Goal: Information Seeking & Learning: Learn about a topic

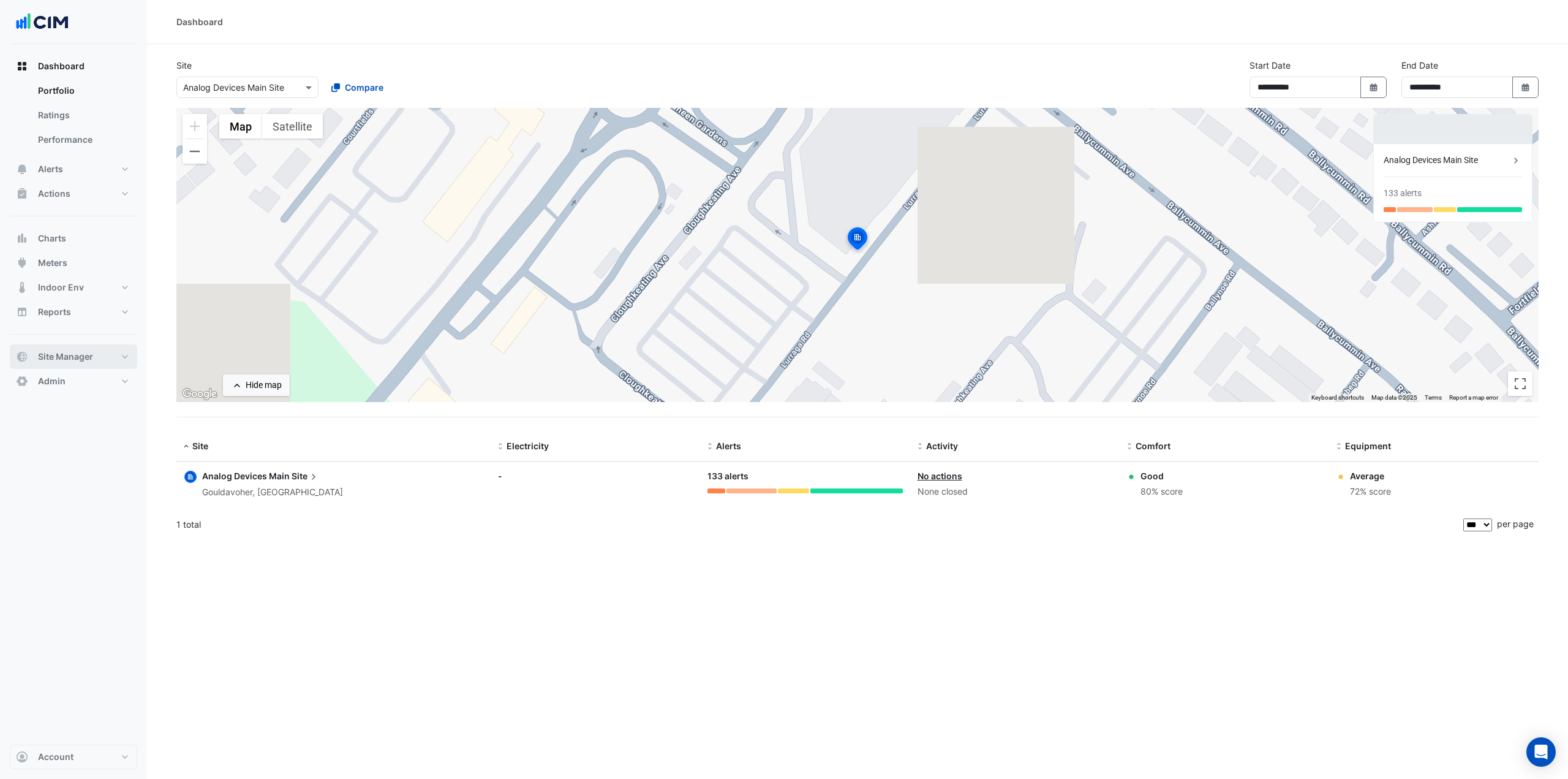
click at [98, 354] on button "Site Manager" at bounding box center [73, 356] width 127 height 25
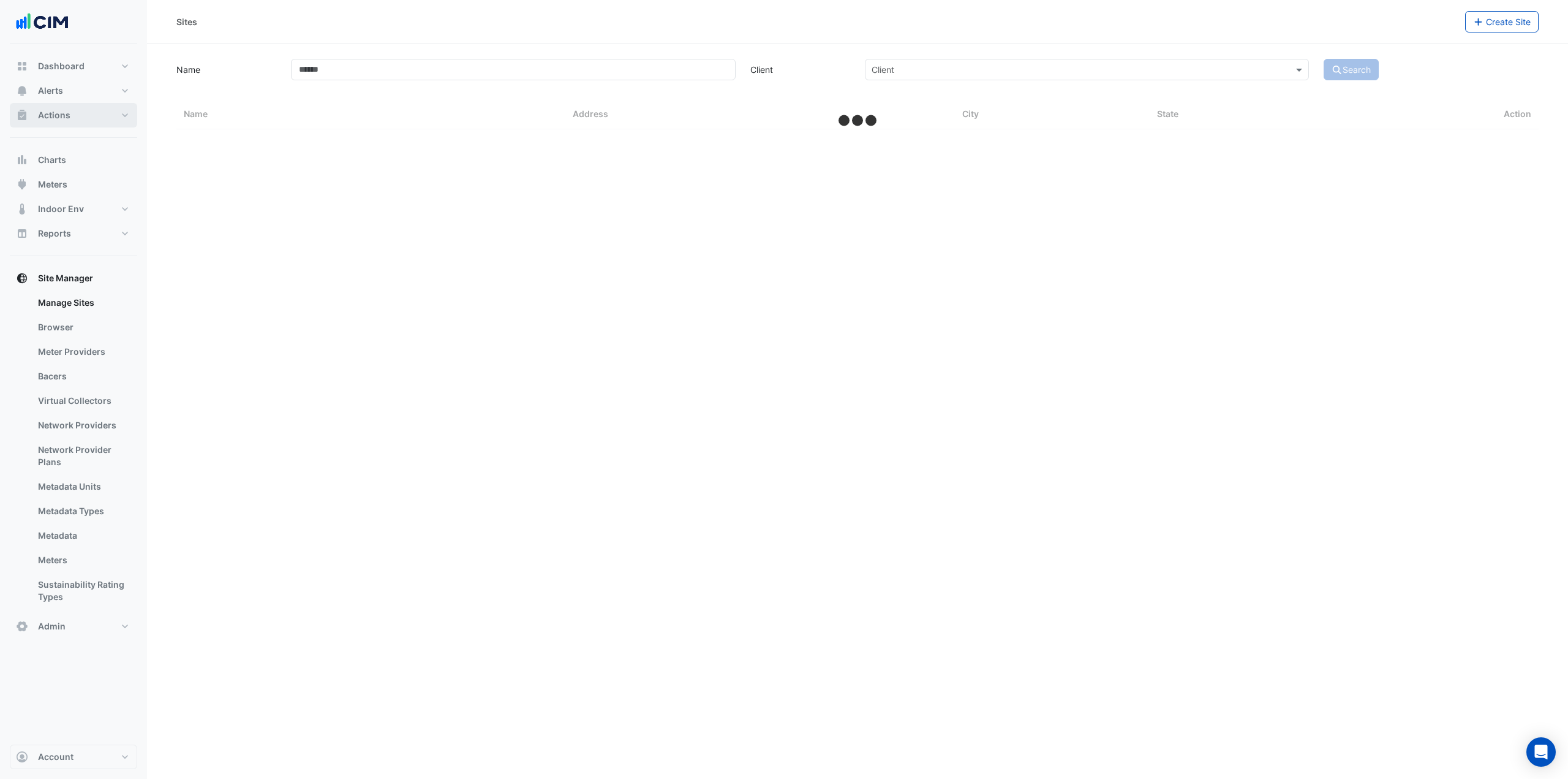
click at [86, 113] on button "Actions" at bounding box center [73, 114] width 127 height 25
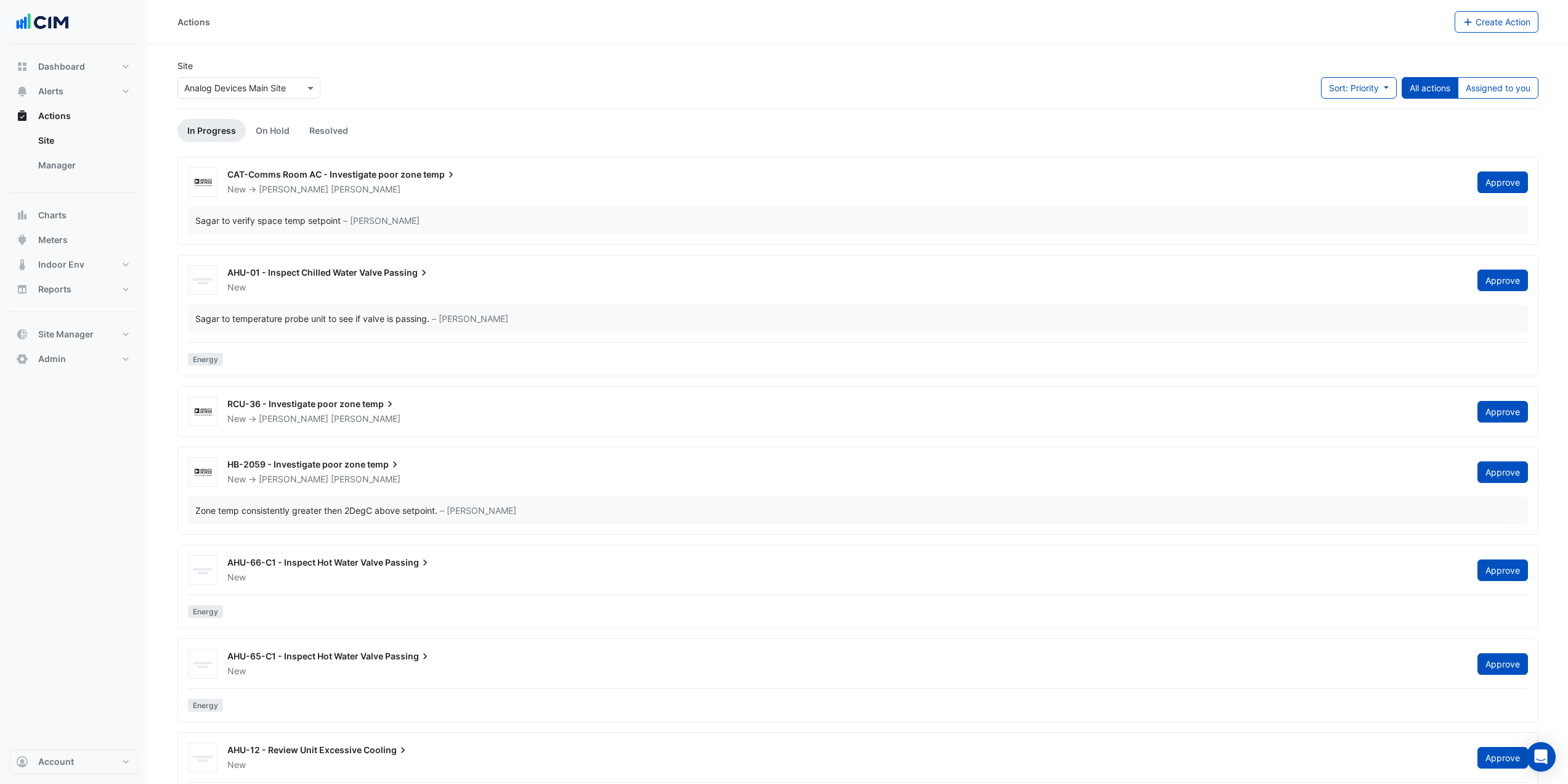
click at [511, 79] on div "Site × Analog Devices Main Site Sort: Priority Priority Updated All actions Ass…" at bounding box center [857, 84] width 1376 height 50
drag, startPoint x: 84, startPoint y: 161, endPoint x: 110, endPoint y: 157, distance: 26.3
click at [84, 161] on link "Manager" at bounding box center [83, 165] width 110 height 25
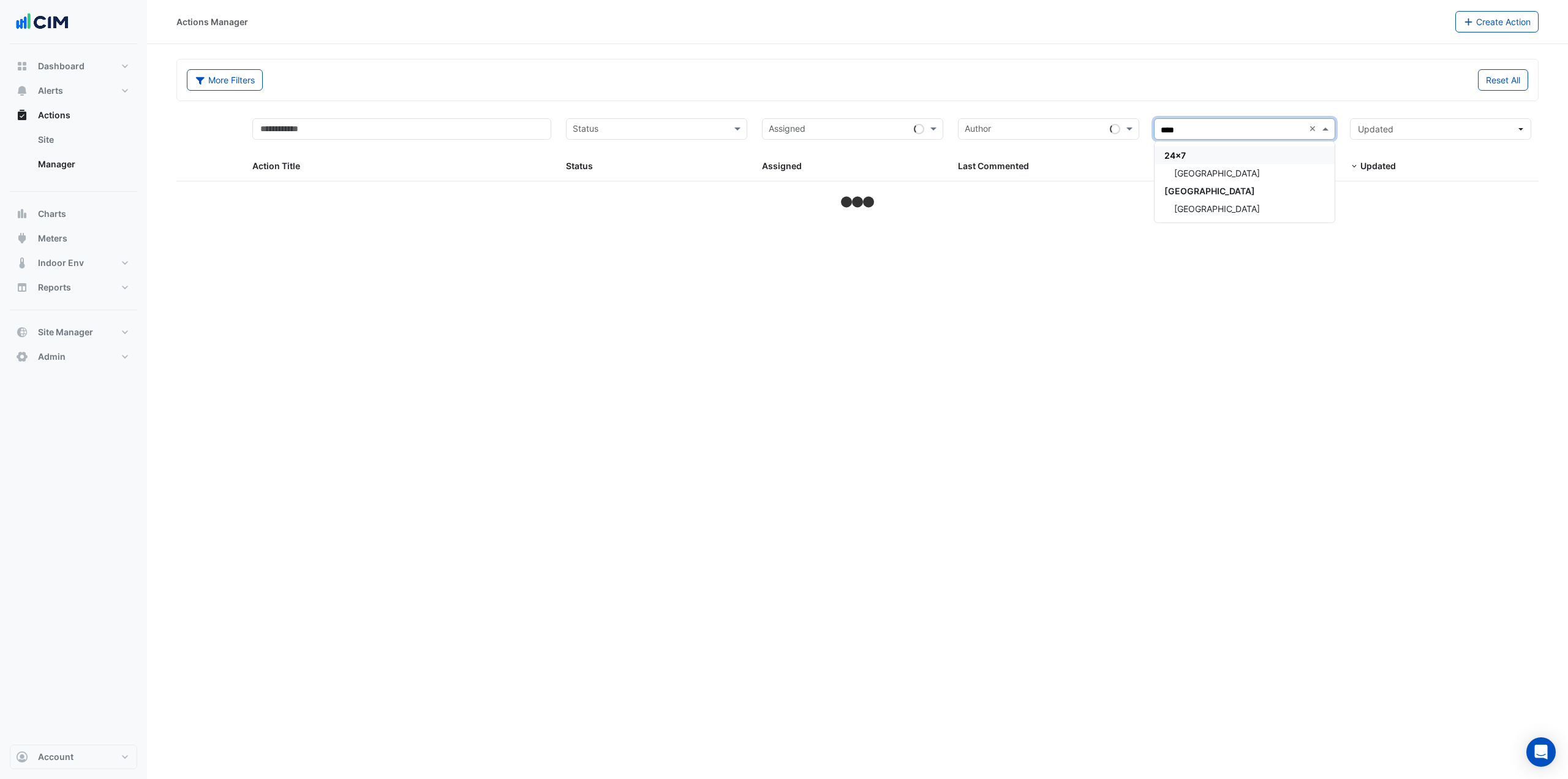
type input "*****"
click at [1245, 212] on div "Adare Manor" at bounding box center [1244, 209] width 180 height 18
select select "***"
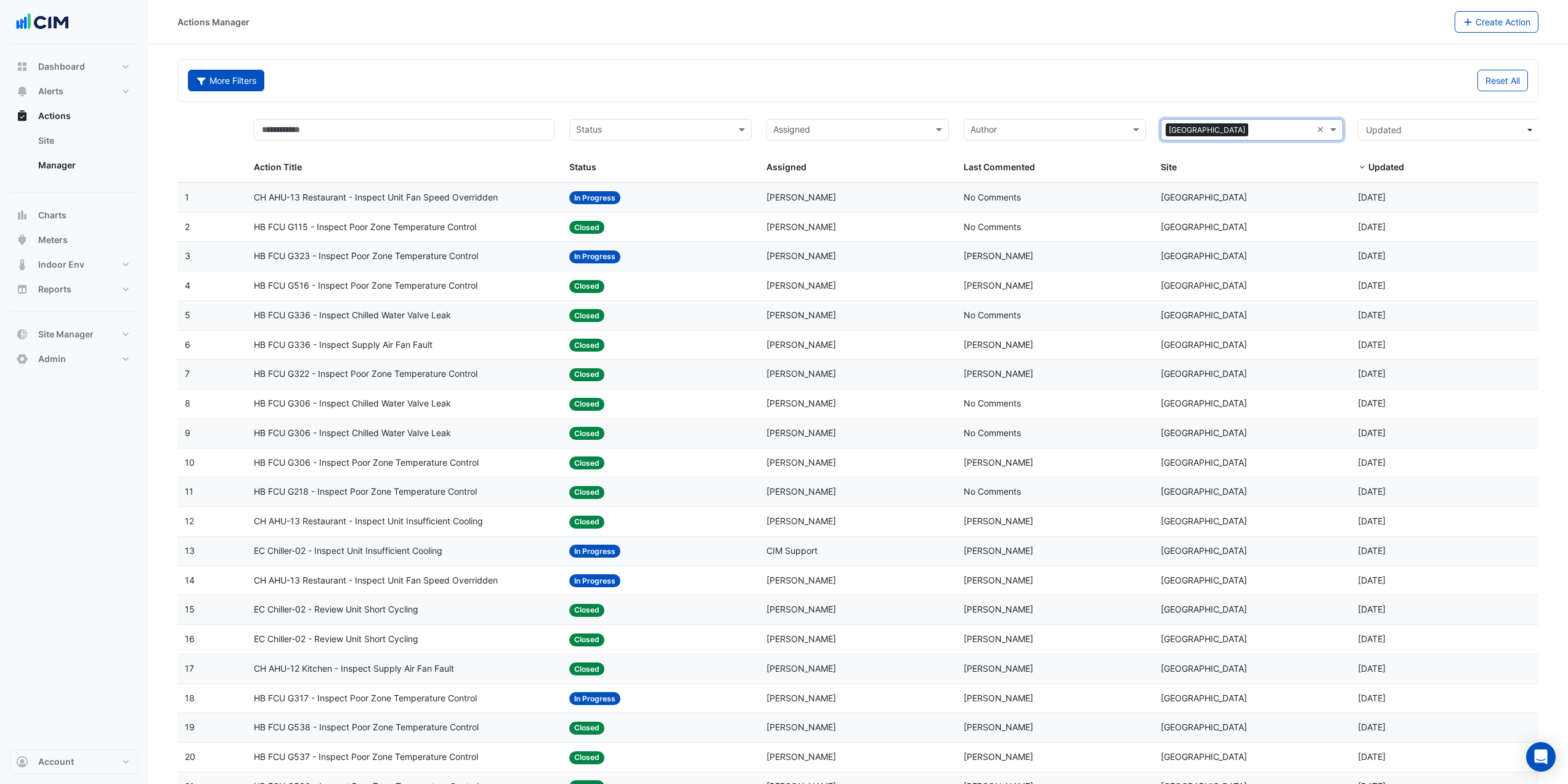
click at [257, 87] on button "More Filters" at bounding box center [225, 80] width 76 height 22
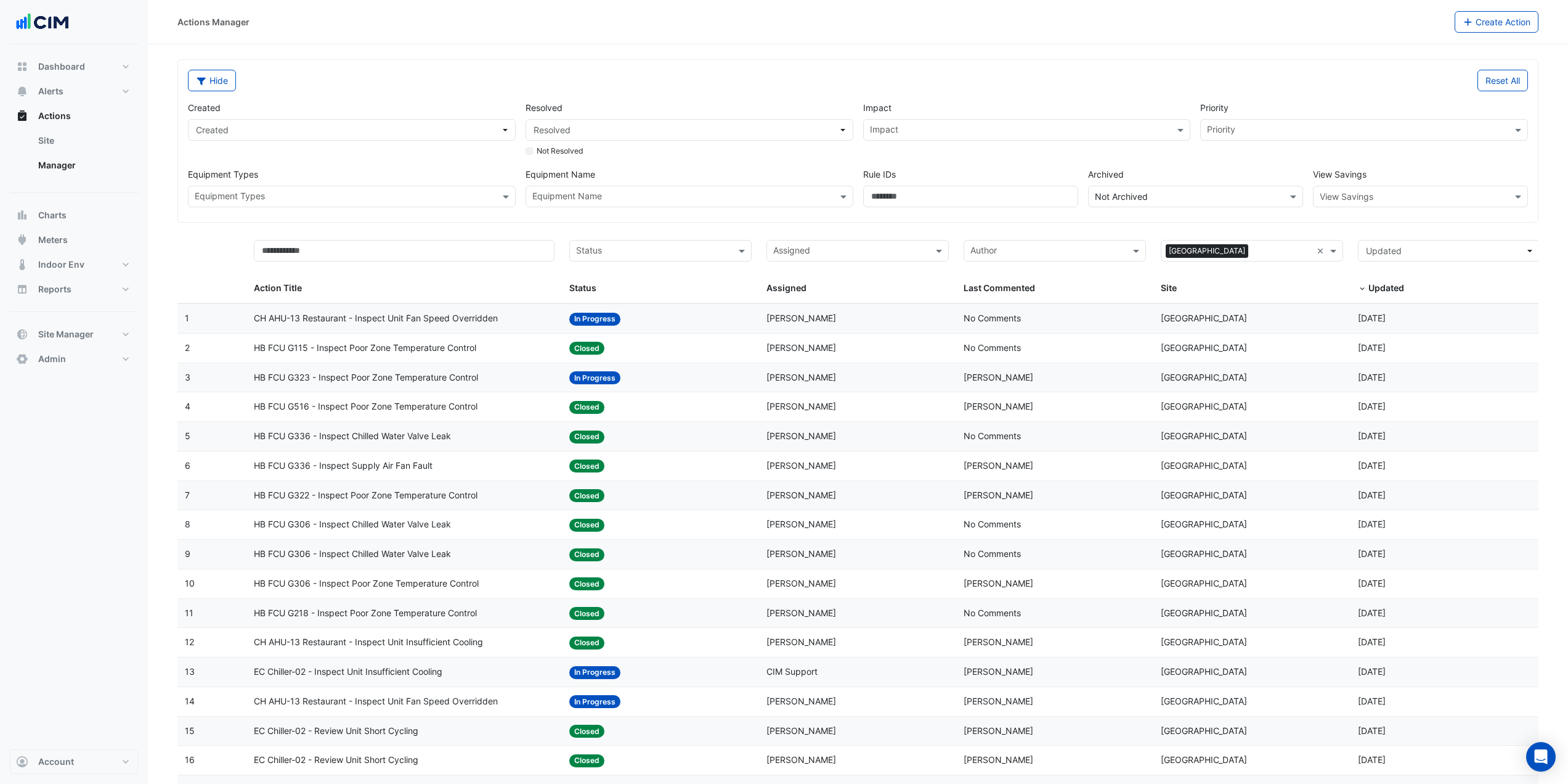
click at [1368, 193] on input "text" at bounding box center [1408, 196] width 177 height 13
click at [1337, 217] on div "Cost" at bounding box center [1333, 223] width 39 height 18
click at [1272, 167] on div "Created Created Resolved Resolved Not Resolved Impact Impact Priority Priority …" at bounding box center [858, 149] width 1350 height 116
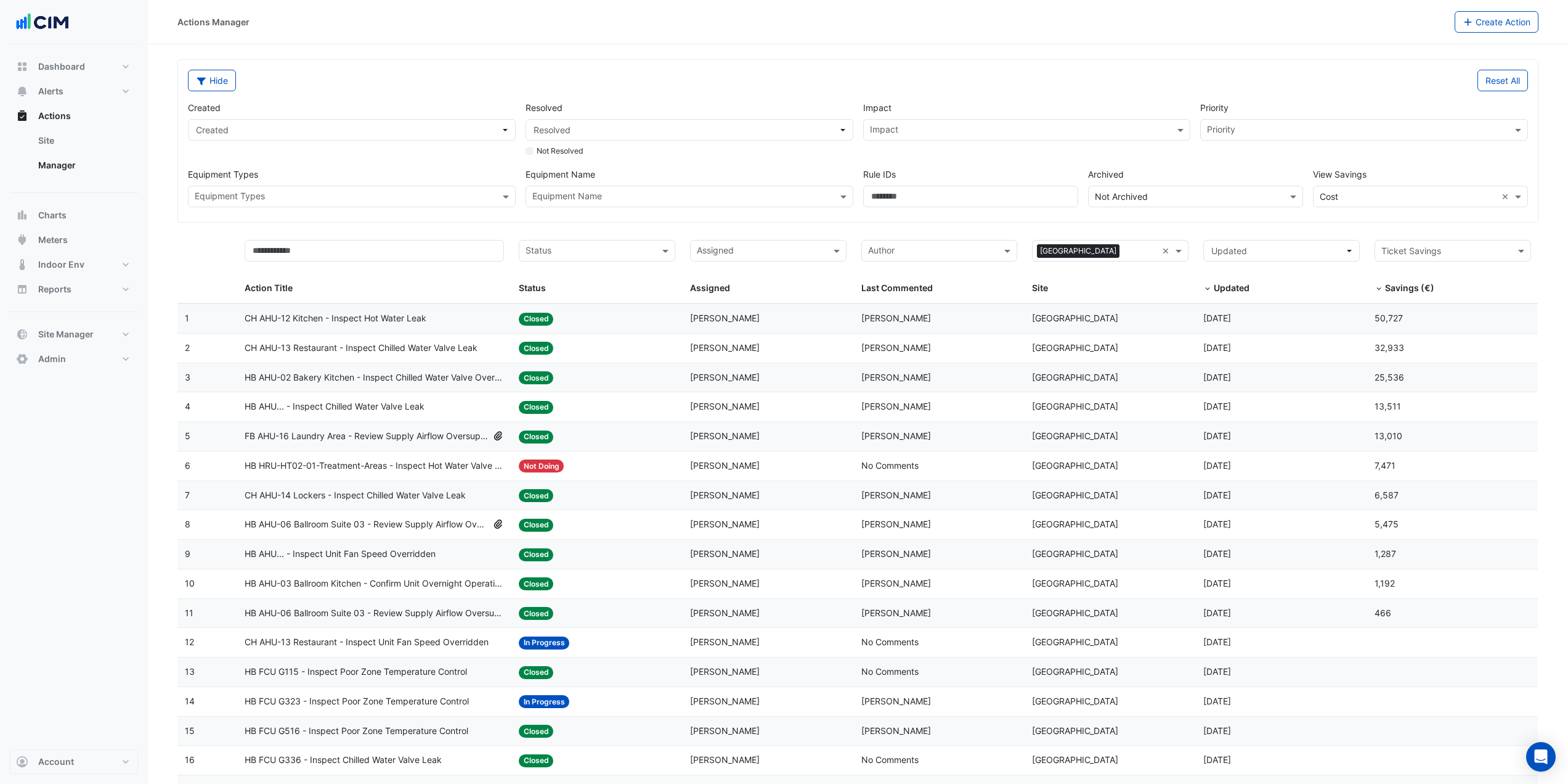
click at [415, 347] on span "CH AHU-13 Restaurant - Inspect Chilled Water Valve Leak" at bounding box center [361, 348] width 233 height 14
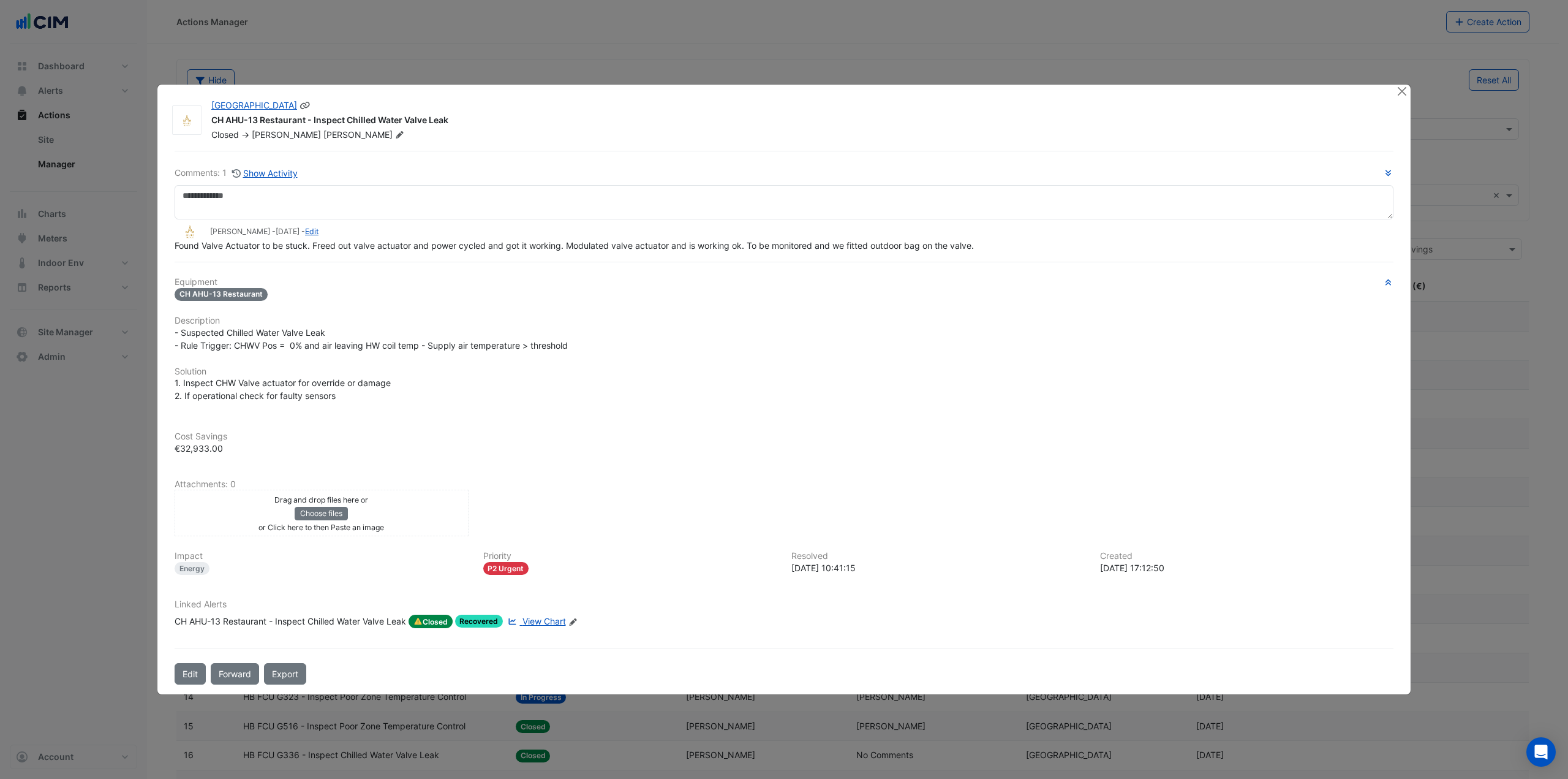
click at [551, 118] on div "CH AHU-13 Restaurant - Inspect Chilled Water Valve Leak" at bounding box center [795, 121] width 1170 height 15
click at [541, 622] on span "View Chart" at bounding box center [544, 620] width 43 height 11
click at [1399, 90] on button "Close" at bounding box center [1400, 91] width 13 height 13
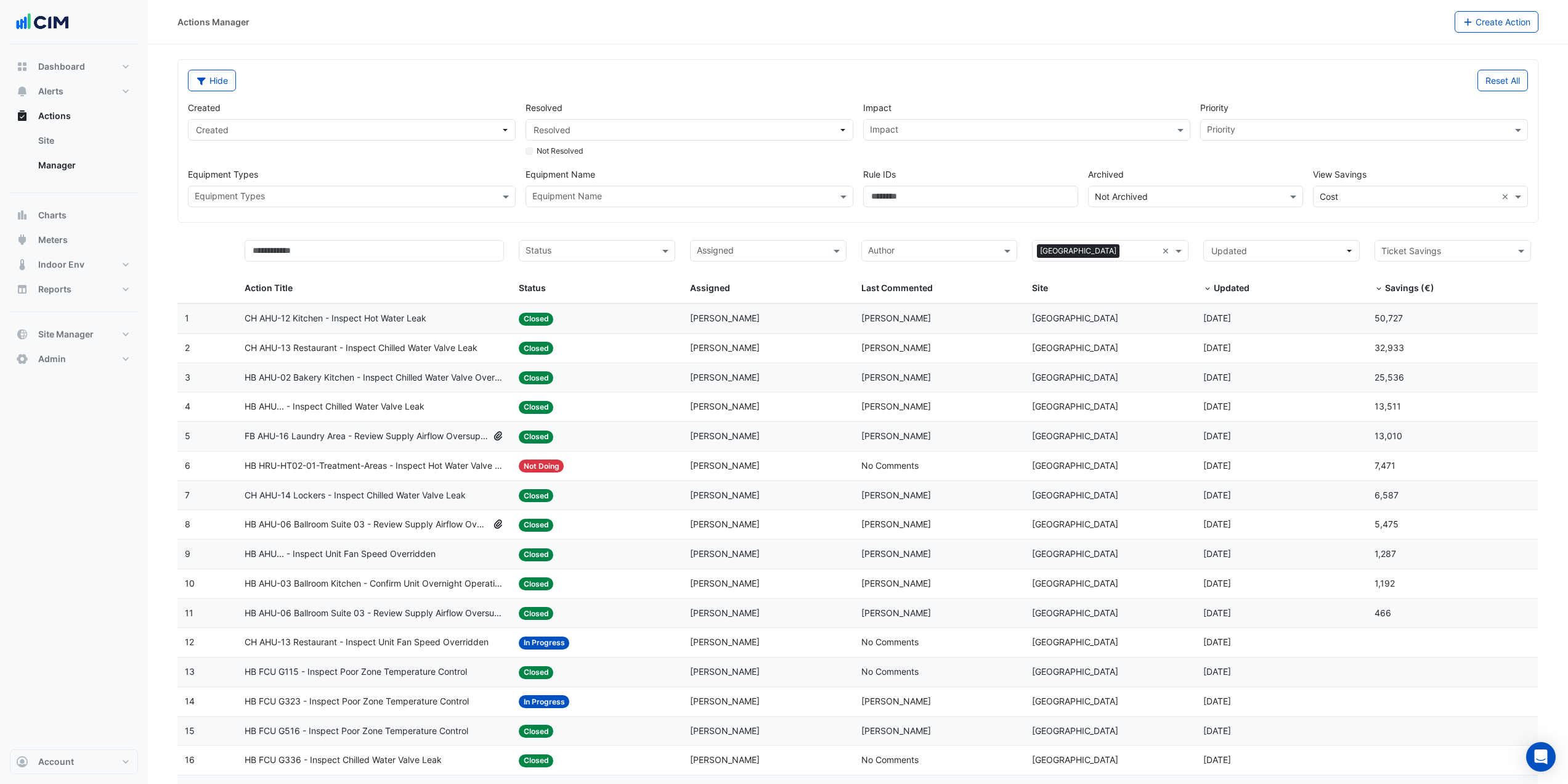
click at [481, 315] on div "CH AHU-12 Kitchen - Inspect Hot Water Leak" at bounding box center [375, 319] width 260 height 14
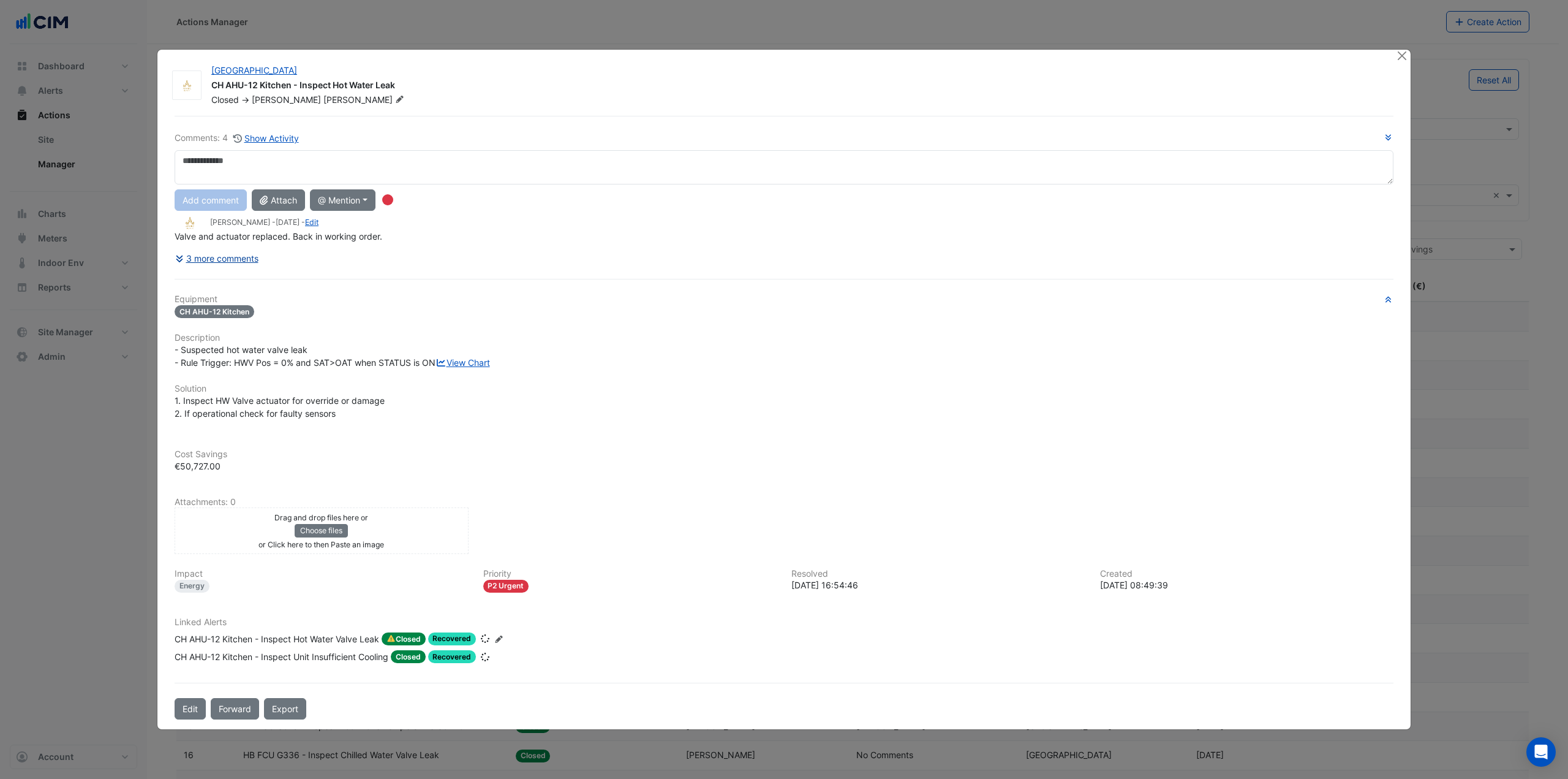
click at [249, 248] on button "3 more comments" at bounding box center [217, 258] width 85 height 22
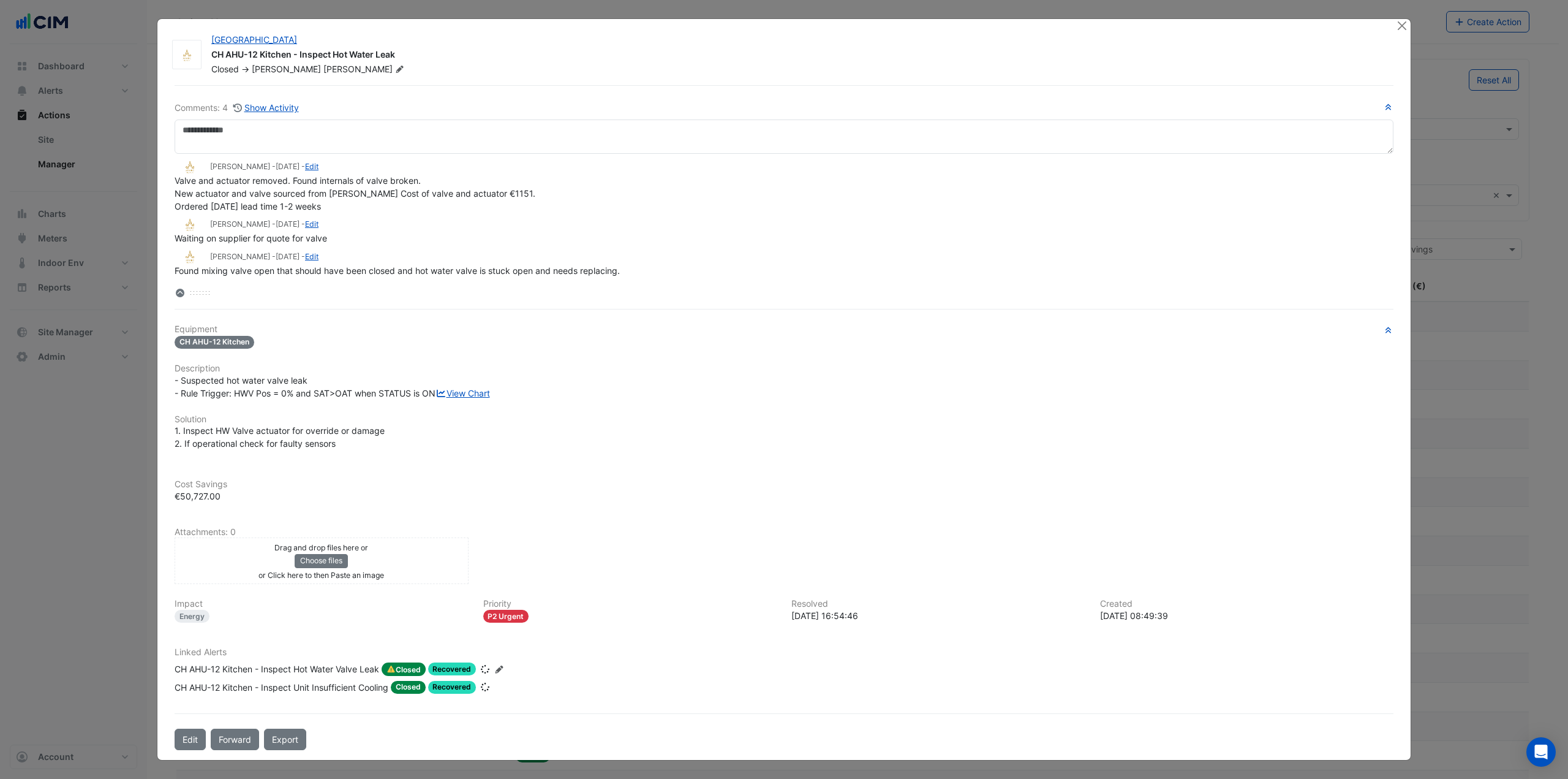
scroll to position [23, 0]
click at [520, 673] on span "View Chart" at bounding box center [517, 669] width 43 height 11
click at [436, 392] on link "View Chart" at bounding box center [462, 392] width 54 height 11
click at [1395, 25] on button "Close" at bounding box center [1400, 25] width 13 height 13
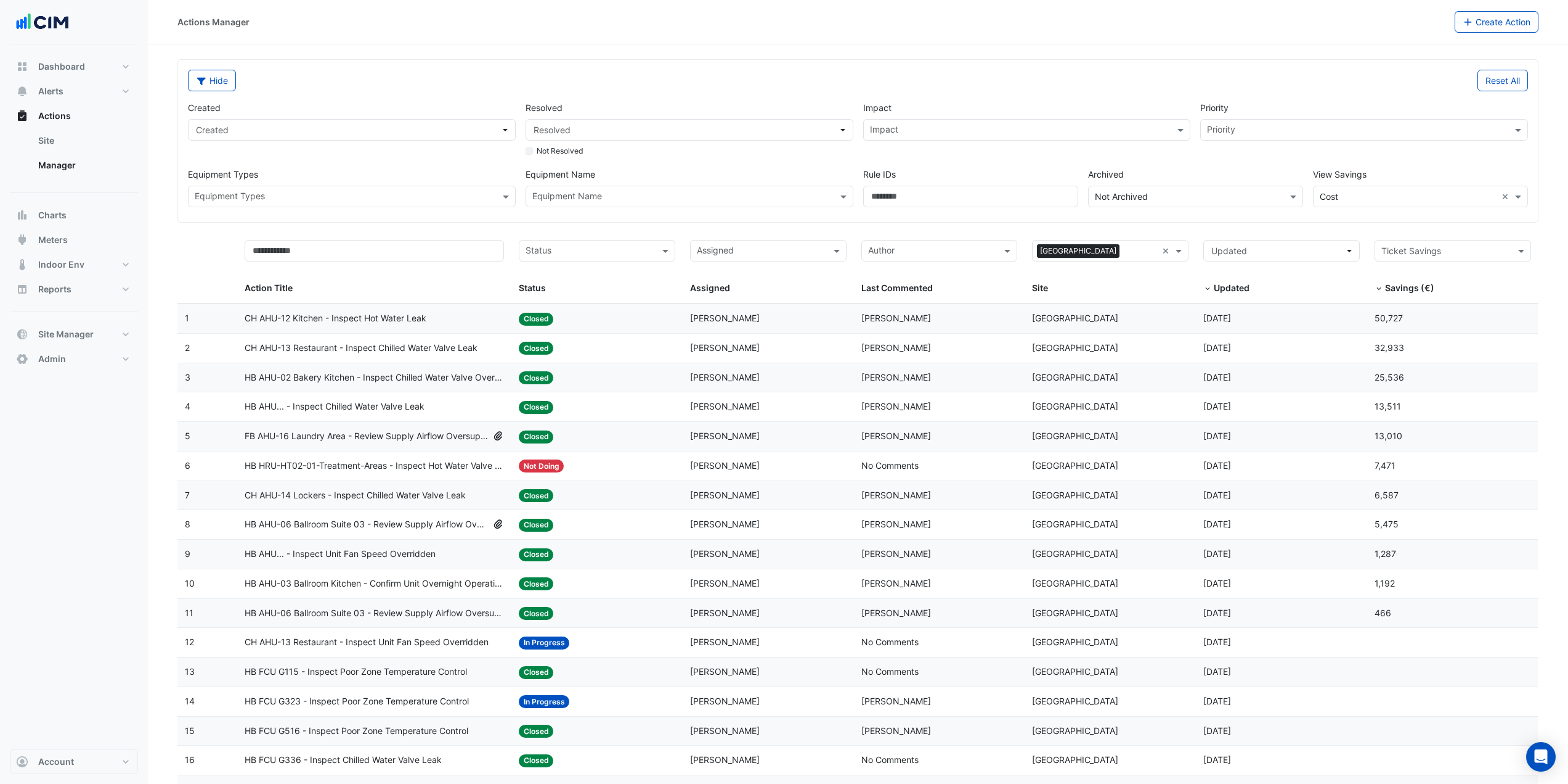
click at [344, 429] on span "FB AHU-16 Laundry Area - Review Supply Airflow Oversupply (Energy Waste)" at bounding box center [366, 436] width 243 height 14
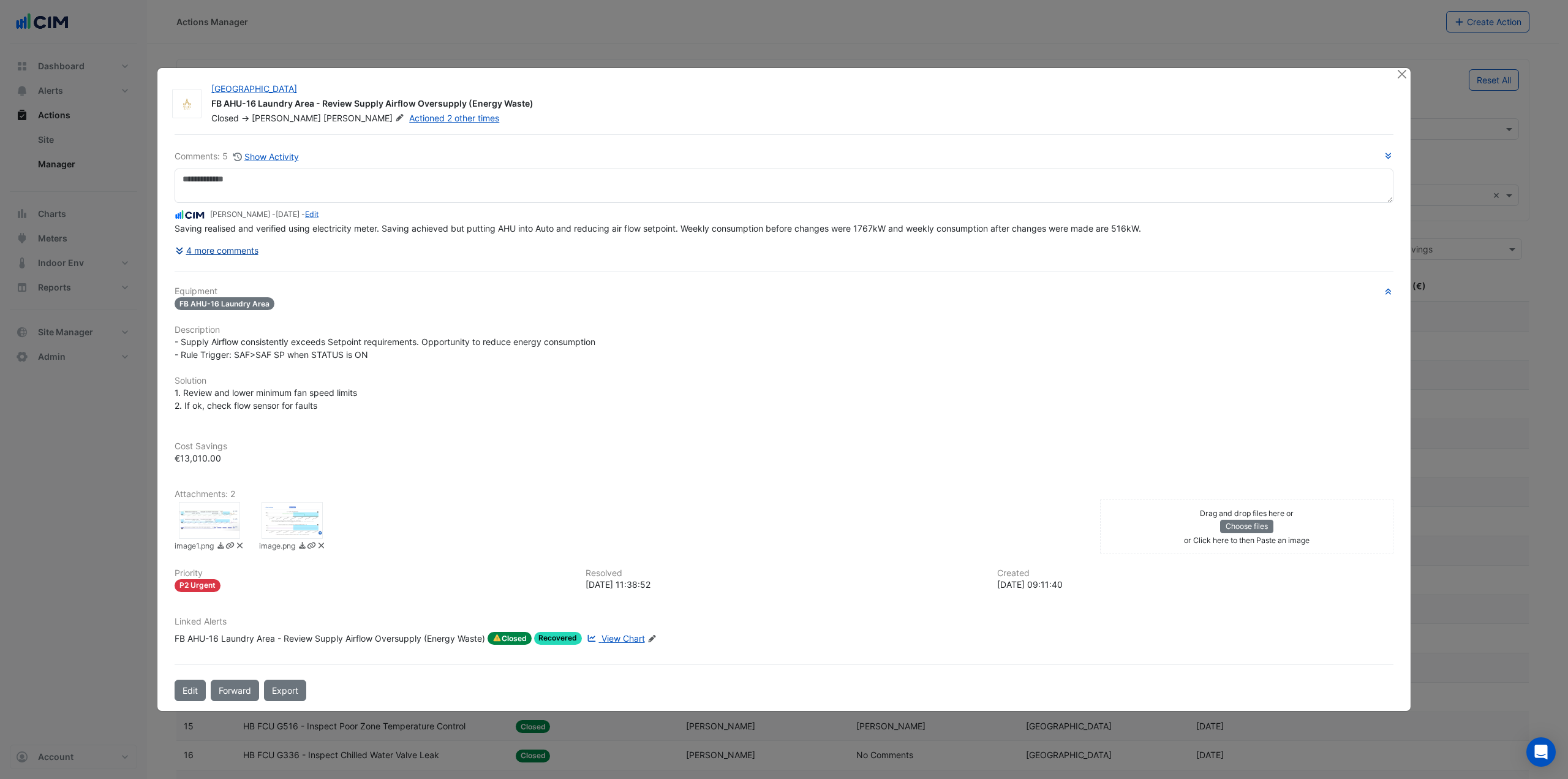
click at [239, 244] on button "4 more comments" at bounding box center [217, 250] width 85 height 22
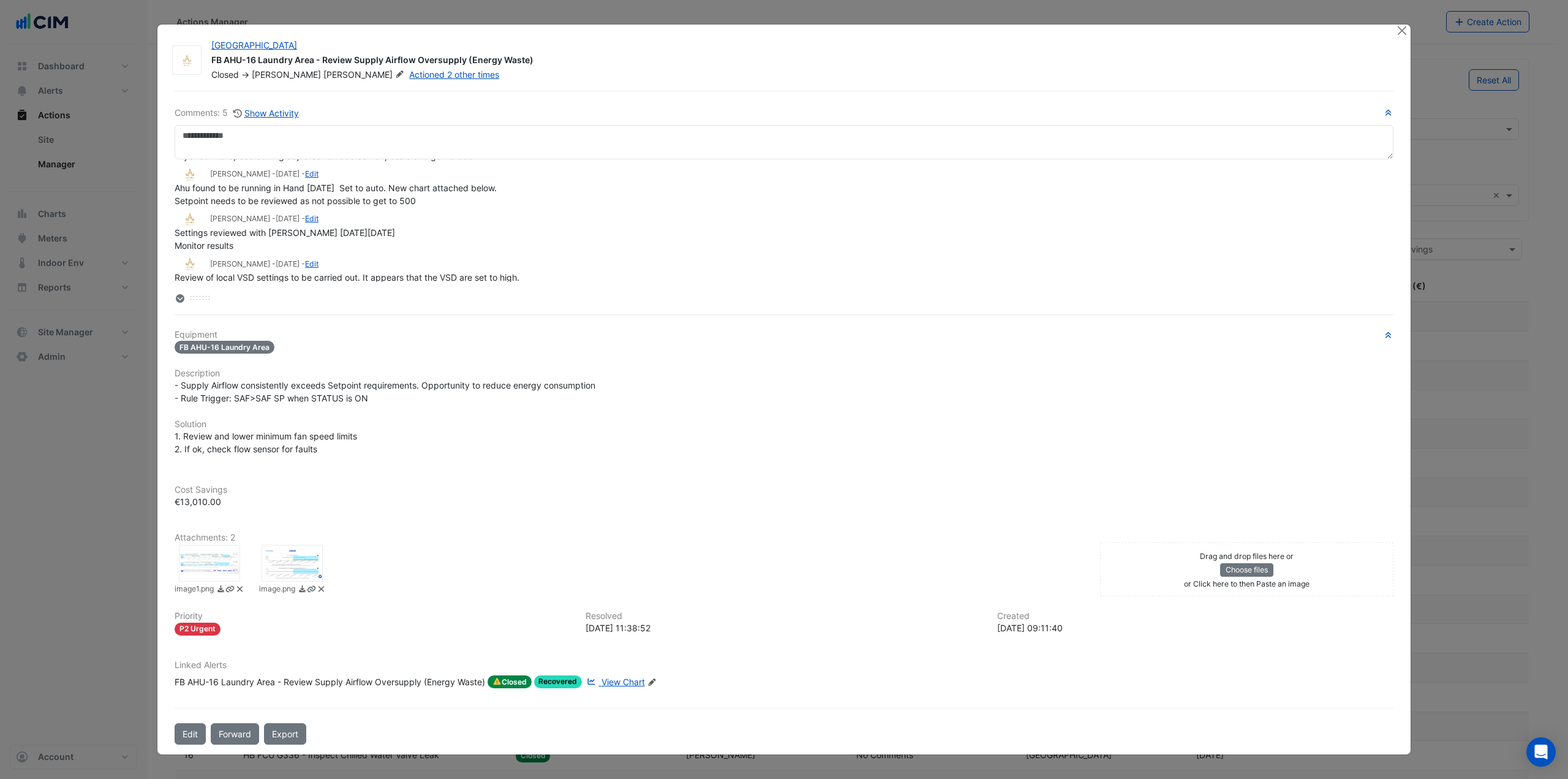
scroll to position [63, 0]
click at [628, 680] on span "View Chart" at bounding box center [623, 681] width 43 height 11
click at [1402, 30] on button "Close" at bounding box center [1400, 31] width 13 height 13
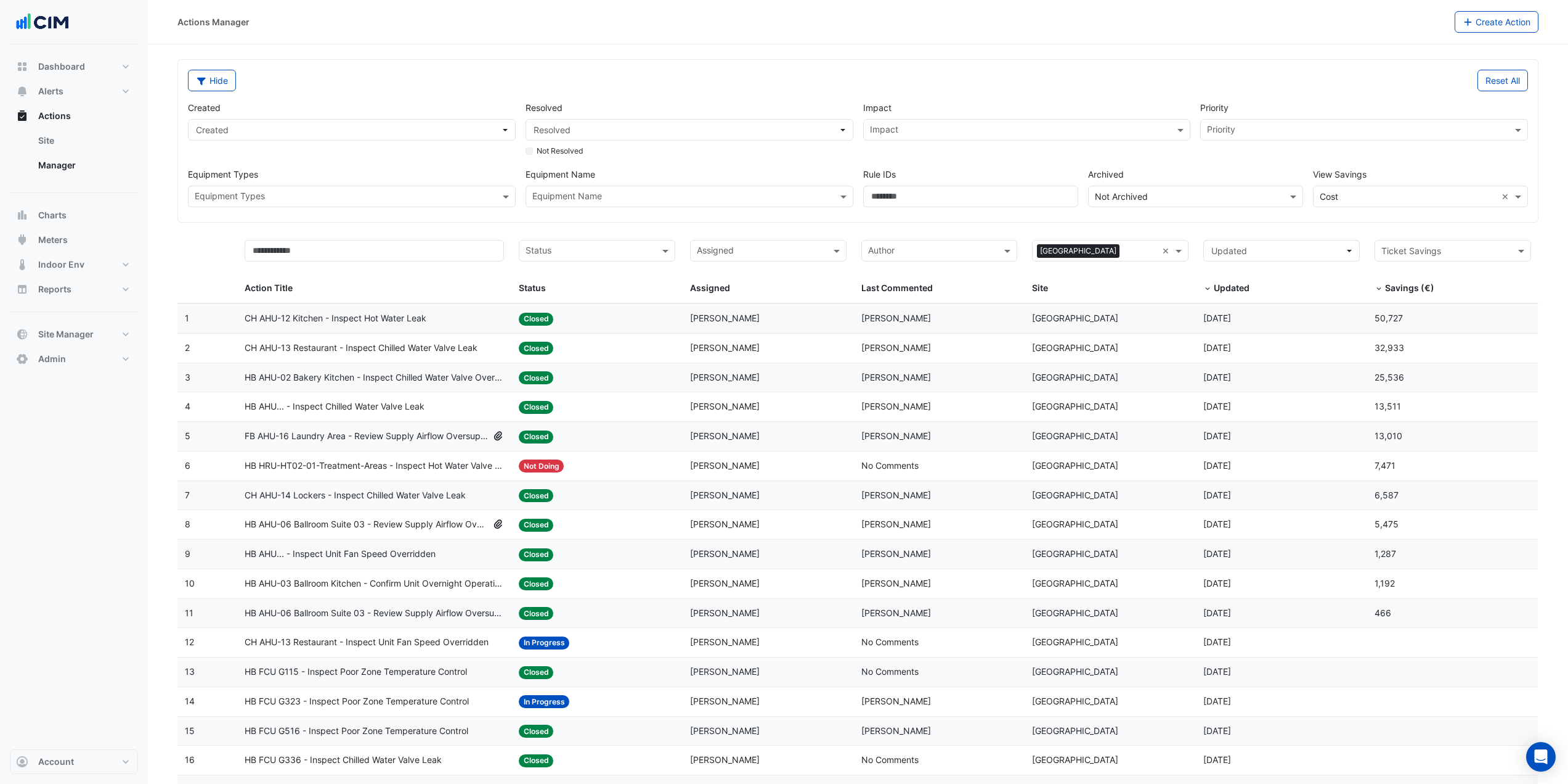
click at [359, 377] on span "HB AHU-02 Bakery Kitchen - Inspect Chilled Water Valve Overridden Open" at bounding box center [375, 377] width 260 height 14
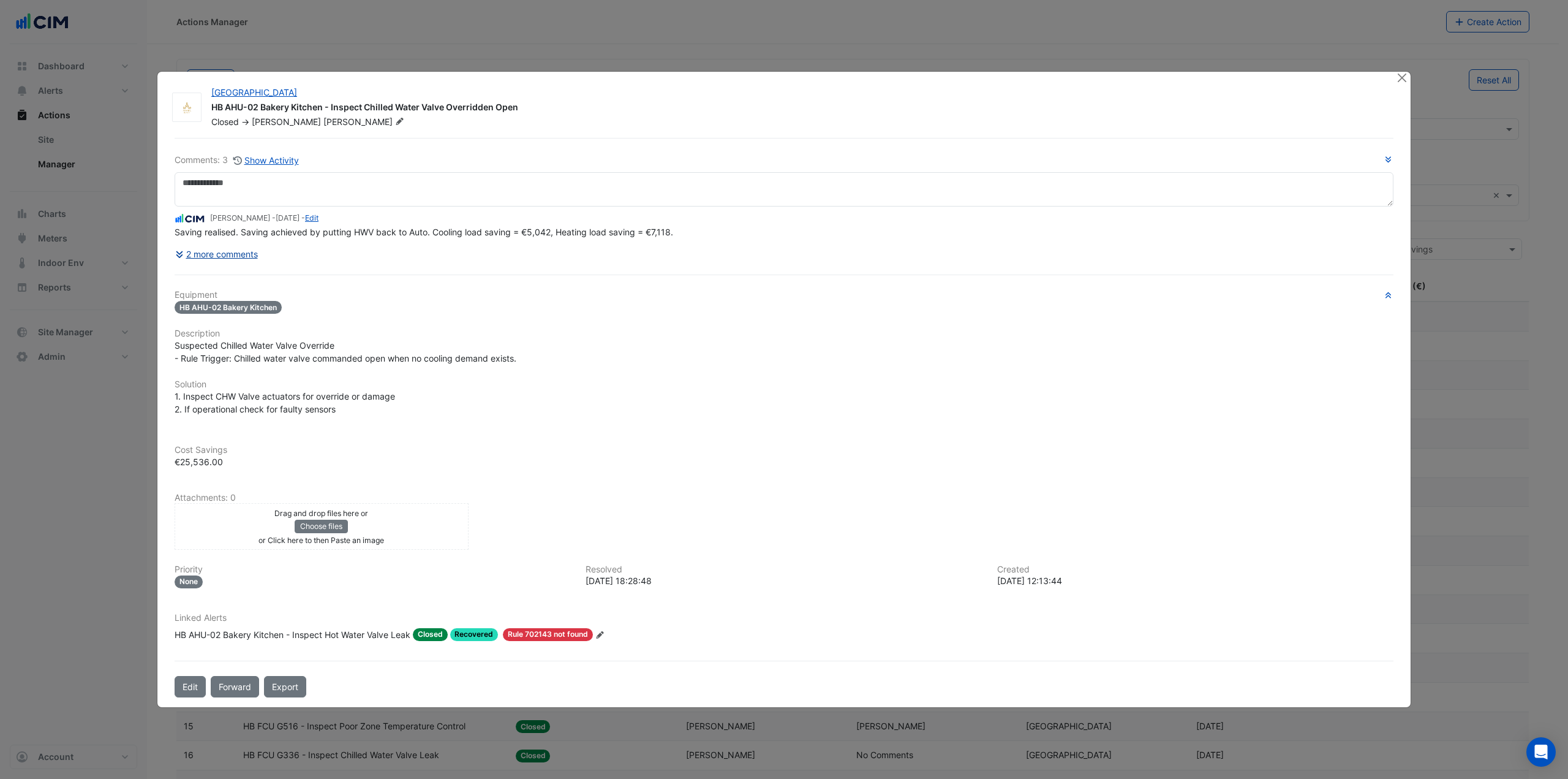
click at [241, 254] on button "2 more comments" at bounding box center [216, 254] width 84 height 22
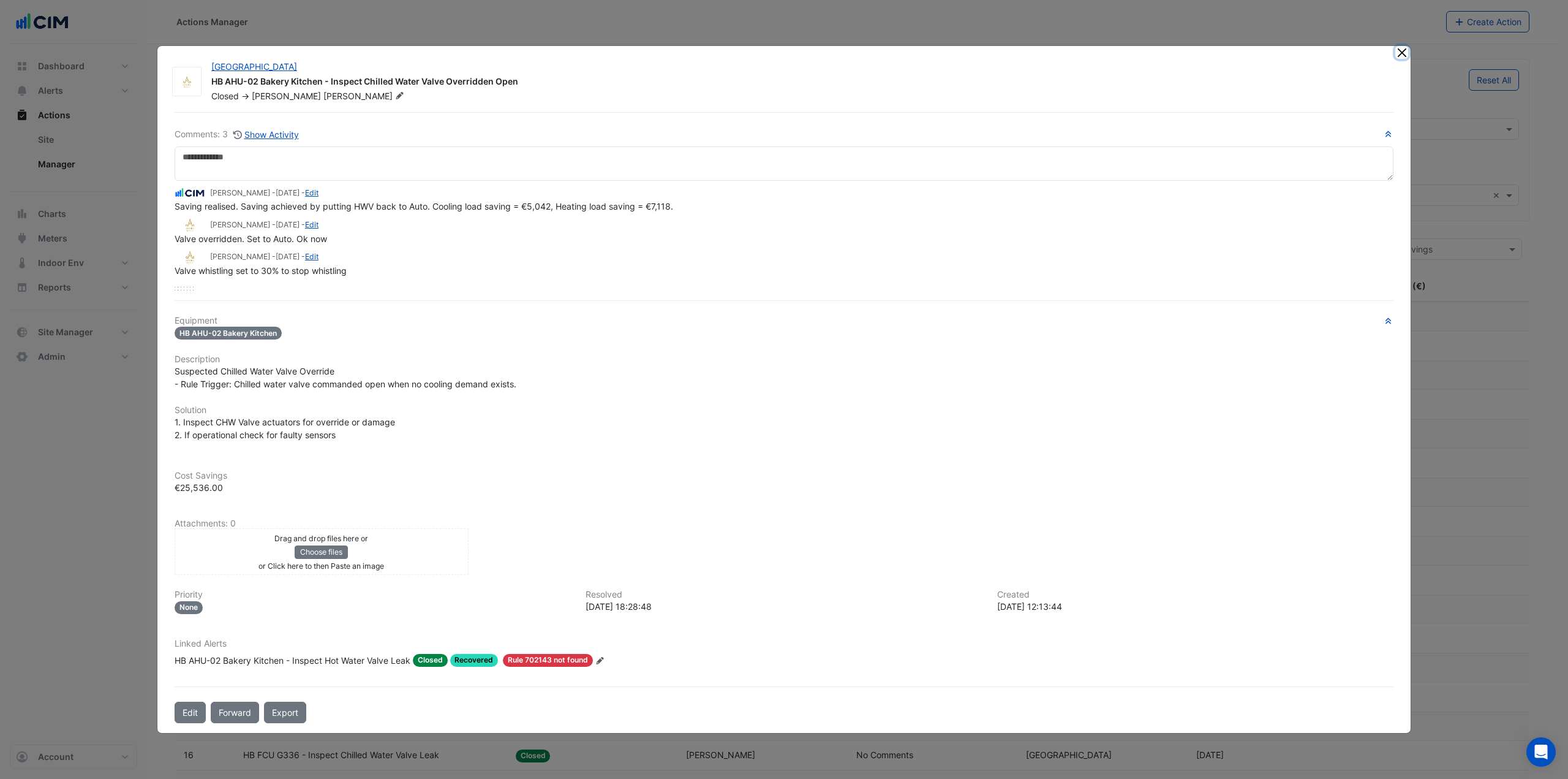
click at [1405, 52] on button "Close" at bounding box center [1400, 52] width 13 height 13
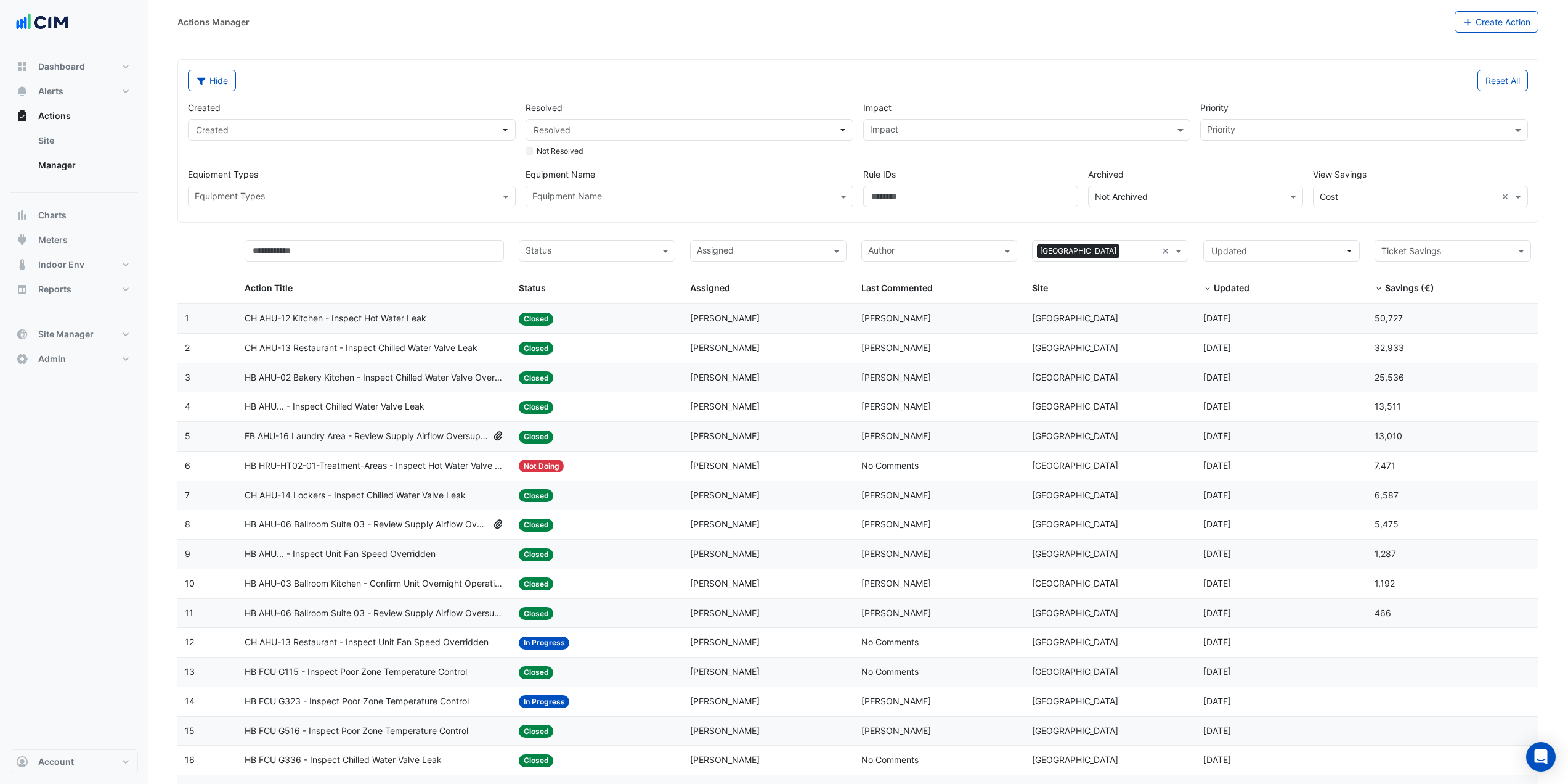
click at [399, 528] on span "HB AHU-06 Ballroom Suite 03 - Review Supply Airflow Oversupply (Energy Waste)" at bounding box center [366, 524] width 243 height 14
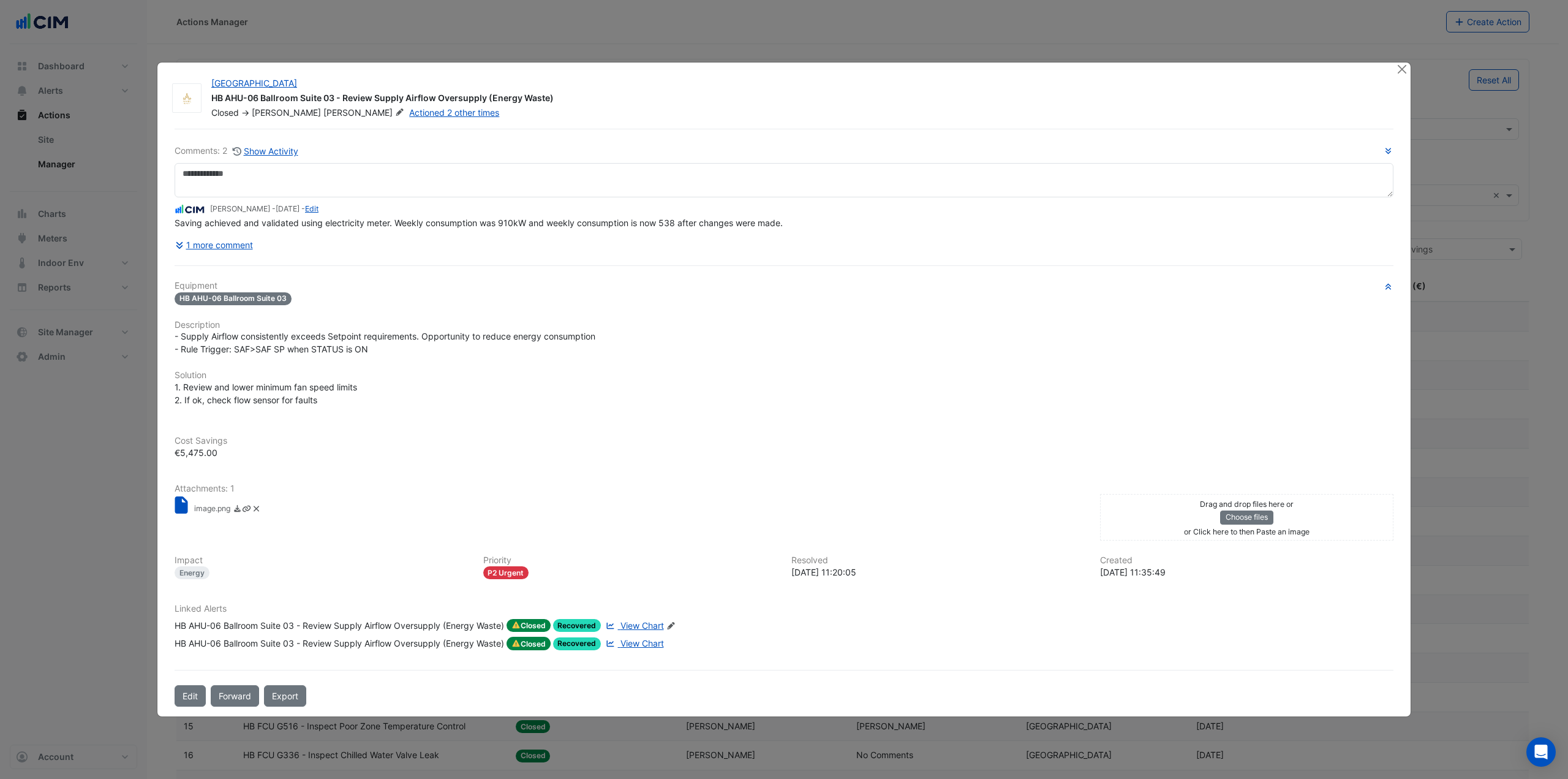
click at [66, 433] on ngb-modal-window "Adare Manor HB AHU-06 Ballroom Suite 03 - Review Supply Airflow Oversupply (Ene…" at bounding box center [784, 390] width 1568 height 779
click at [223, 242] on button "1 more comment" at bounding box center [214, 245] width 79 height 22
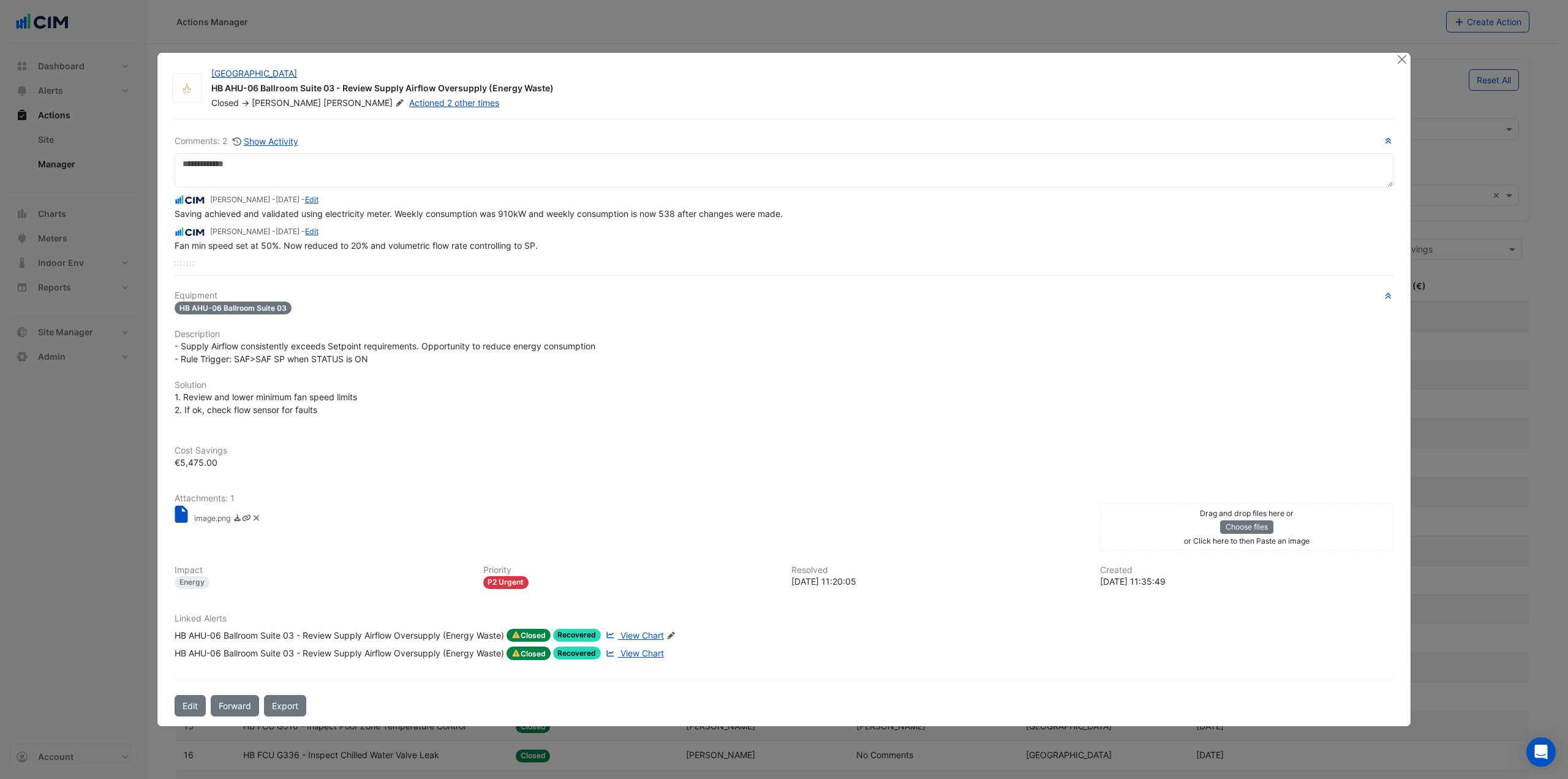
click at [650, 638] on span "View Chart" at bounding box center [642, 635] width 43 height 11
click at [1401, 61] on button "Close" at bounding box center [1400, 58] width 13 height 13
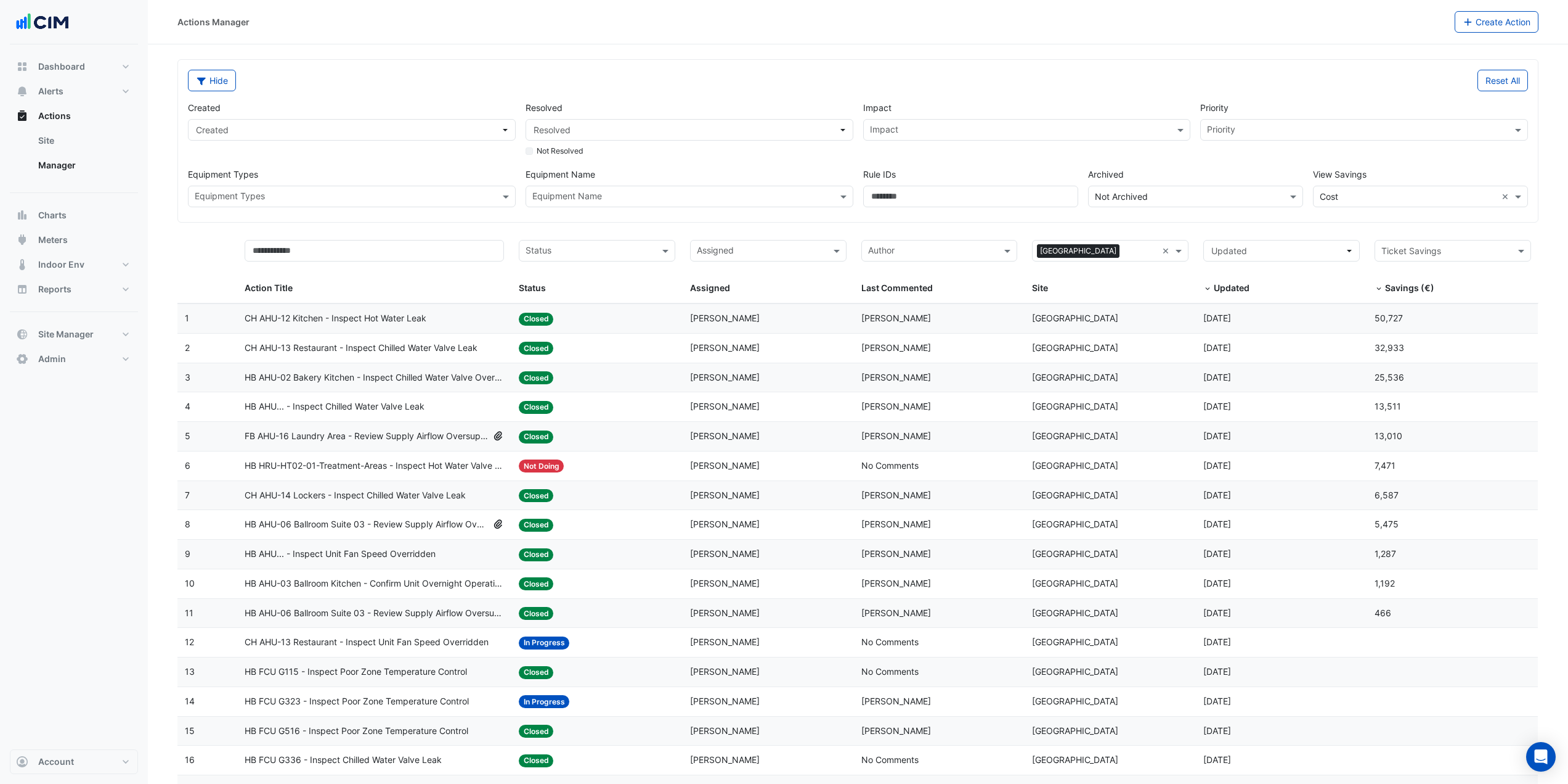
click at [383, 319] on span "CH AHU-12 Kitchen - Inspect Hot Water Leak" at bounding box center [335, 319] width 181 height 14
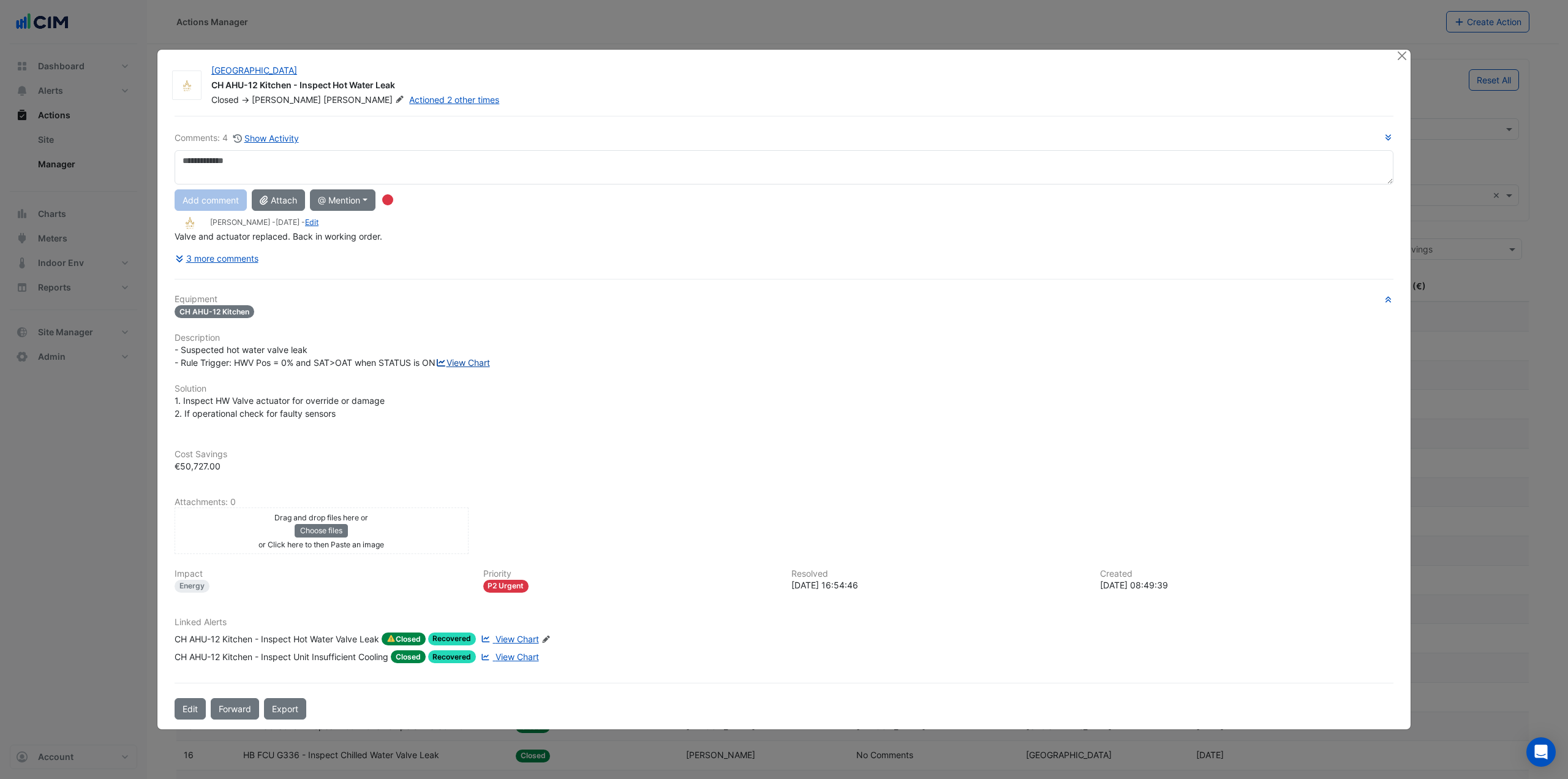
click at [436, 368] on link "View Chart" at bounding box center [462, 362] width 54 height 11
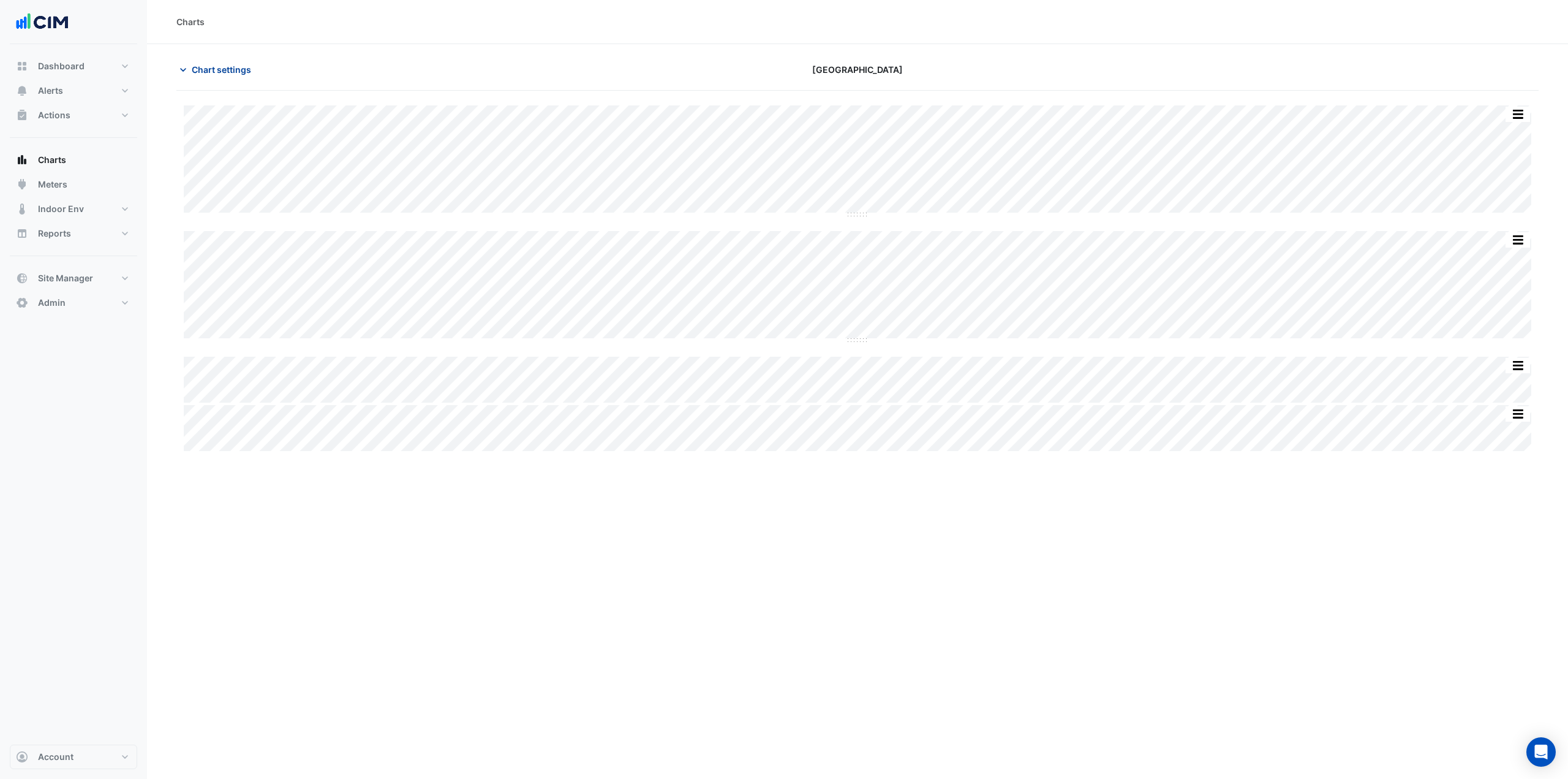
click at [232, 75] on span "Chart settings" at bounding box center [221, 69] width 59 height 13
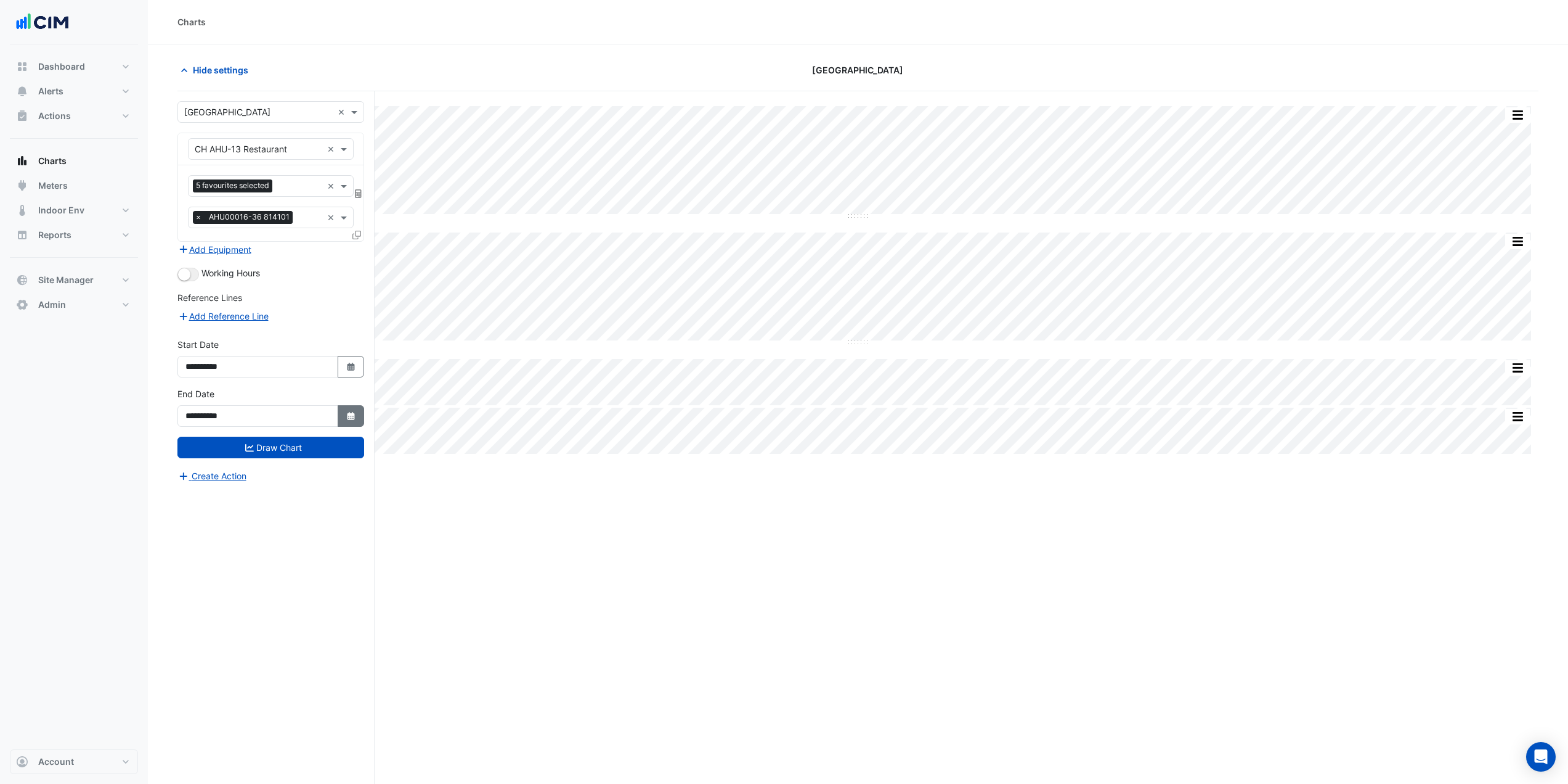
click at [356, 410] on button "Select Date" at bounding box center [350, 416] width 27 height 22
select select "****"
click at [243, 252] on select "*** *** *** *** *** *** *** *** *** *** *** ***" at bounding box center [233, 252] width 47 height 19
select select "*"
click at [210, 243] on select "*** *** *** *** *** *** *** *** *** *** *** ***" at bounding box center [233, 252] width 47 height 19
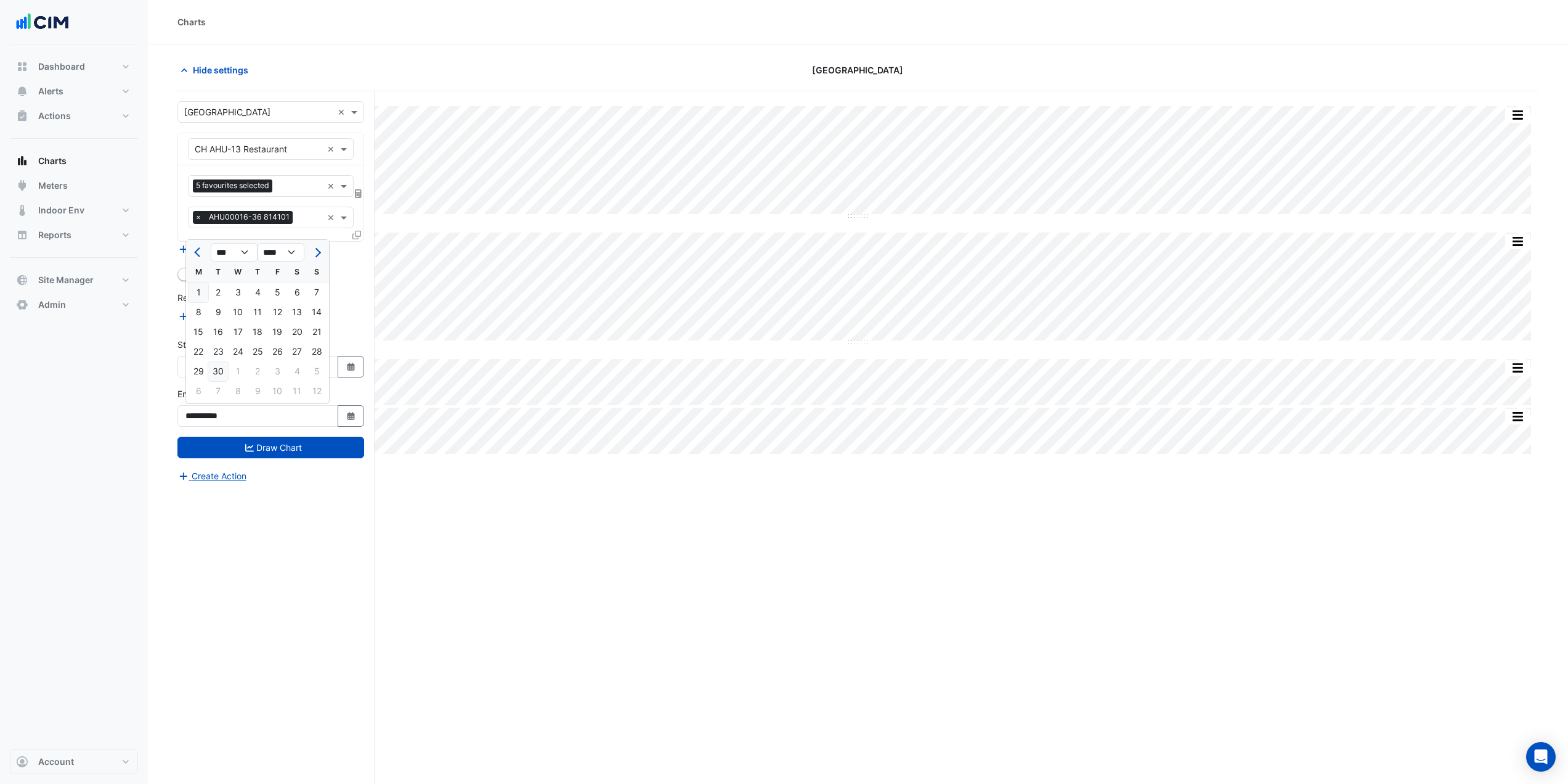
click at [219, 365] on div "30" at bounding box center [218, 371] width 20 height 20
type input "**********"
click at [279, 446] on button "Draw Chart" at bounding box center [271, 448] width 186 height 22
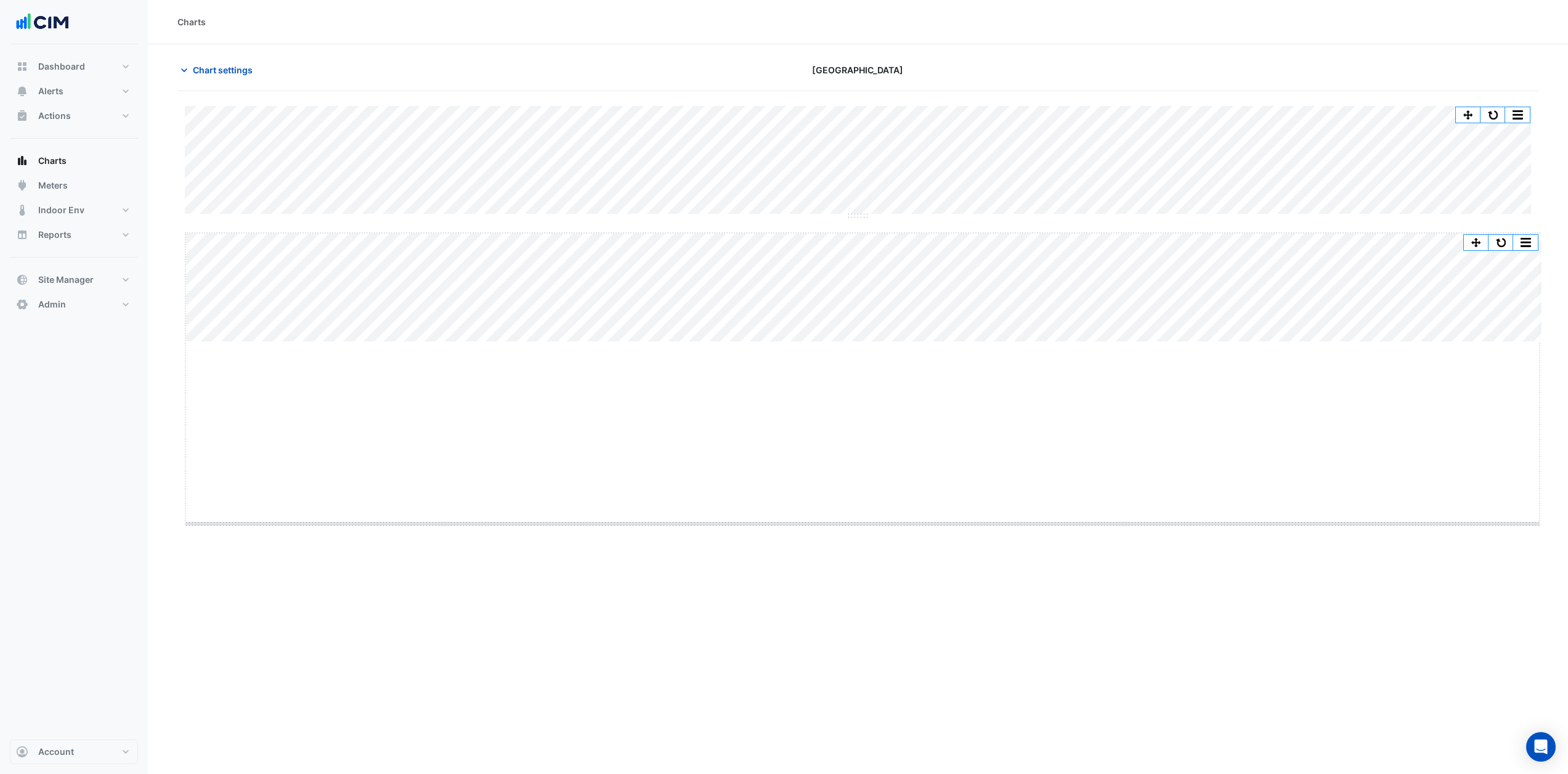
drag, startPoint x: 867, startPoint y: 341, endPoint x: 831, endPoint y: 523, distance: 185.5
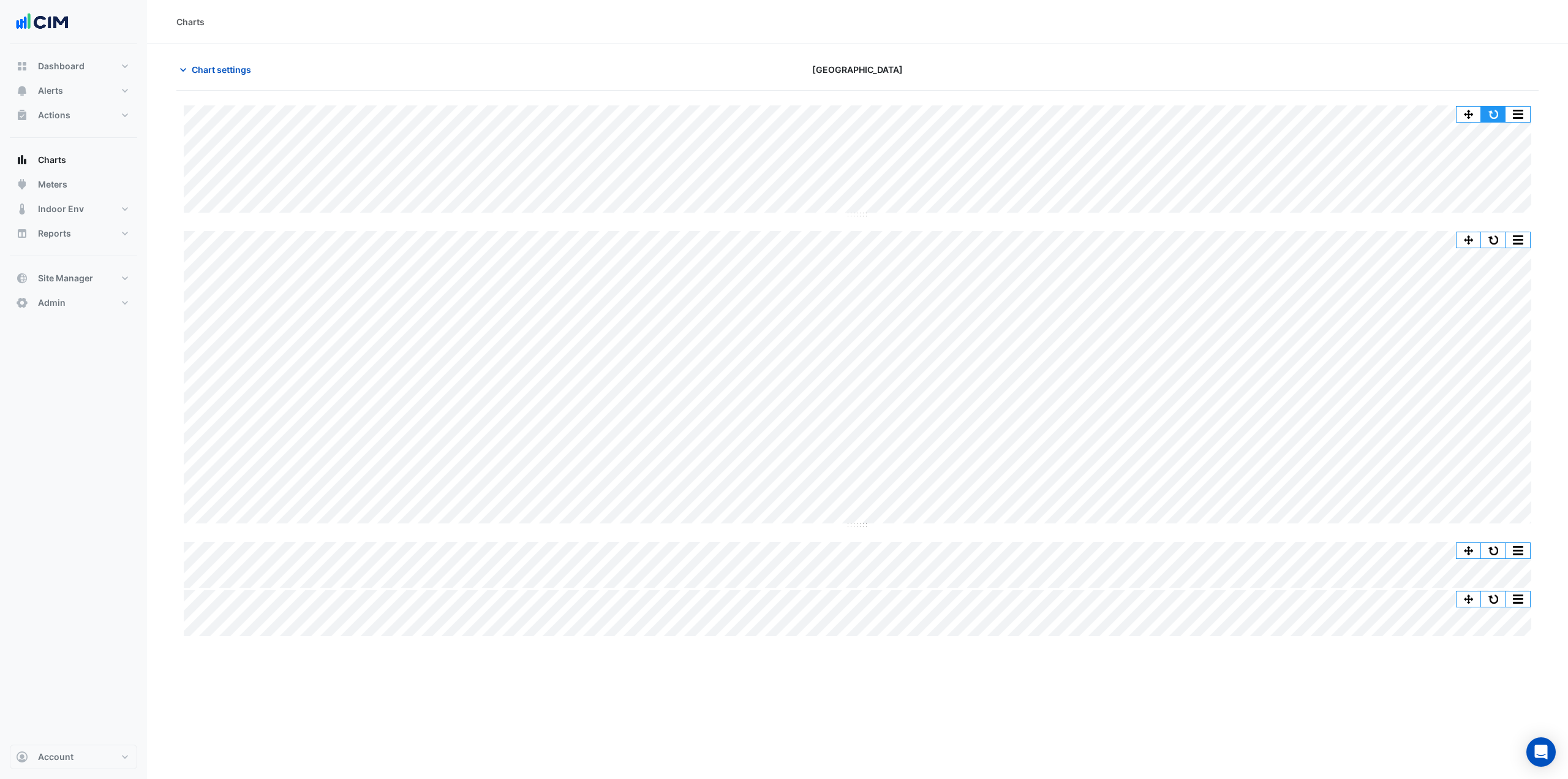
click at [1491, 114] on button "button" at bounding box center [1492, 114] width 25 height 16
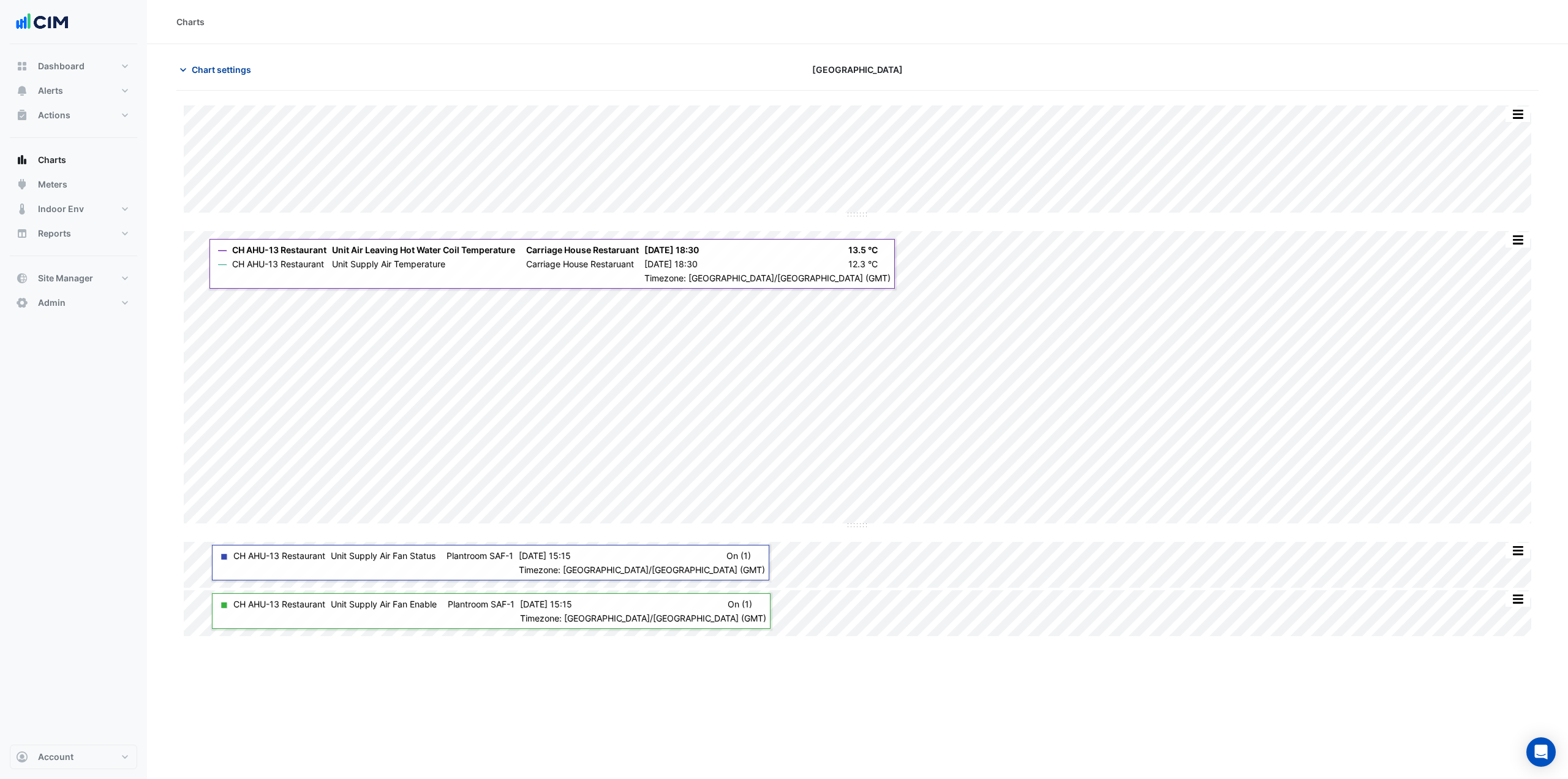
click at [196, 70] on span "Chart settings" at bounding box center [221, 69] width 59 height 13
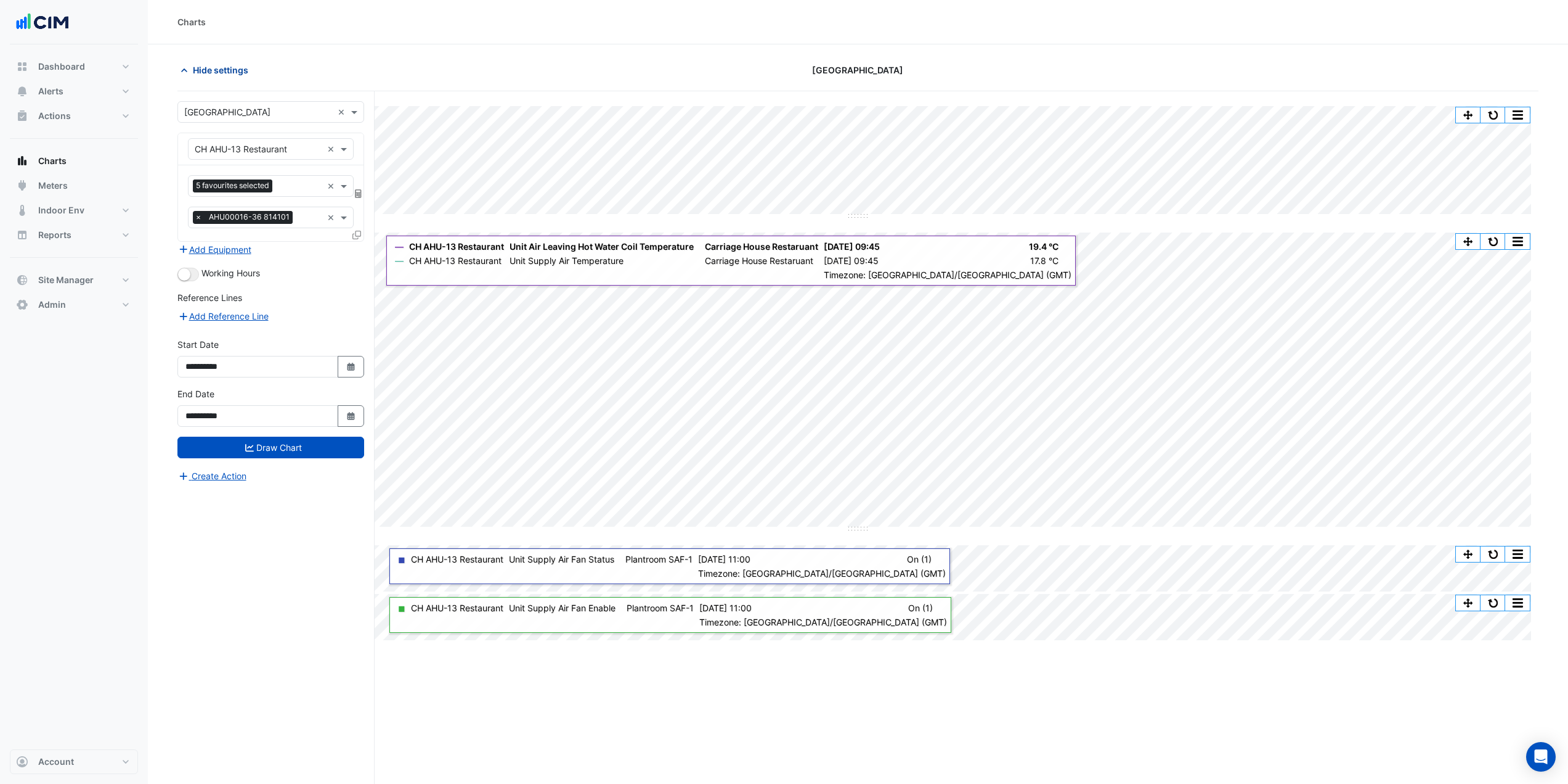
click at [224, 71] on span "Hide settings" at bounding box center [220, 69] width 56 height 13
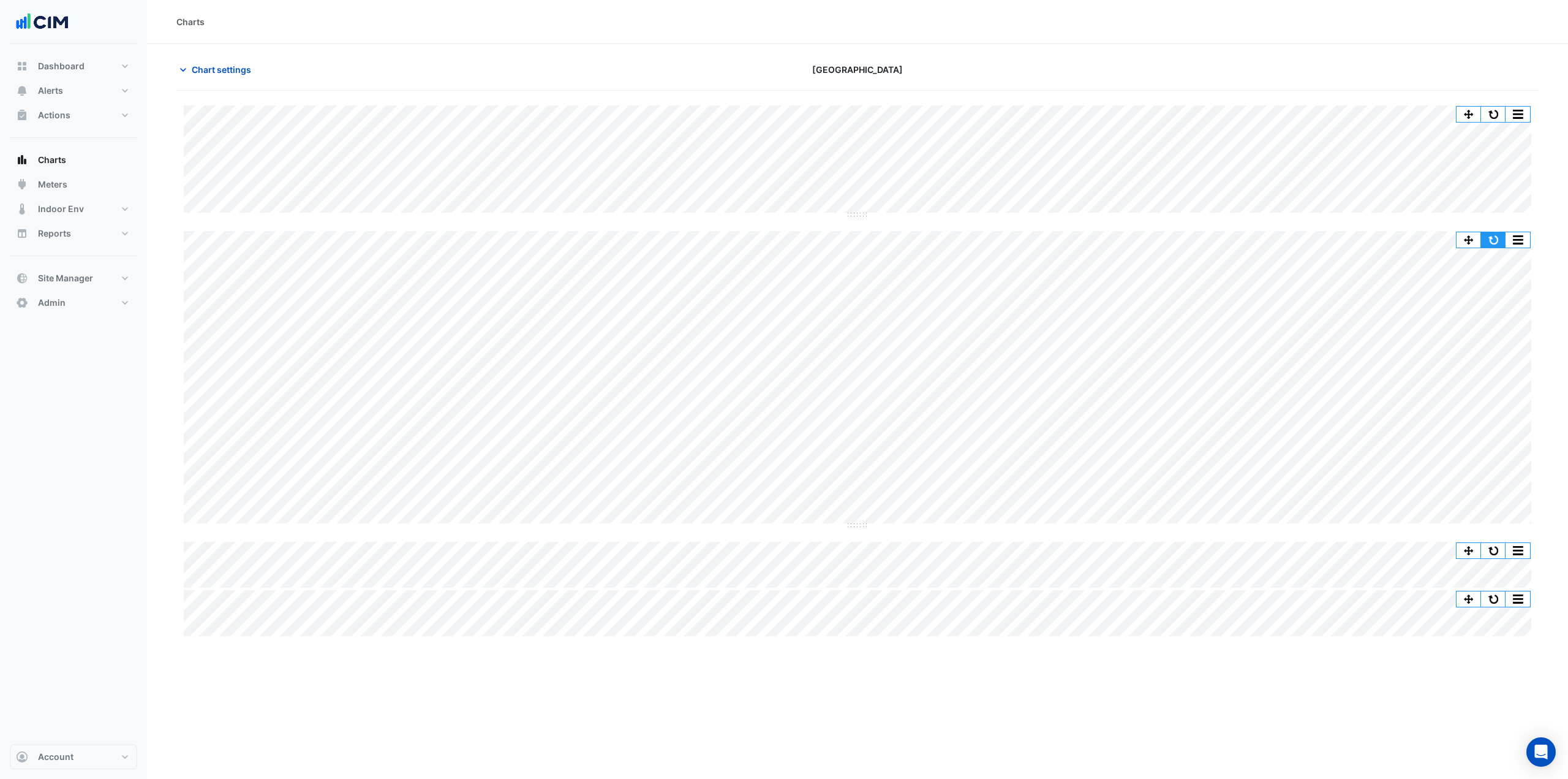
click at [1495, 241] on button "button" at bounding box center [1492, 240] width 25 height 16
click at [234, 67] on span "Chart settings" at bounding box center [221, 69] width 59 height 13
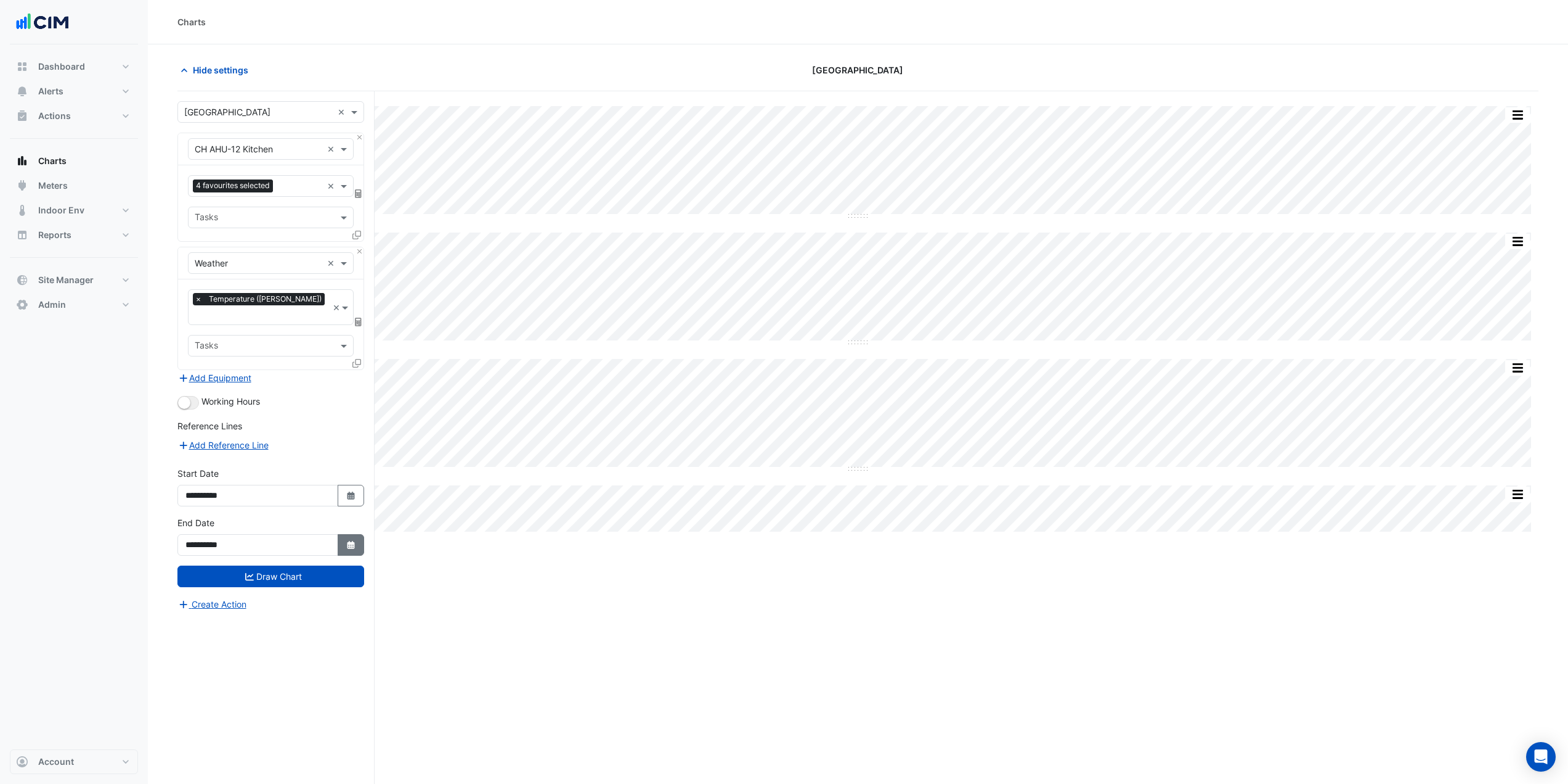
click at [354, 541] on icon "button" at bounding box center [350, 545] width 7 height 8
click at [318, 370] on button "Next month" at bounding box center [316, 366] width 15 height 20
click at [318, 369] on button "Next month" at bounding box center [316, 366] width 15 height 20
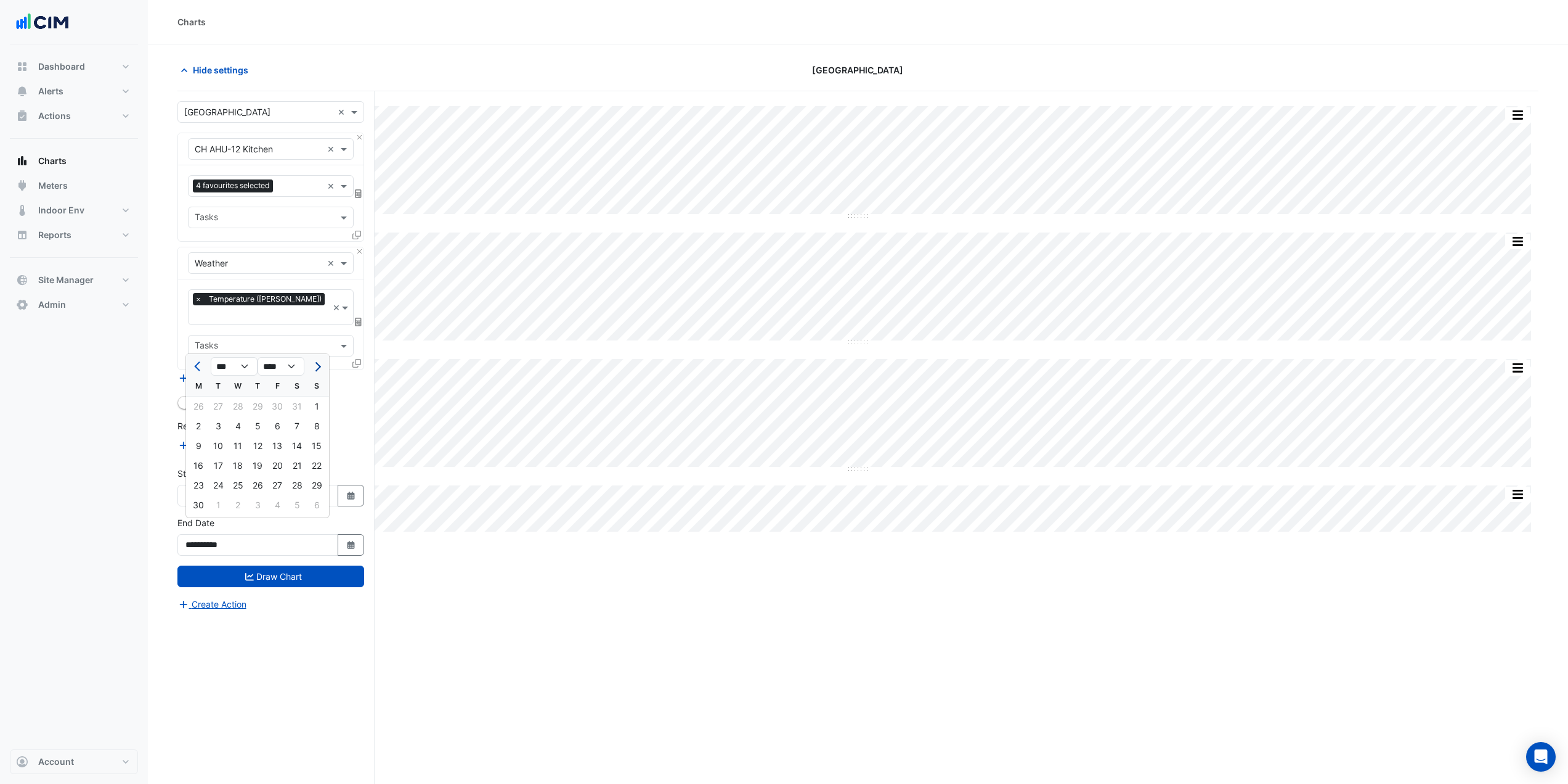
click at [318, 369] on button "Next month" at bounding box center [316, 366] width 15 height 20
select select "*"
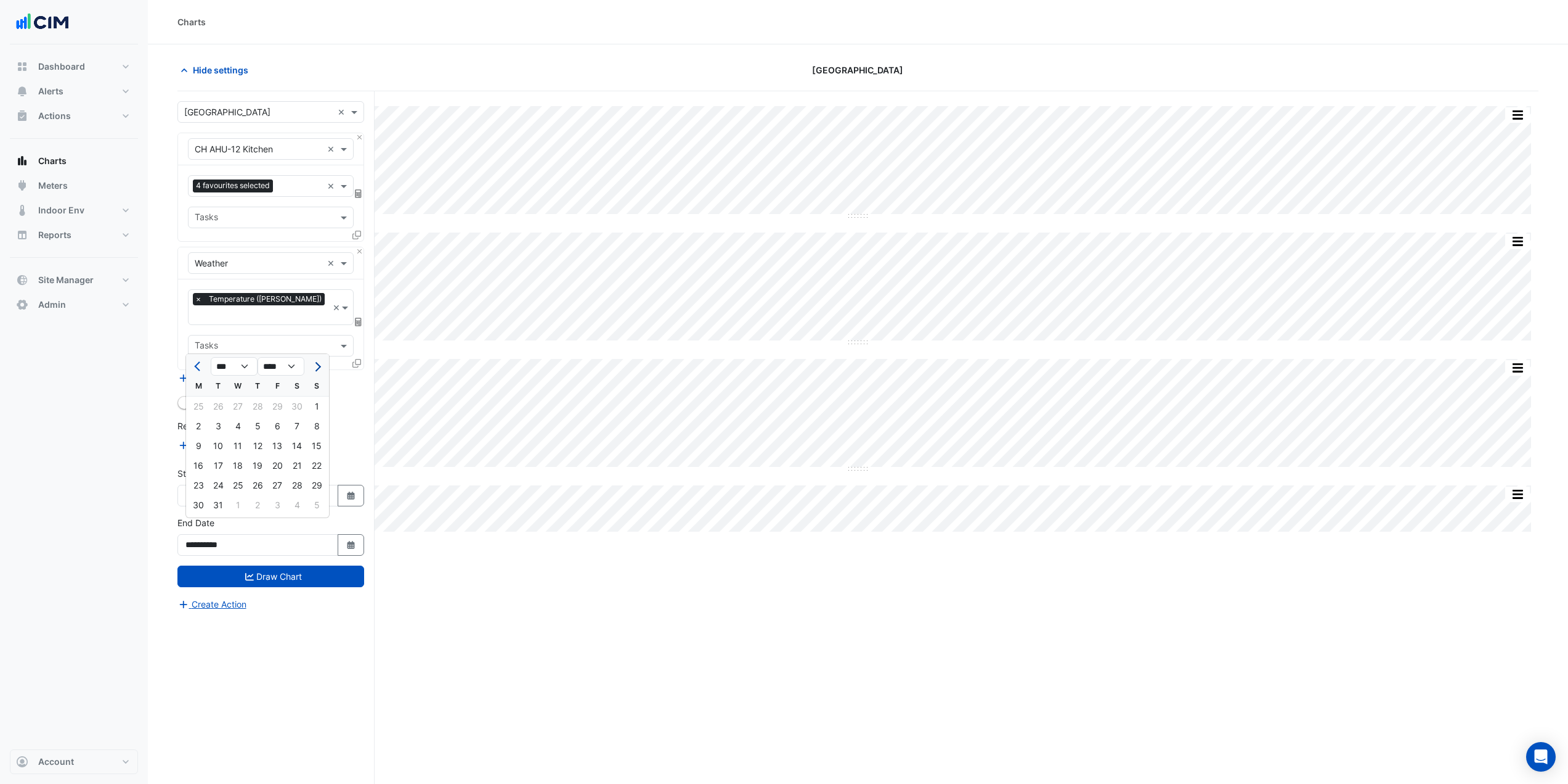
select select "****"
click at [274, 490] on div "31" at bounding box center [278, 485] width 20 height 20
type input "**********"
click at [305, 566] on button "Draw Chart" at bounding box center [271, 577] width 186 height 22
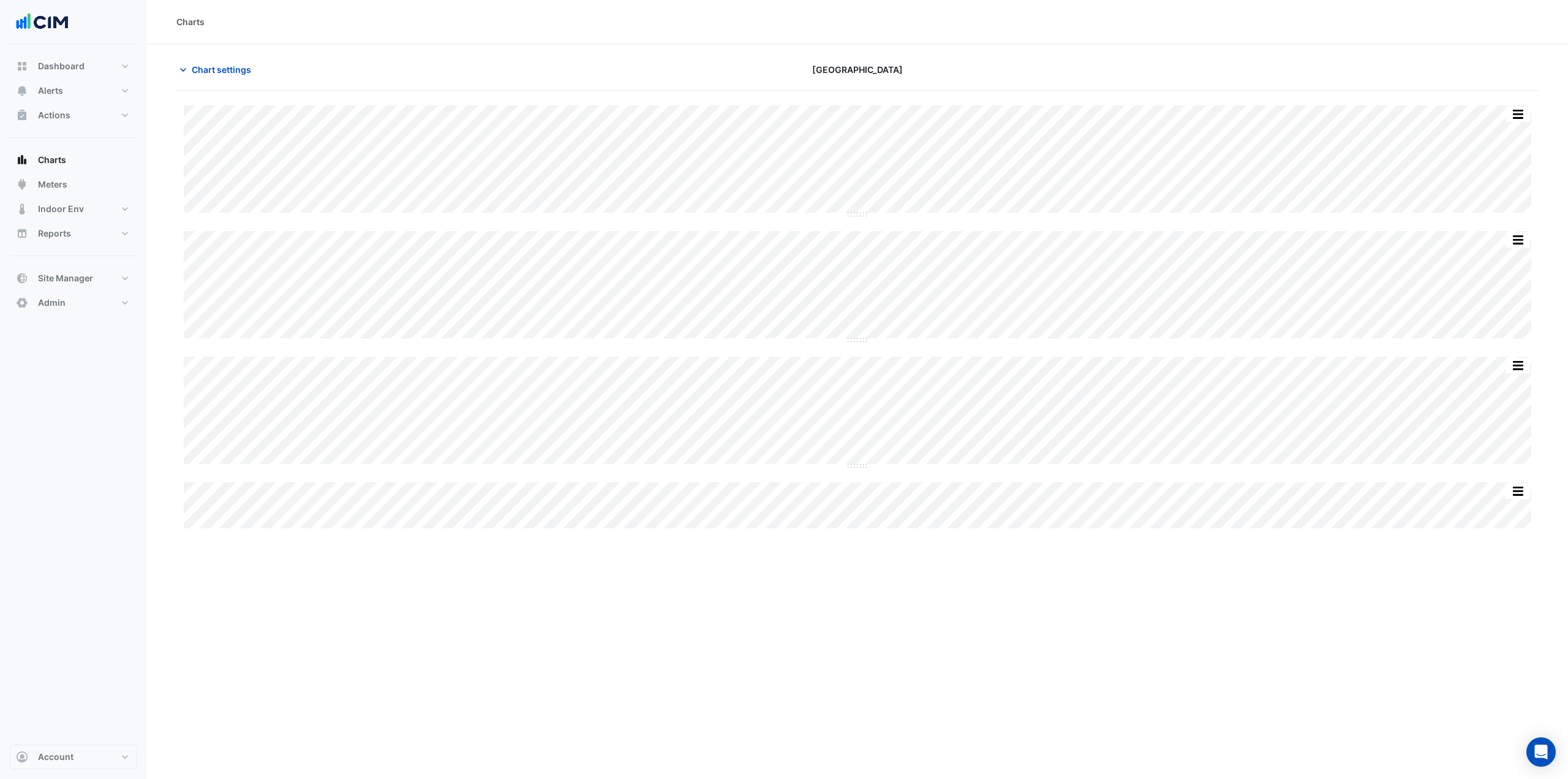
drag, startPoint x: 834, startPoint y: 673, endPoint x: 786, endPoint y: 602, distance: 85.7
click at [834, 673] on div "Charts Chart settings [GEOGRAPHIC_DATA] Split by Equip Split All Split None Pri…" at bounding box center [856, 390] width 1420 height 779
click at [231, 72] on span "Chart settings" at bounding box center [221, 69] width 59 height 13
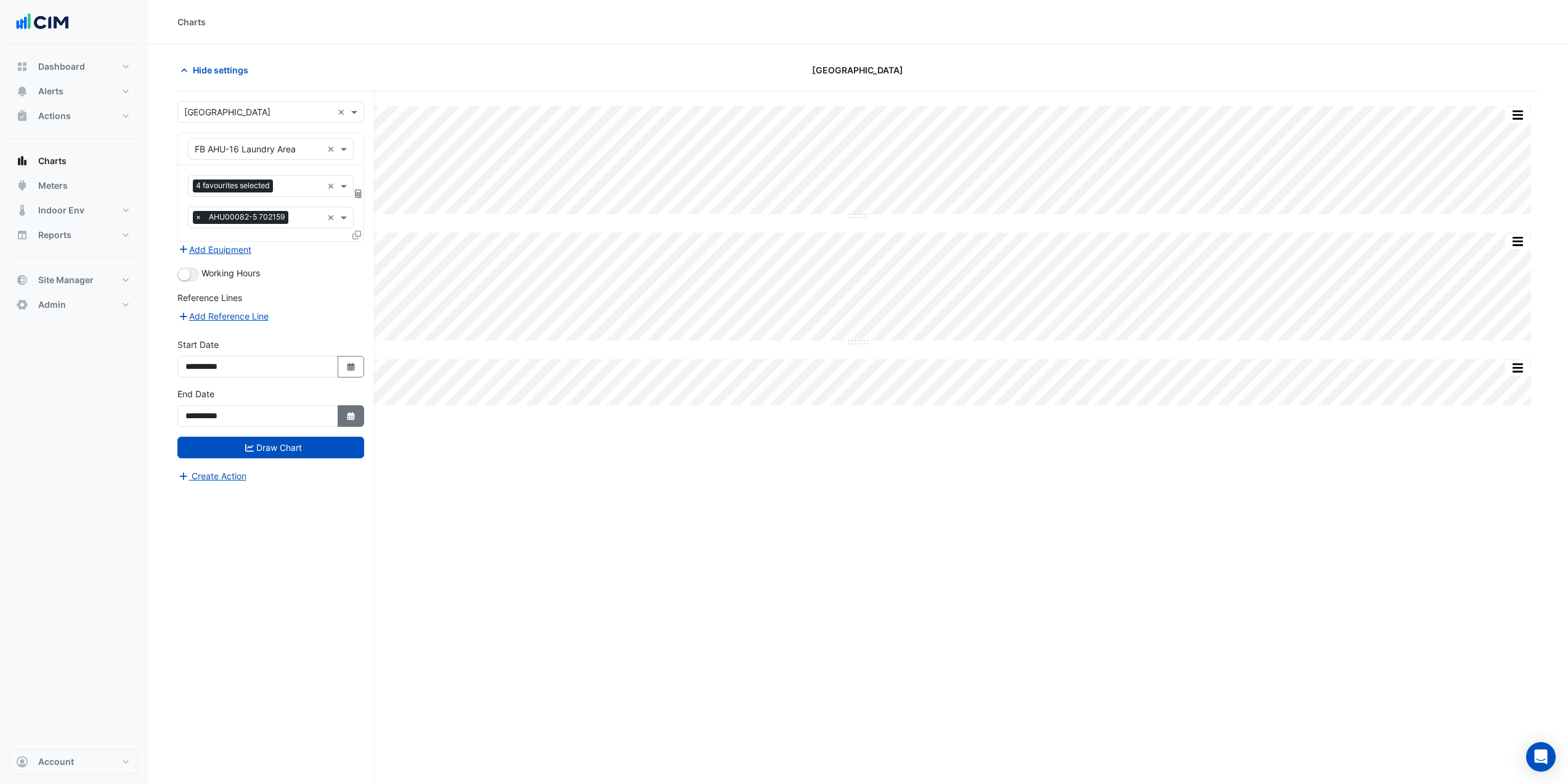
click at [342, 410] on button "Select Date" at bounding box center [350, 416] width 27 height 22
click at [316, 249] on span "Next month" at bounding box center [315, 252] width 9 height 9
select select "**"
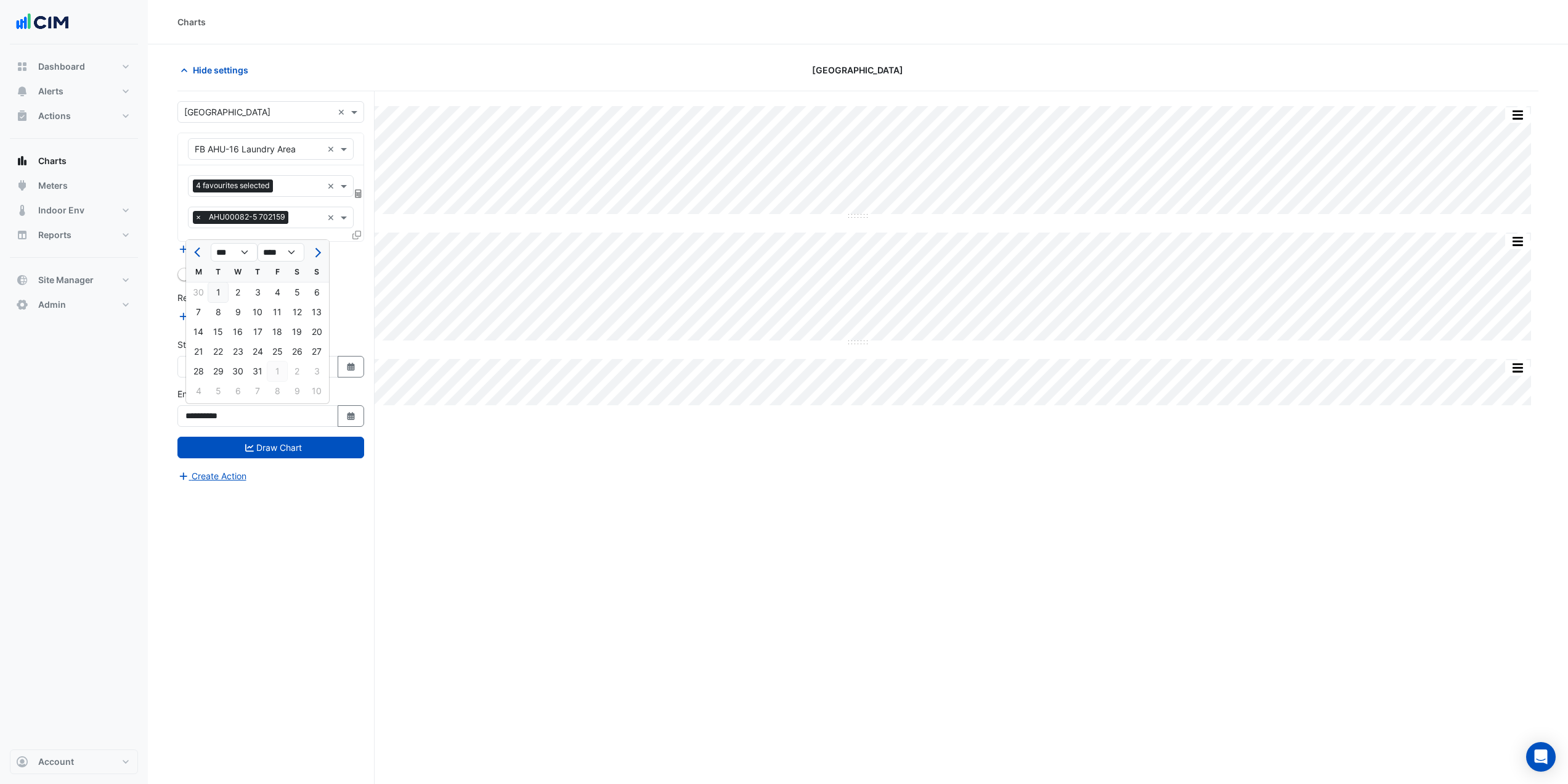
click at [268, 372] on div "1" at bounding box center [278, 371] width 20 height 20
type input "**********"
click at [341, 367] on button "Select Date" at bounding box center [350, 366] width 27 height 22
select select "*"
select select "****"
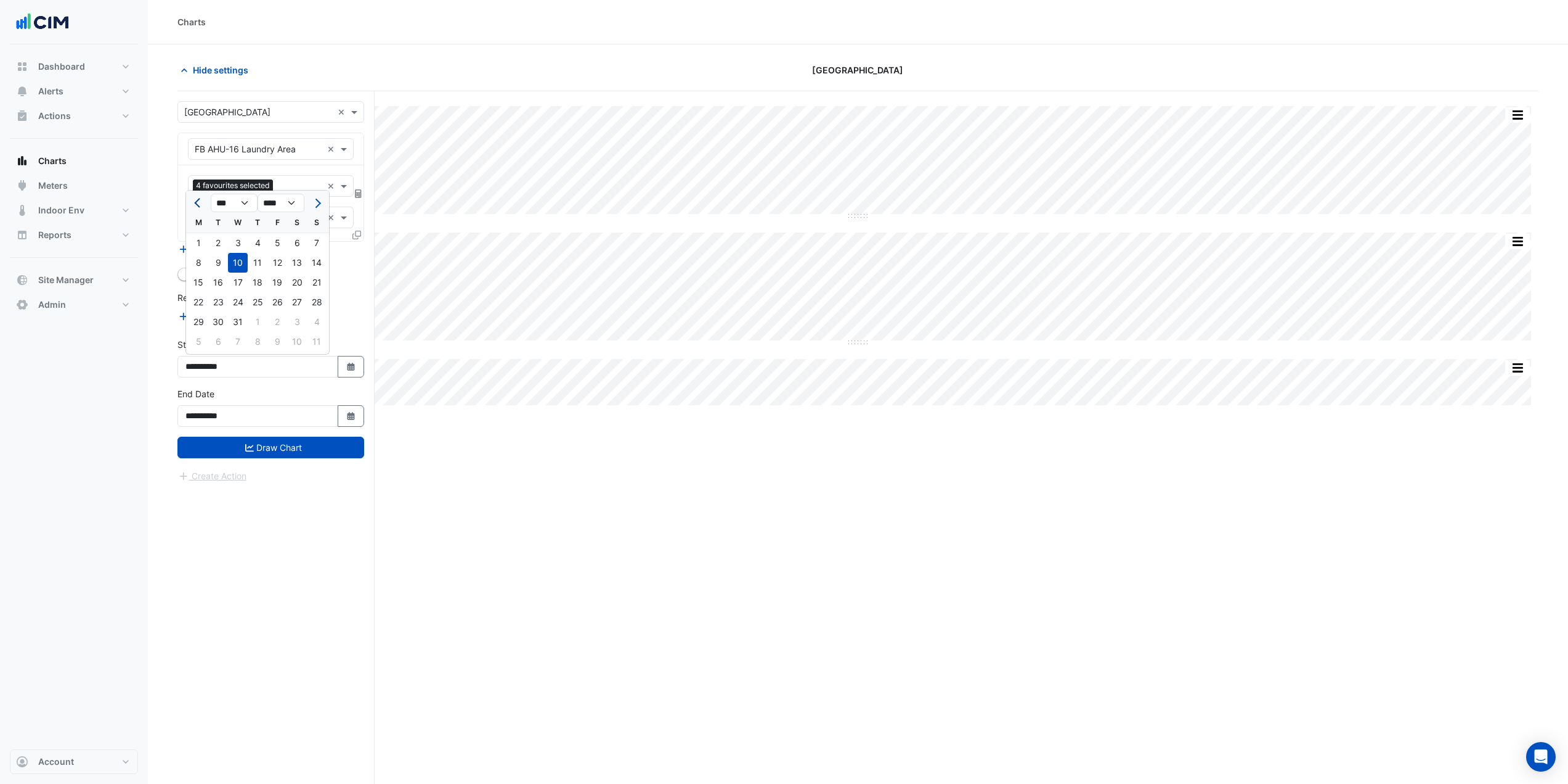
click at [199, 196] on button "Previous month" at bounding box center [198, 202] width 15 height 20
select select "*"
click at [238, 243] on div "1" at bounding box center [238, 243] width 20 height 20
type input "**********"
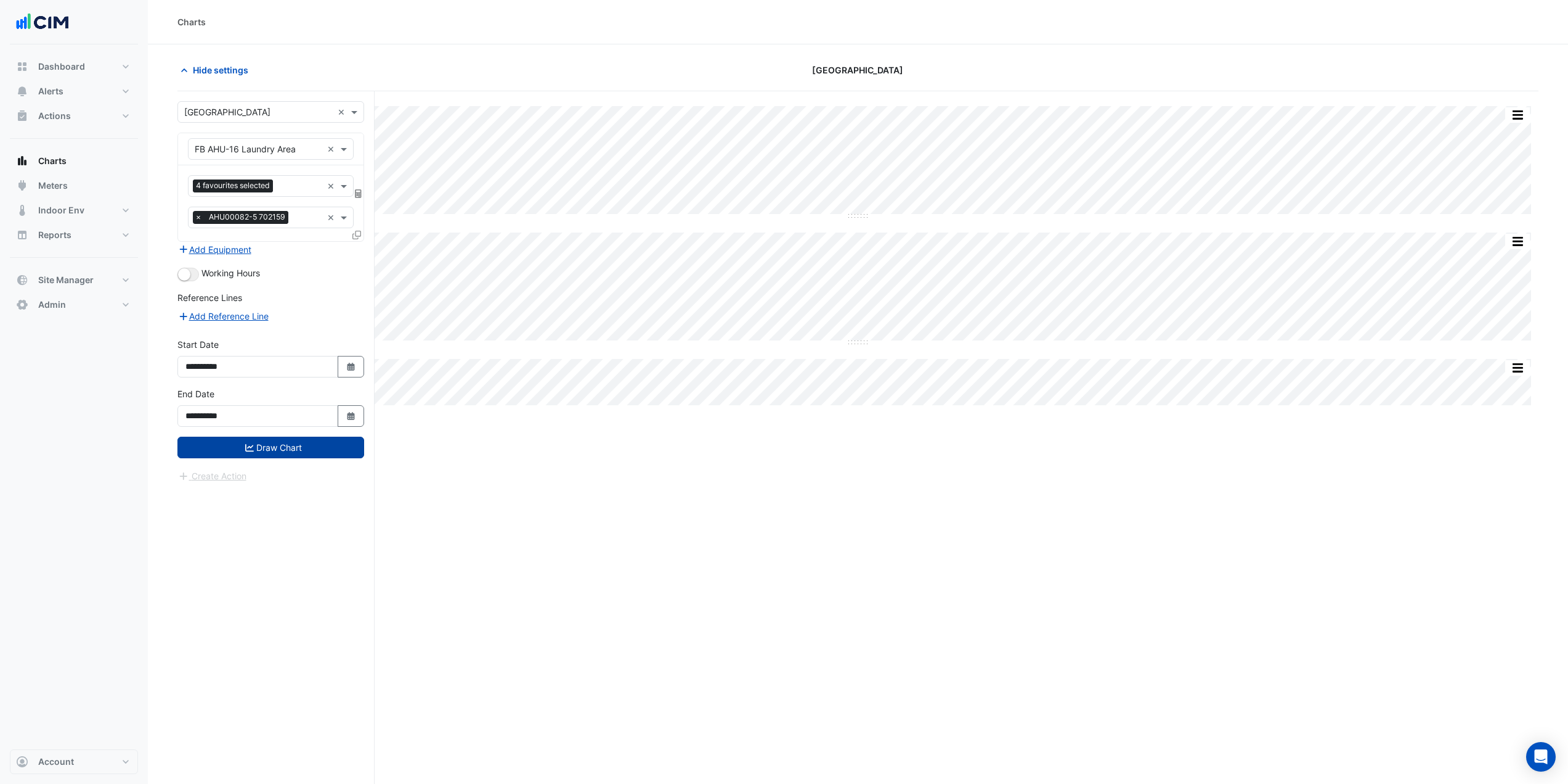
click at [303, 456] on button "Draw Chart" at bounding box center [271, 448] width 186 height 22
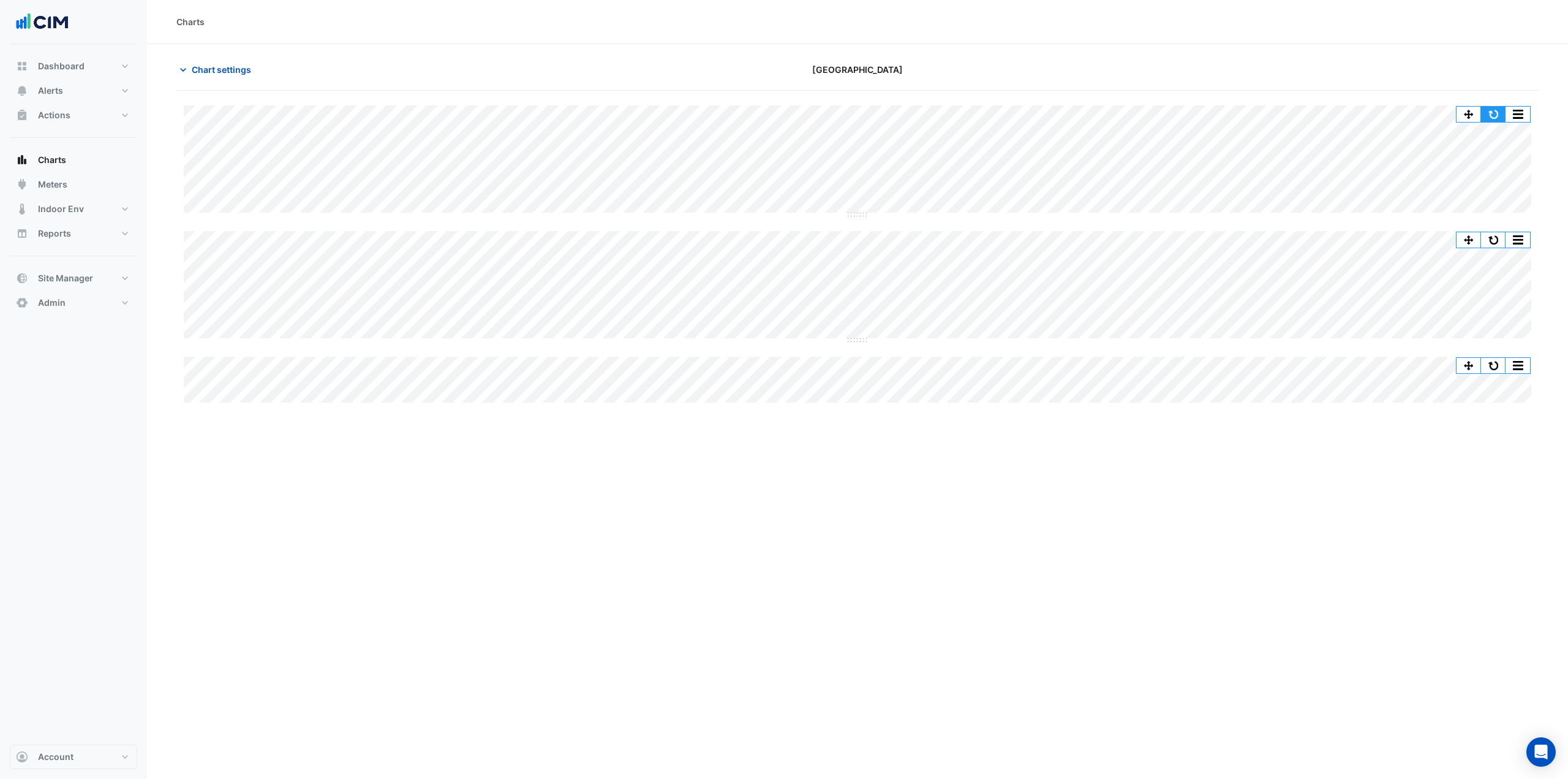
click at [1485, 112] on button "button" at bounding box center [1492, 114] width 25 height 16
click at [233, 70] on span "Chart settings" at bounding box center [221, 69] width 59 height 13
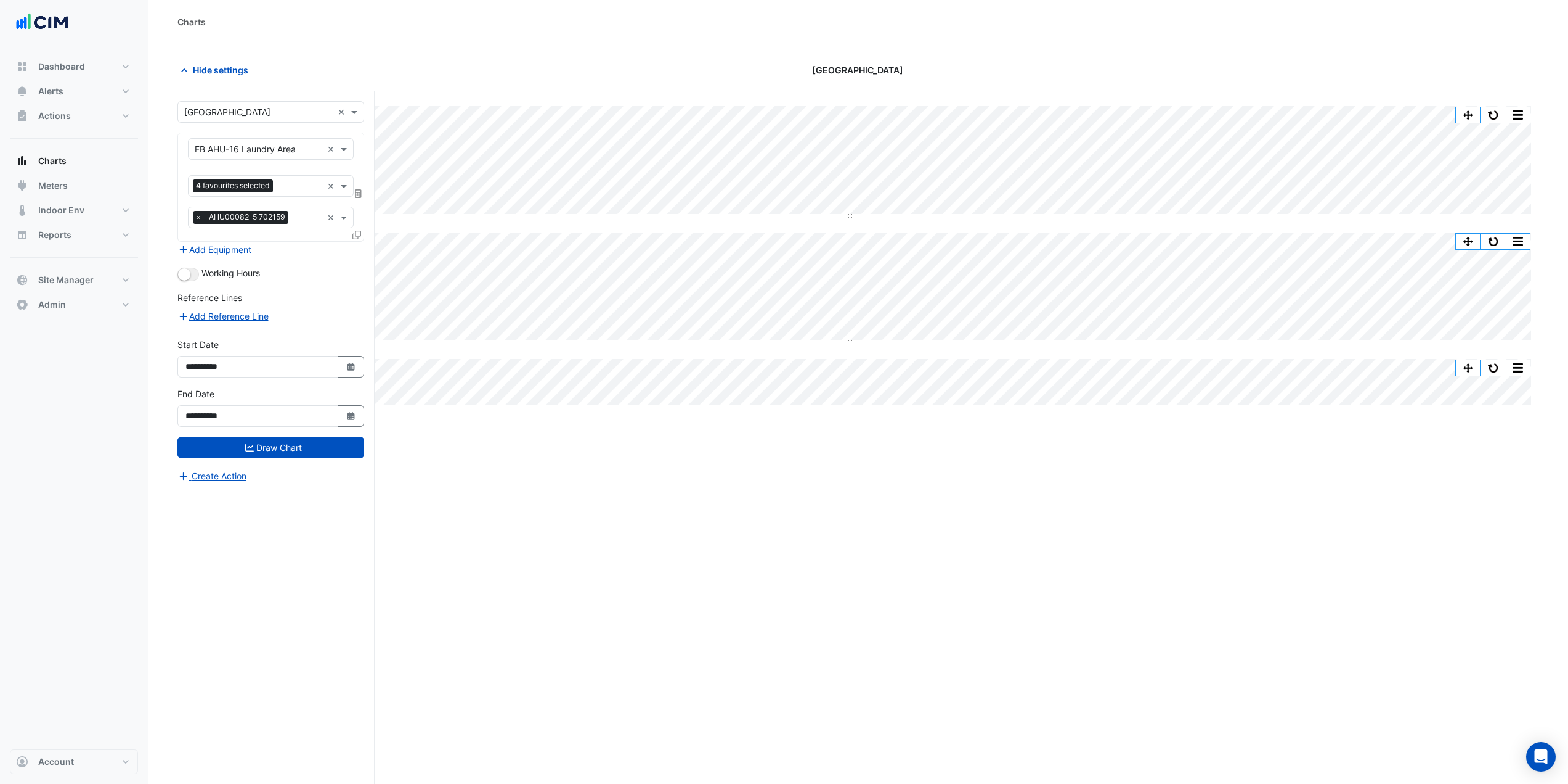
click at [265, 149] on input "text" at bounding box center [258, 149] width 128 height 13
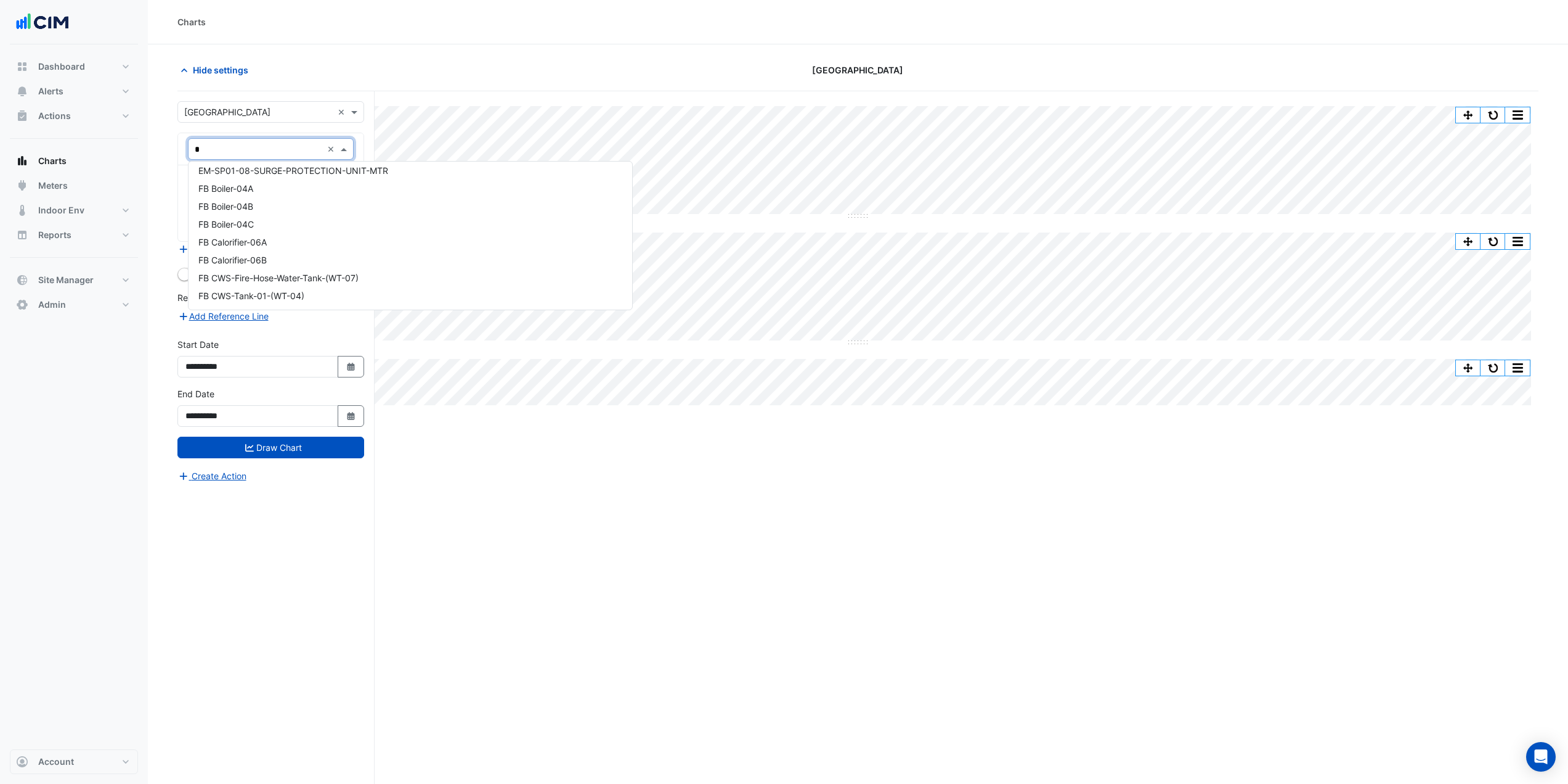
type input "**"
click at [300, 235] on span "HB AHU-02 Bakery Kitchen" at bounding box center [253, 234] width 110 height 11
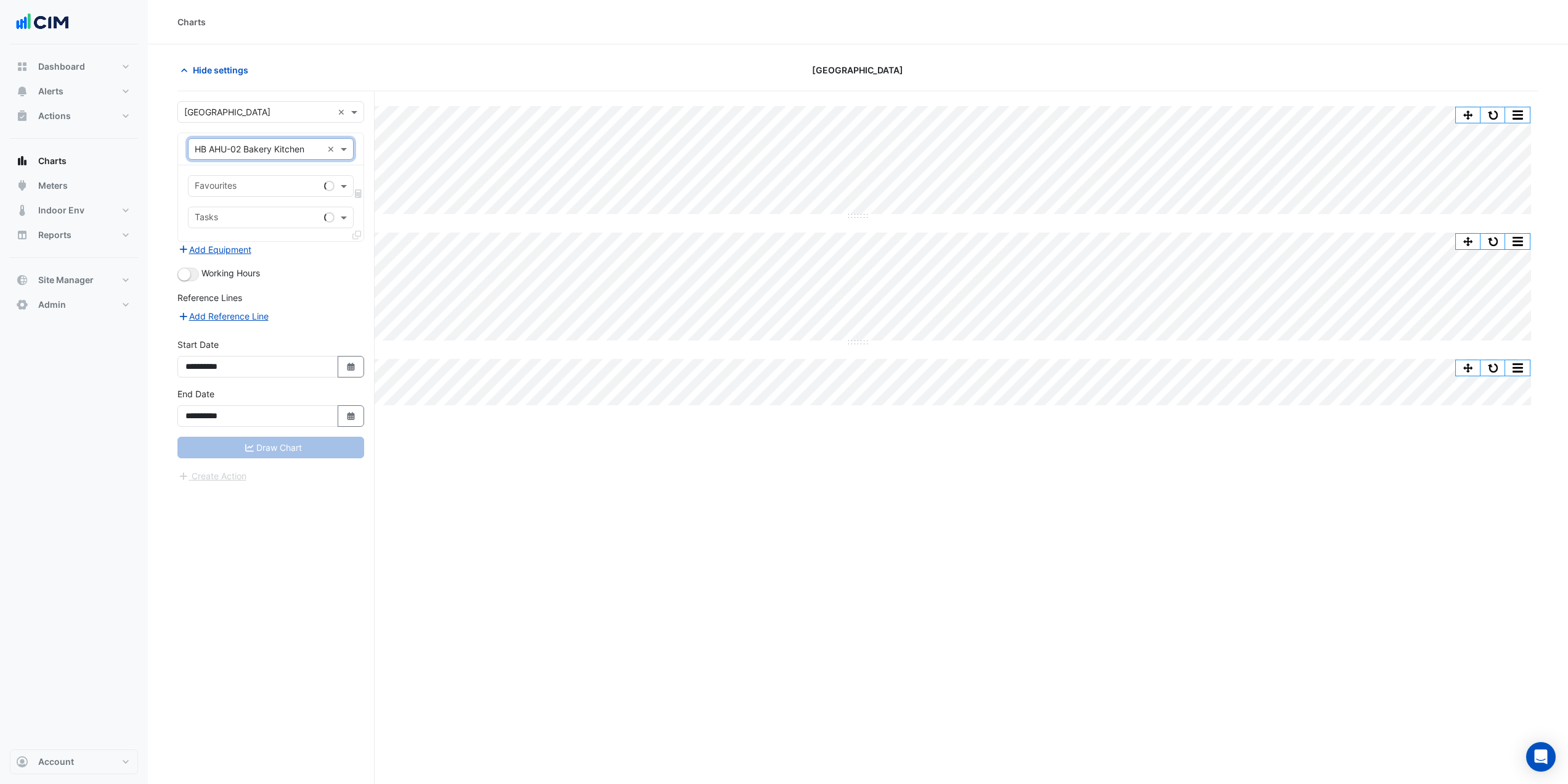
click at [299, 187] on input "text" at bounding box center [257, 187] width 125 height 13
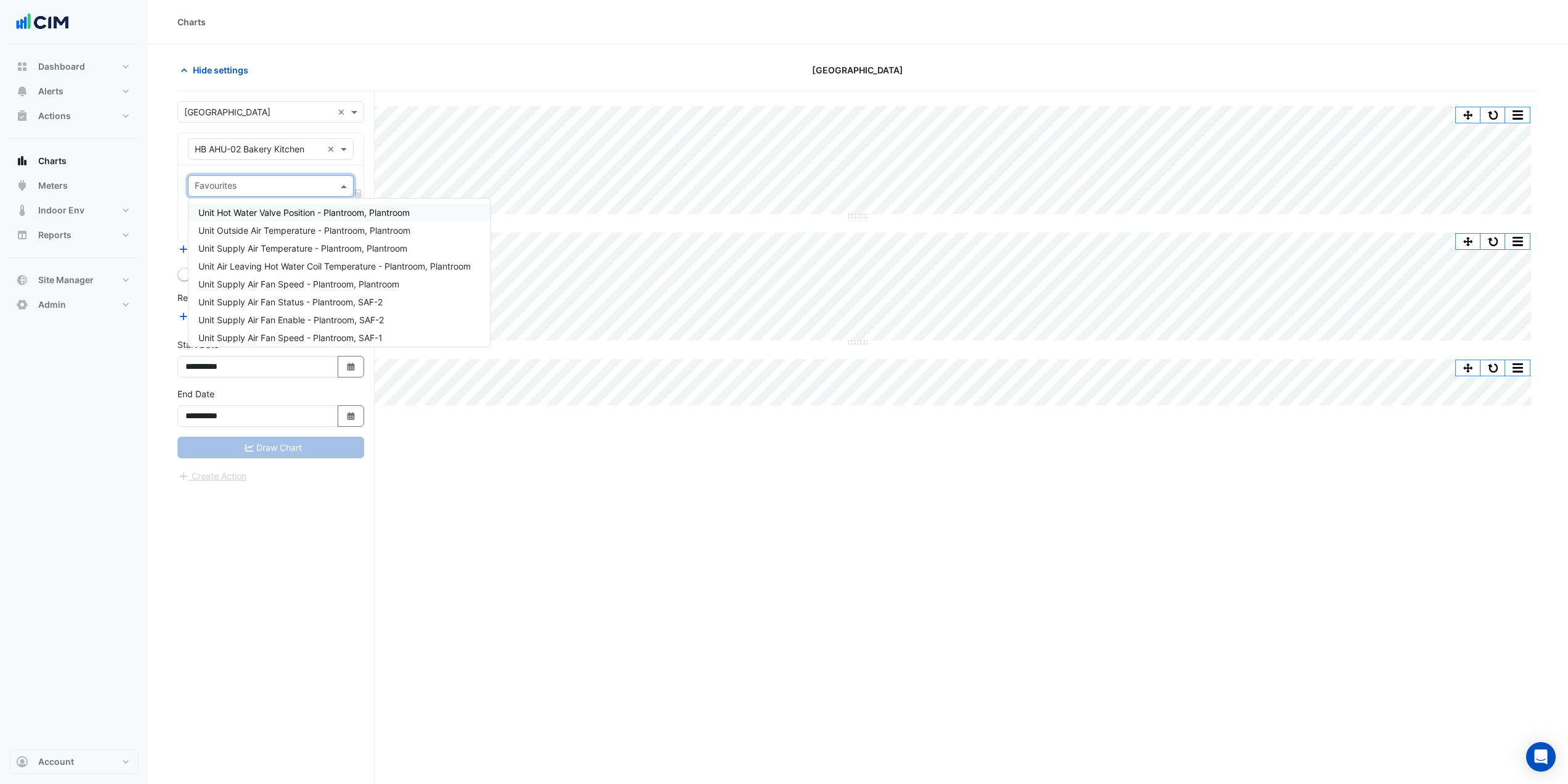
click at [286, 210] on span "Unit Hot Water Valve Position - Plantroom, Plantroom" at bounding box center [303, 212] width 211 height 11
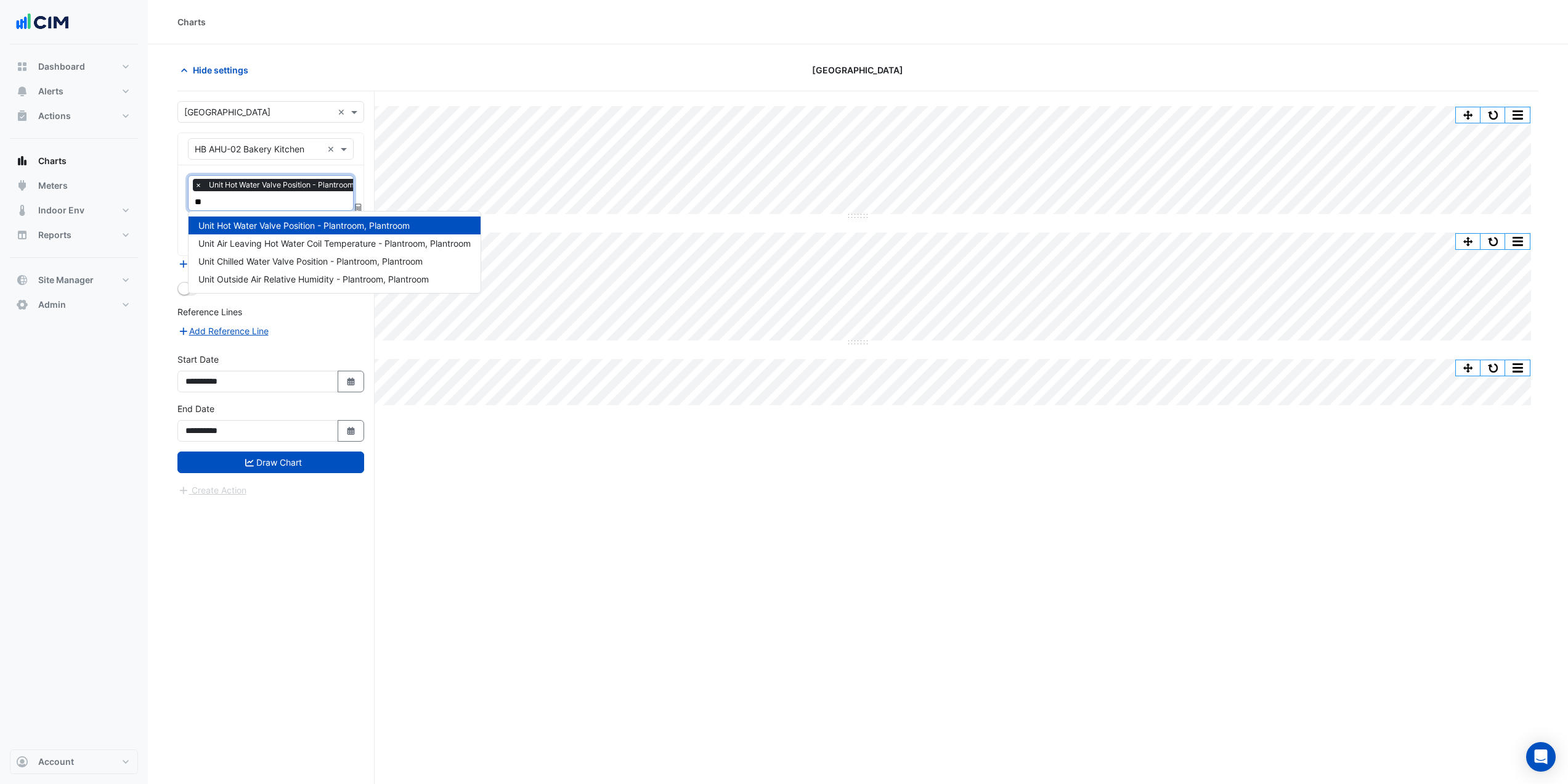
type input "***"
click at [357, 238] on span "Unit Chilled Water Valve Position - Plantroom, Plantroom" at bounding box center [310, 243] width 224 height 11
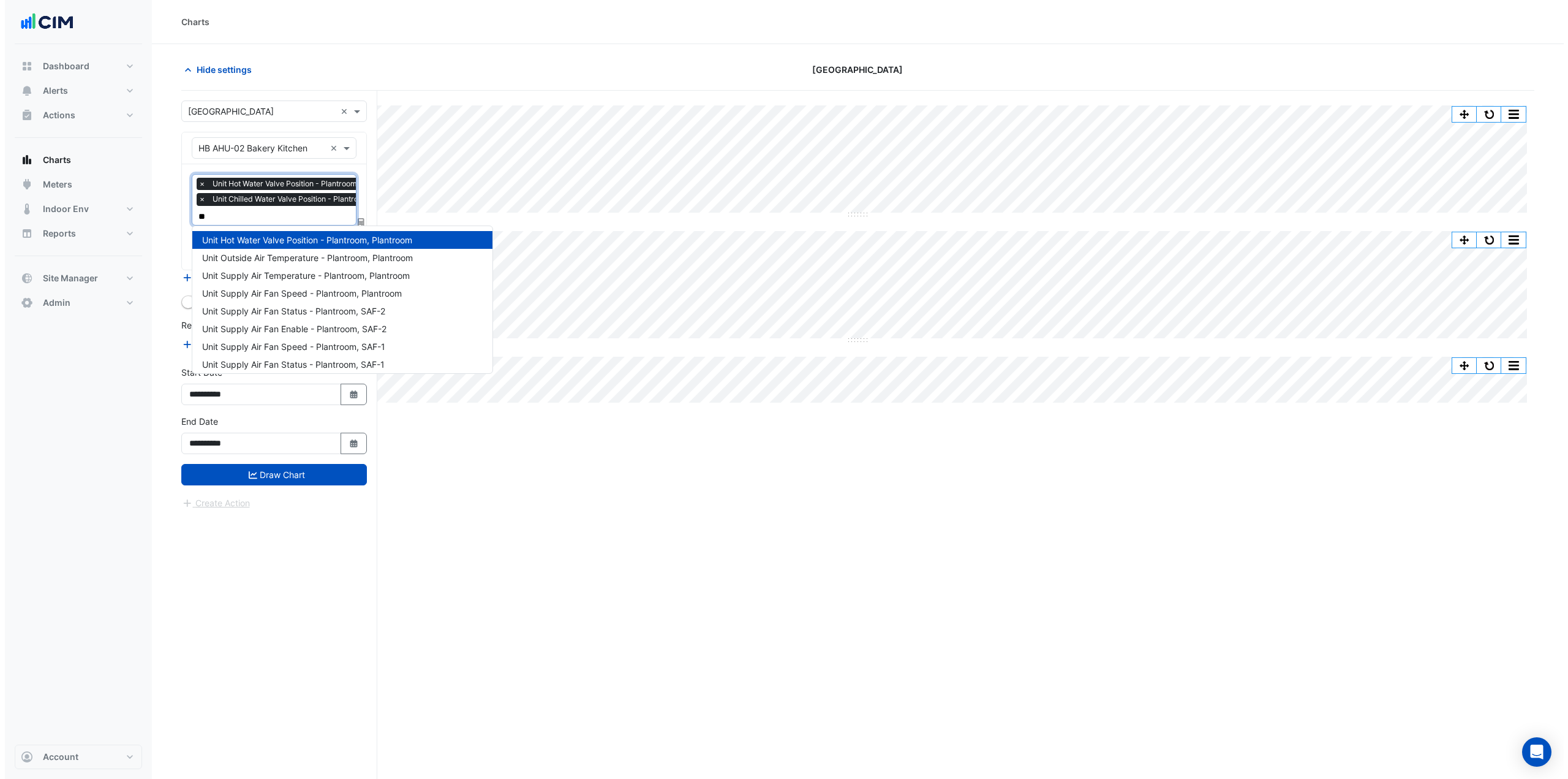
scroll to position [0, 0]
type input "****"
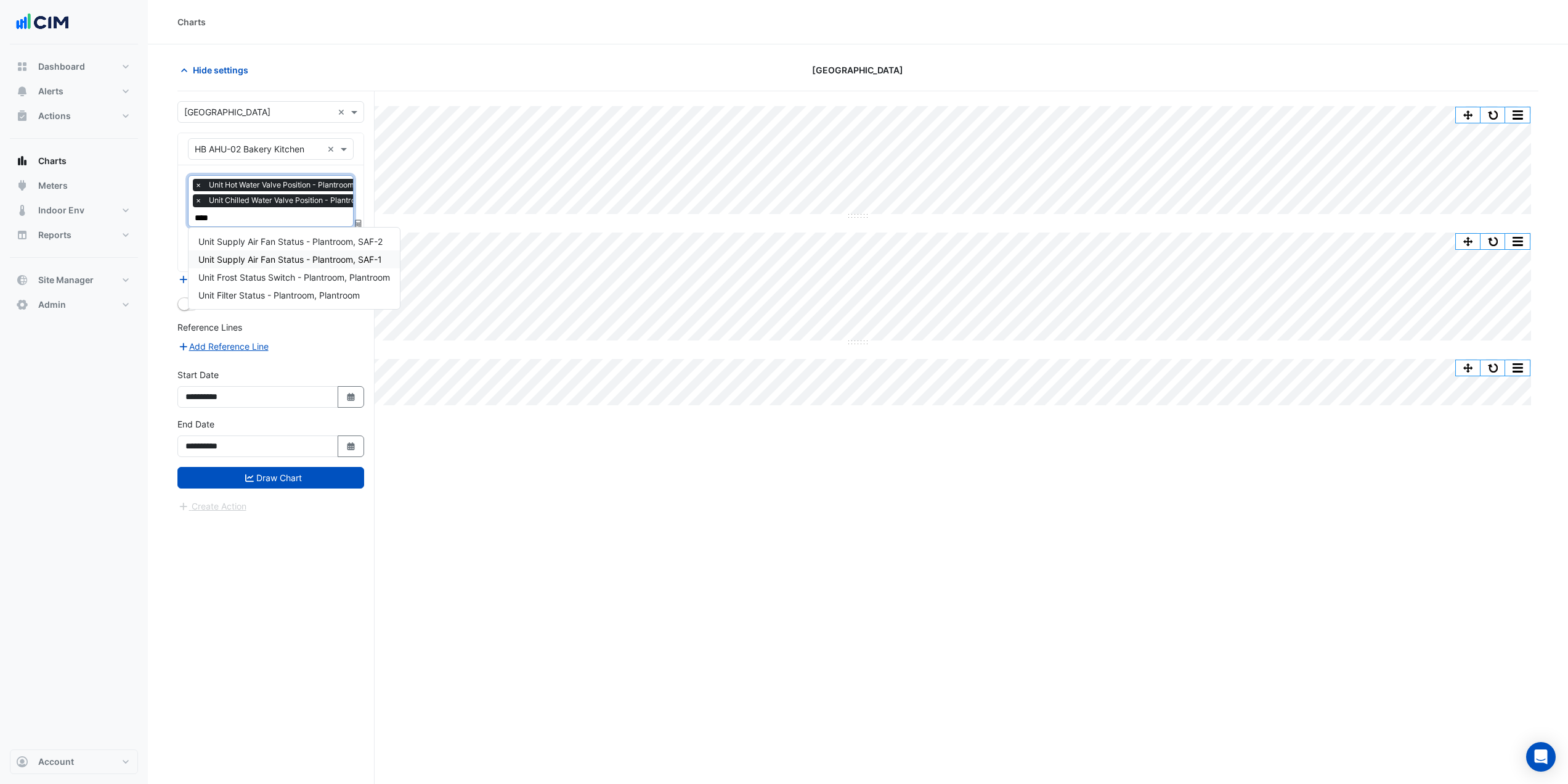
click at [349, 256] on span "Unit Supply Air Fan Status - Plantroom, SAF-1" at bounding box center [290, 259] width 183 height 11
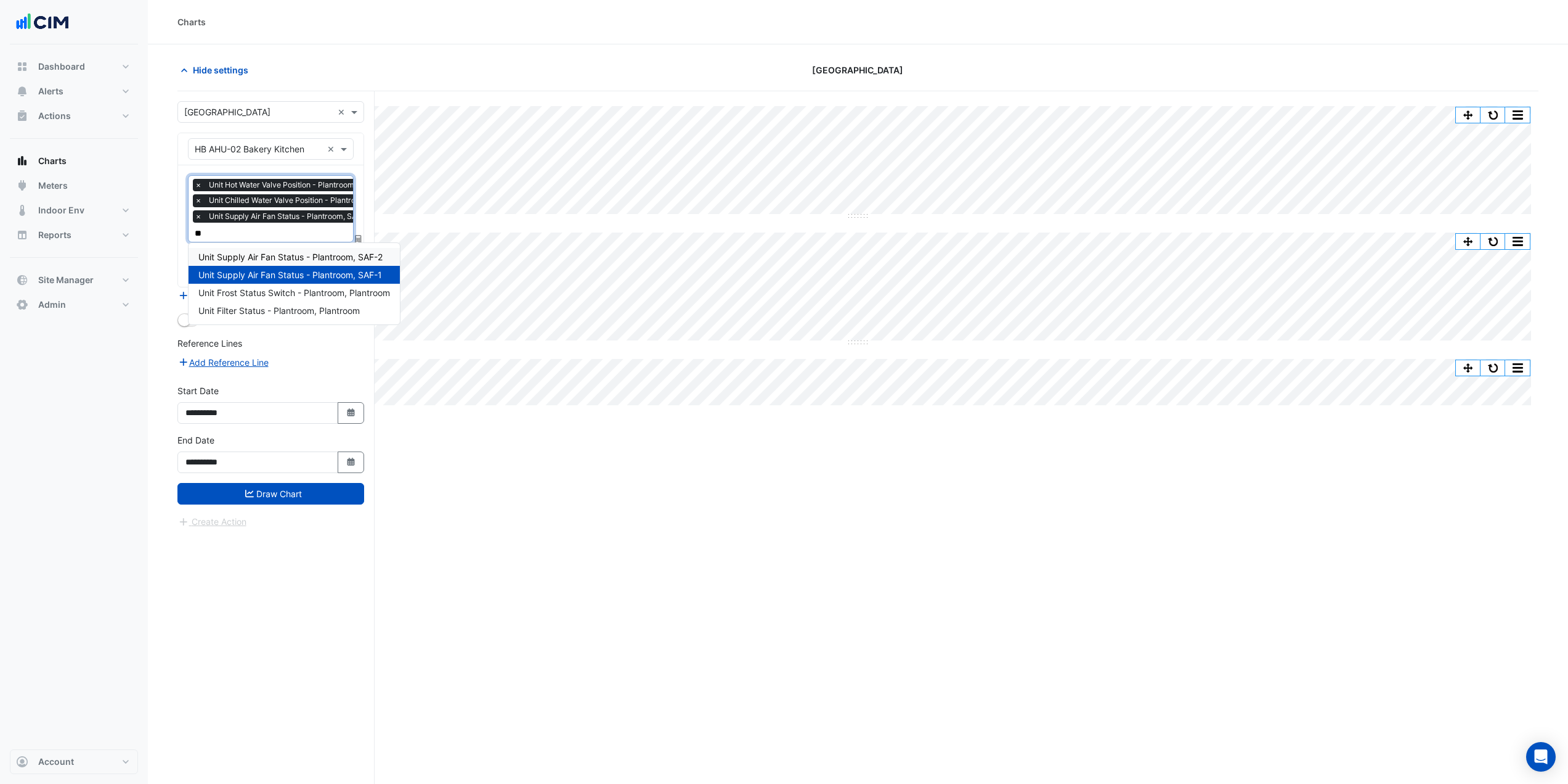
type input "***"
click at [316, 251] on div "Unit Supply Air Fan Status - Plantroom, SAF-2" at bounding box center [294, 257] width 211 height 18
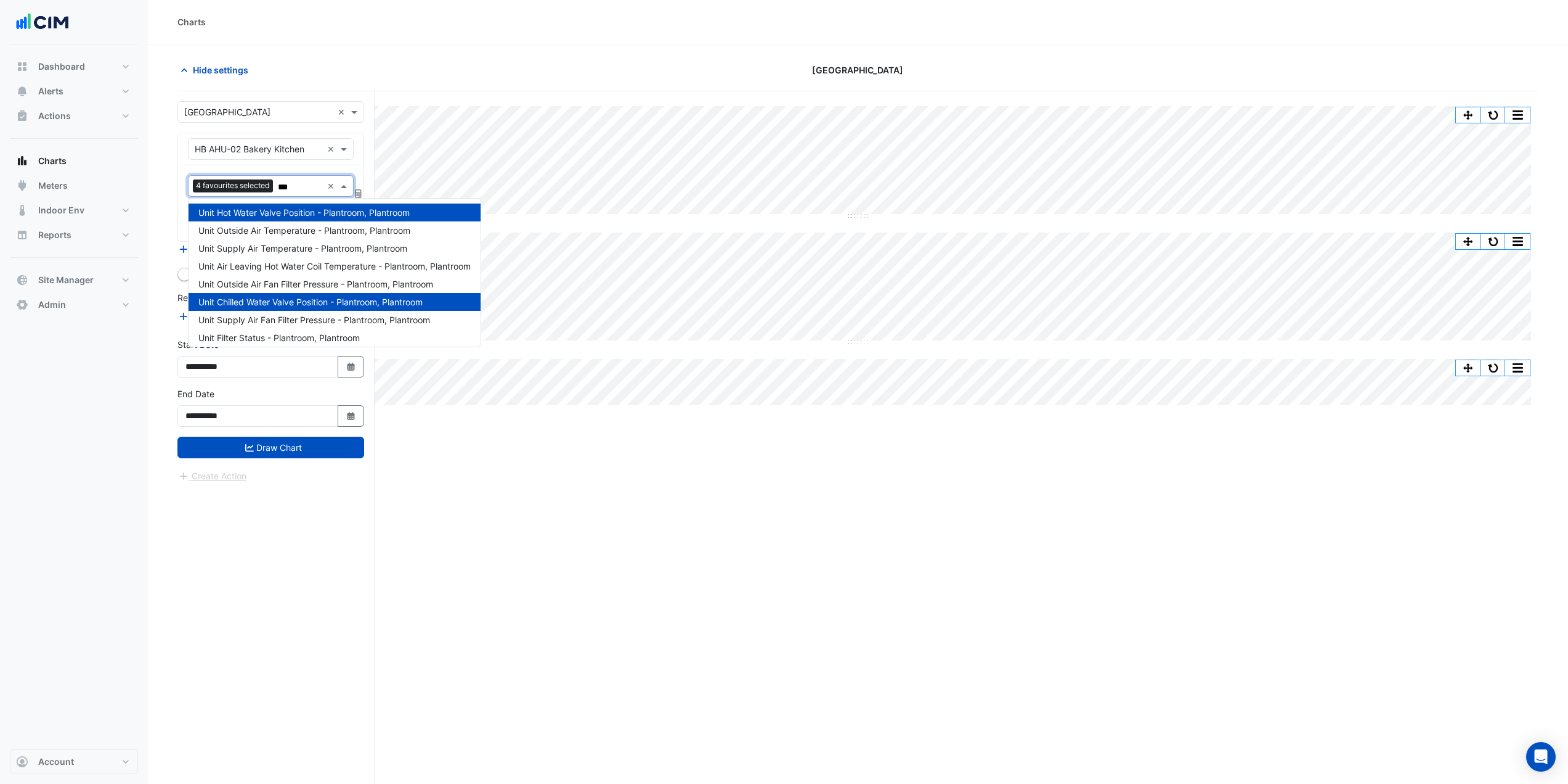
type input "****"
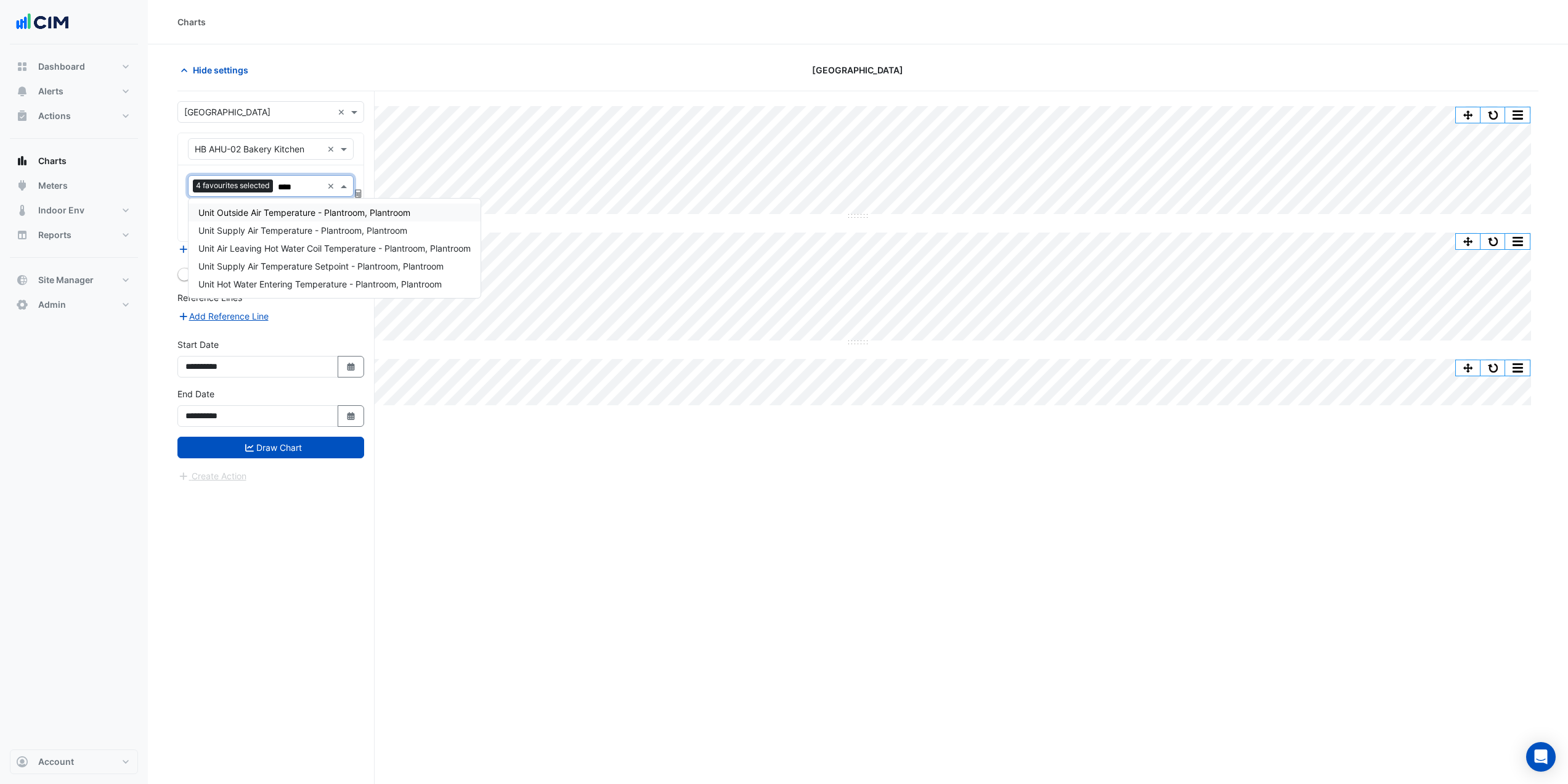
click at [324, 251] on span "Unit Air Leaving Hot Water Coil Temperature - Plantroom, Plantroom" at bounding box center [334, 248] width 273 height 11
type input "****"
click at [337, 225] on span "Unit Supply Air Temperature - Plantroom, Plantroom" at bounding box center [302, 230] width 209 height 11
type input "****"
click at [346, 213] on span "Unit Outside Air Temperature - Plantroom, Plantroom" at bounding box center [304, 212] width 212 height 11
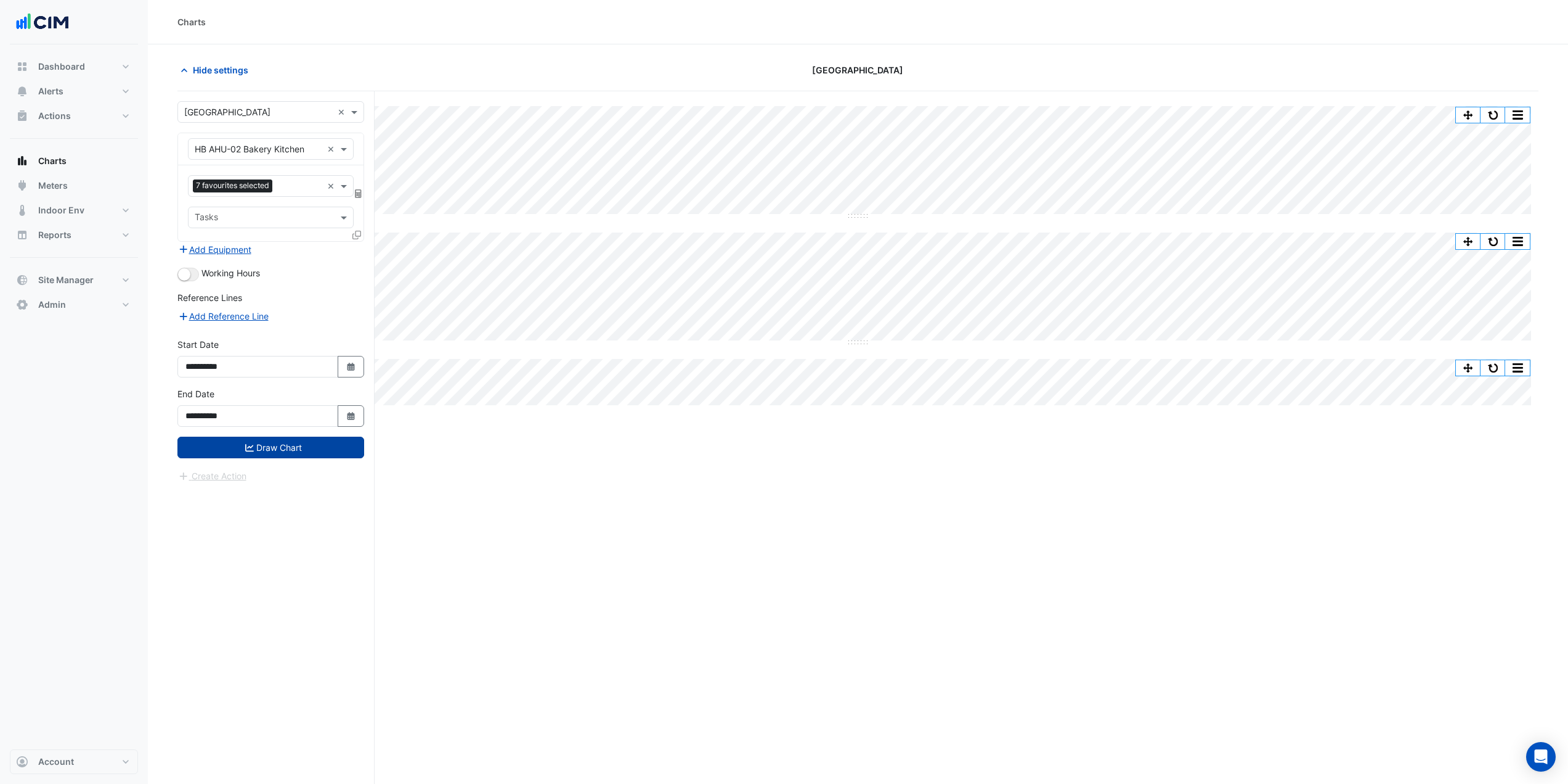
click at [329, 448] on button "Draw Chart" at bounding box center [271, 448] width 186 height 22
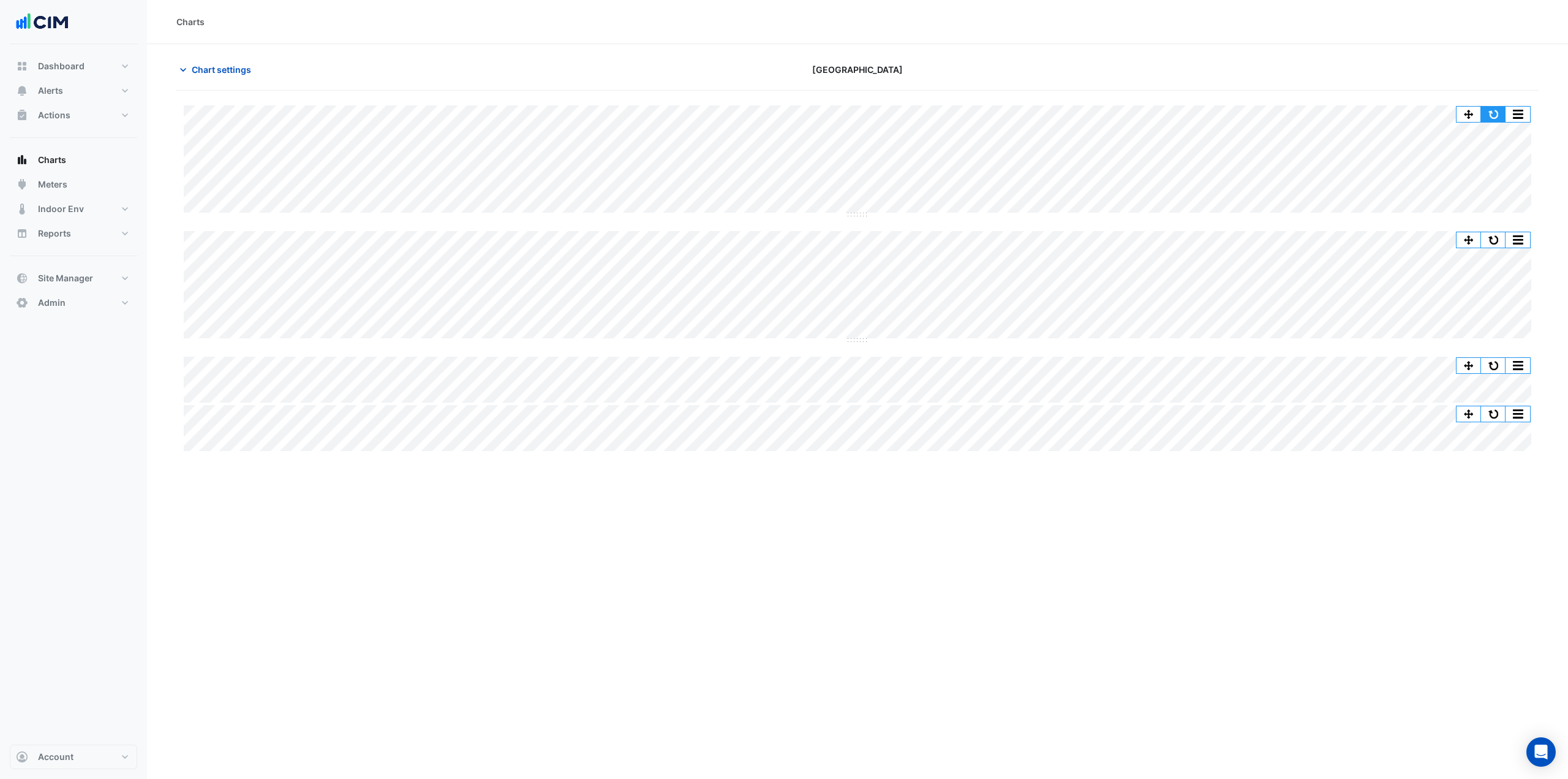
click at [1492, 115] on button "button" at bounding box center [1492, 114] width 25 height 16
click at [1490, 116] on button "button" at bounding box center [1492, 114] width 25 height 16
click at [443, 505] on div "Charts Chart settings Adare Manor Split All Split None Print Save as JPEG Save …" at bounding box center [856, 390] width 1420 height 779
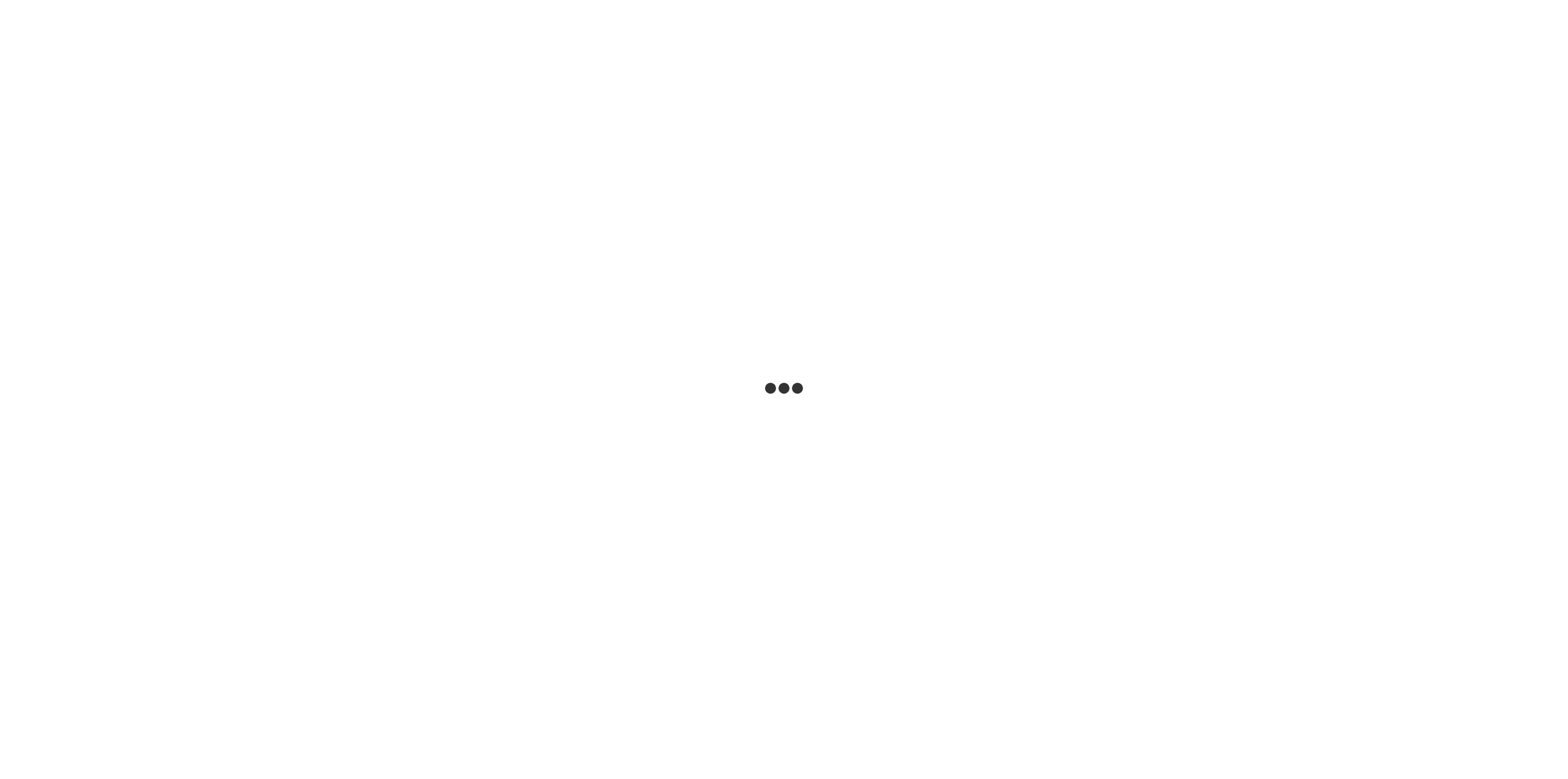
click at [344, 0] on html at bounding box center [784, 0] width 1568 height 0
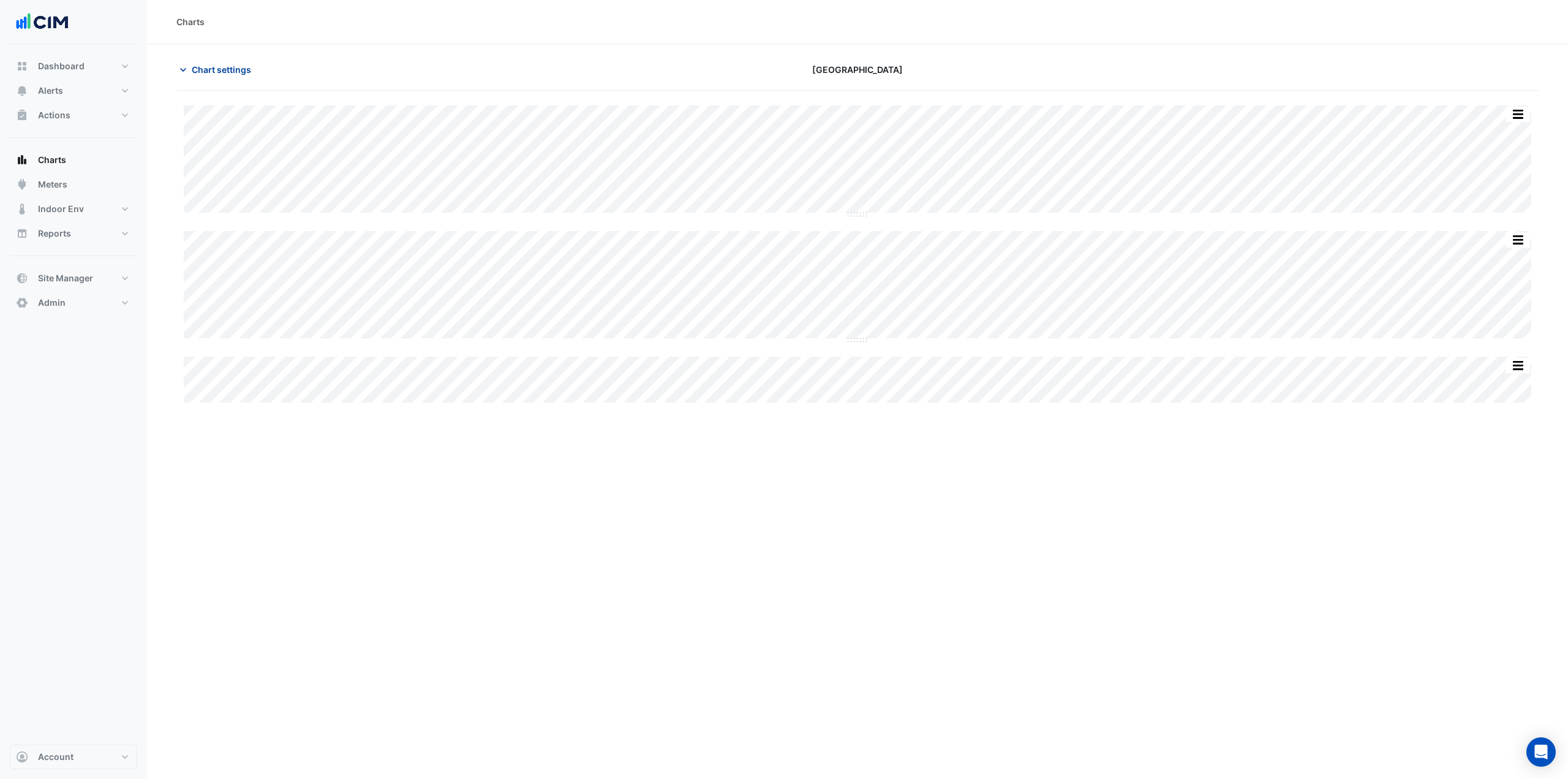
click at [228, 75] on span "Chart settings" at bounding box center [221, 69] width 59 height 13
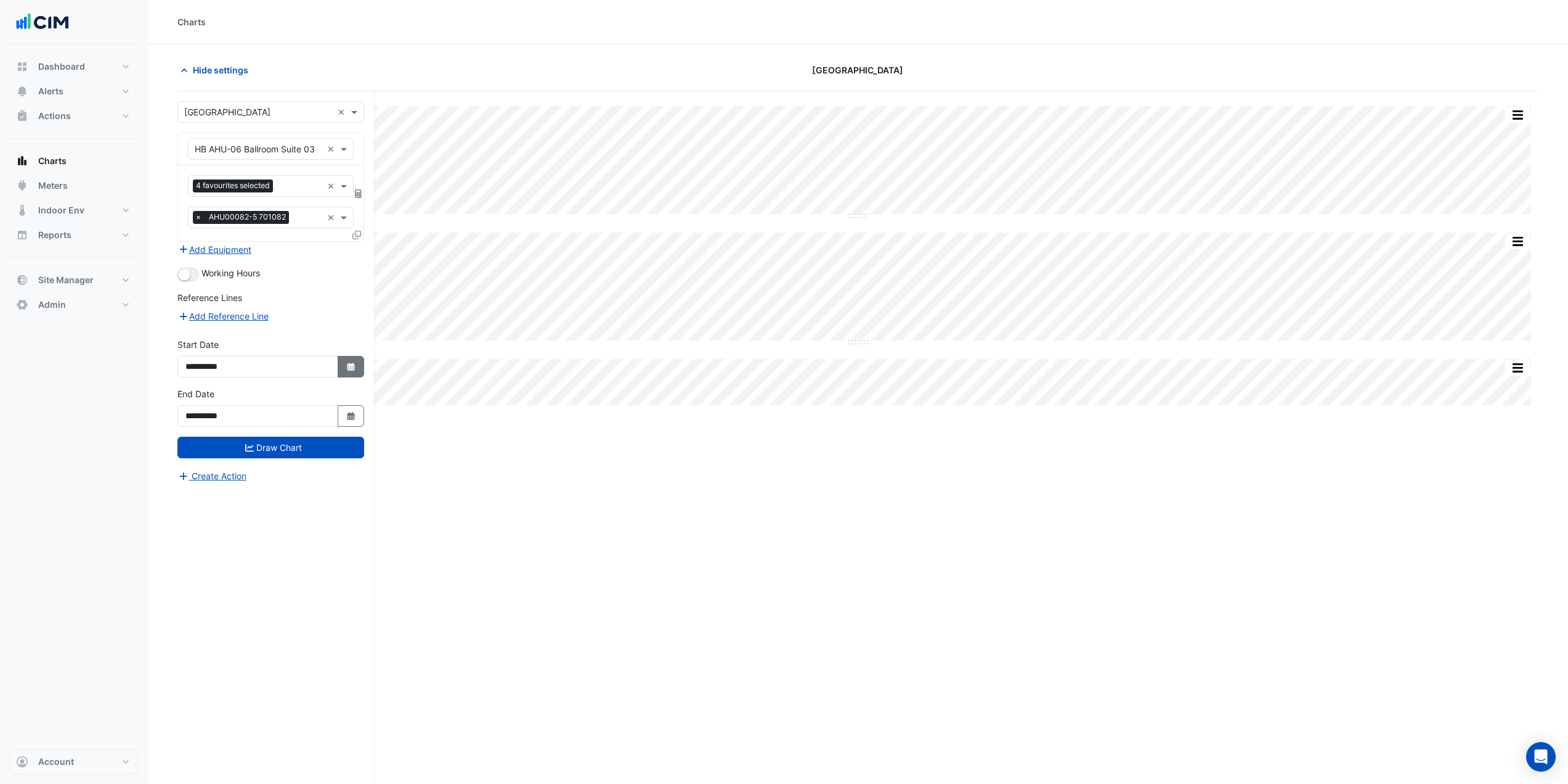
click at [357, 362] on button "Select Date" at bounding box center [350, 366] width 27 height 22
select select "*"
select select "****"
click at [204, 240] on div "1" at bounding box center [198, 243] width 20 height 20
type input "**********"
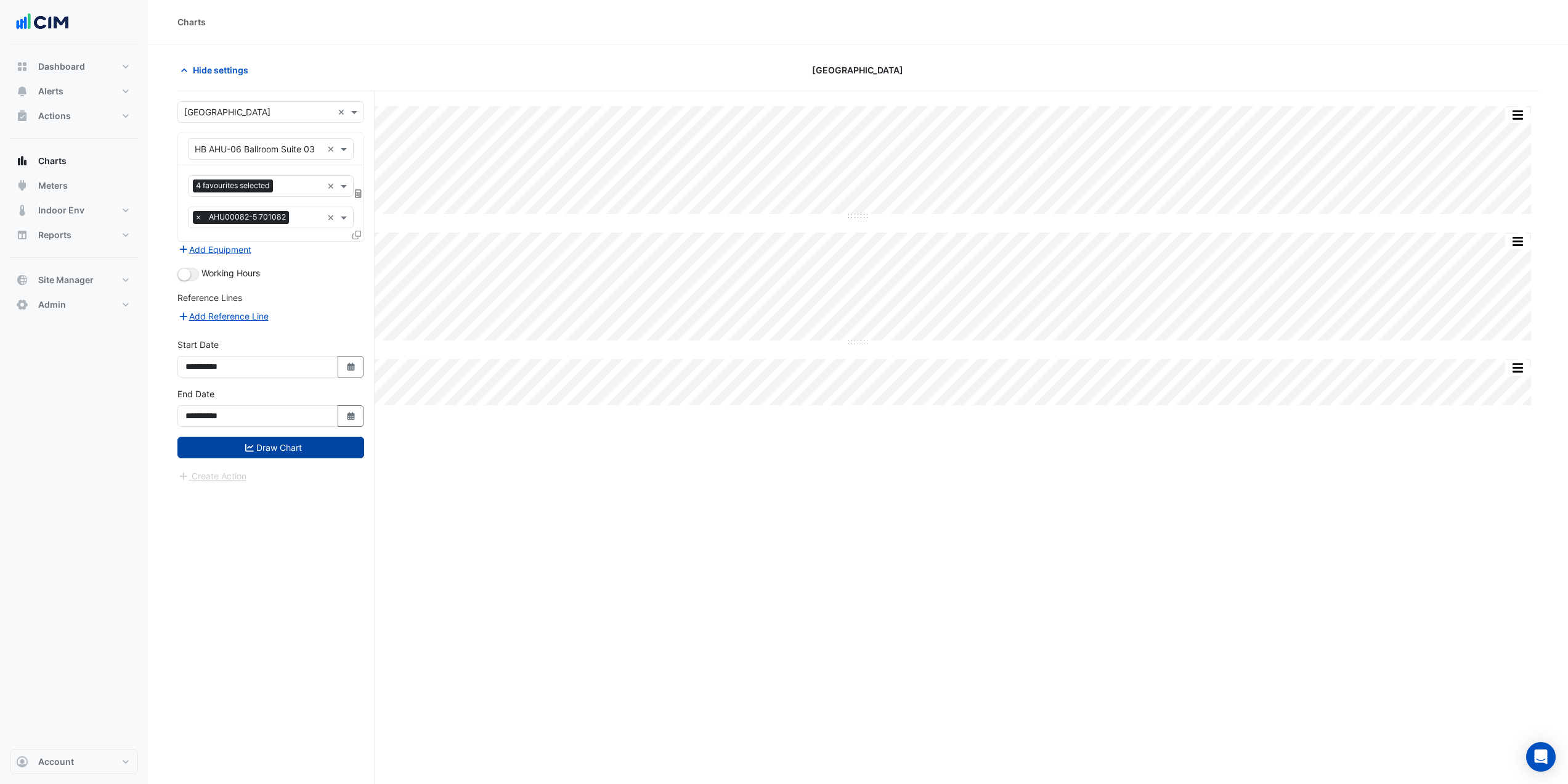
click at [283, 441] on button "Draw Chart" at bounding box center [271, 448] width 186 height 22
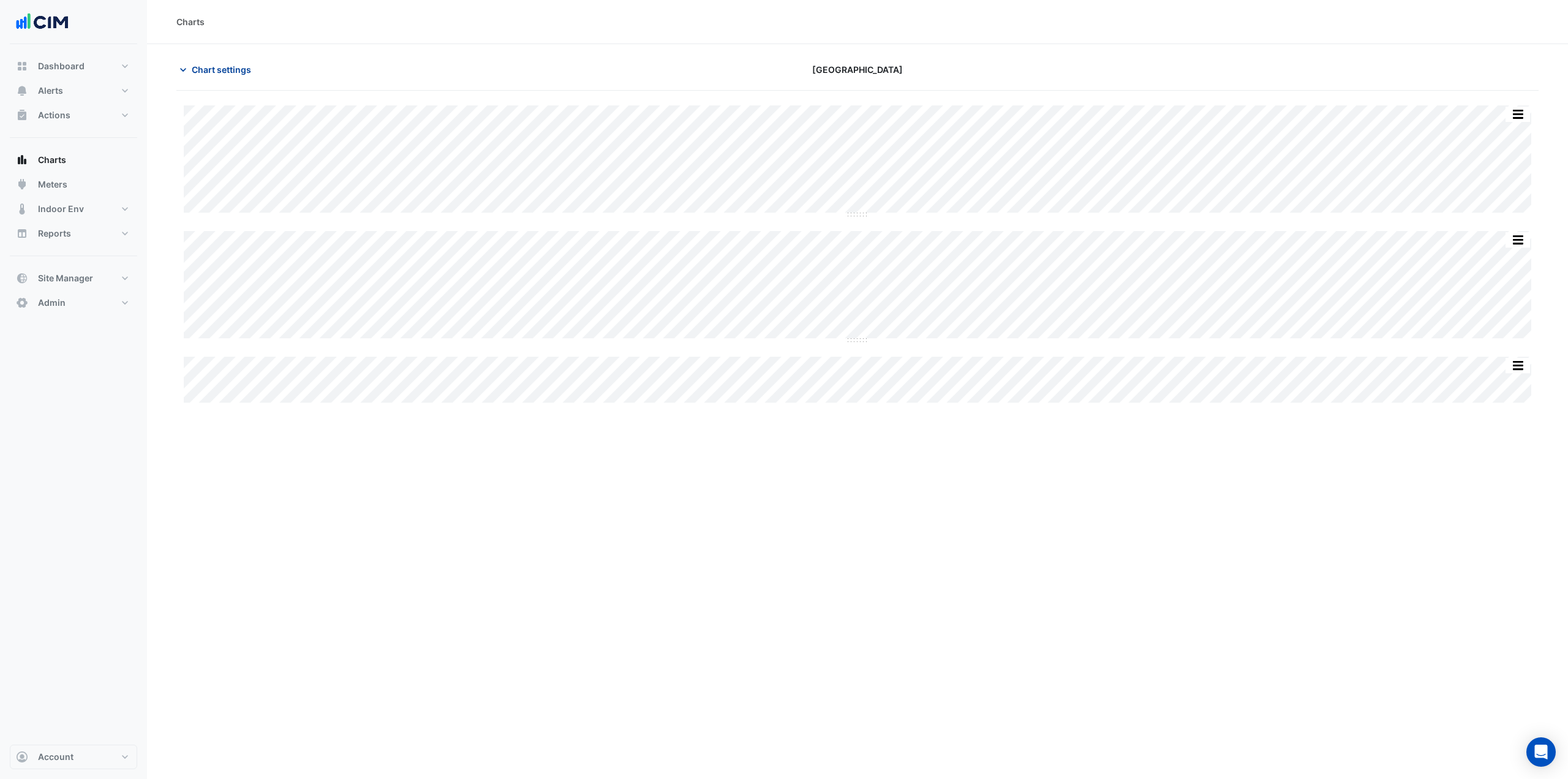
click at [209, 68] on span "Chart settings" at bounding box center [221, 69] width 59 height 13
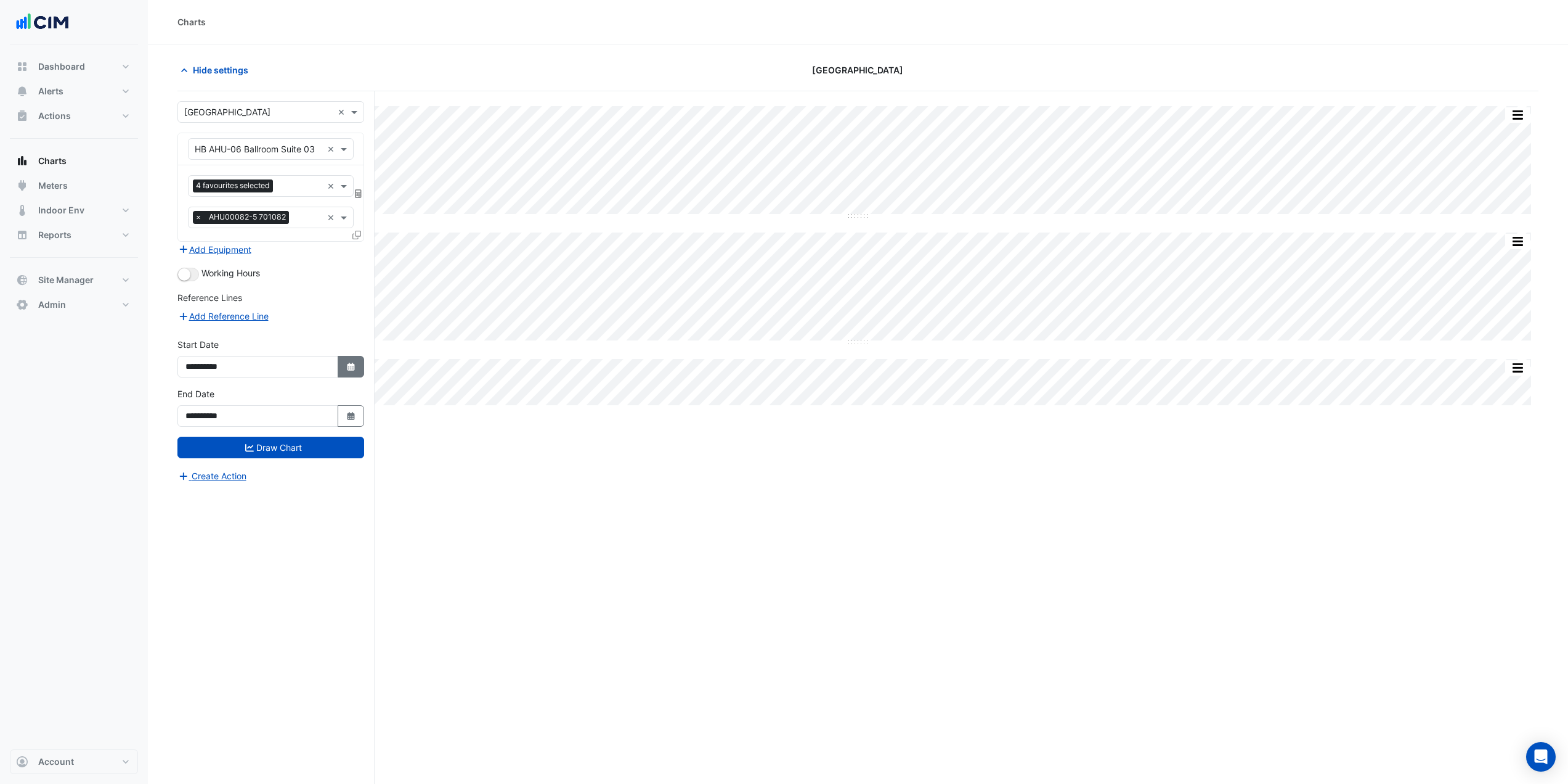
click at [356, 368] on button "Select Date" at bounding box center [350, 366] width 27 height 22
select select "*"
select select "****"
click at [194, 196] on button "Previous month" at bounding box center [198, 202] width 15 height 20
select select "*"
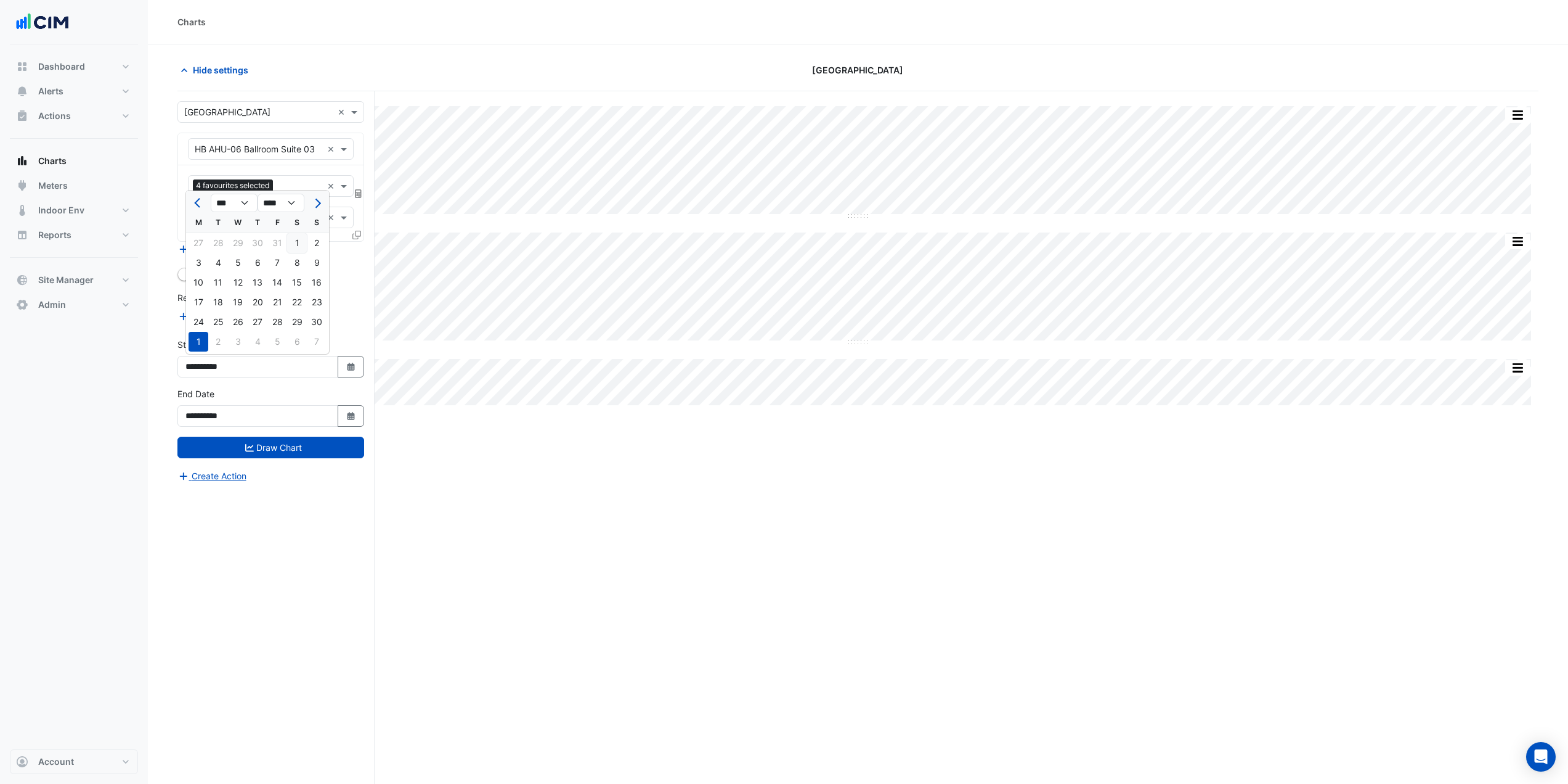
click at [296, 243] on div "1" at bounding box center [298, 243] width 20 height 20
type input "**********"
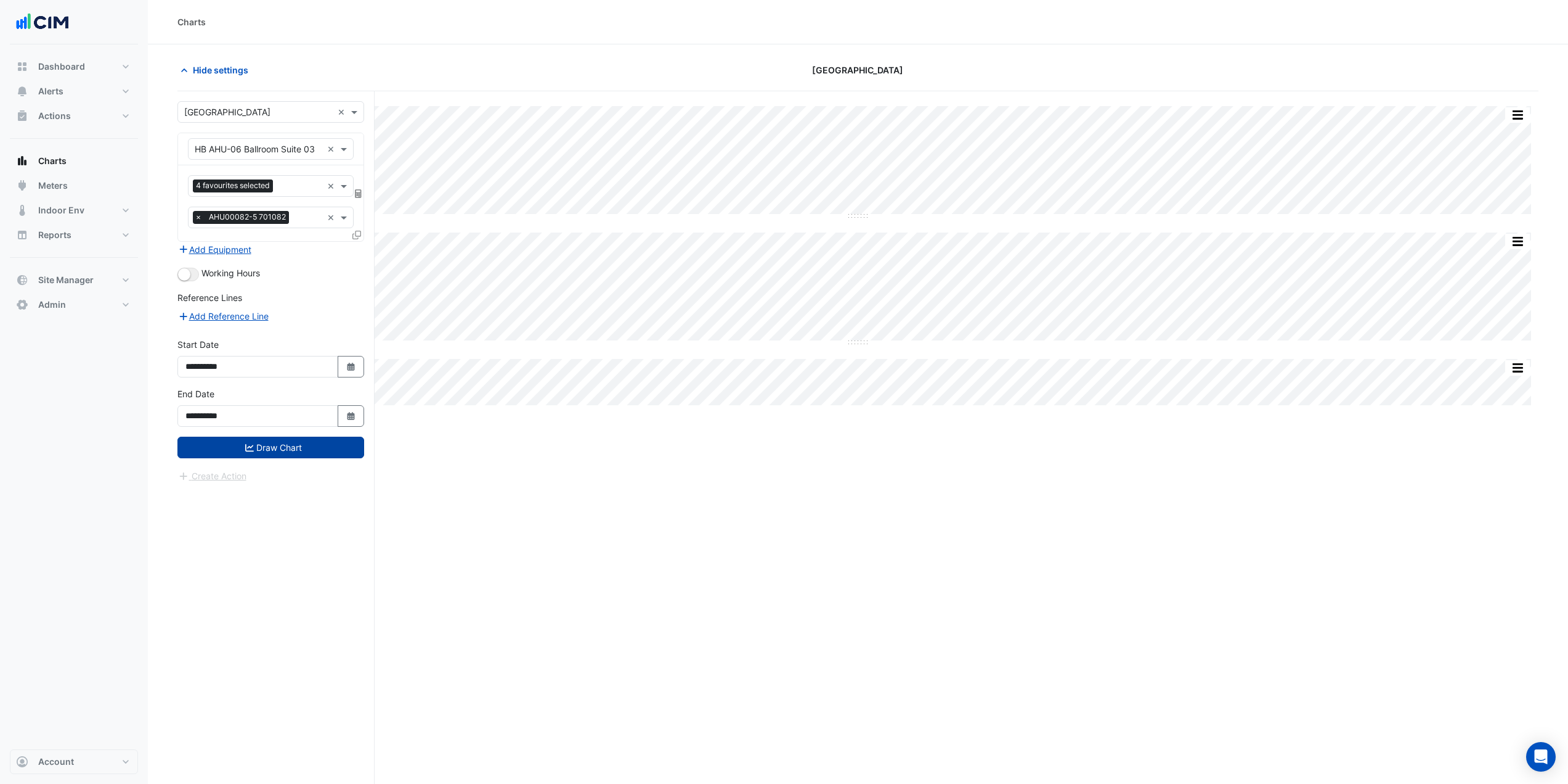
click at [300, 444] on button "Draw Chart" at bounding box center [271, 448] width 186 height 22
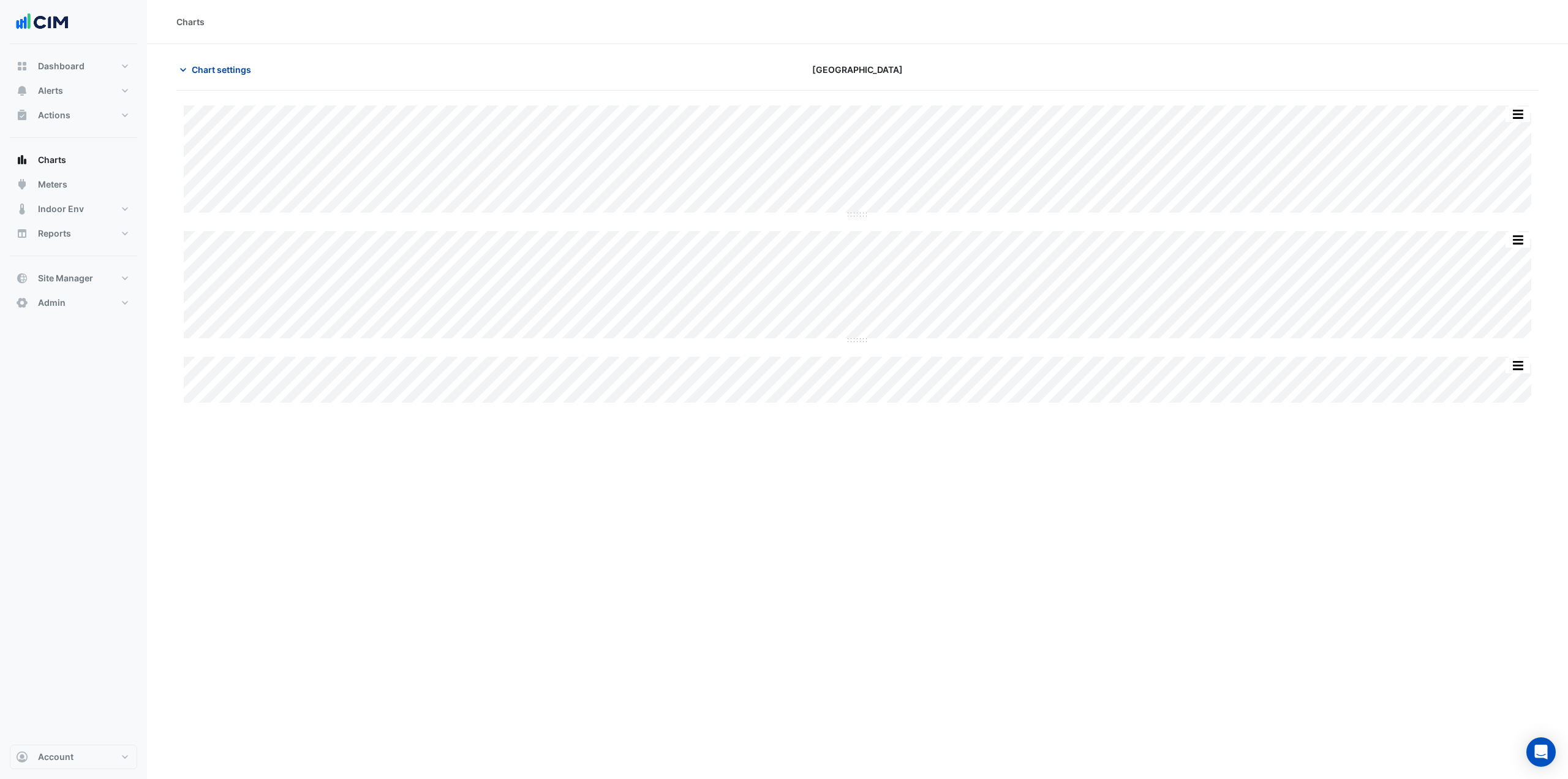
click at [225, 70] on span "Chart settings" at bounding box center [221, 69] width 59 height 13
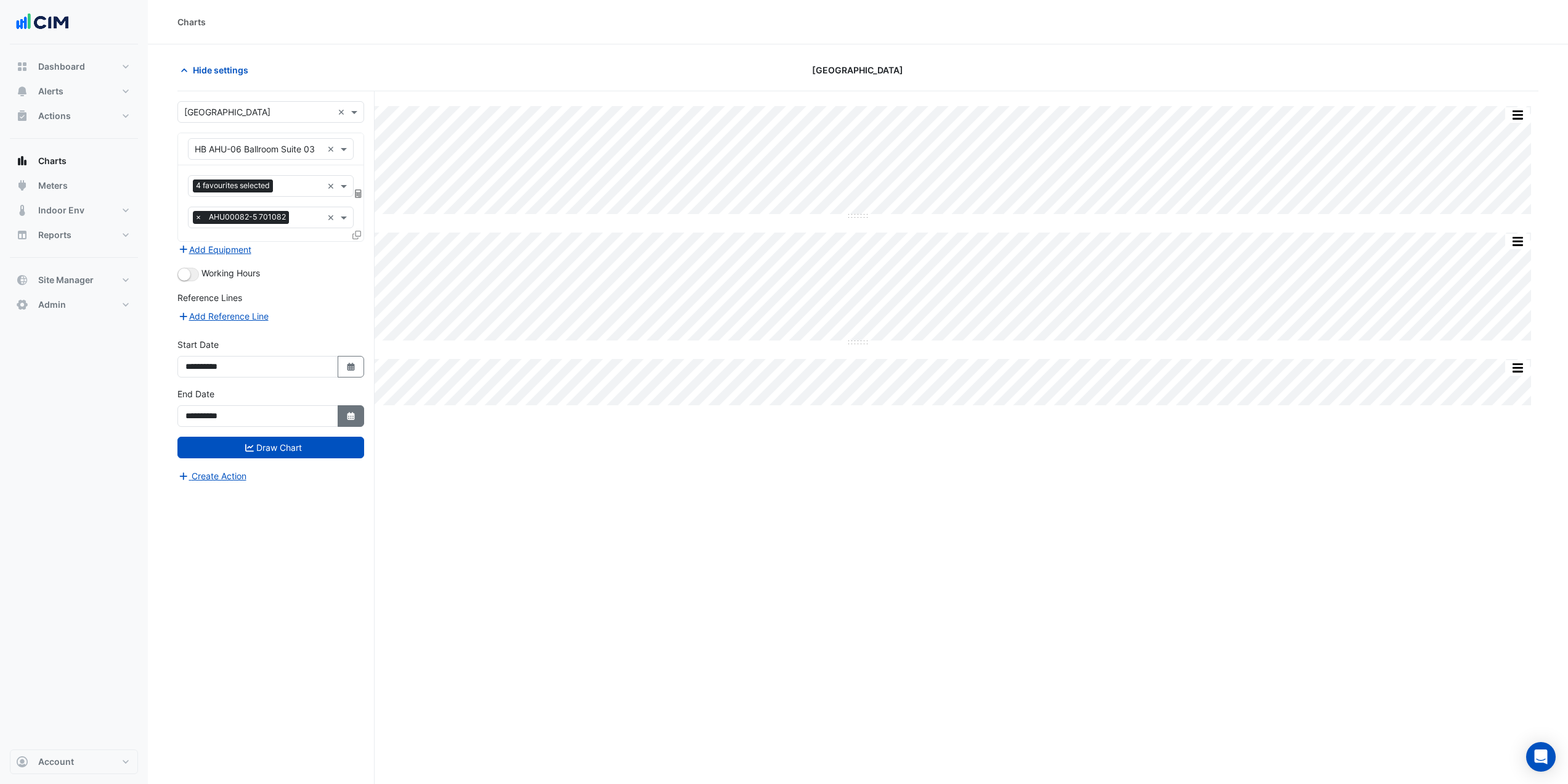
click at [356, 422] on button "Select Date" at bounding box center [350, 416] width 27 height 22
click at [319, 251] on span "Next month" at bounding box center [315, 252] width 9 height 9
select select "*"
click at [294, 369] on div "31" at bounding box center [298, 371] width 20 height 20
type input "**********"
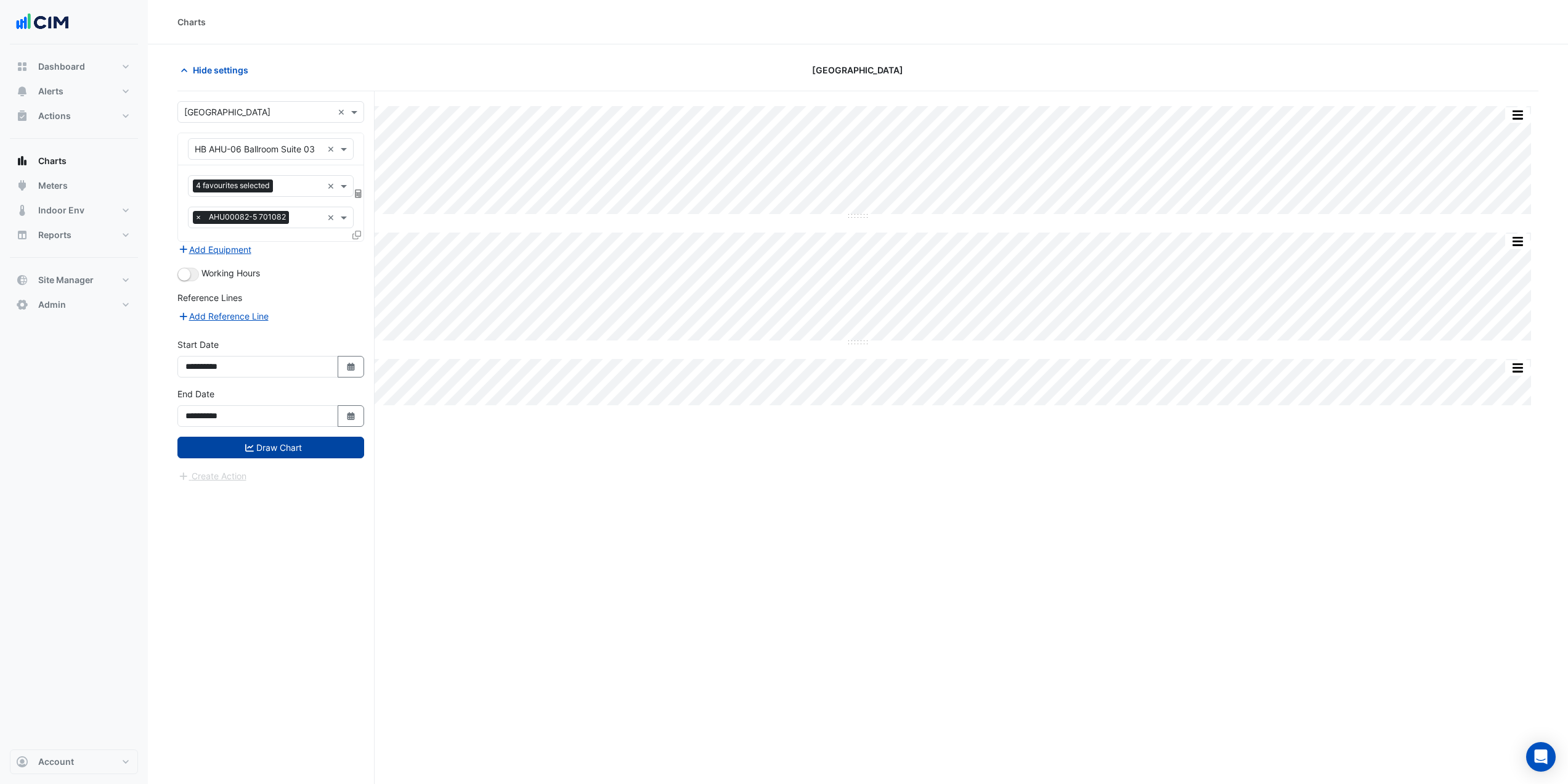
click at [306, 445] on button "Draw Chart" at bounding box center [271, 448] width 186 height 22
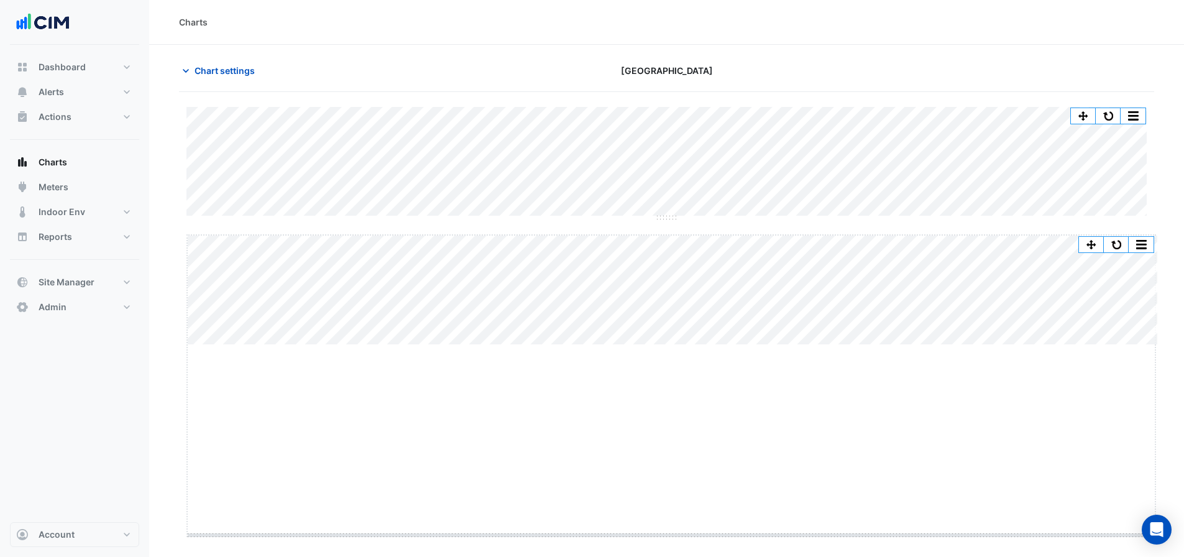
drag, startPoint x: 669, startPoint y: 345, endPoint x: 684, endPoint y: 535, distance: 190.8
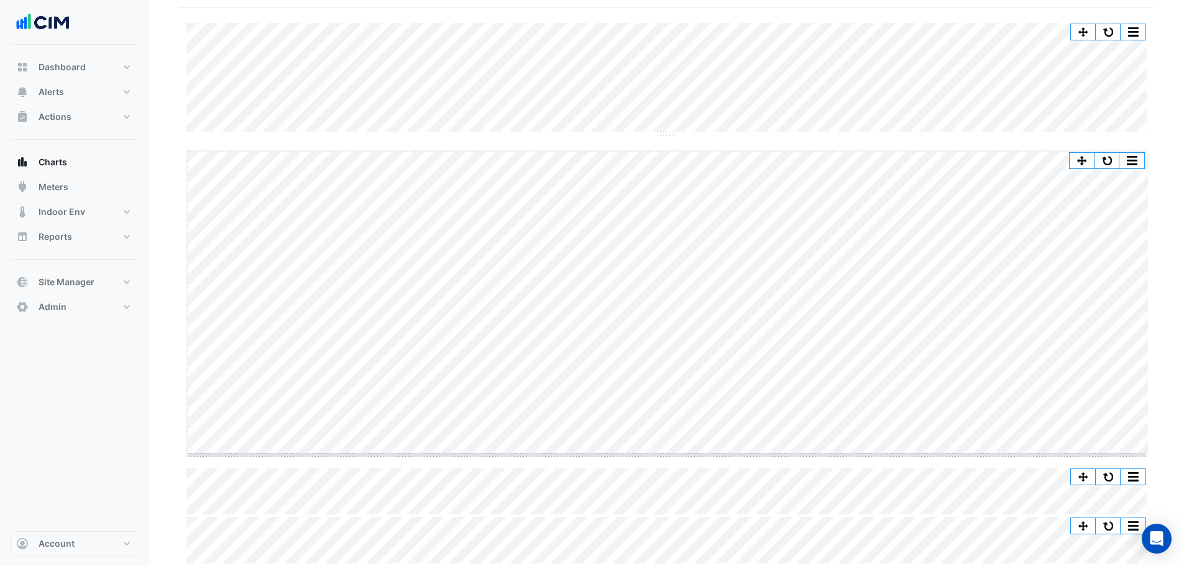
scroll to position [84, 0]
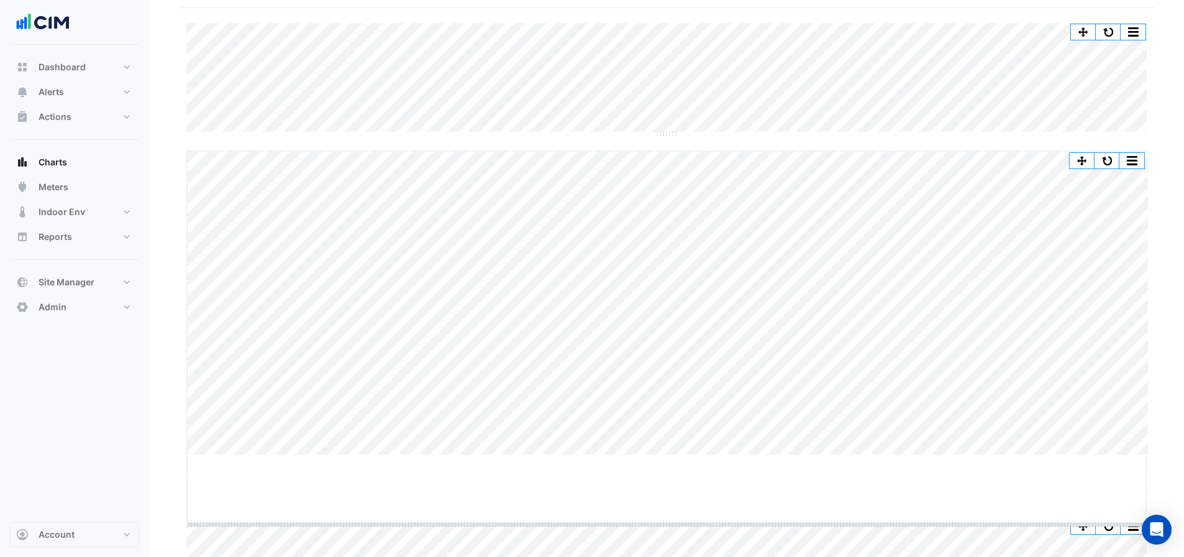
drag, startPoint x: 670, startPoint y: 452, endPoint x: 661, endPoint y: 521, distance: 70.1
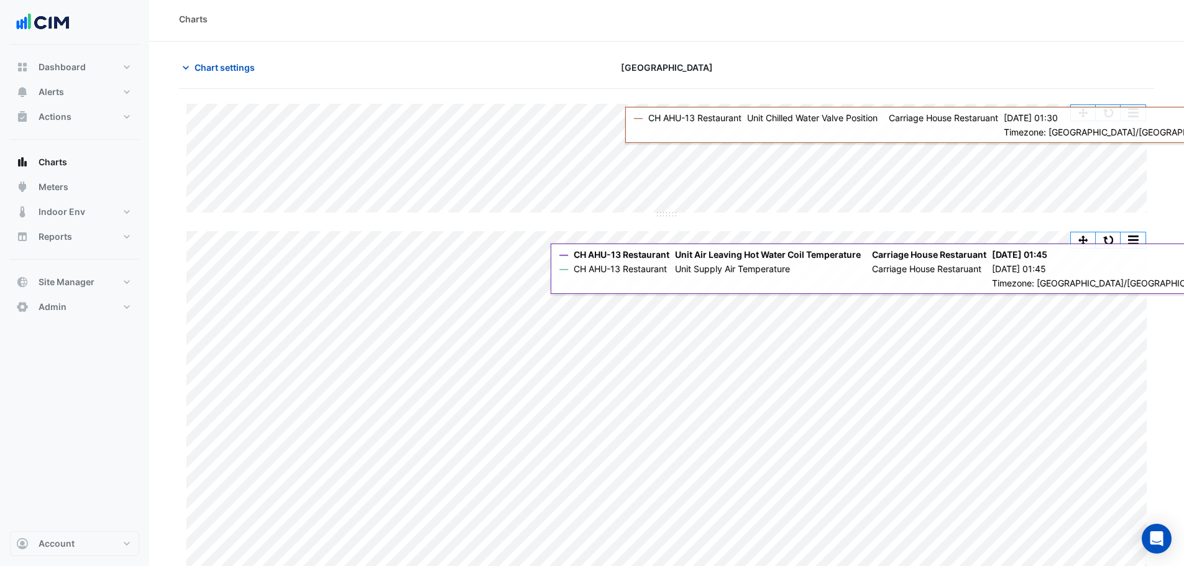
scroll to position [0, 0]
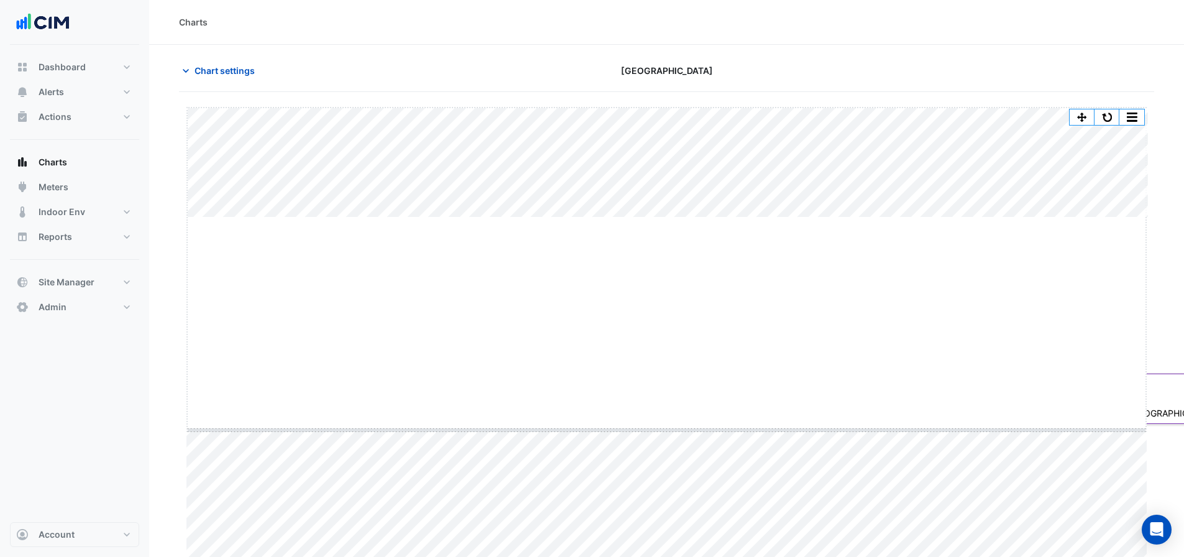
drag, startPoint x: 666, startPoint y: 217, endPoint x: 683, endPoint y: 370, distance: 153.2
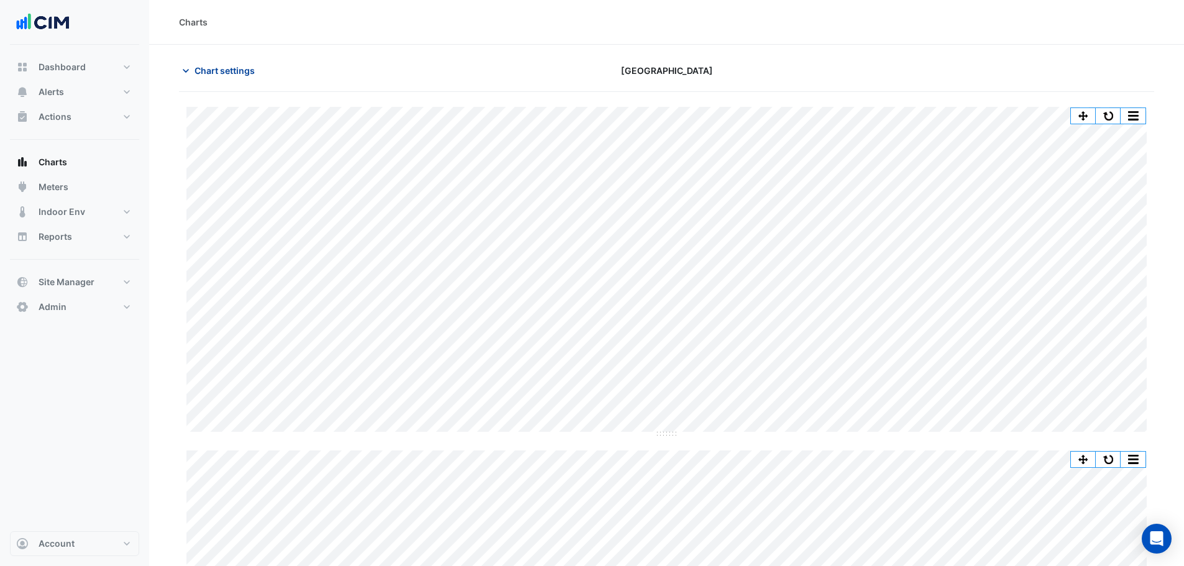
click at [194, 69] on span "Chart settings" at bounding box center [224, 70] width 60 height 13
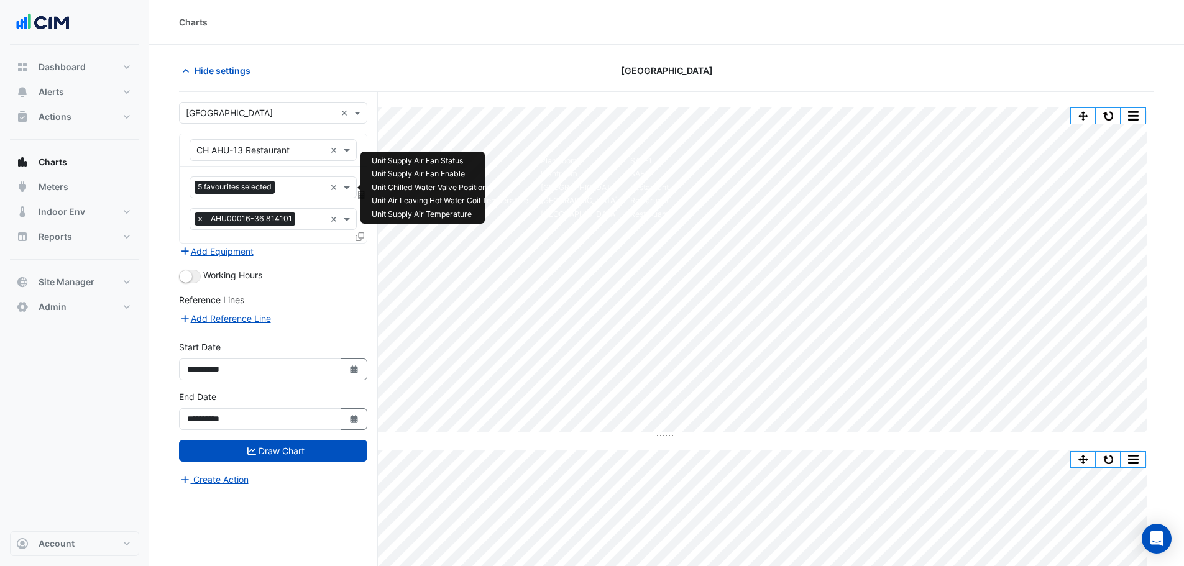
click at [285, 188] on input "text" at bounding box center [302, 188] width 45 height 13
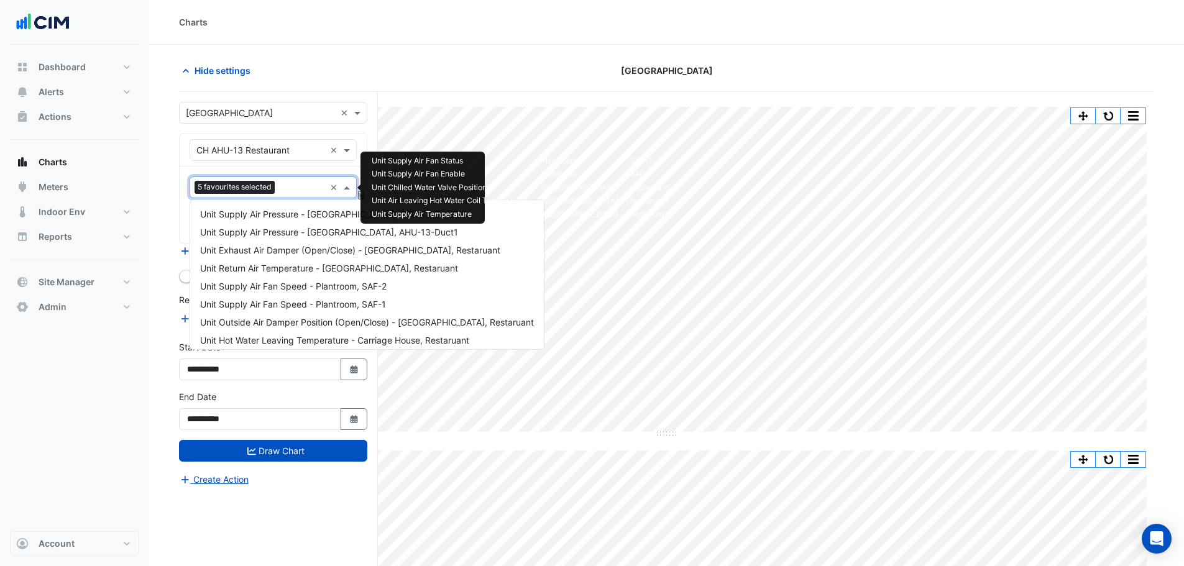
scroll to position [347, 0]
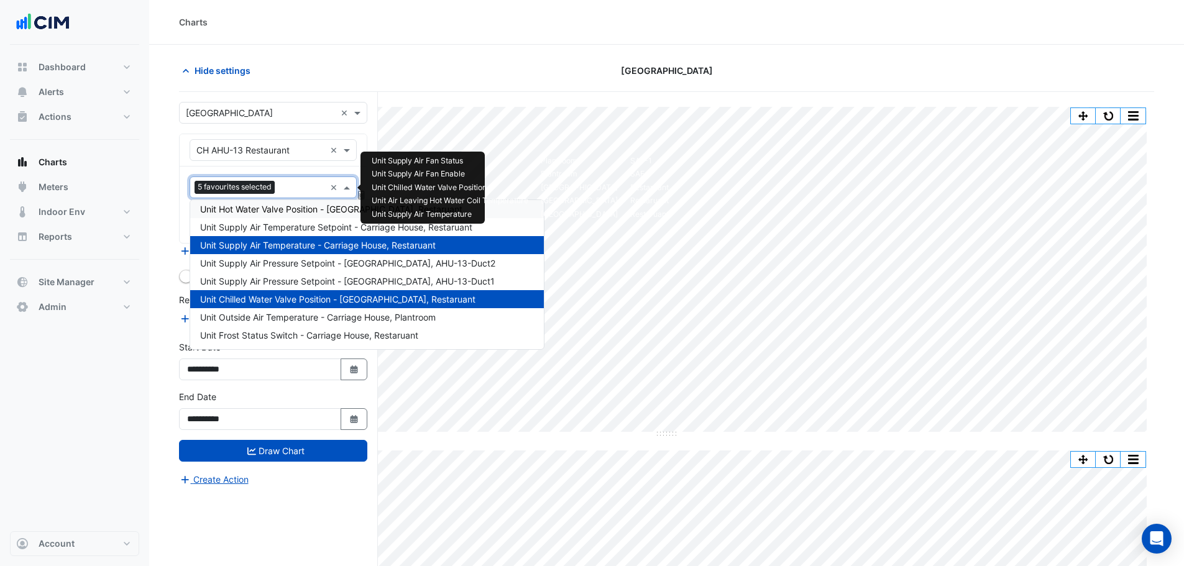
click at [317, 216] on div "Unit Hot Water Valve Position - Carriage House, Restaruant" at bounding box center [367, 209] width 354 height 18
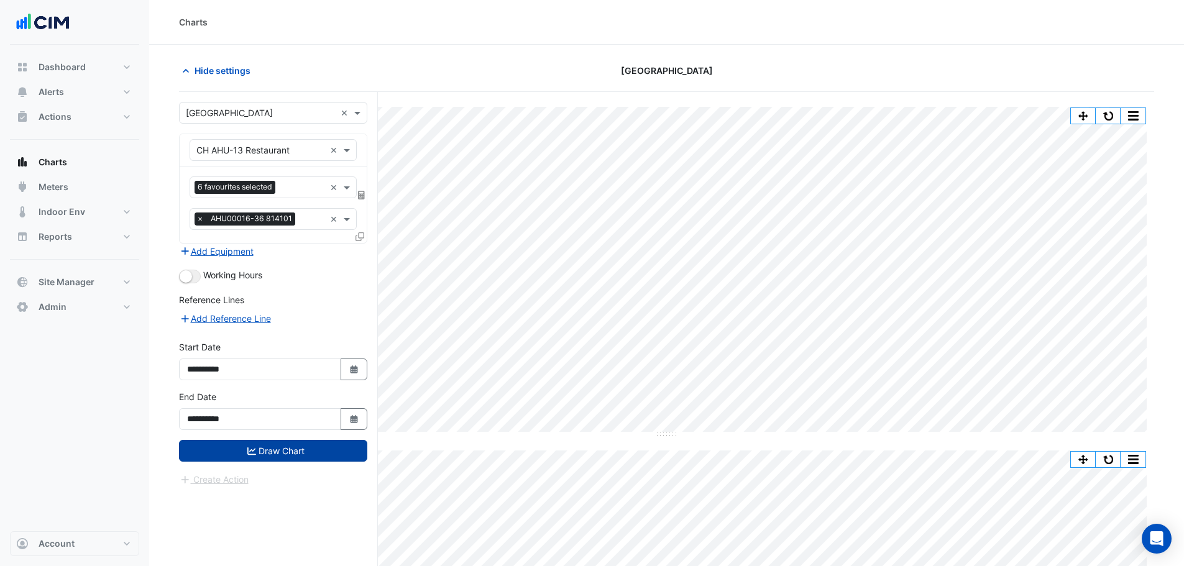
click at [345, 452] on button "Draw Chart" at bounding box center [273, 451] width 188 height 22
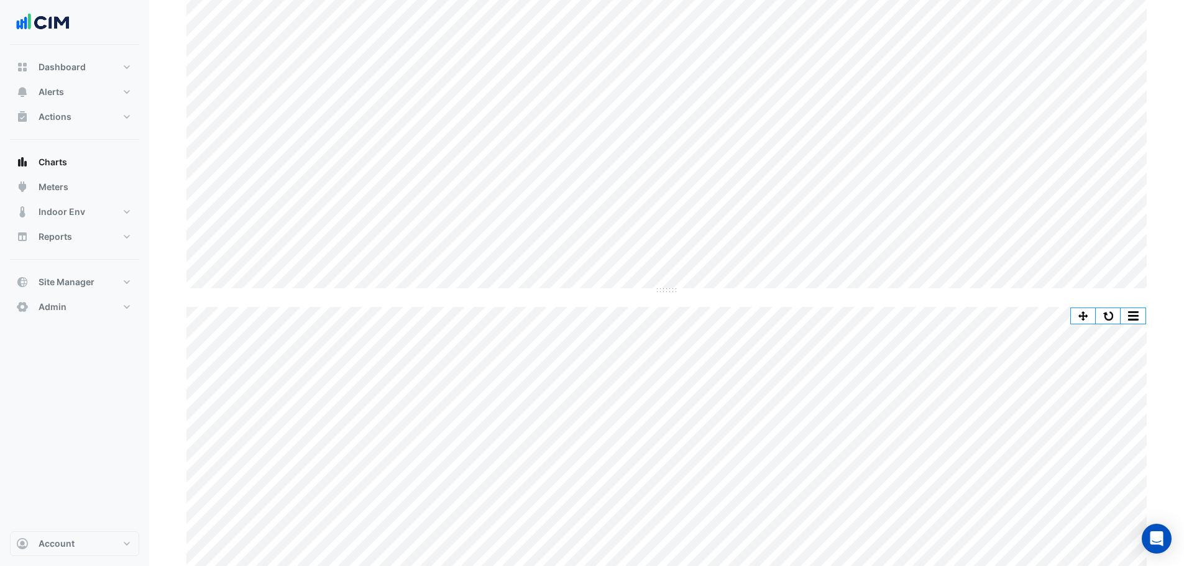
scroll to position [124, 0]
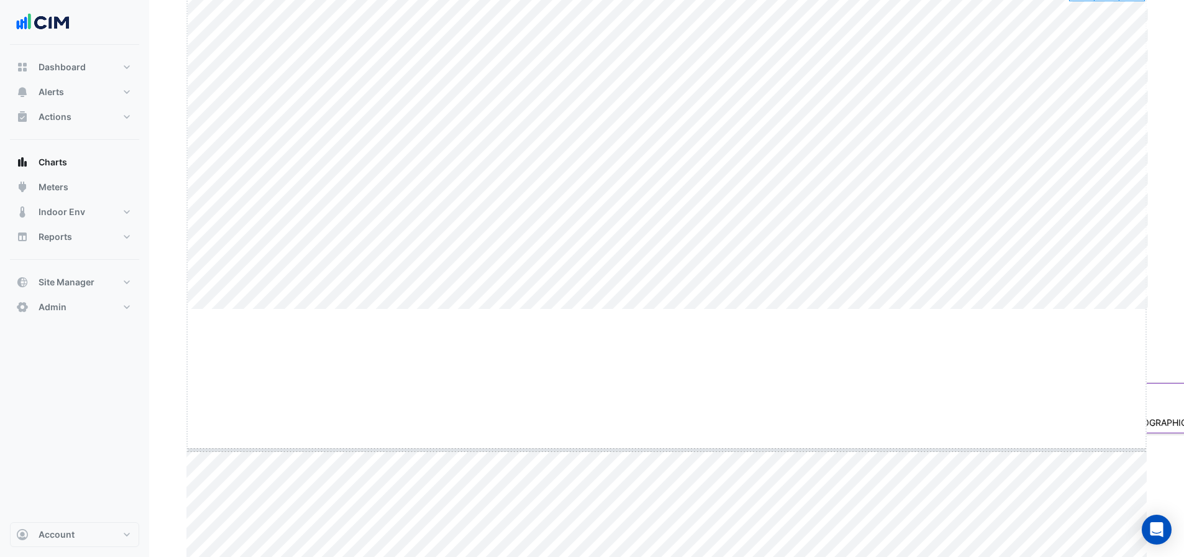
drag, startPoint x: 660, startPoint y: 308, endPoint x: 705, endPoint y: 449, distance: 147.2
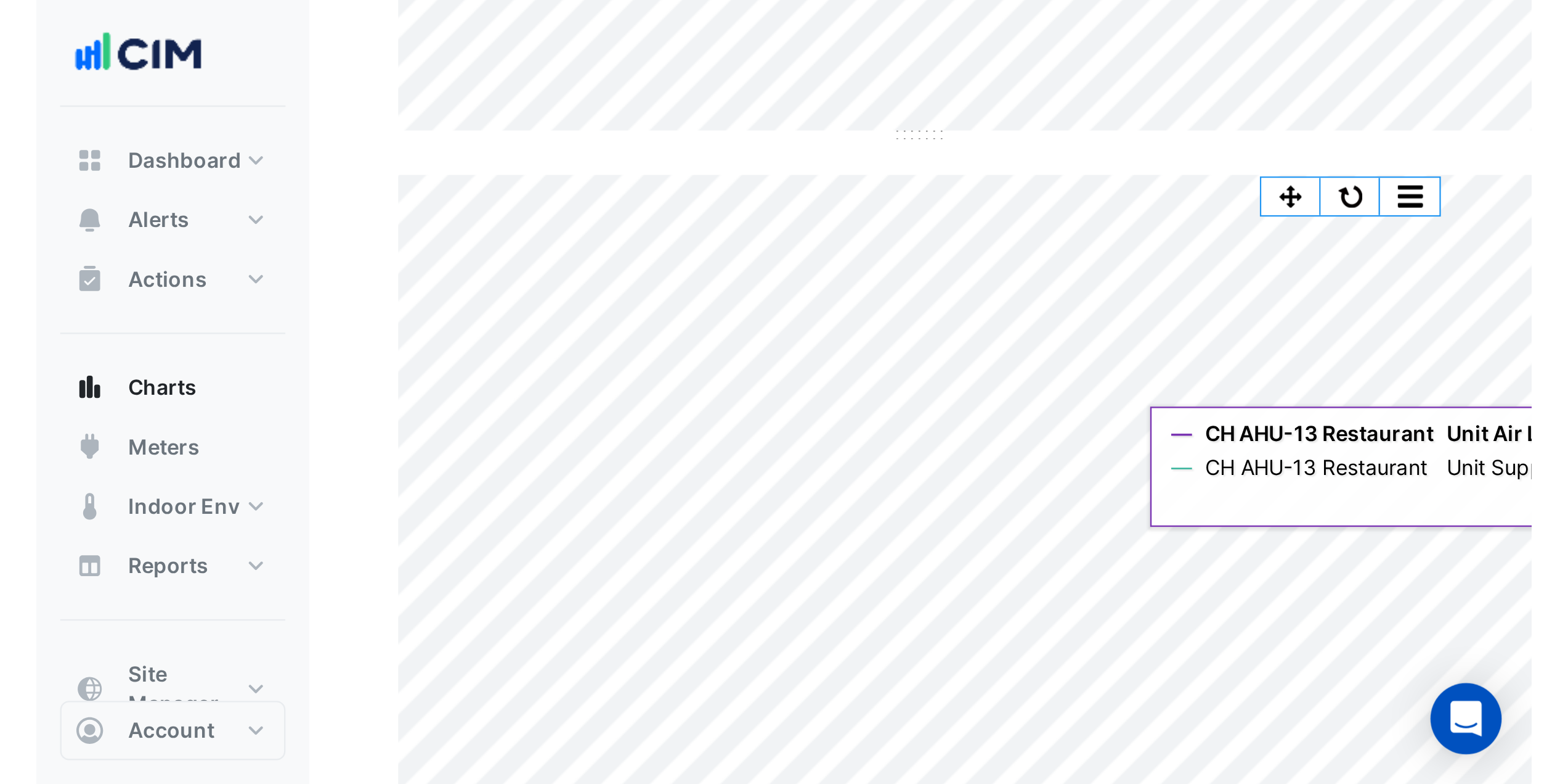
scroll to position [296, 0]
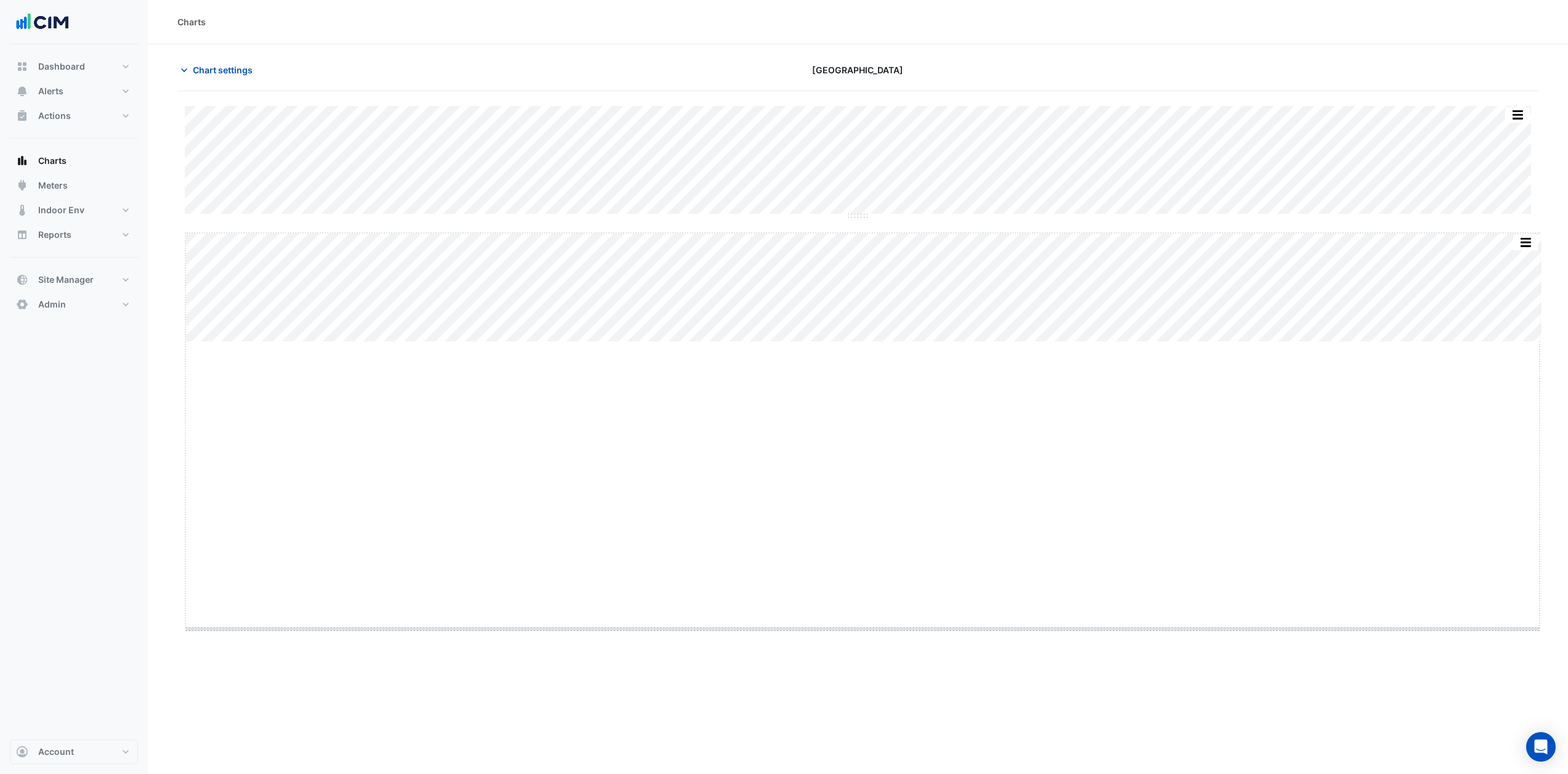
drag, startPoint x: 861, startPoint y: 341, endPoint x: 868, endPoint y: 628, distance: 287.1
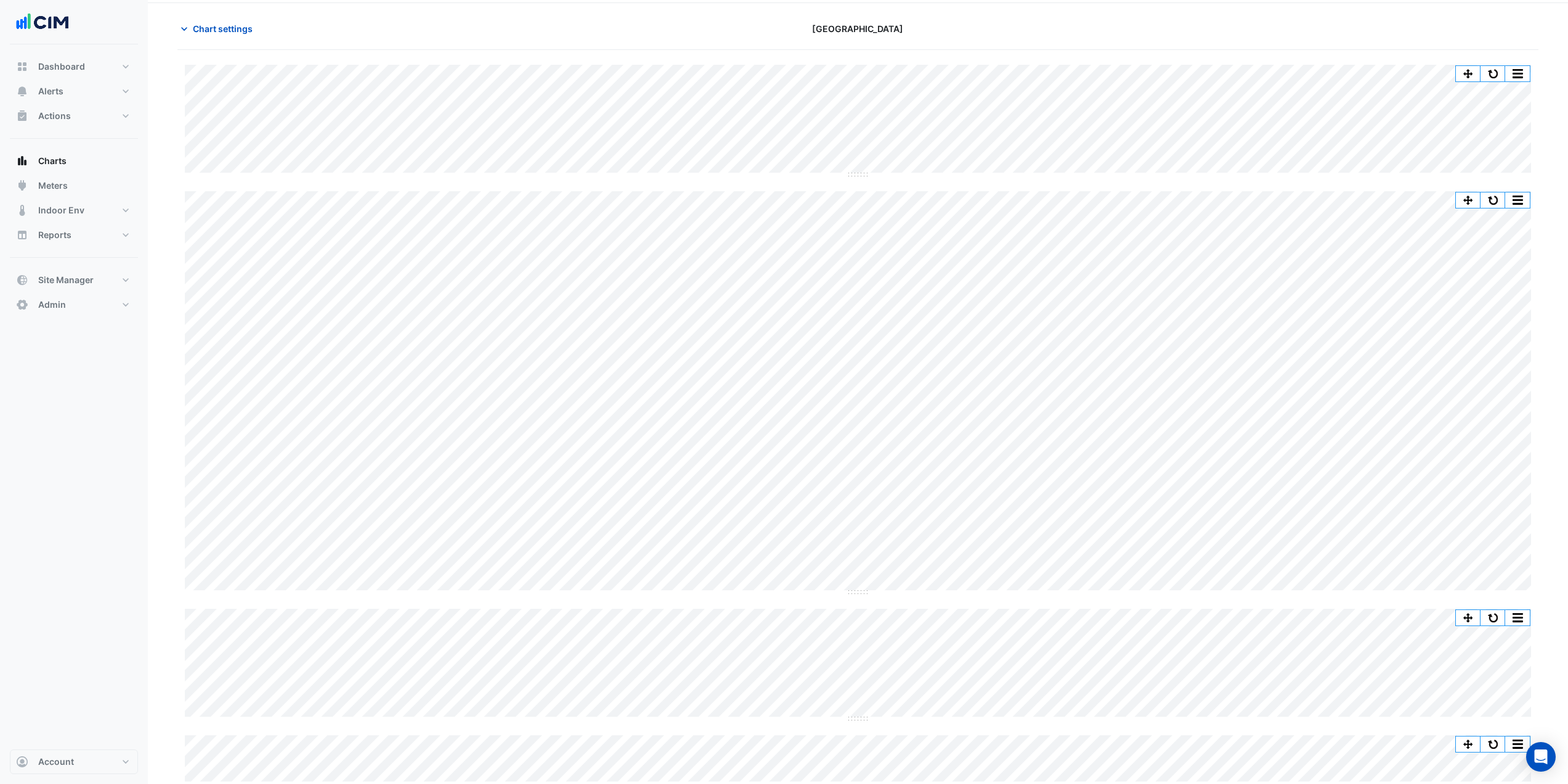
scroll to position [38, 0]
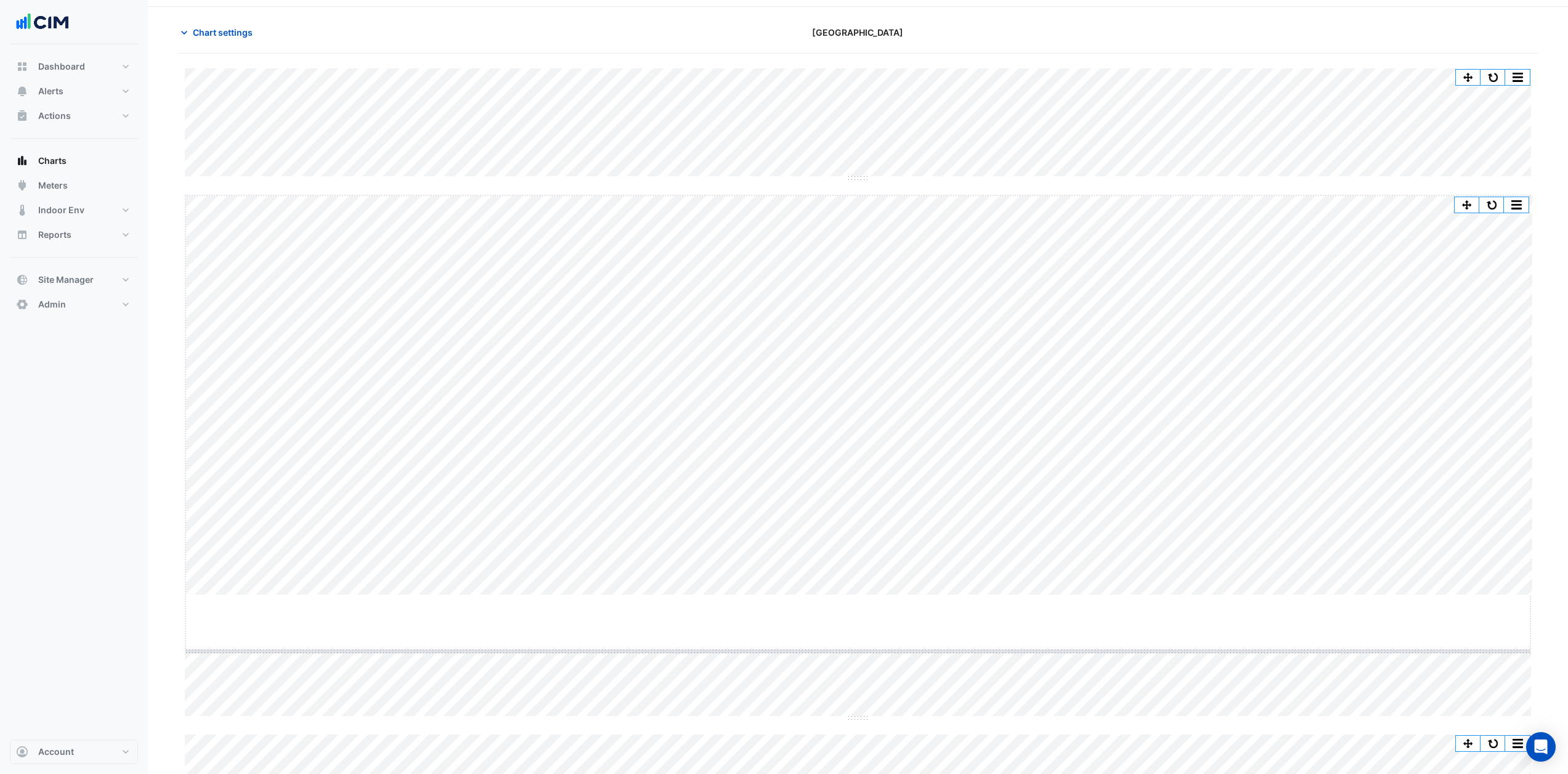
drag, startPoint x: 861, startPoint y: 593, endPoint x: 863, endPoint y: 649, distance: 56.0
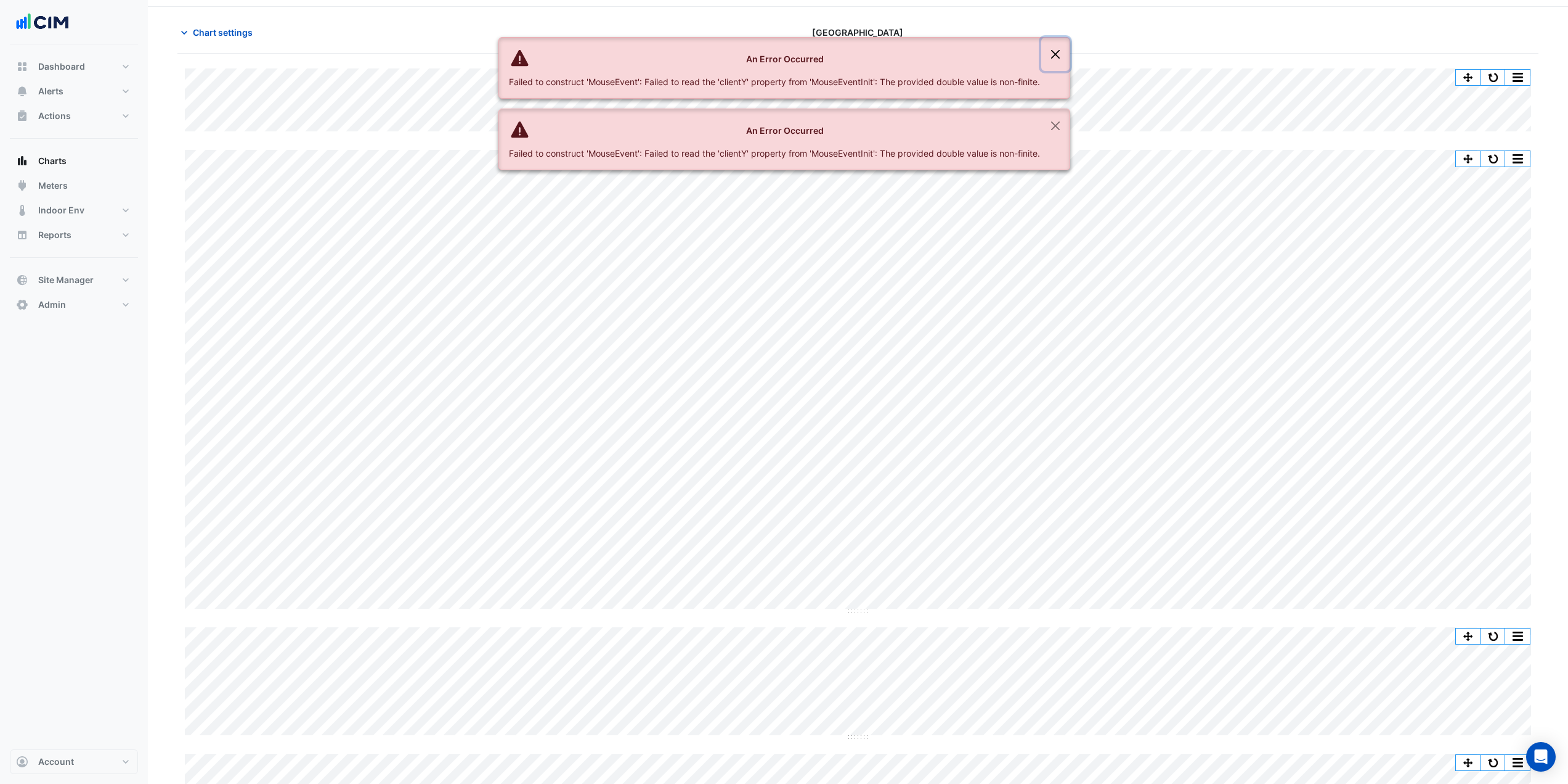
click at [1053, 57] on button "Close" at bounding box center [1055, 55] width 29 height 34
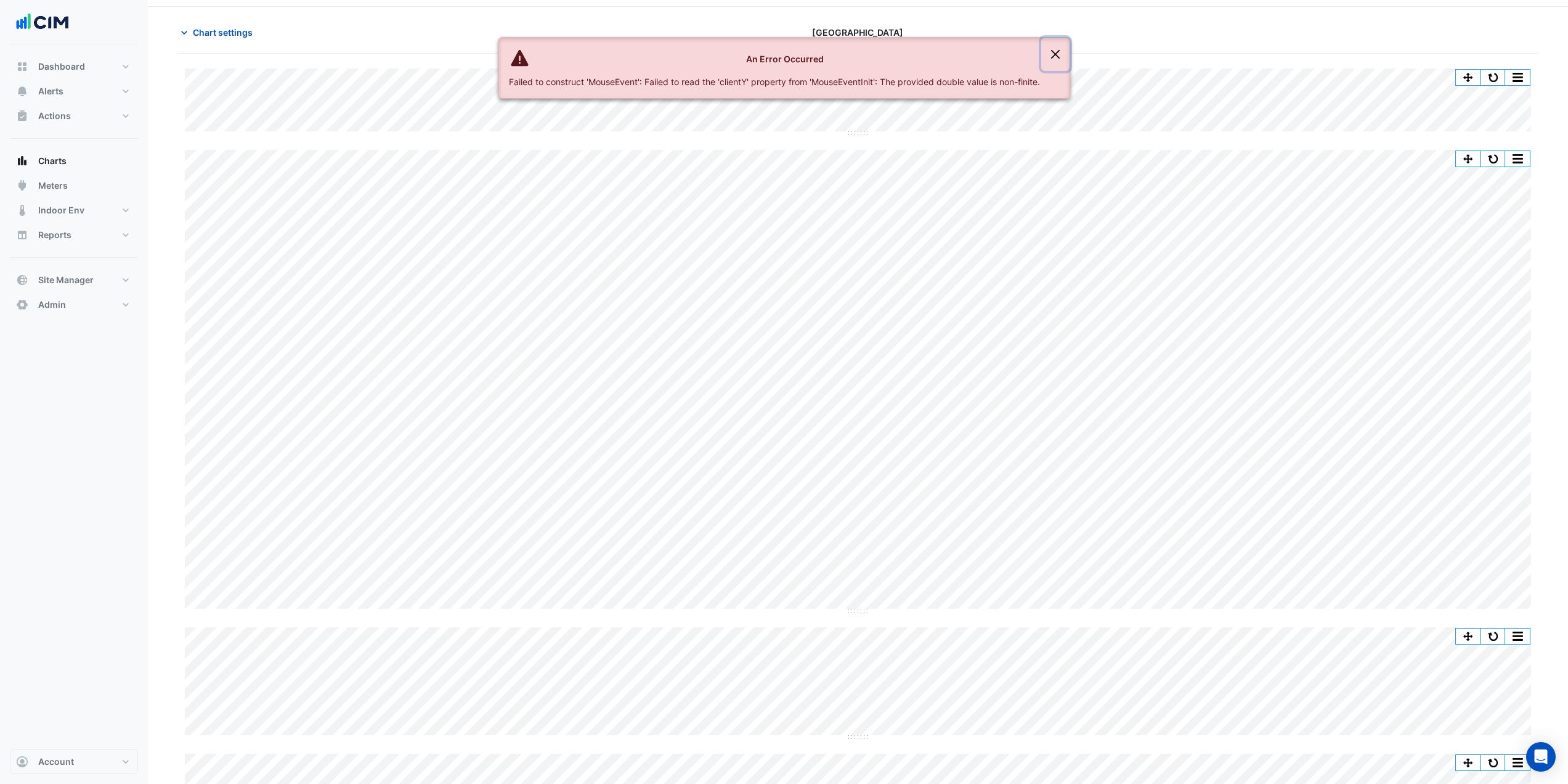
click at [1053, 57] on button "Close" at bounding box center [1055, 55] width 29 height 34
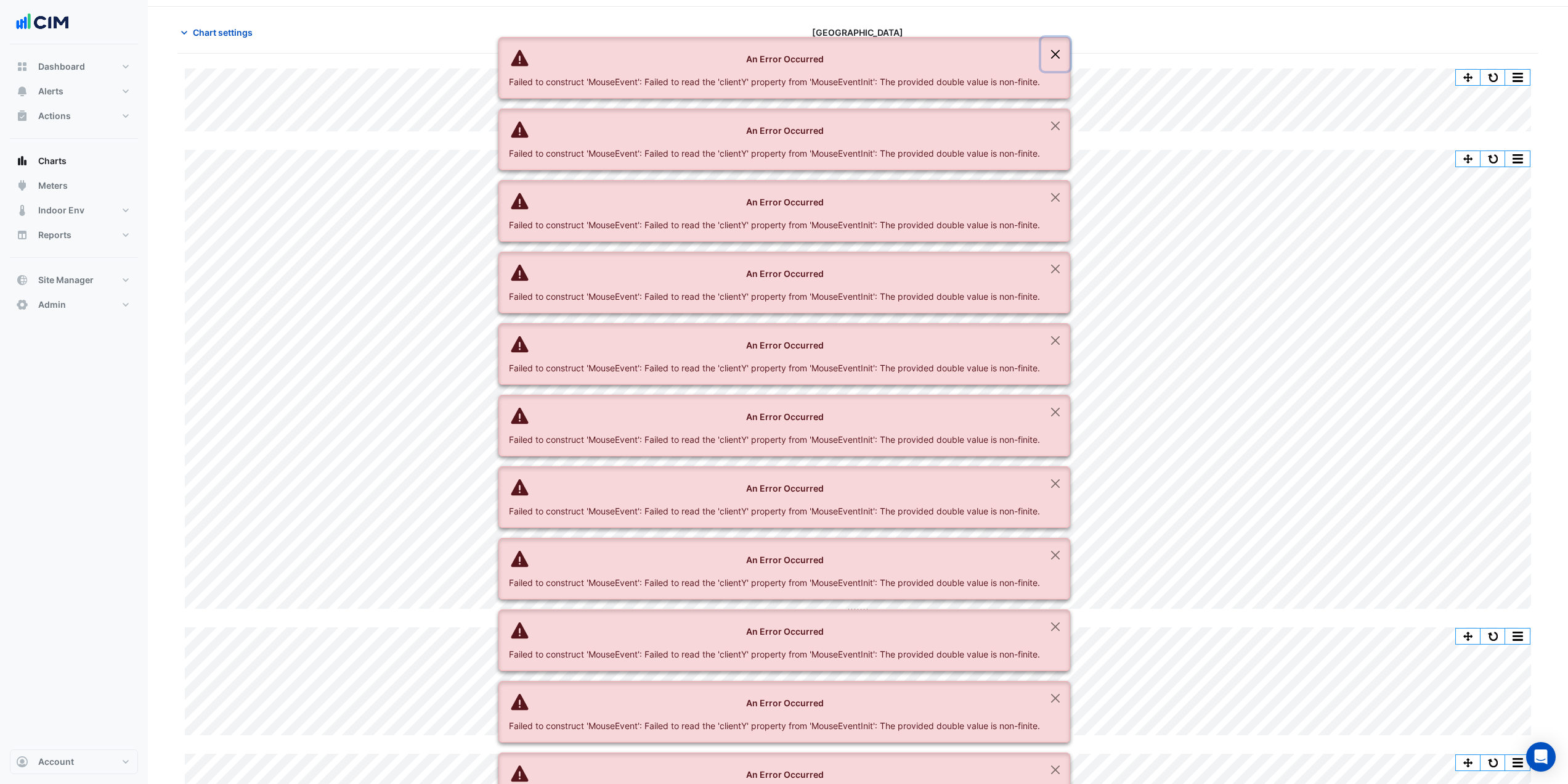
click at [1055, 55] on button "Close" at bounding box center [1055, 55] width 29 height 34
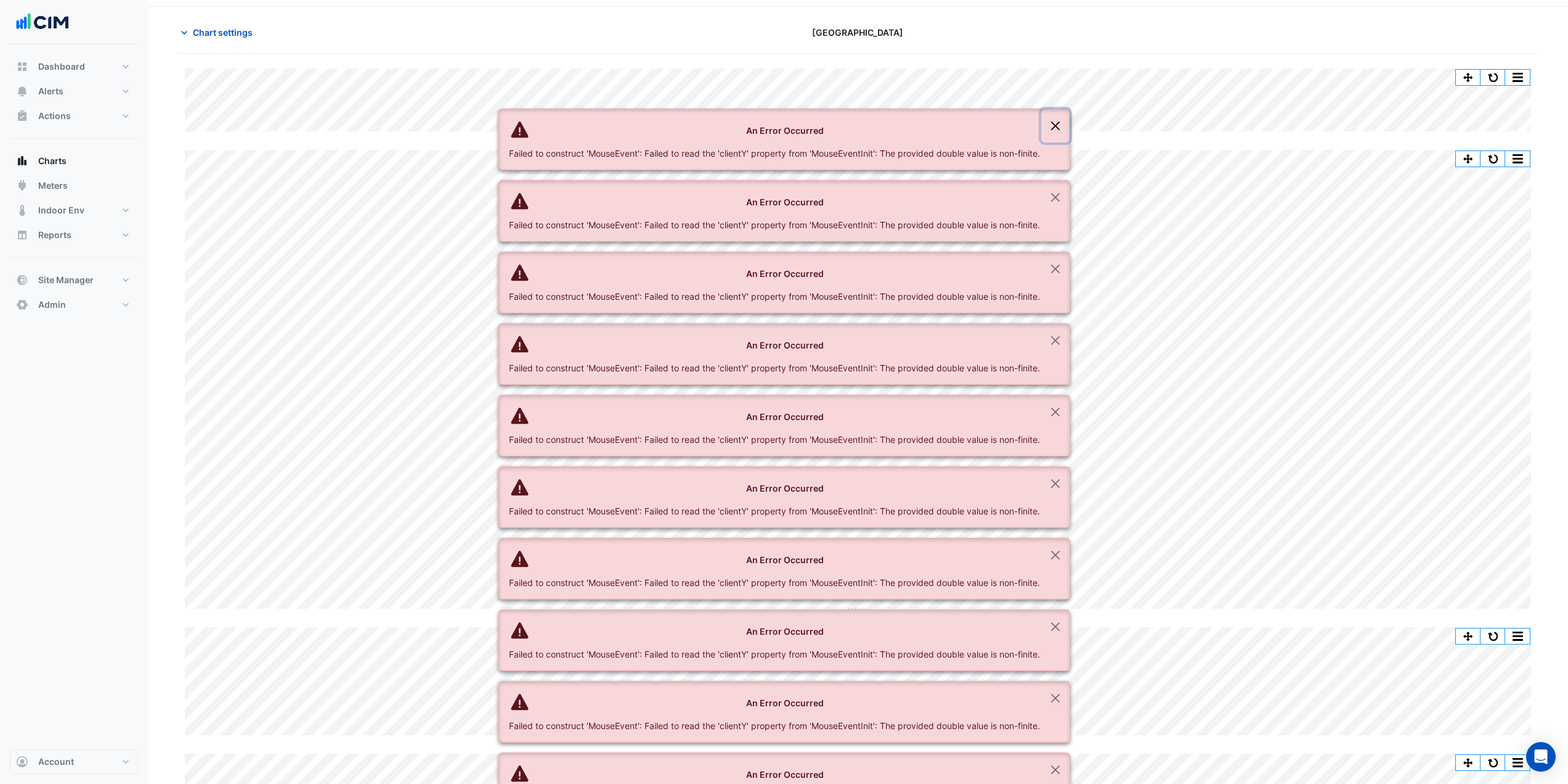
click at [1055, 109] on button "Close" at bounding box center [1055, 126] width 29 height 34
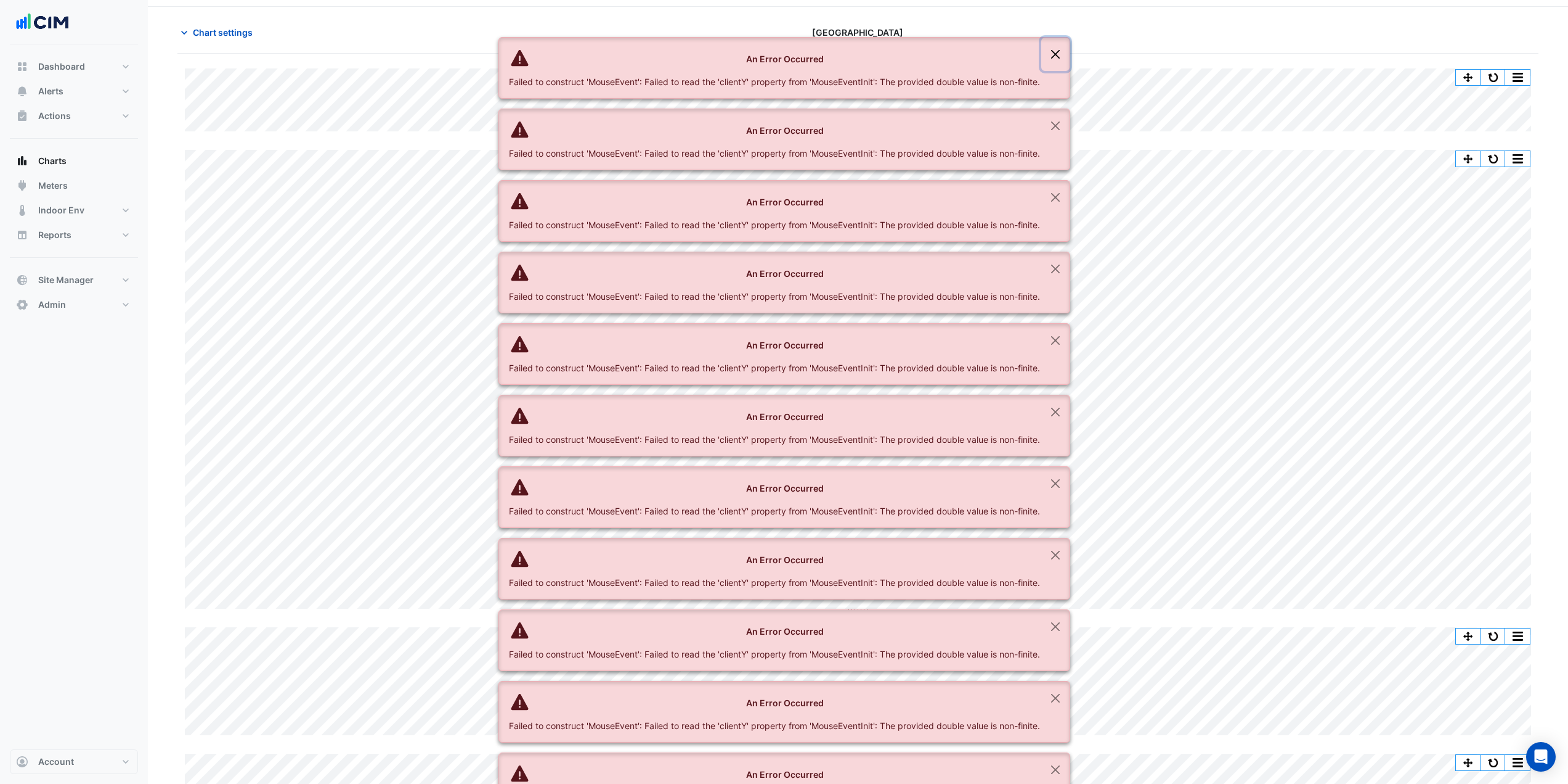
click at [1055, 55] on button "Close" at bounding box center [1055, 55] width 29 height 34
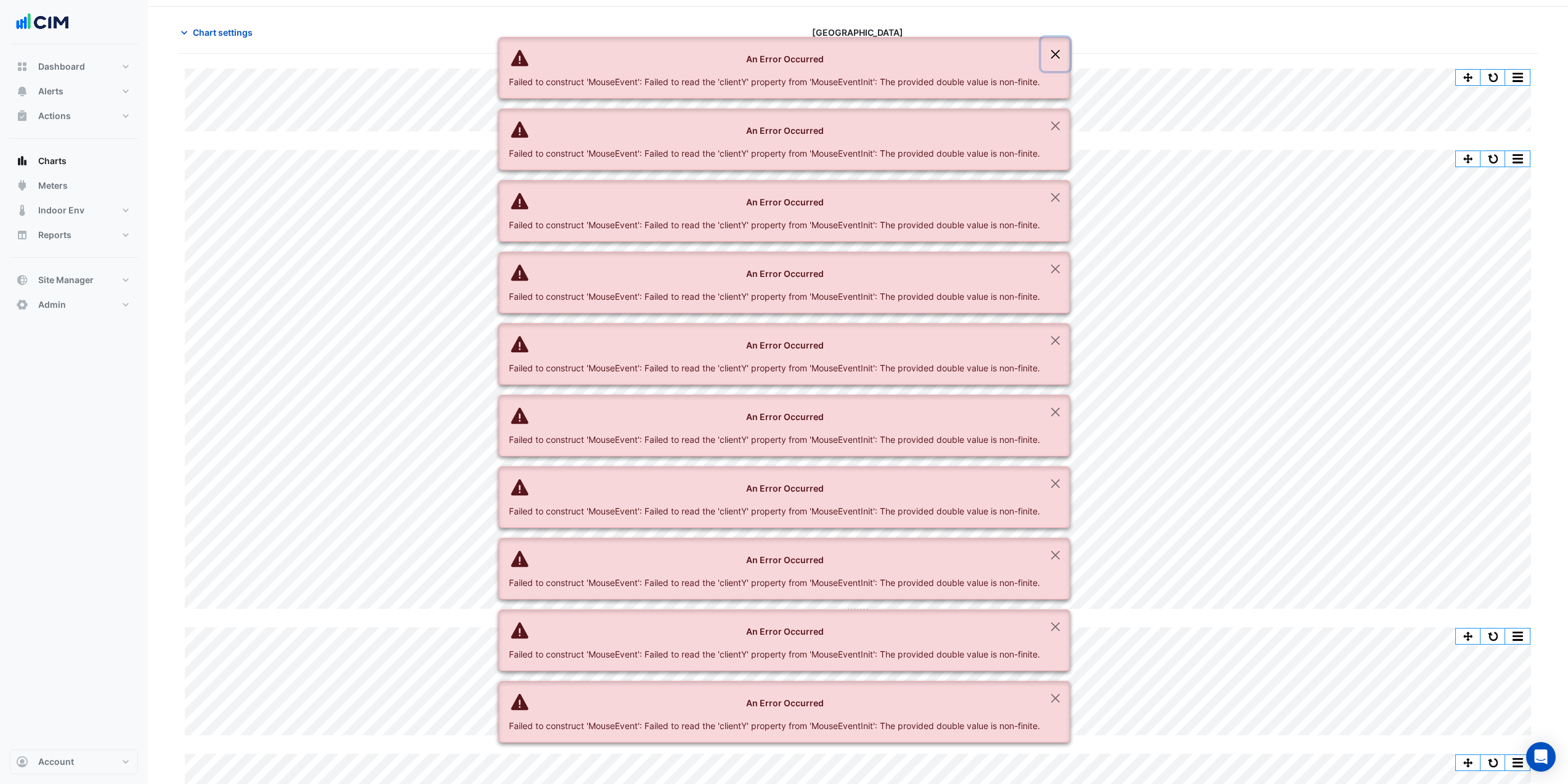
click at [1055, 55] on button "Close" at bounding box center [1055, 55] width 29 height 34
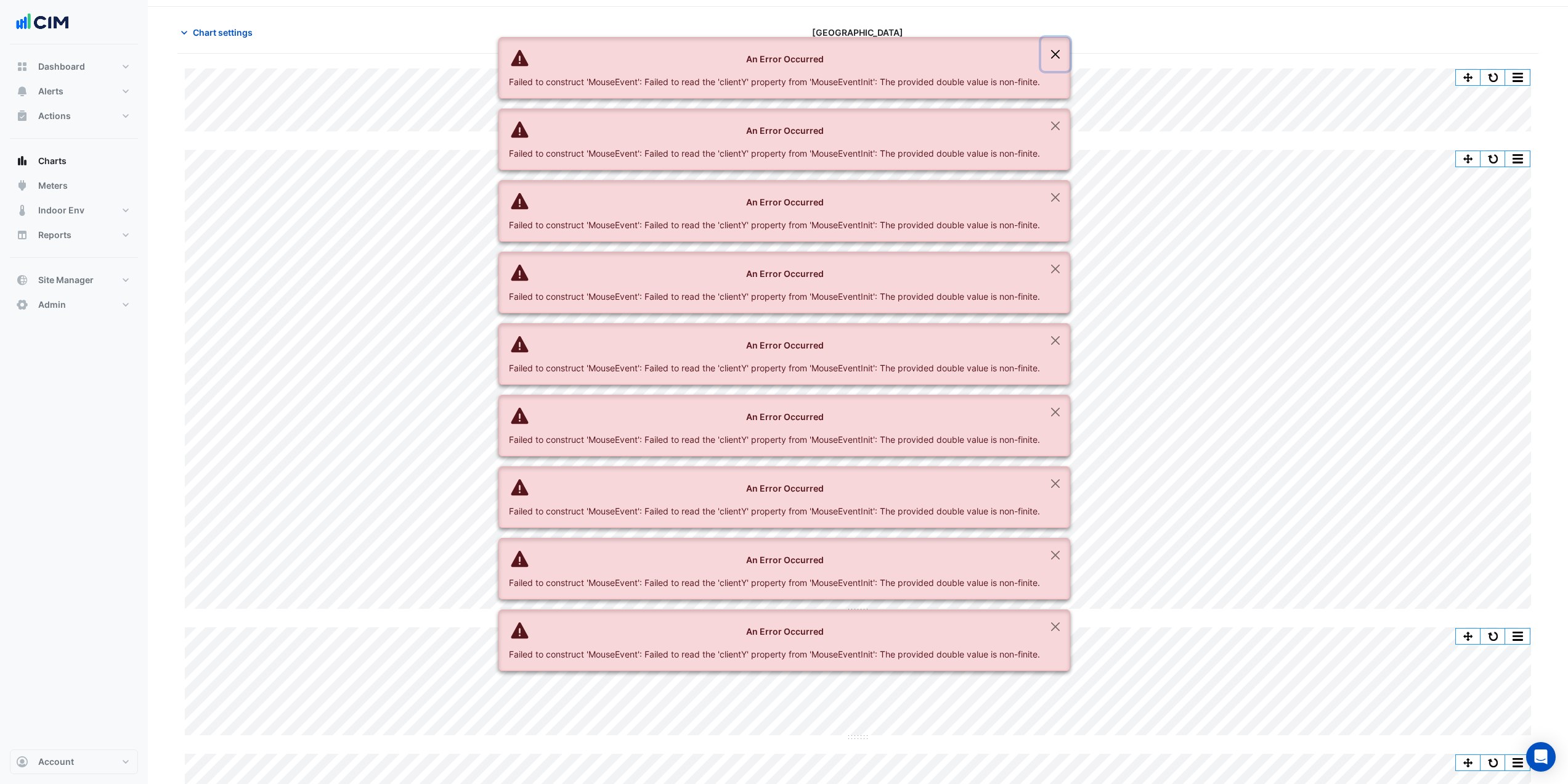
click at [1055, 55] on button "Close" at bounding box center [1055, 55] width 29 height 34
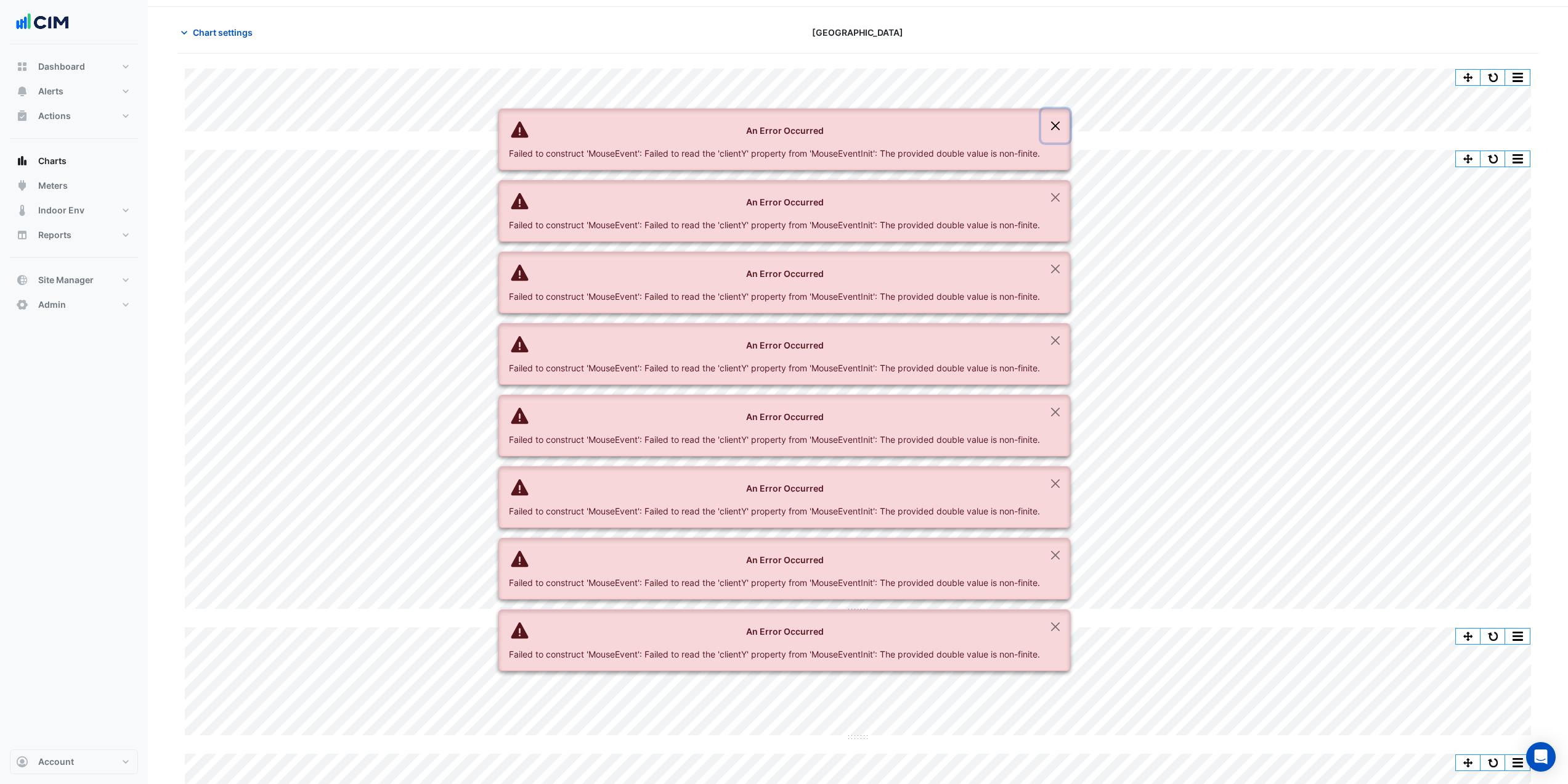
click at [1055, 109] on button "Close" at bounding box center [1055, 126] width 29 height 34
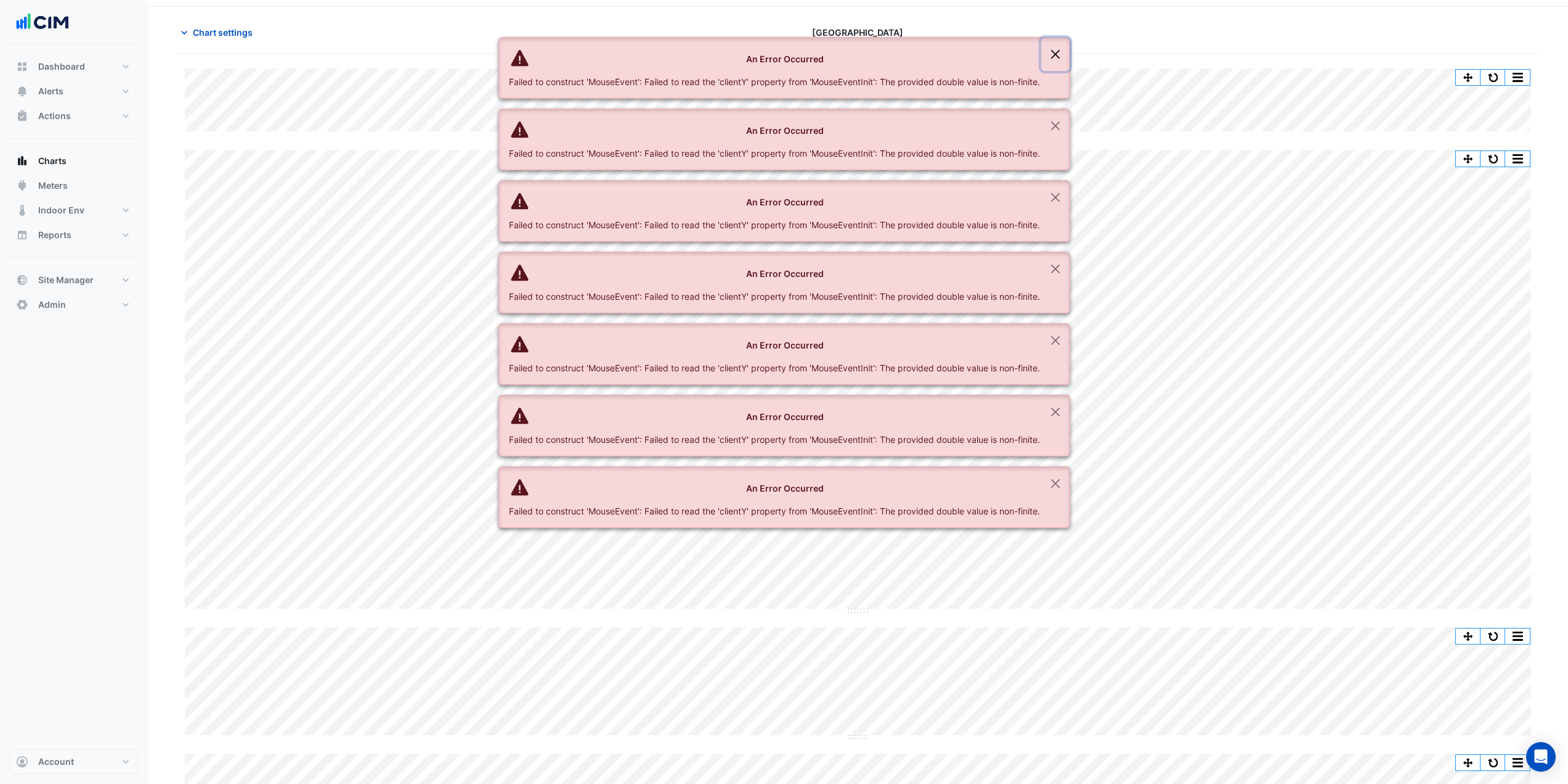
click at [1055, 55] on button "Close" at bounding box center [1055, 55] width 29 height 34
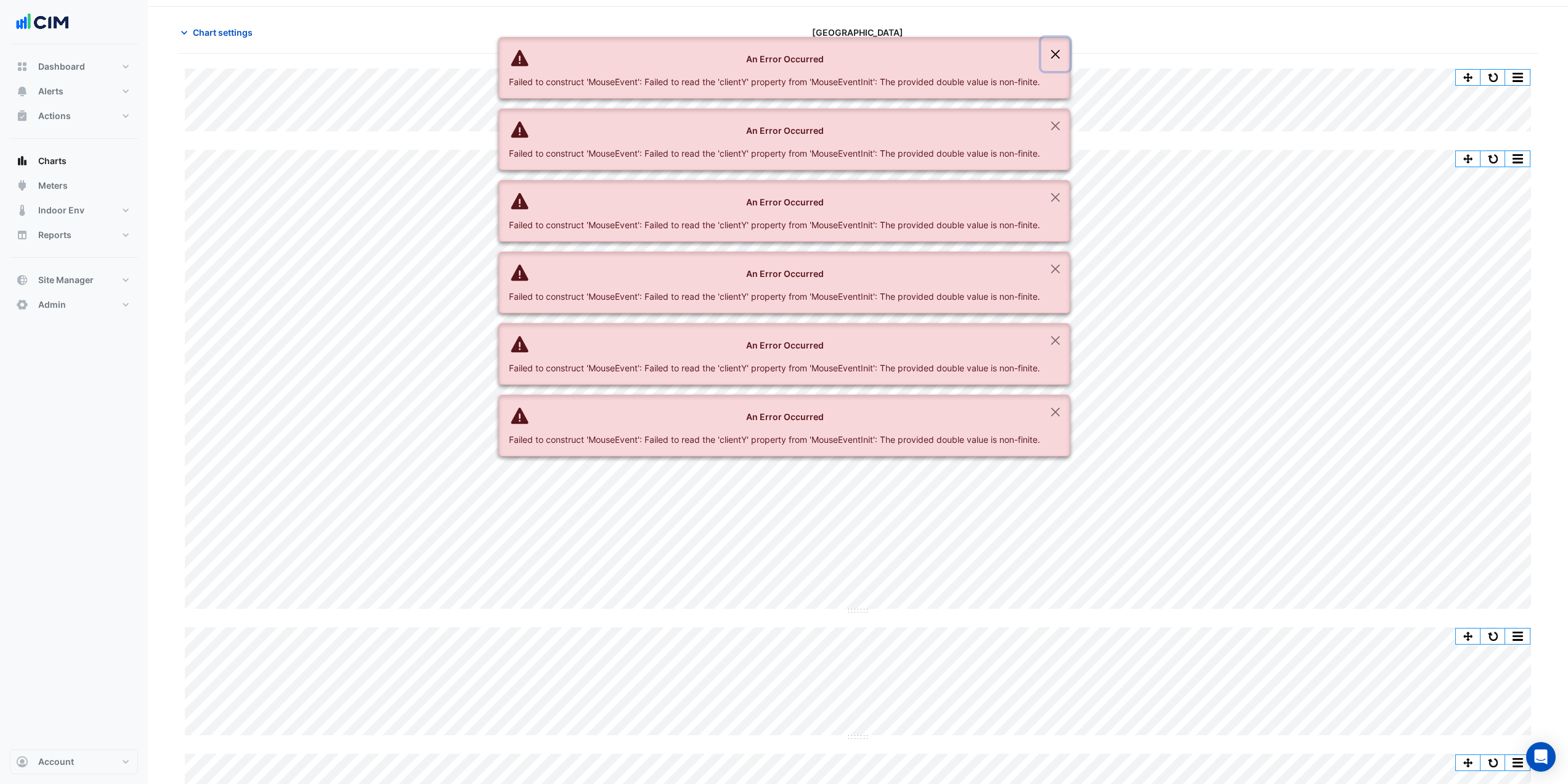
click at [1055, 55] on button "Close" at bounding box center [1055, 55] width 29 height 34
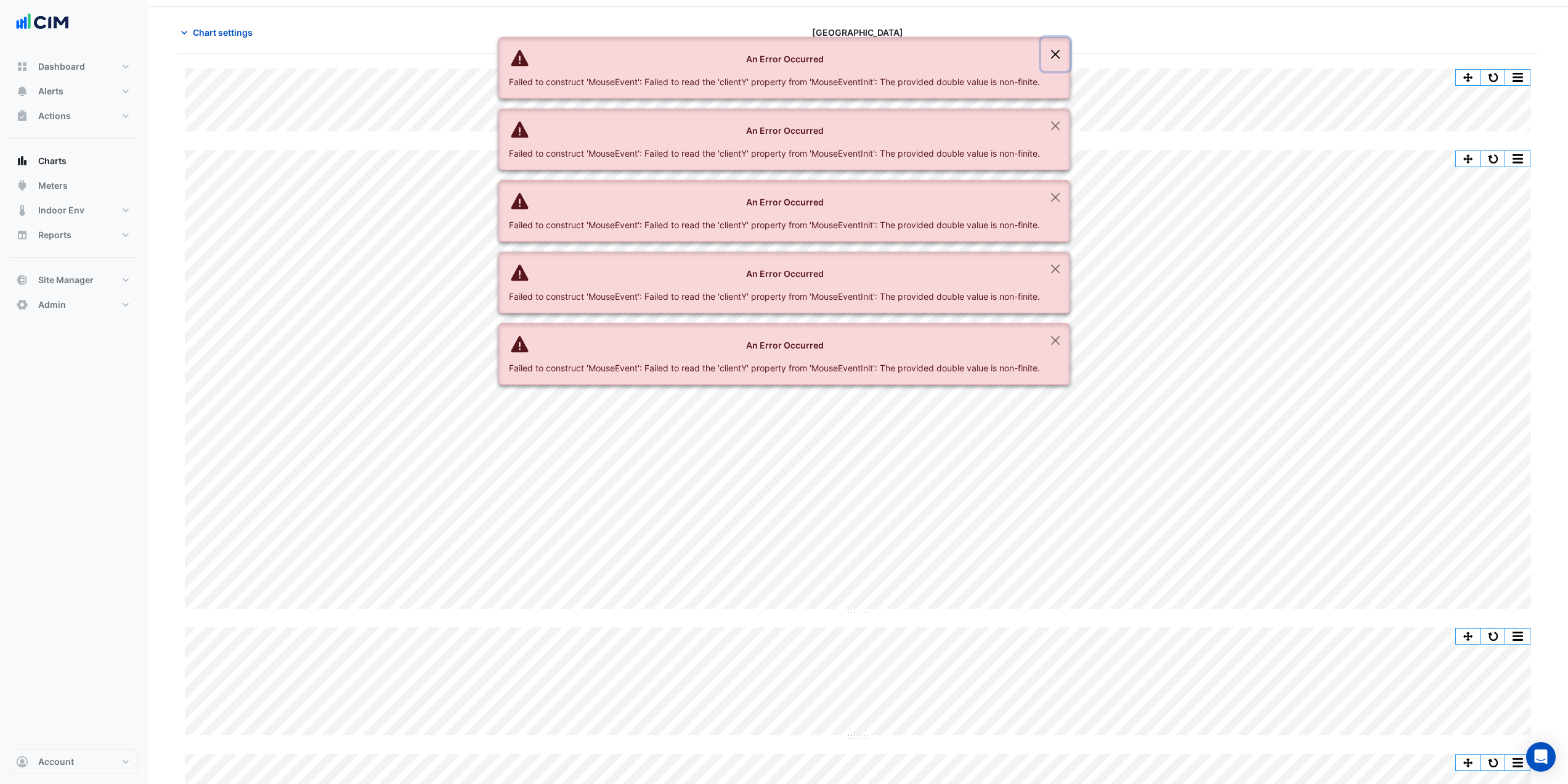
click at [1055, 55] on button "Close" at bounding box center [1055, 55] width 29 height 34
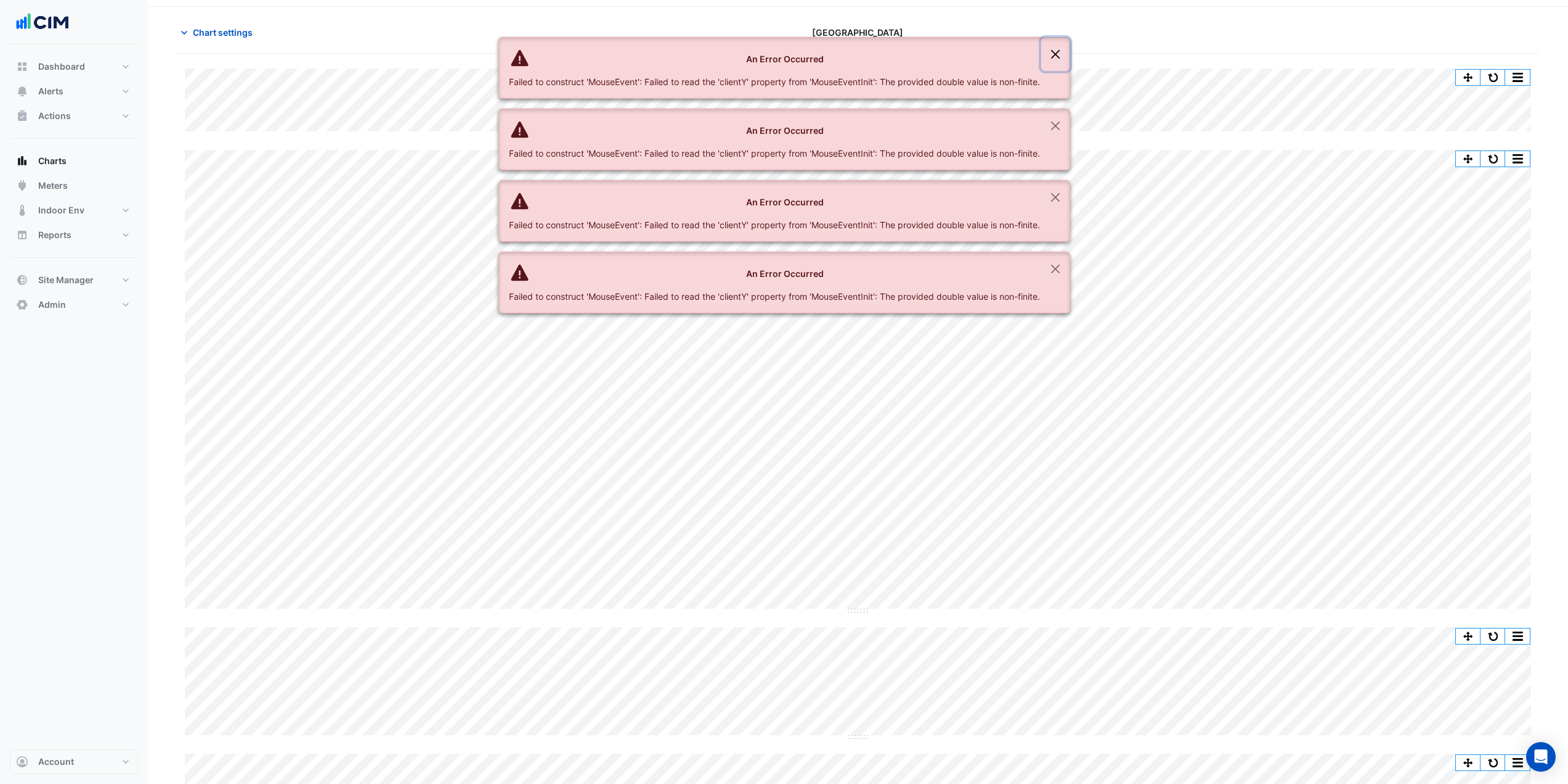
click at [1055, 55] on button "Close" at bounding box center [1055, 55] width 29 height 34
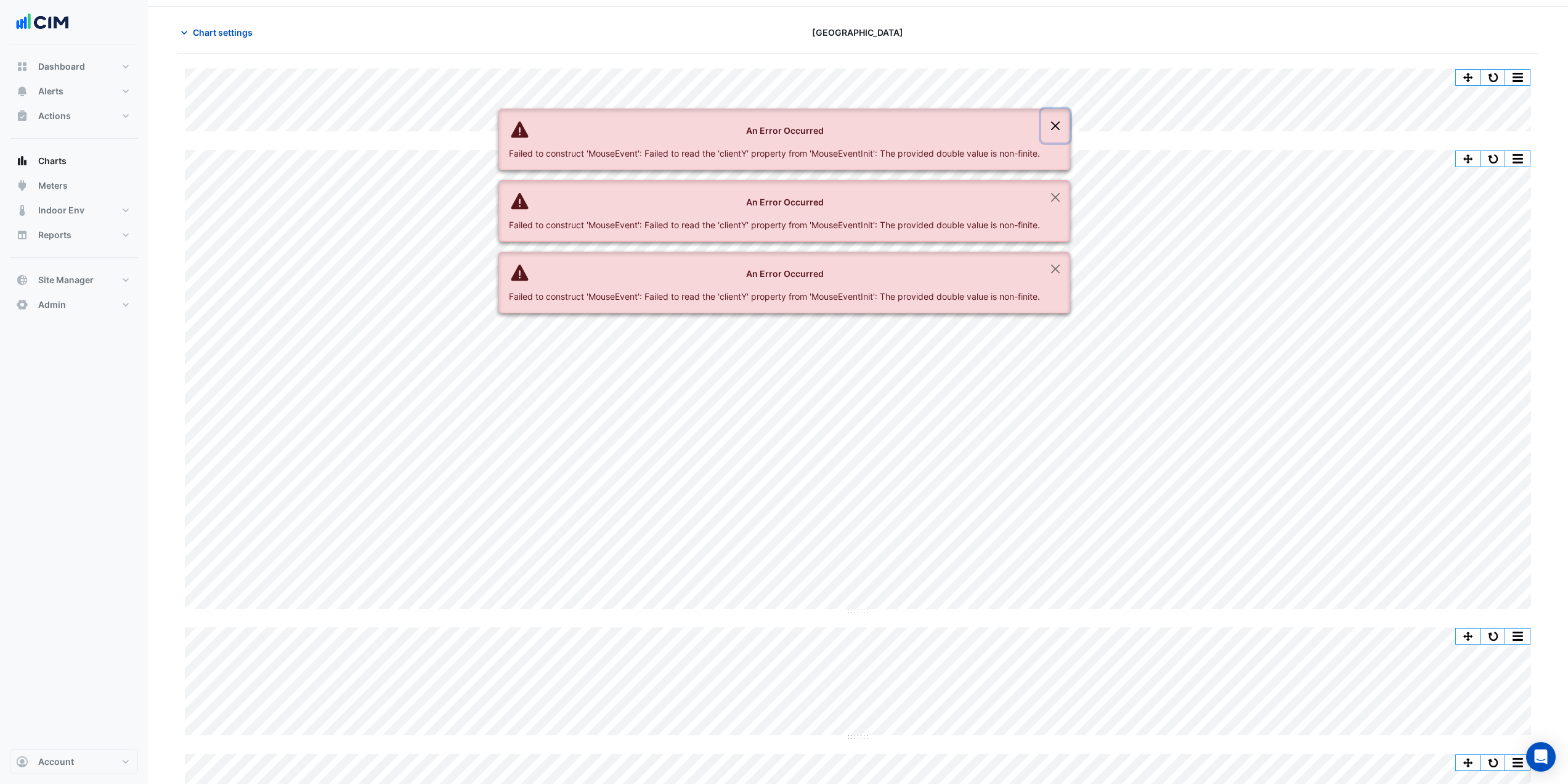
click at [1055, 109] on button "Close" at bounding box center [1055, 126] width 29 height 34
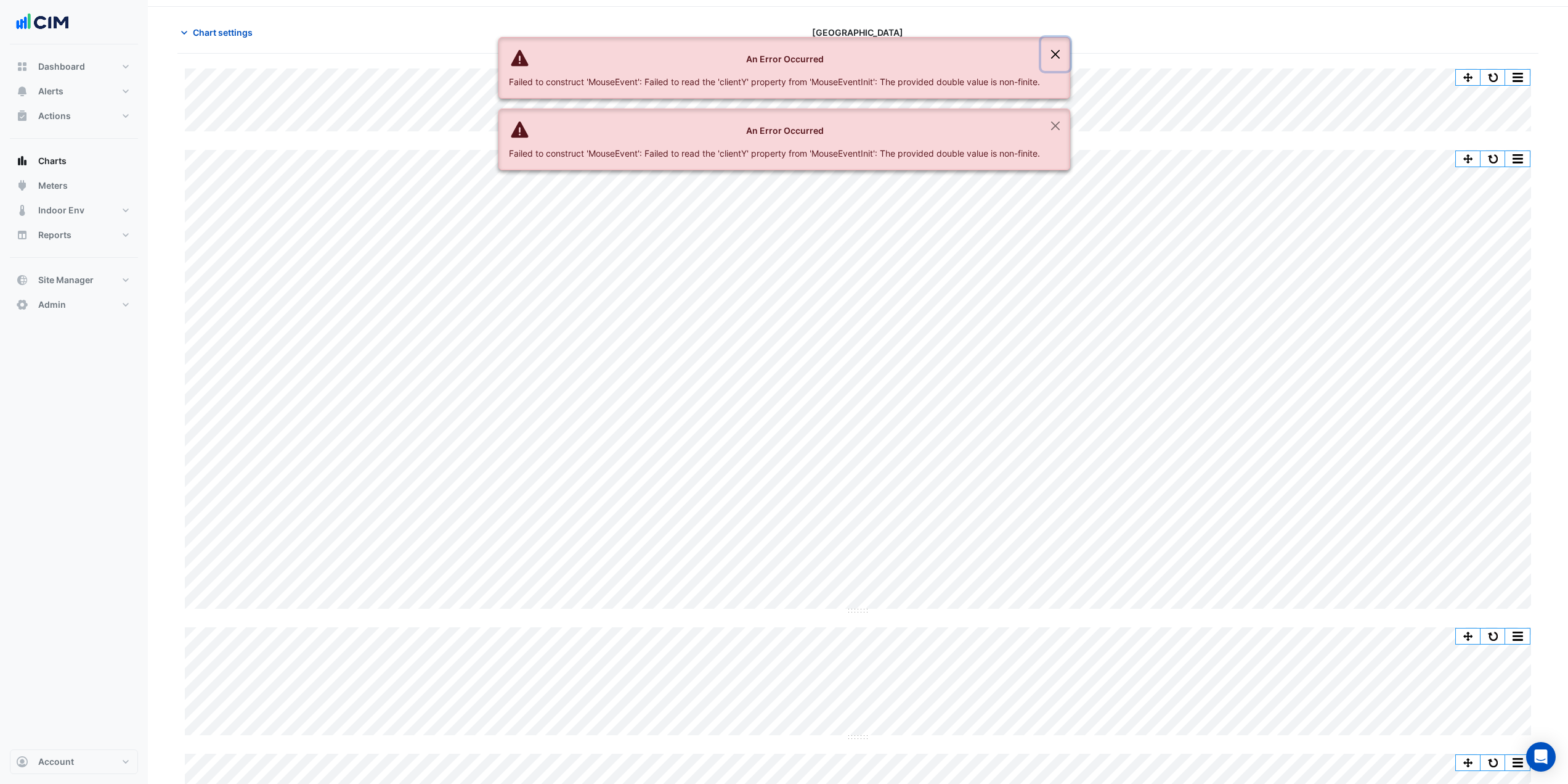
click at [1055, 55] on button "Close" at bounding box center [1055, 55] width 29 height 34
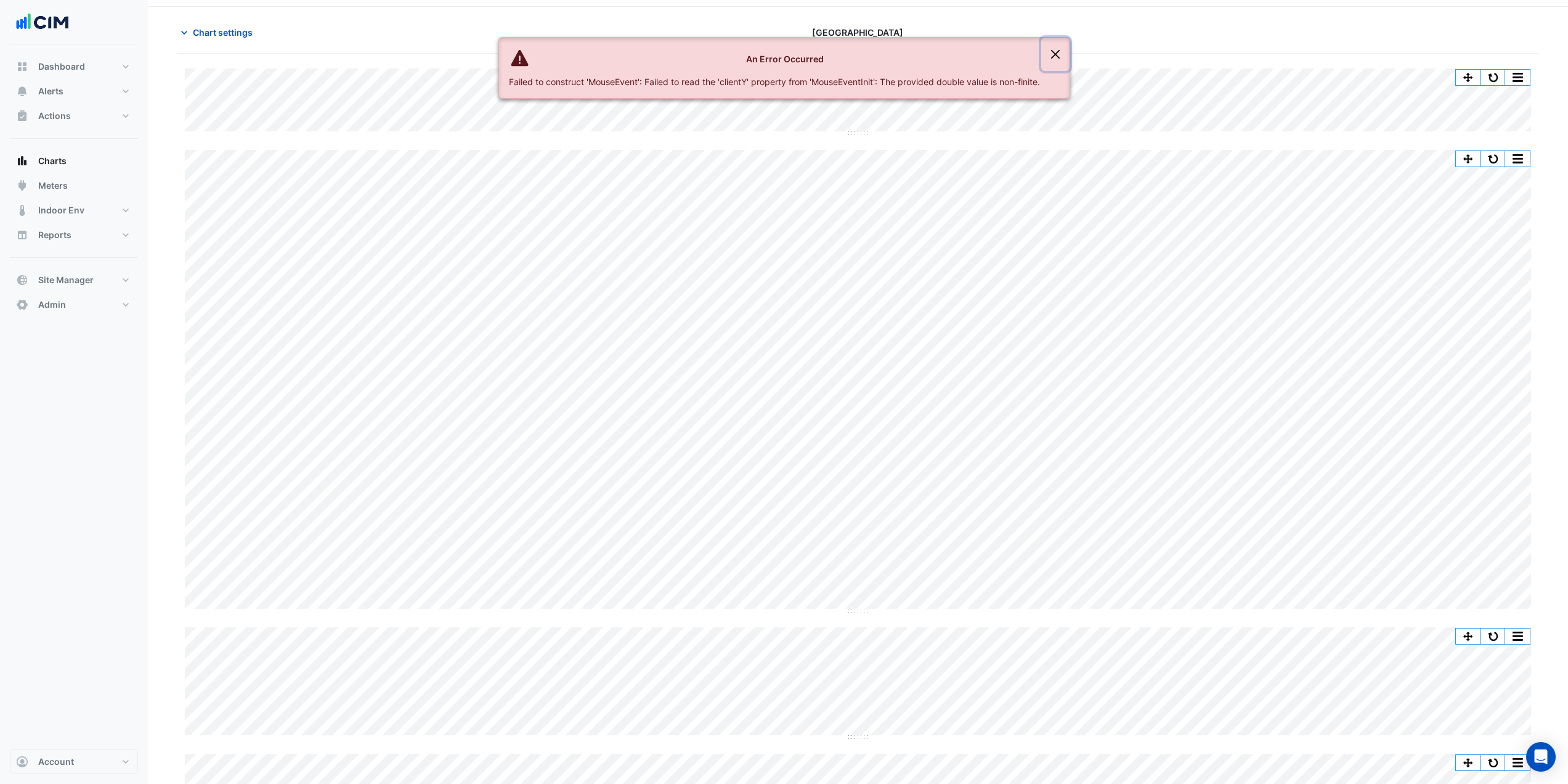
click at [1055, 55] on button "Close" at bounding box center [1055, 55] width 29 height 34
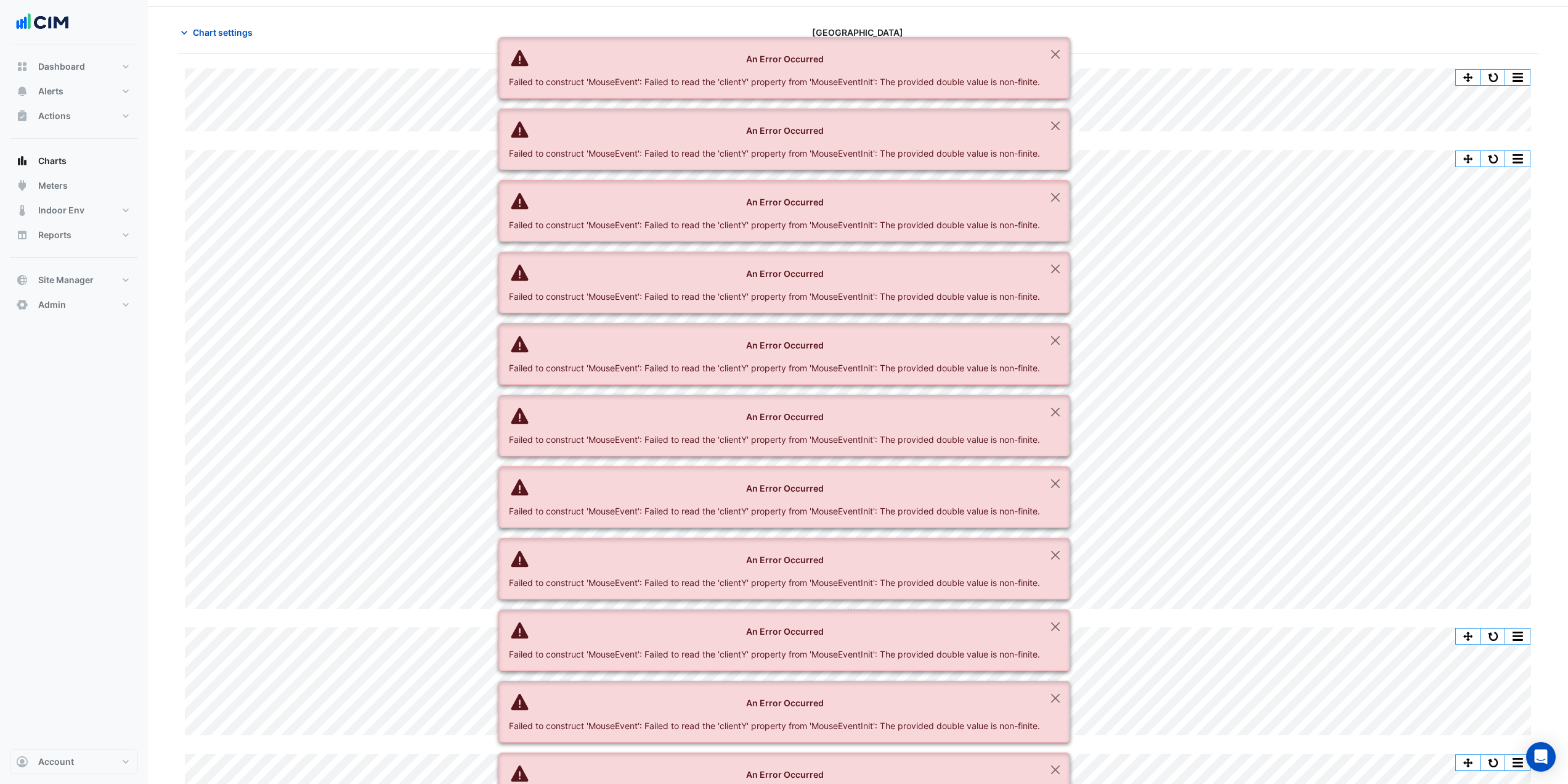
click at [397, 143] on div "Split by Equip Split All Split None Print Save as JPEG Save as PNG Pivot Data T…" at bounding box center [858, 434] width 1361 height 731
click at [232, 15] on span "Chart settings" at bounding box center [222, 21] width 60 height 13
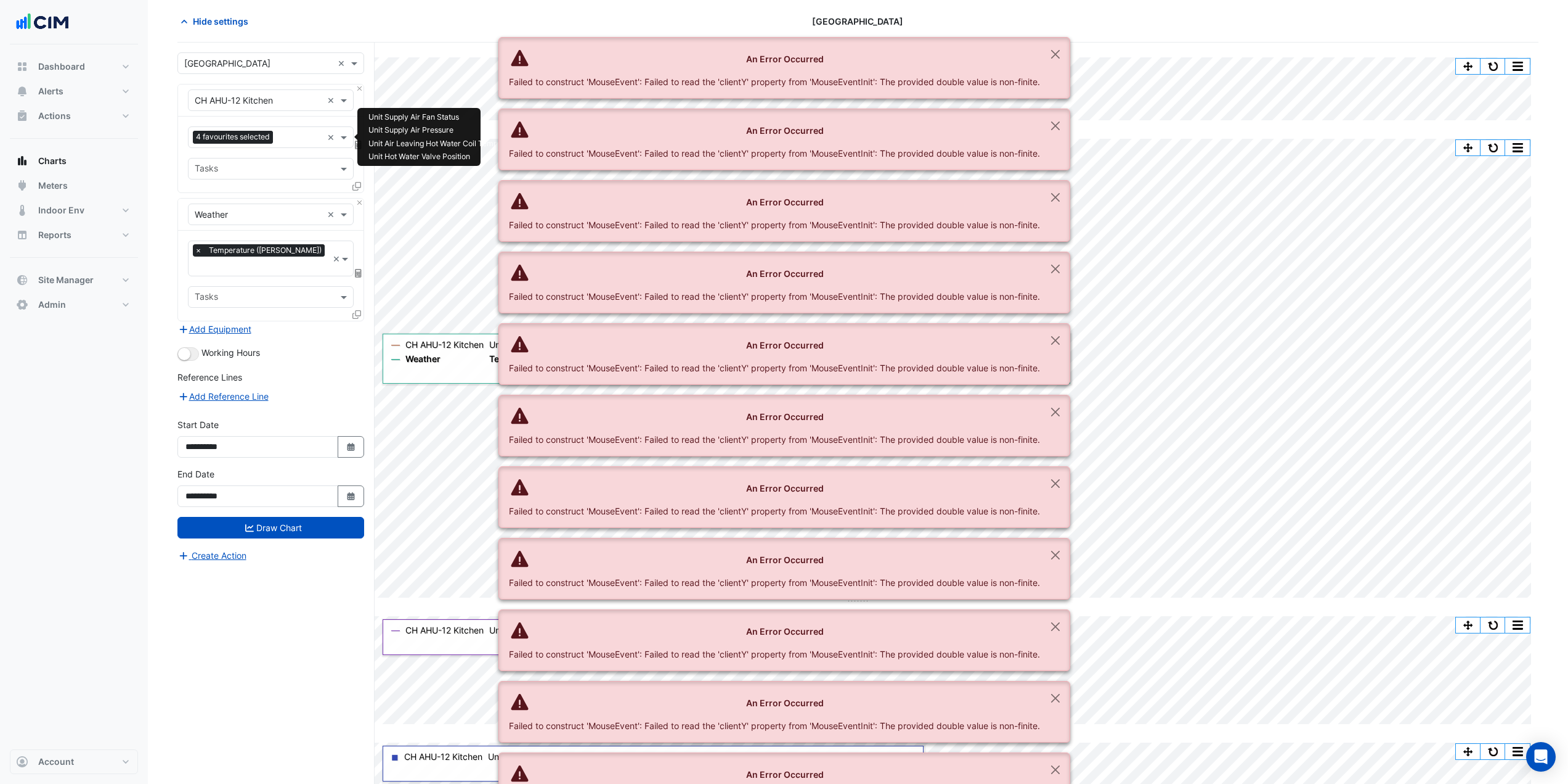
click at [296, 139] on input "text" at bounding box center [300, 138] width 45 height 13
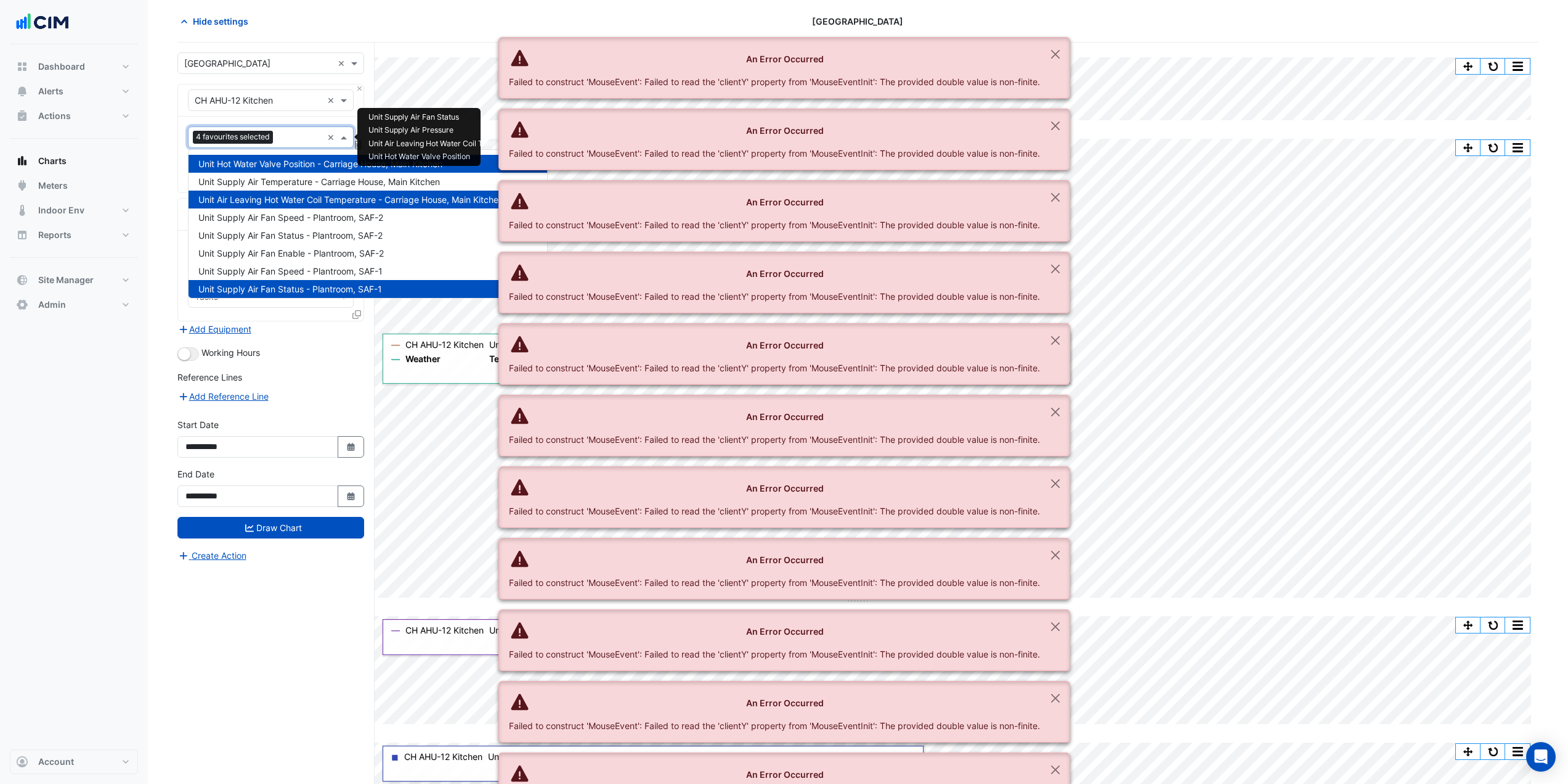
click at [314, 160] on span "Unit Hot Water Valve Position - Carriage House, Main Kitchen" at bounding box center [320, 164] width 244 height 11
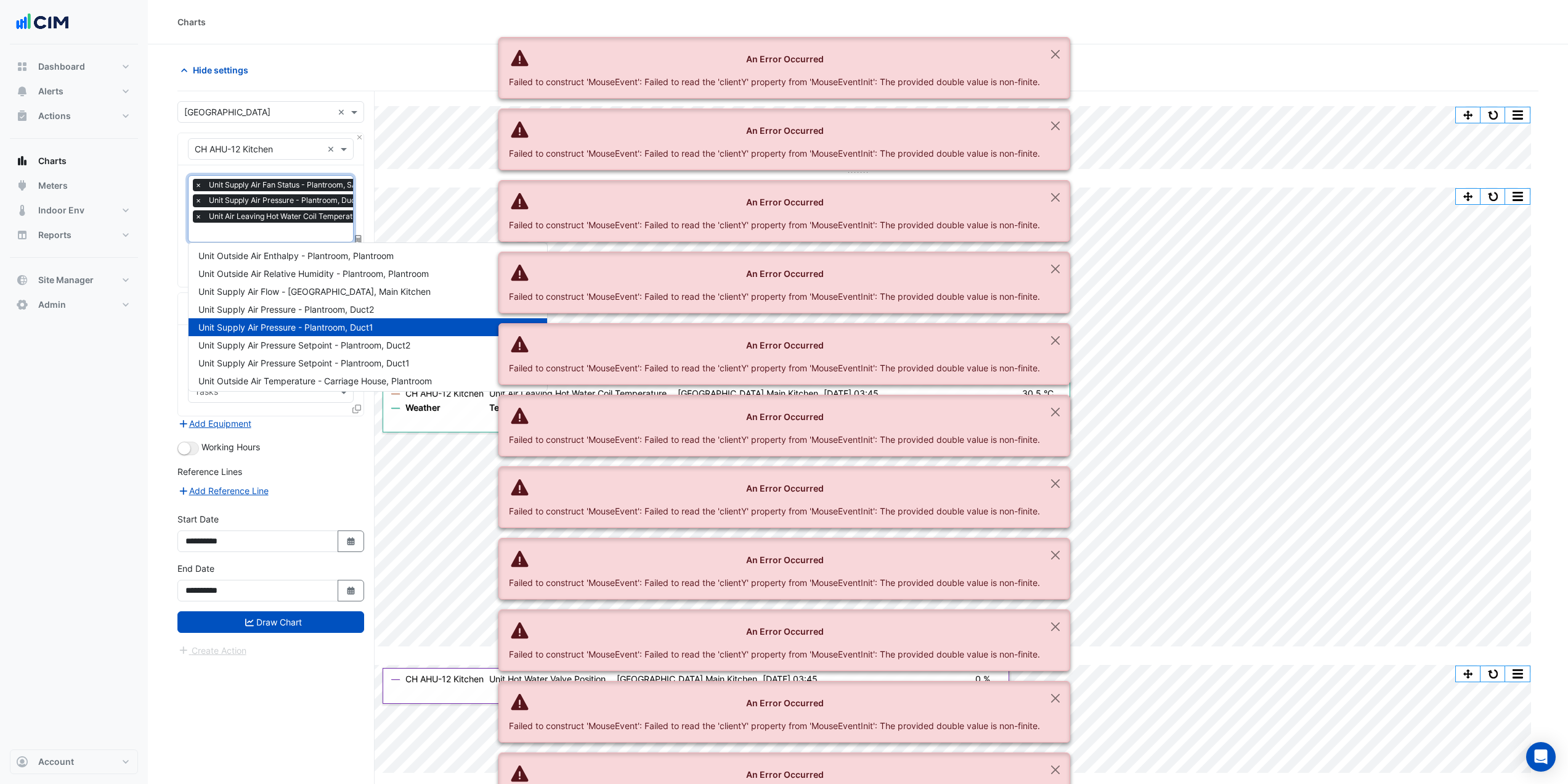
scroll to position [327, 0]
click at [284, 322] on span "Unit Supply Air Pressure - Plantroom, Duct1" at bounding box center [286, 324] width 175 height 11
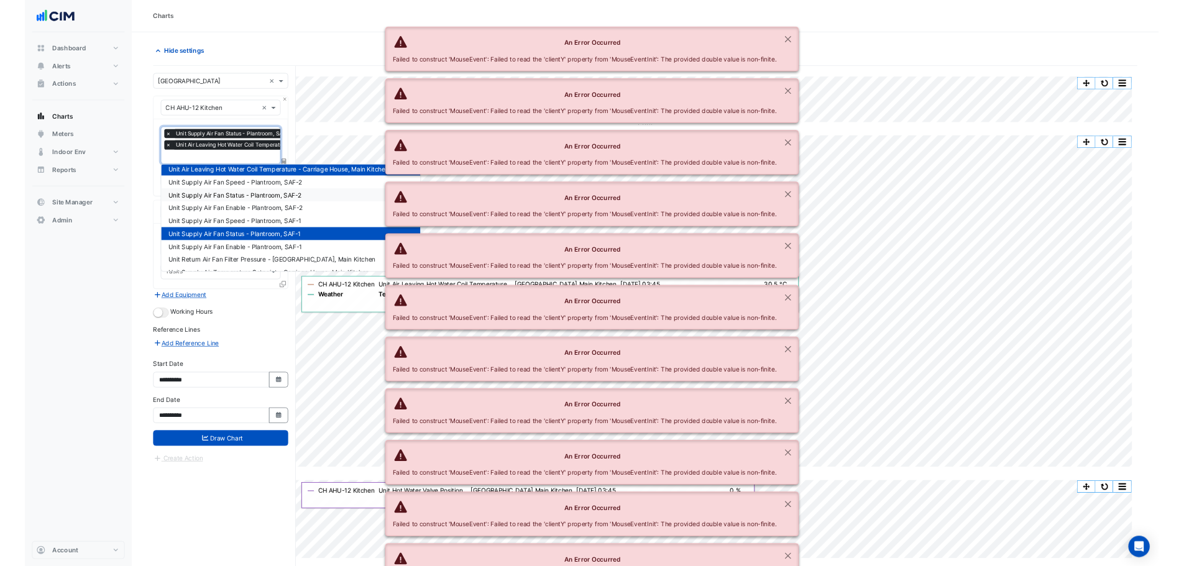
scroll to position [0, 0]
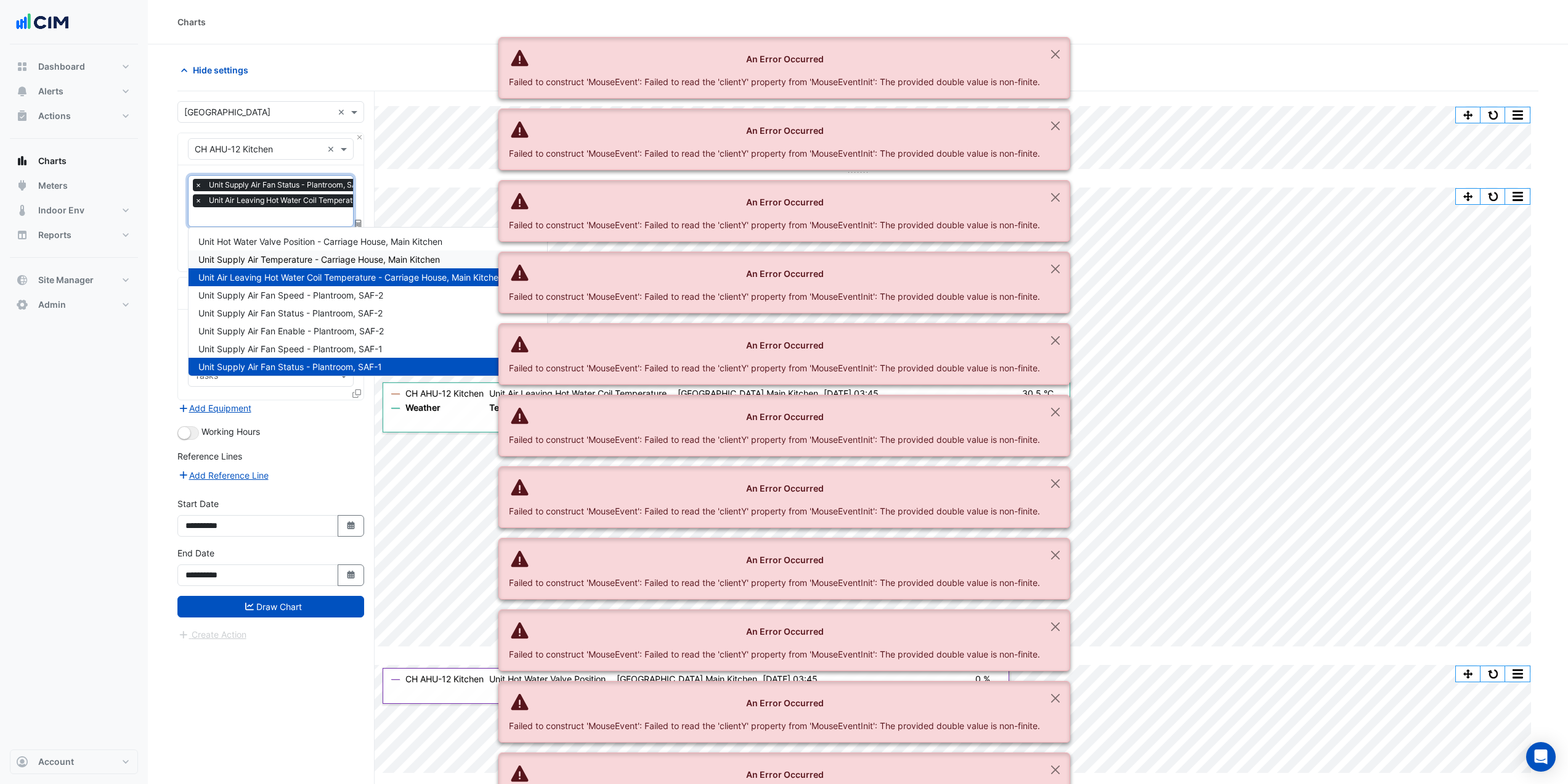
click at [292, 260] on span "Unit Supply Air Temperature - Carriage House, Main Kitchen" at bounding box center [319, 259] width 242 height 11
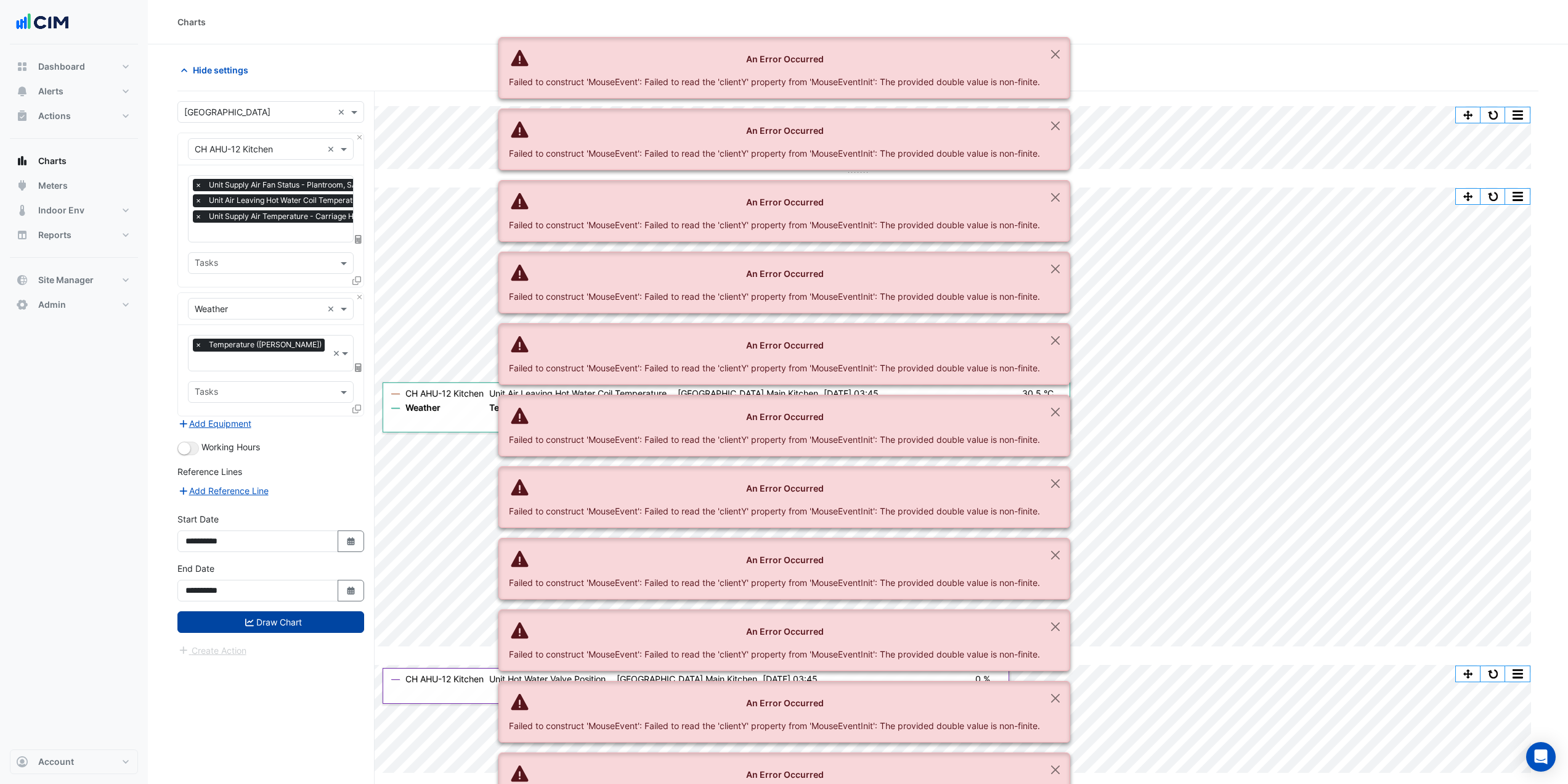
click at [296, 611] on button "Draw Chart" at bounding box center [271, 622] width 186 height 22
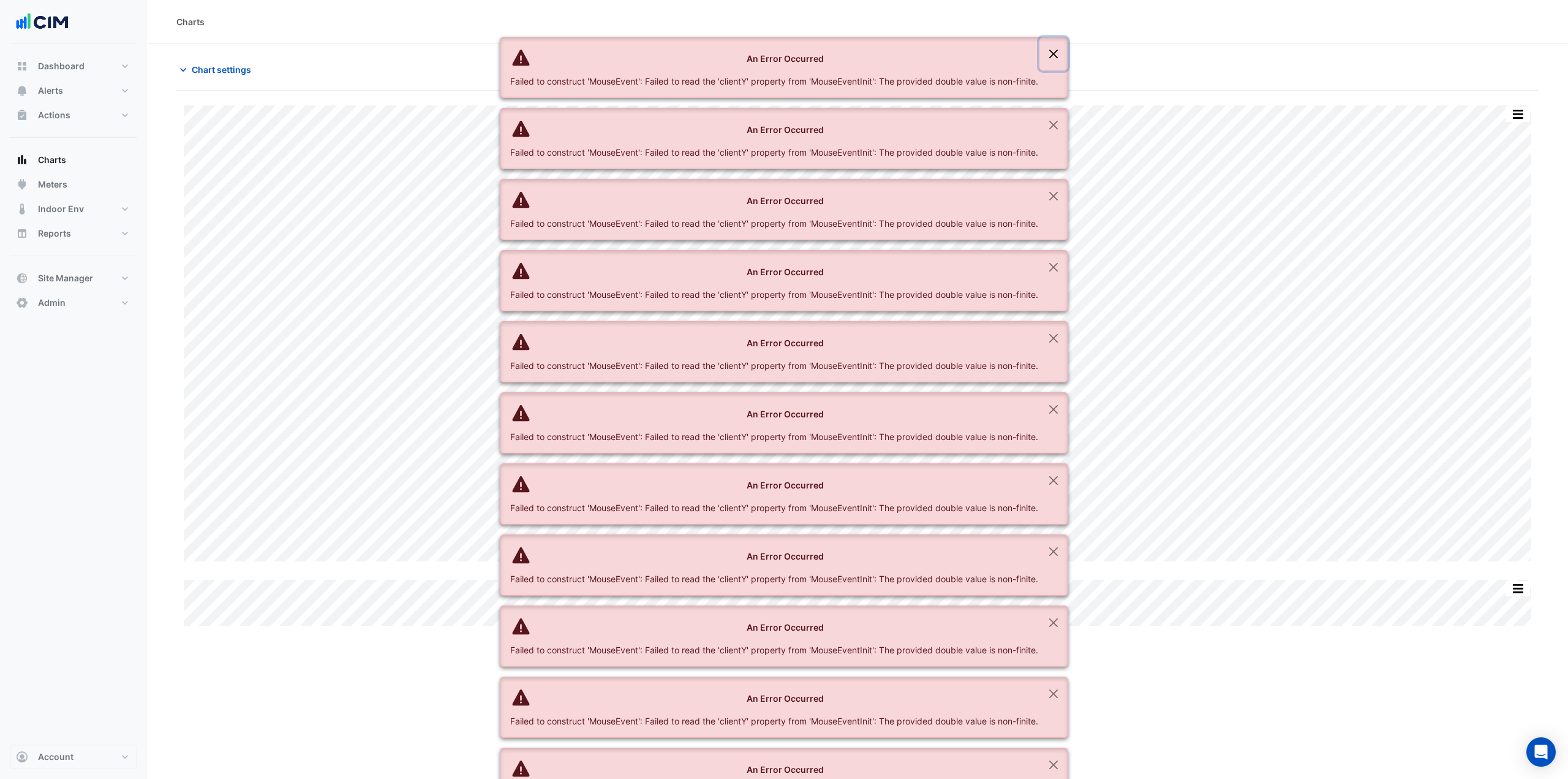
click at [1063, 54] on button "Close" at bounding box center [1053, 54] width 29 height 34
click at [1062, 54] on button "Close" at bounding box center [1053, 54] width 29 height 34
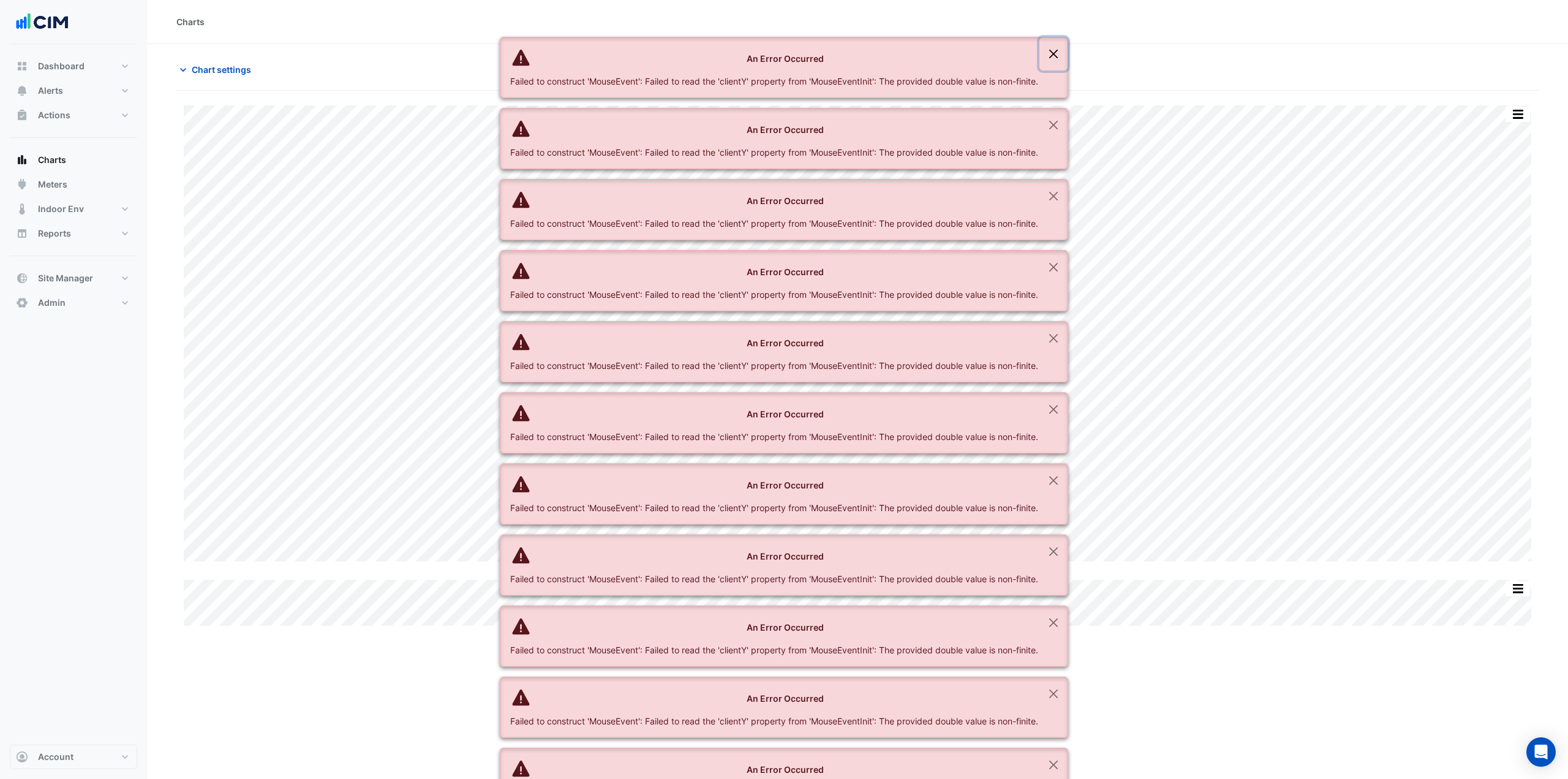
click at [1062, 54] on button "Close" at bounding box center [1053, 54] width 29 height 34
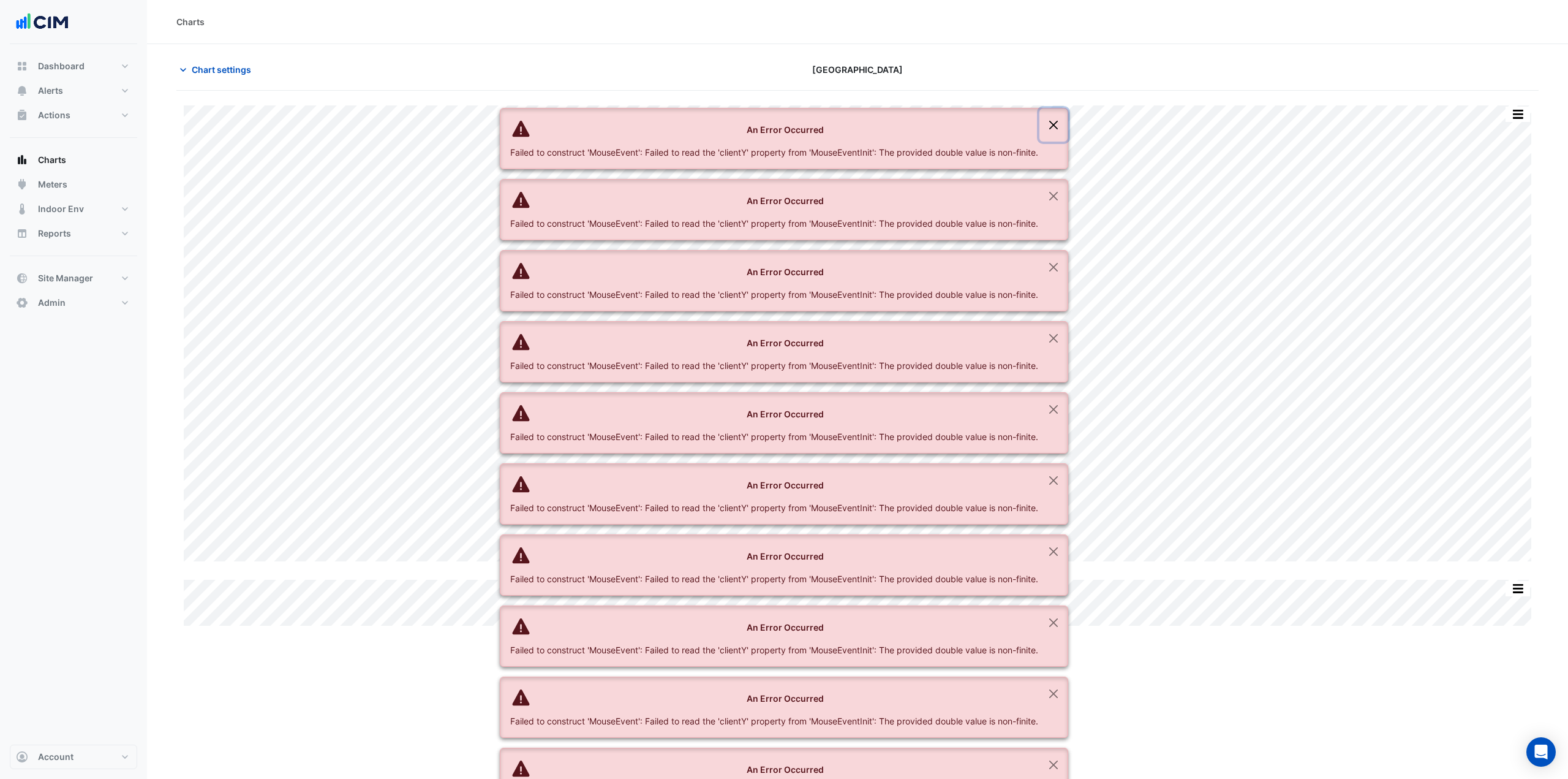
click at [1062, 108] on button "Close" at bounding box center [1053, 125] width 29 height 34
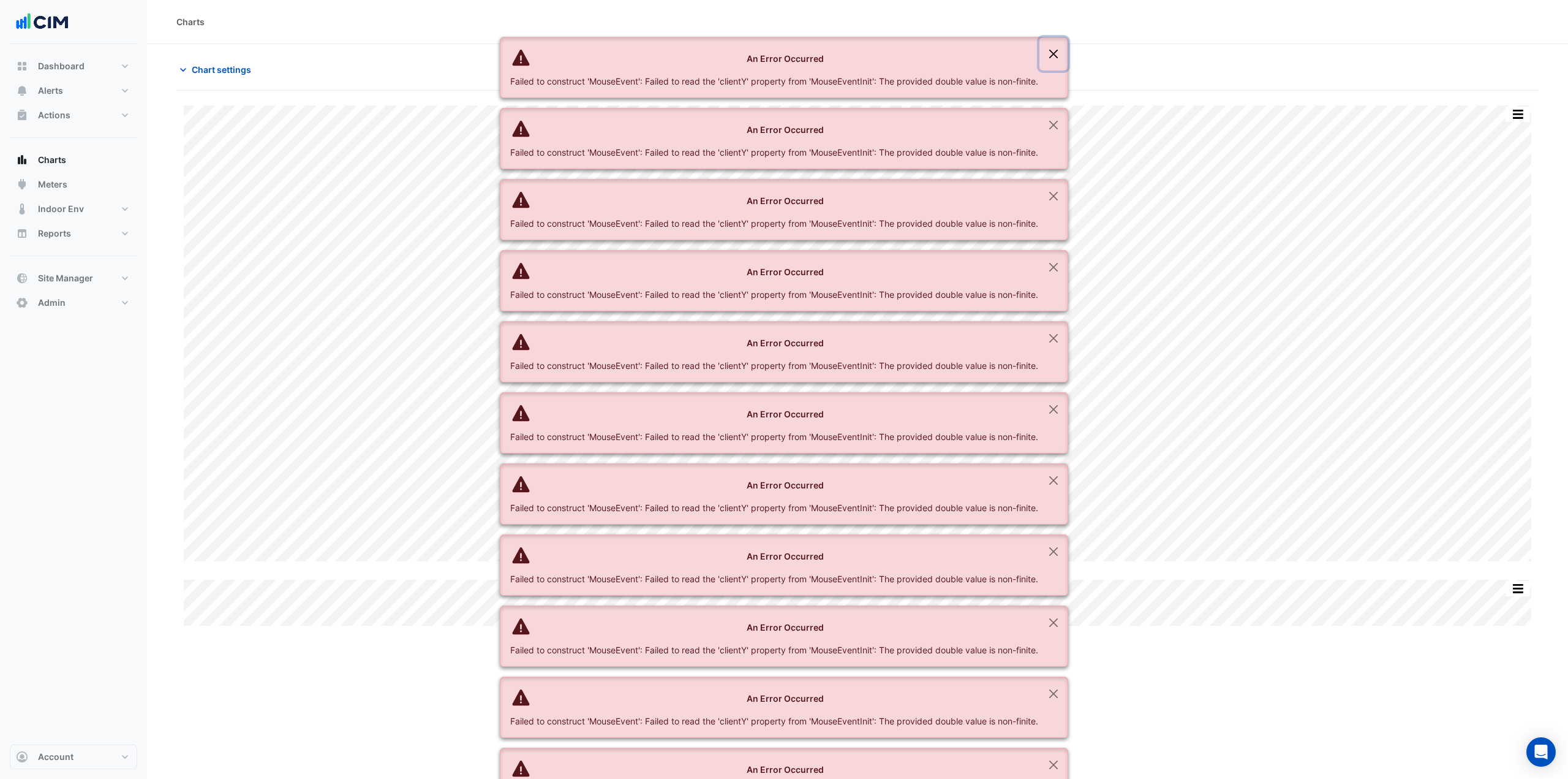
click at [1062, 54] on button "Close" at bounding box center [1053, 54] width 29 height 34
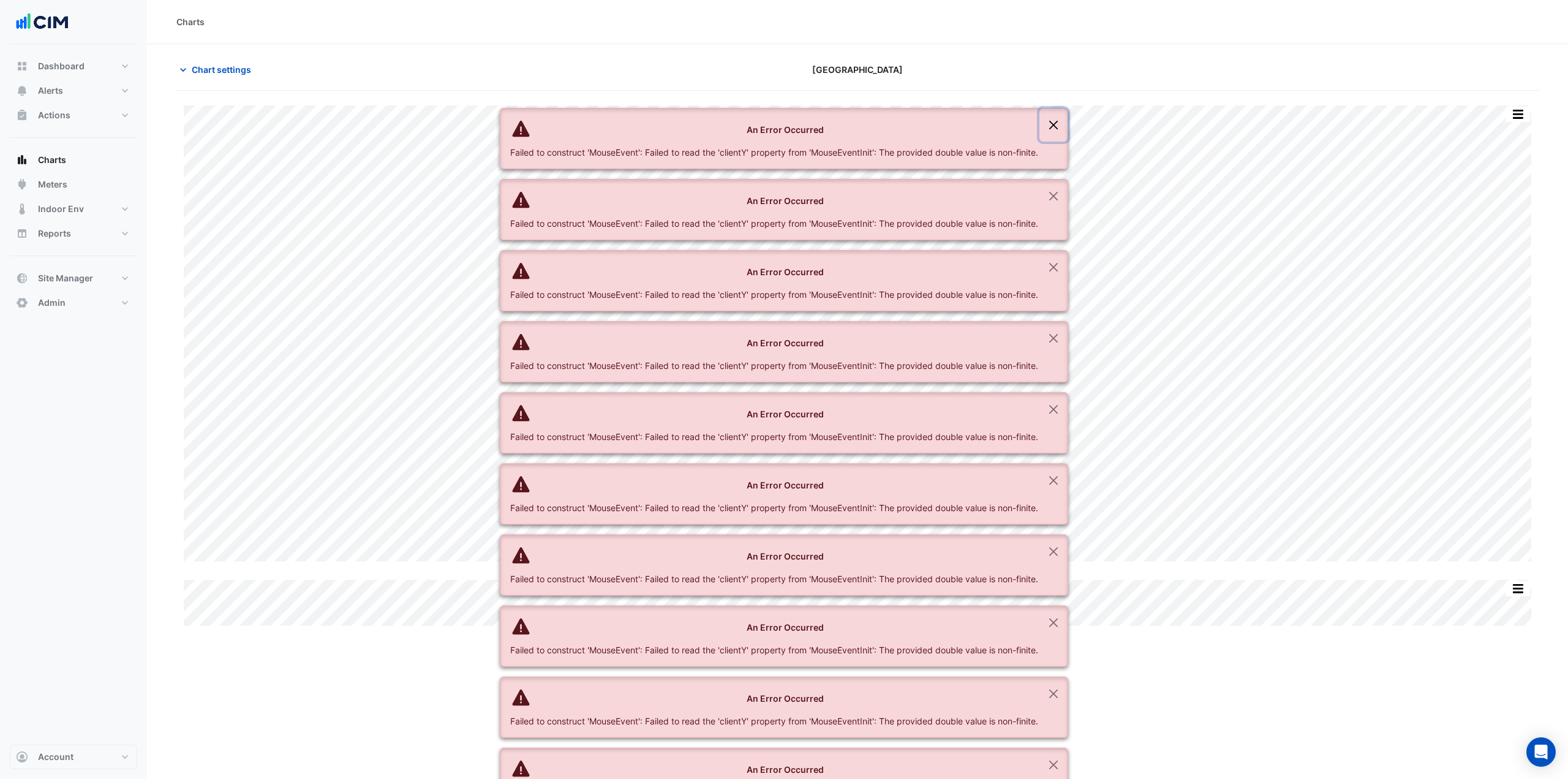
click at [1062, 108] on button "Close" at bounding box center [1053, 125] width 29 height 34
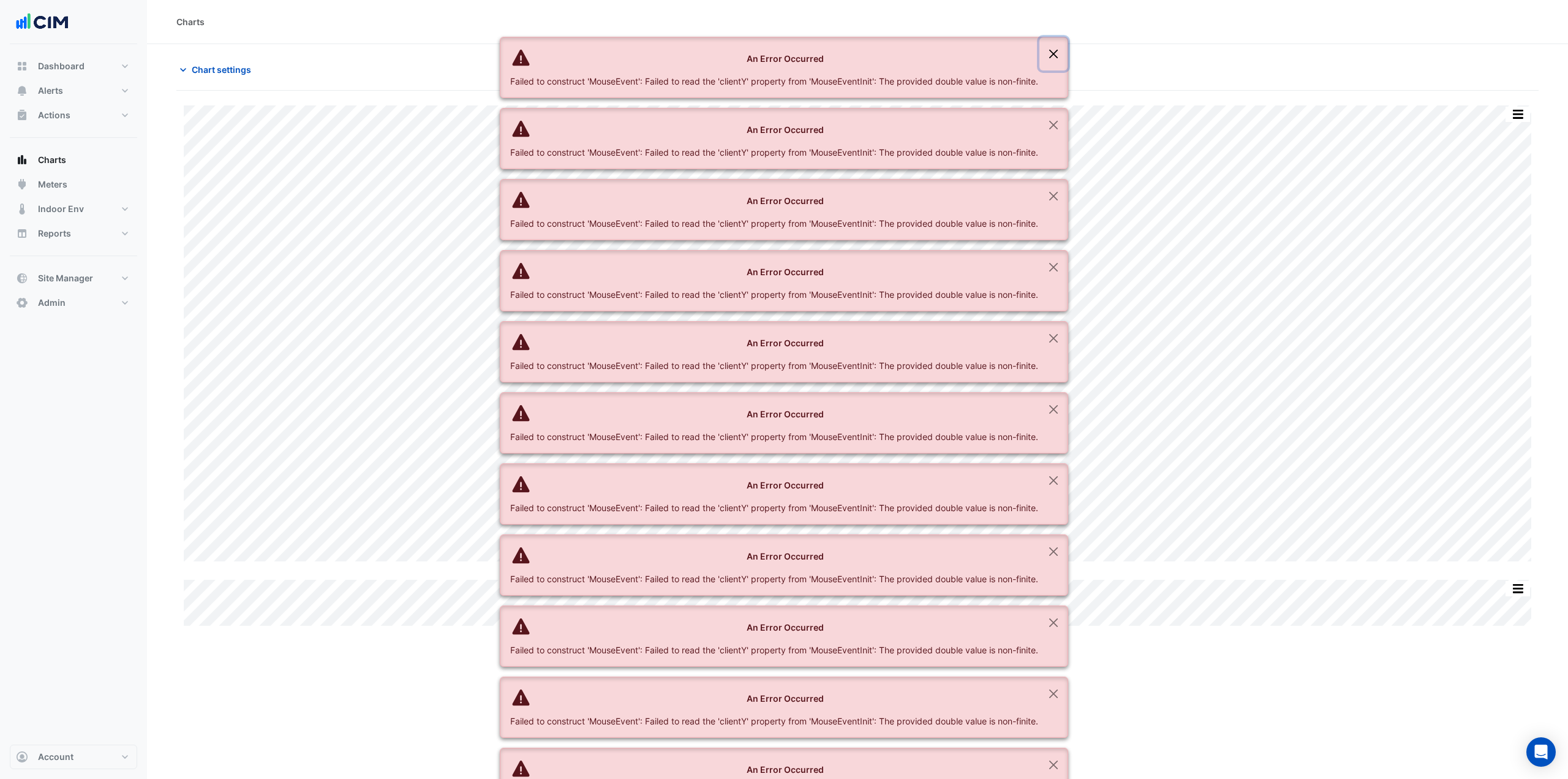
click at [1062, 54] on button "Close" at bounding box center [1053, 54] width 29 height 34
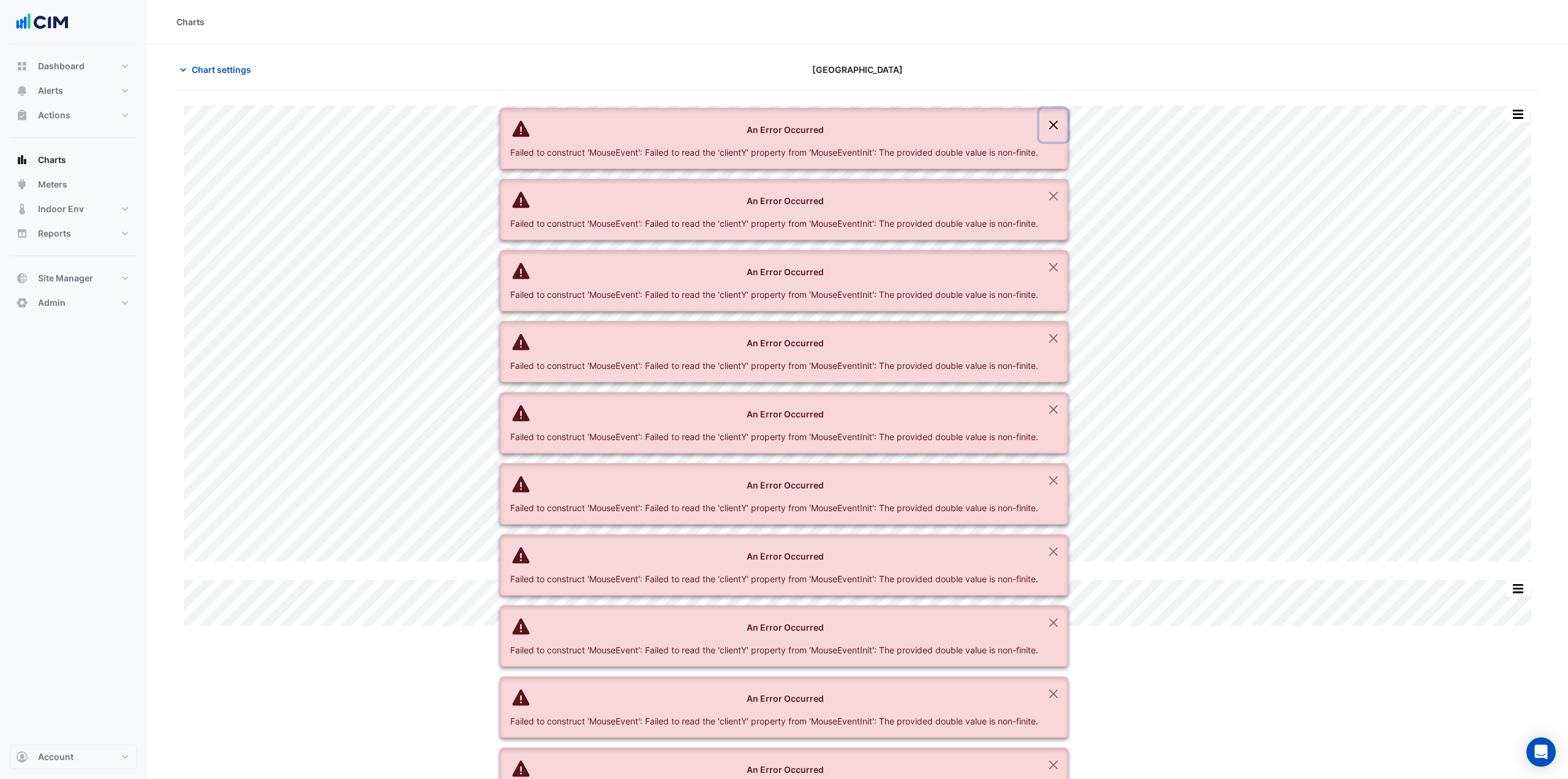
click at [1062, 108] on button "Close" at bounding box center [1053, 125] width 29 height 34
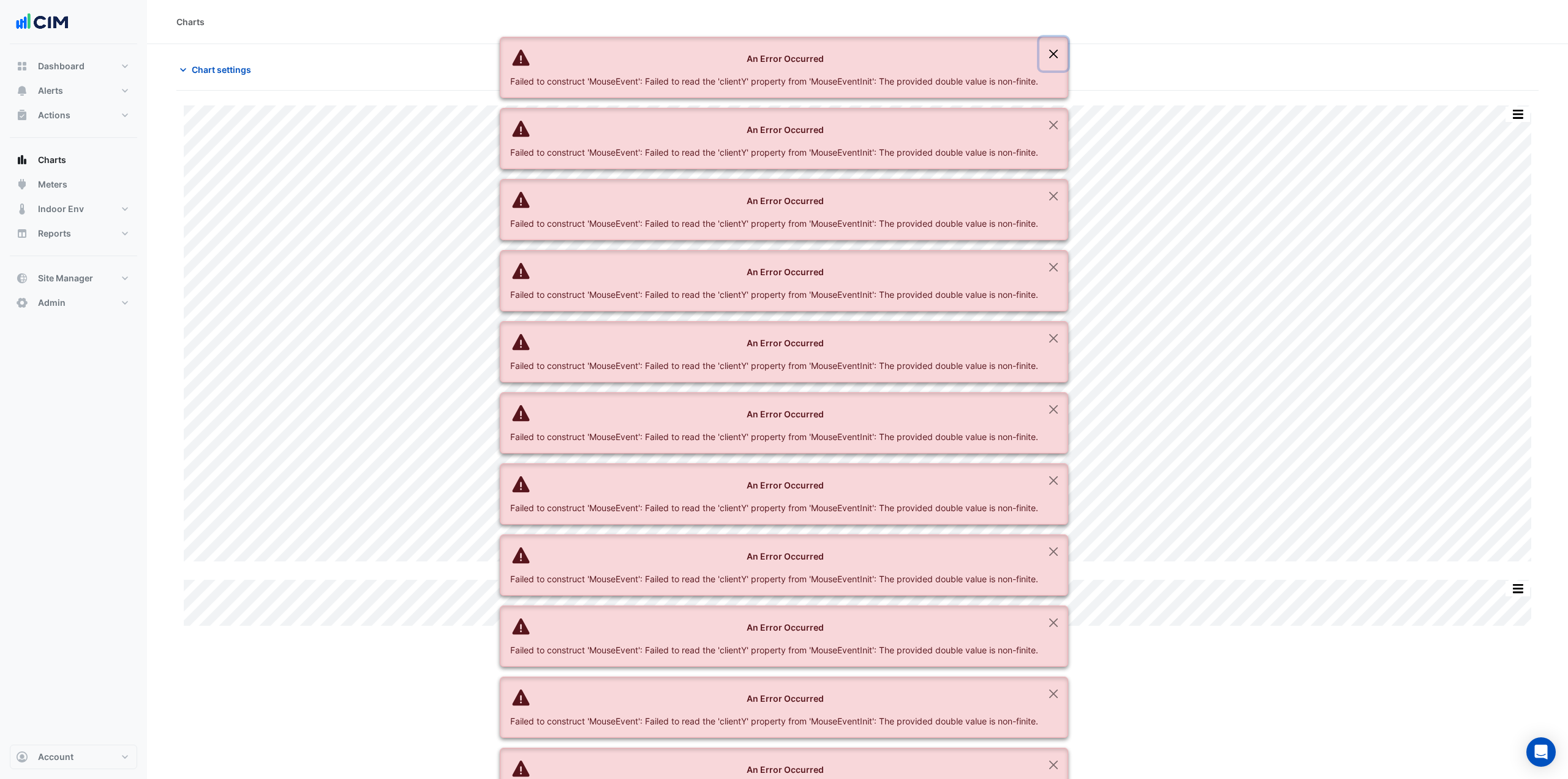
click at [1062, 54] on button "Close" at bounding box center [1053, 54] width 29 height 34
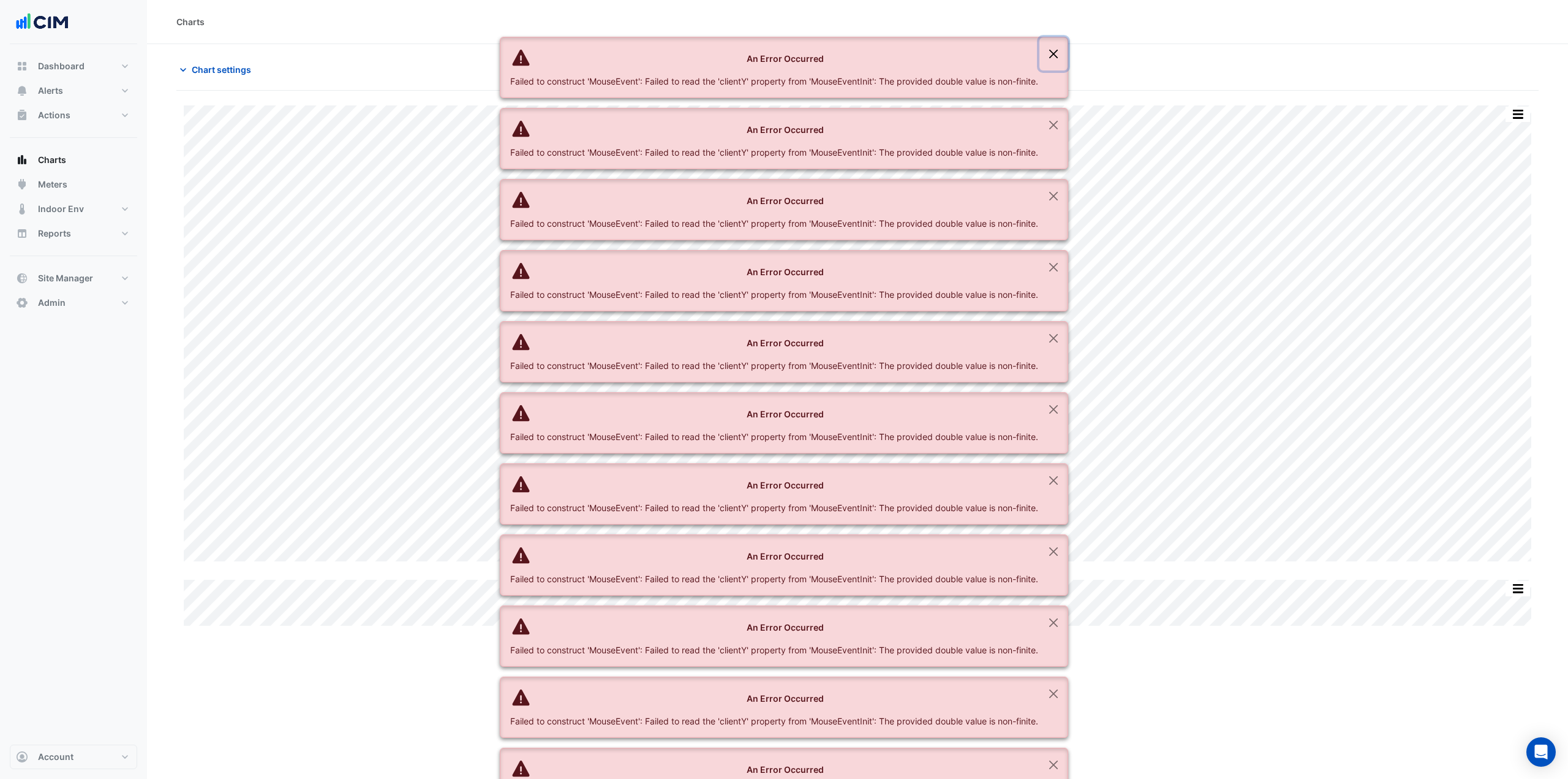
click at [1062, 54] on button "Close" at bounding box center [1053, 54] width 29 height 34
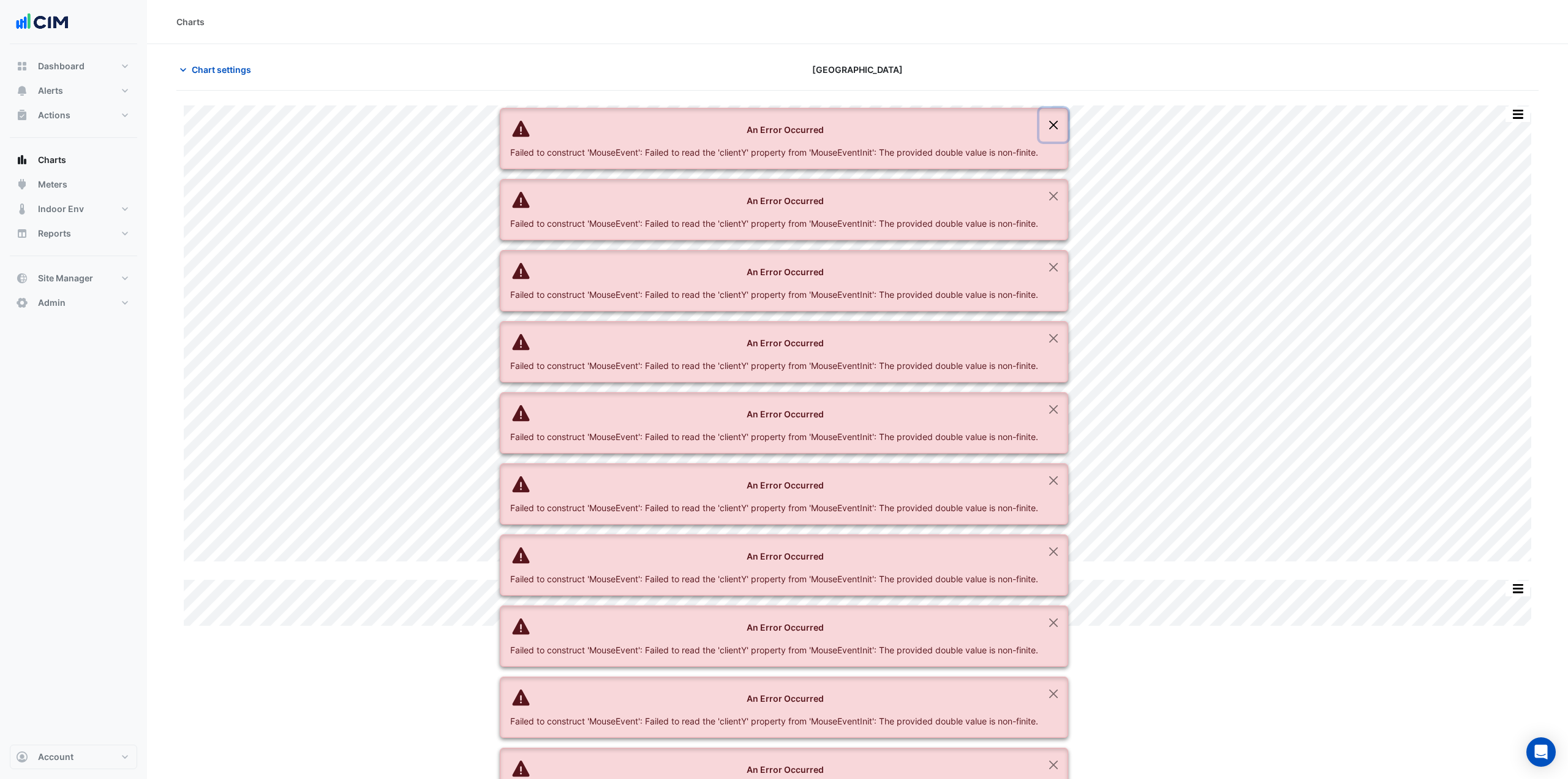
click at [1062, 108] on button "Close" at bounding box center [1053, 125] width 29 height 34
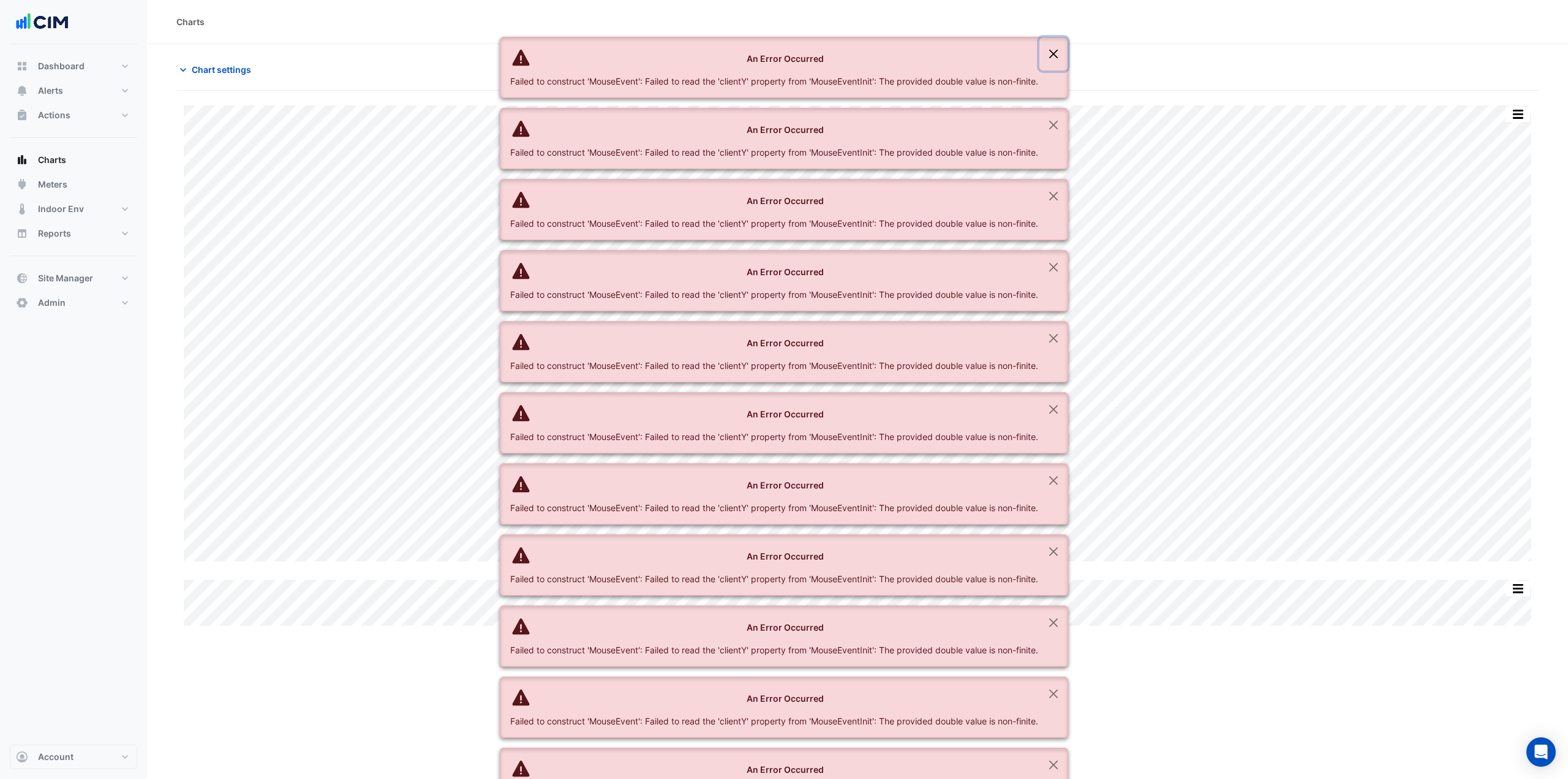
click at [1062, 54] on button "Close" at bounding box center [1053, 54] width 29 height 34
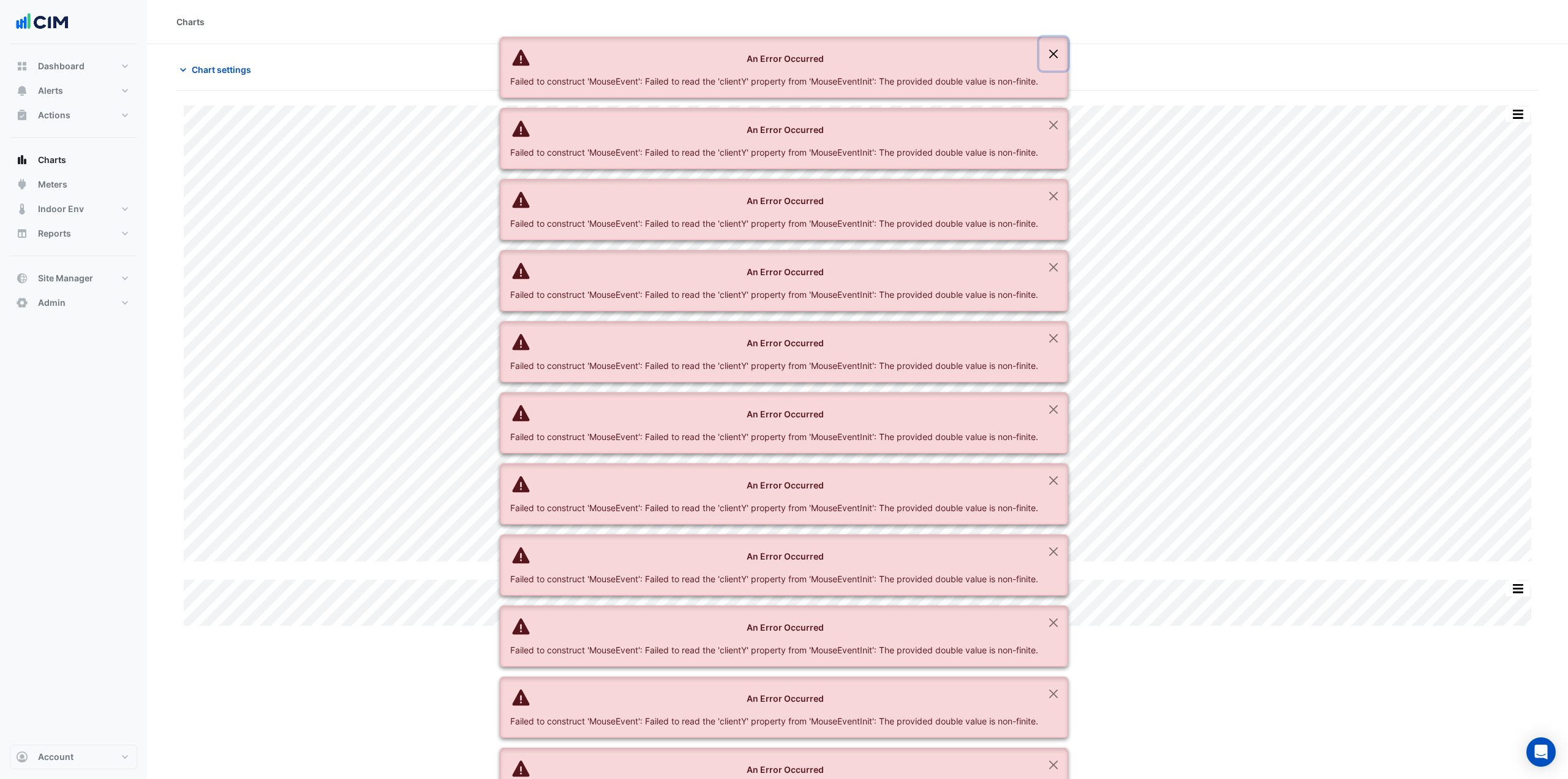
click at [1062, 54] on button "Close" at bounding box center [1053, 54] width 29 height 34
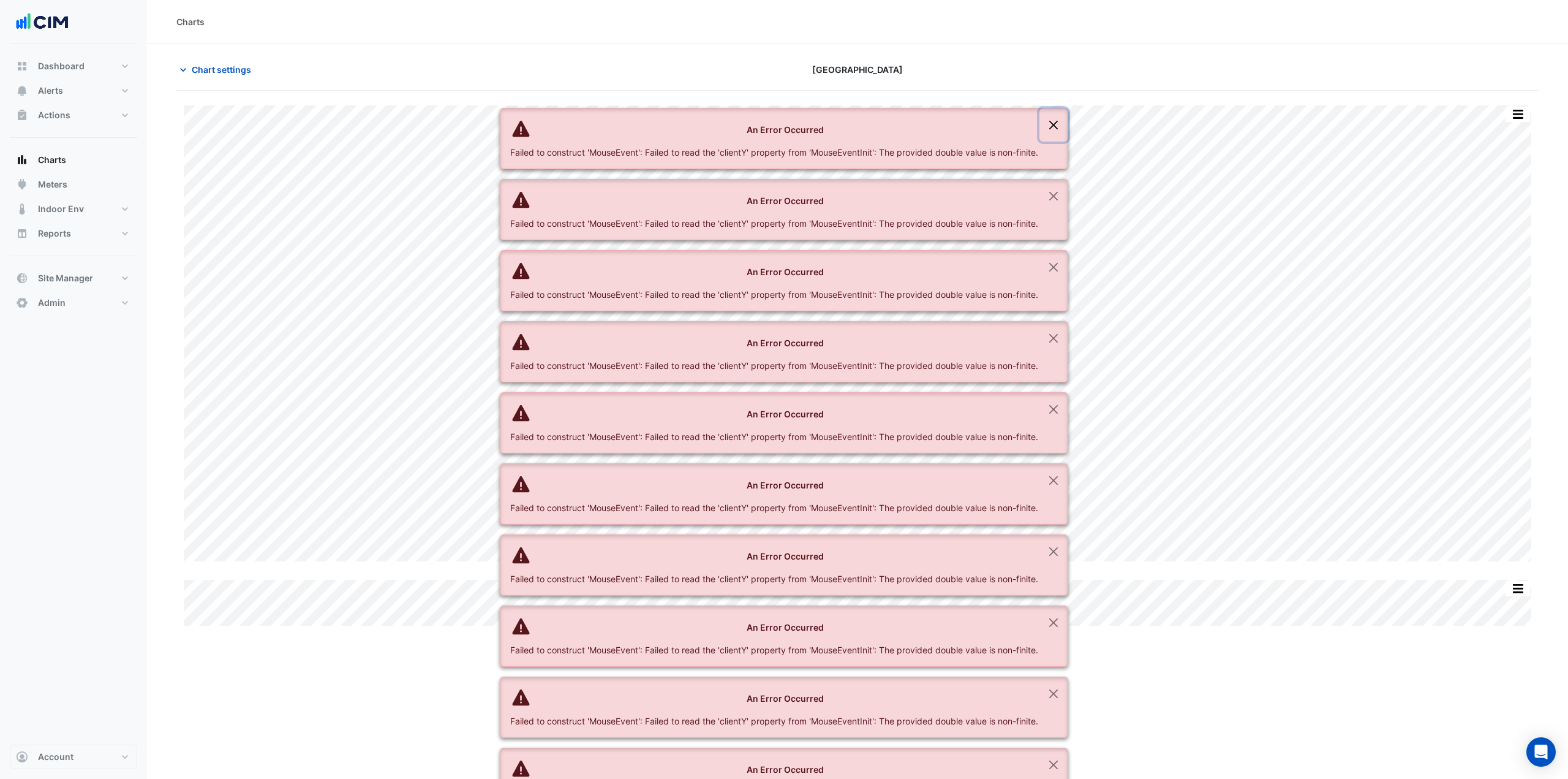
click at [1062, 108] on button "Close" at bounding box center [1053, 125] width 29 height 34
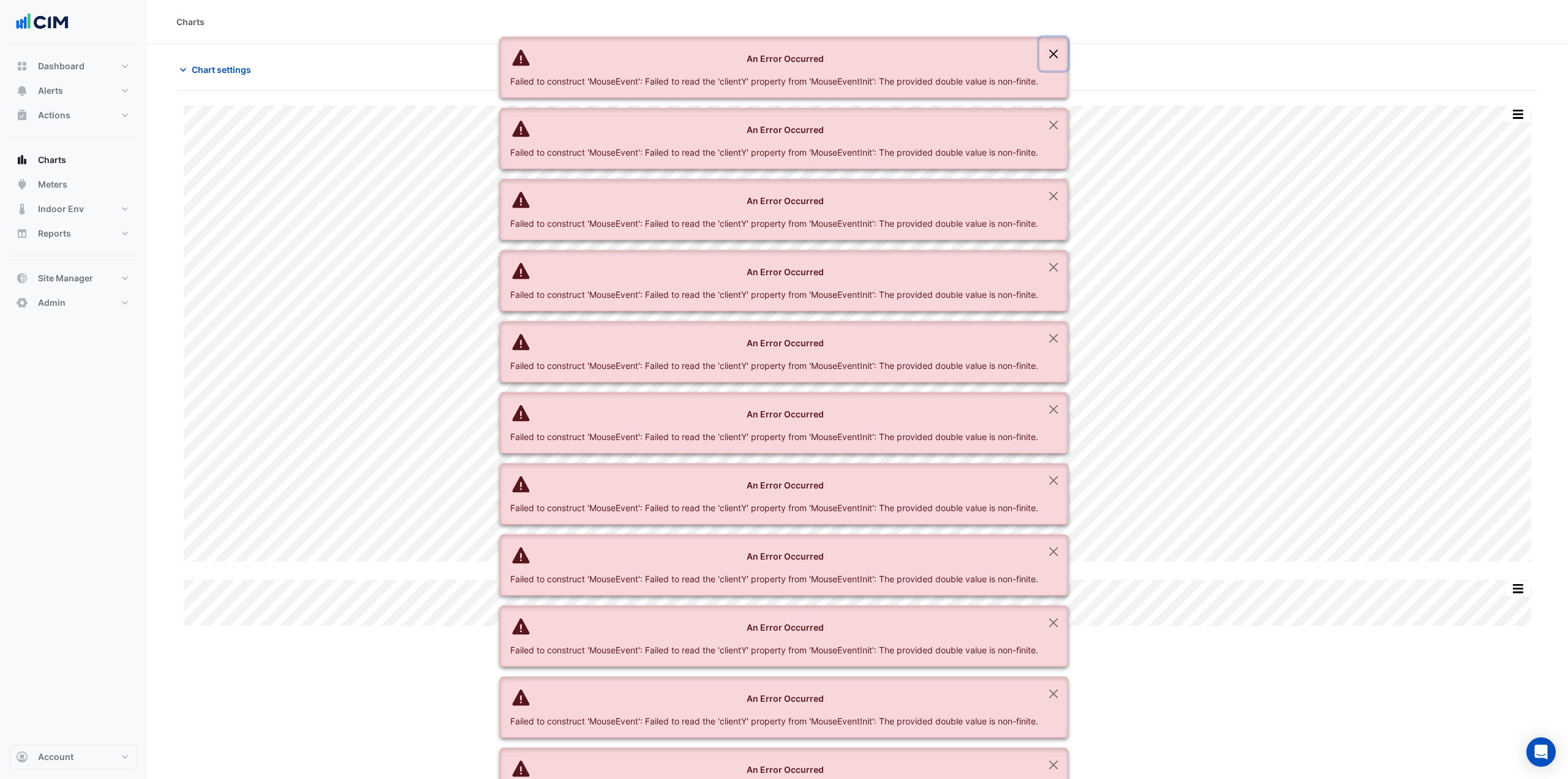
click at [1062, 54] on button "Close" at bounding box center [1053, 54] width 29 height 34
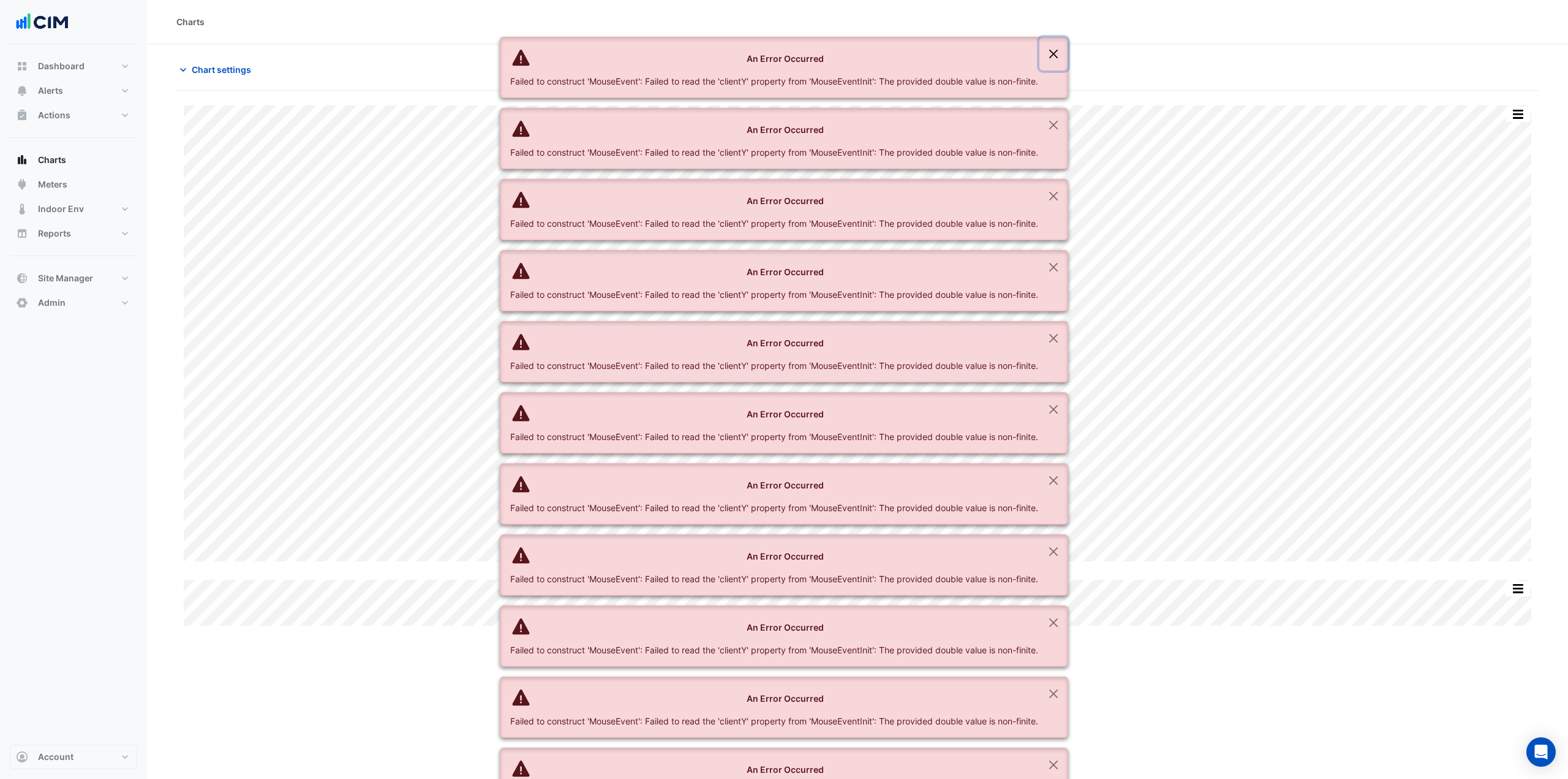
click at [1062, 54] on button "Close" at bounding box center [1053, 54] width 29 height 34
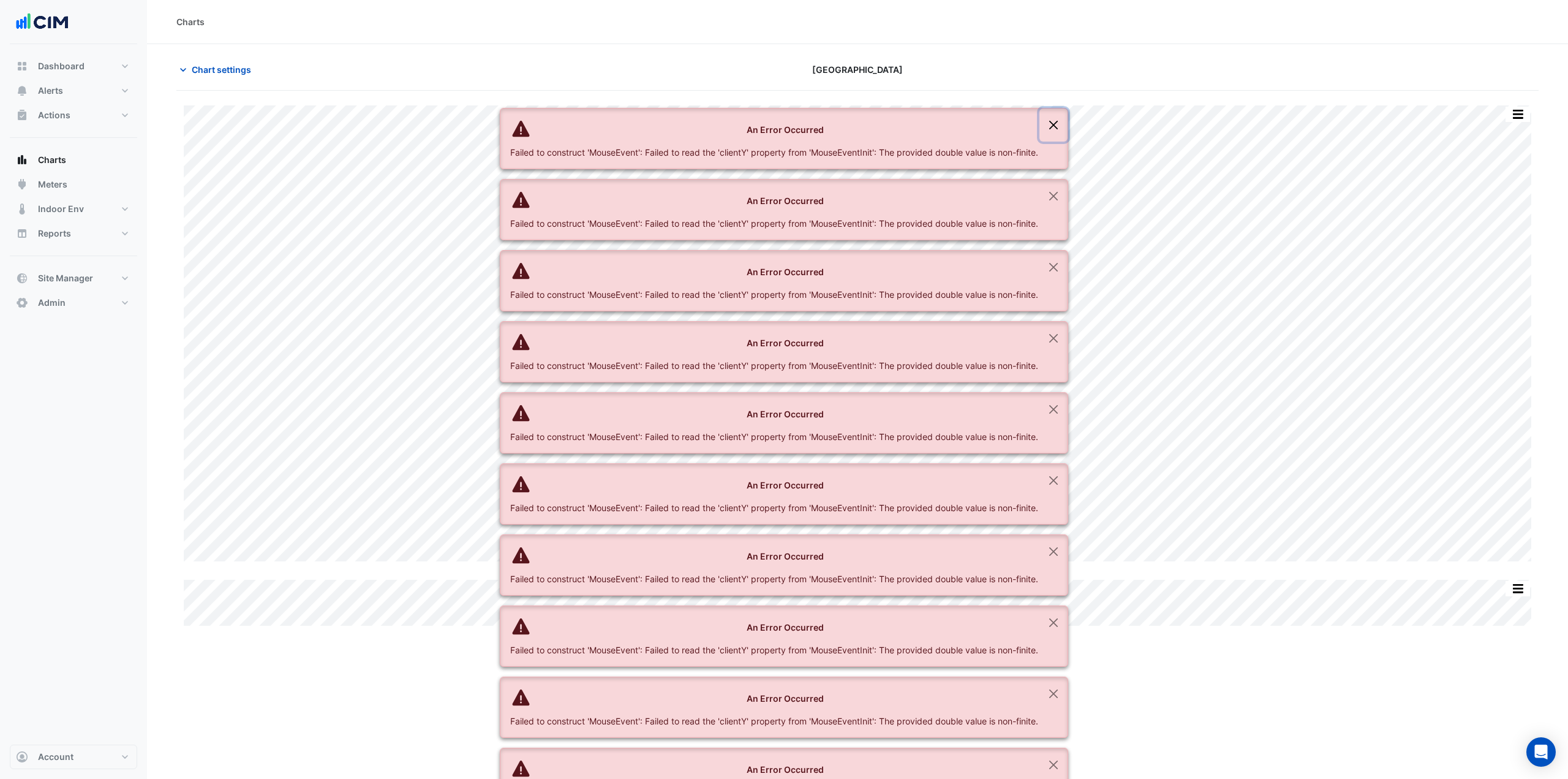
click at [1062, 108] on button "Close" at bounding box center [1053, 125] width 29 height 34
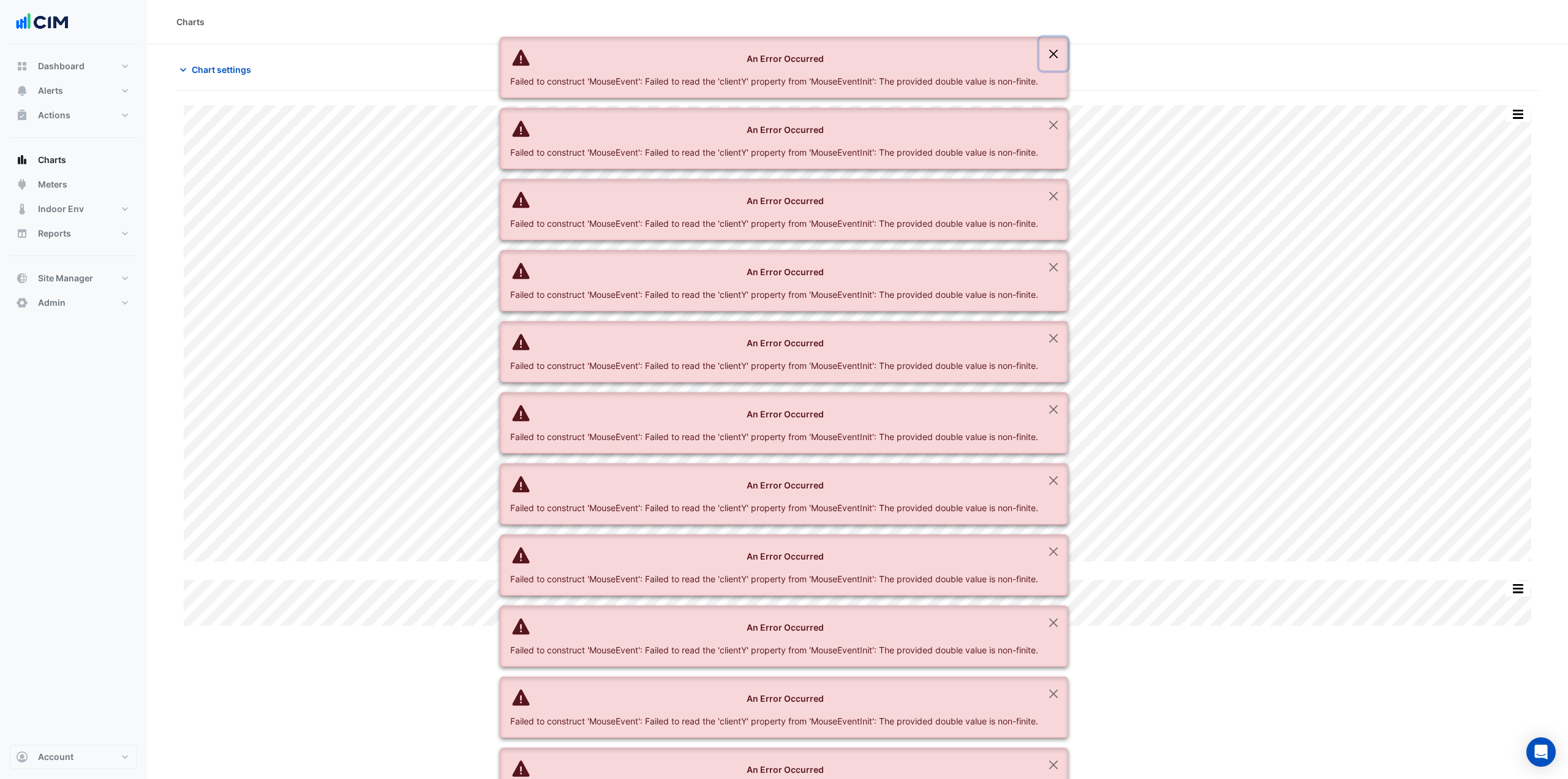
click at [1062, 54] on button "Close" at bounding box center [1053, 54] width 29 height 34
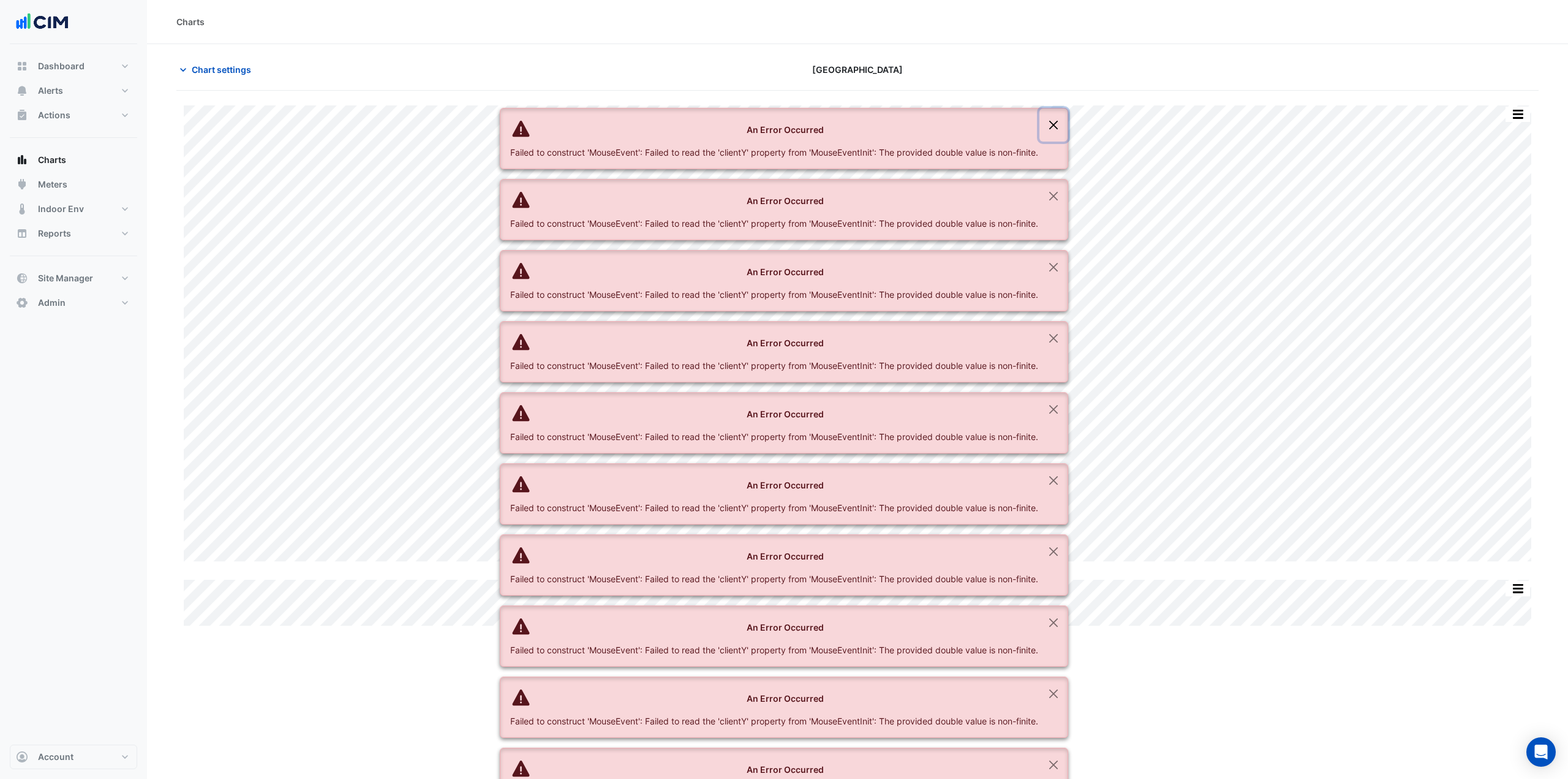
click at [1062, 108] on button "Close" at bounding box center [1053, 125] width 29 height 34
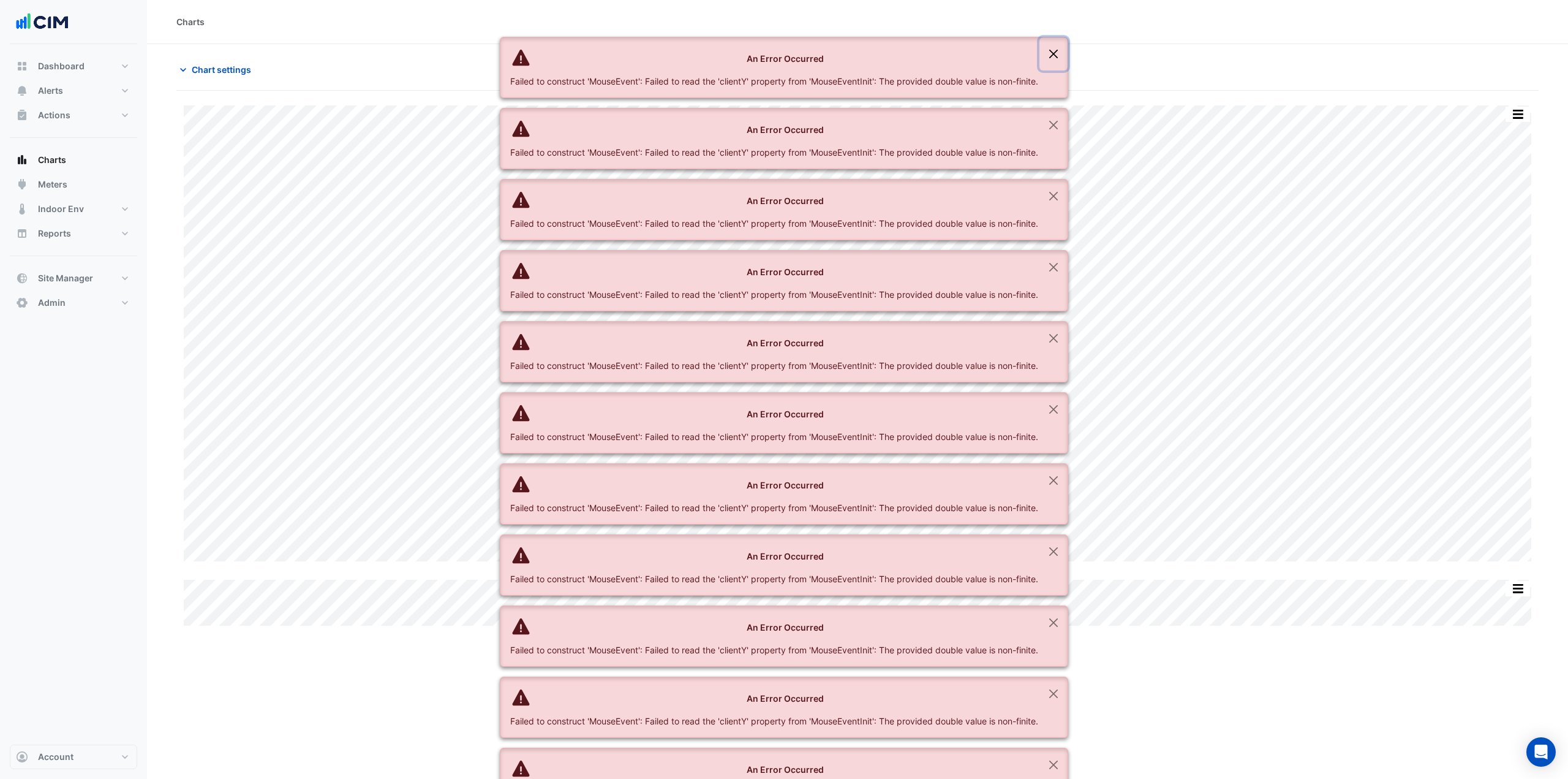
click at [1061, 54] on button "Close" at bounding box center [1053, 54] width 29 height 34
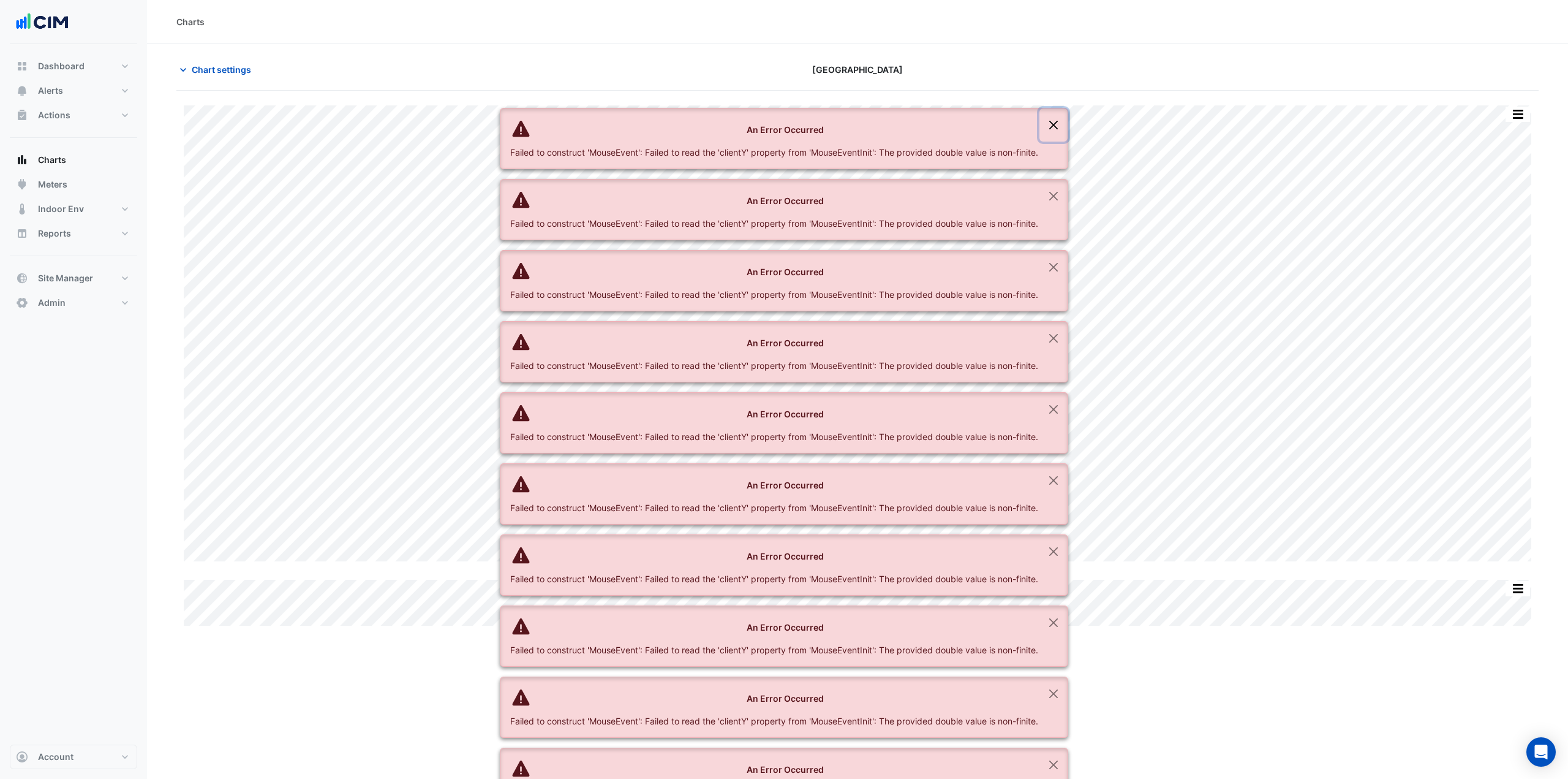
click at [1061, 108] on button "Close" at bounding box center [1053, 125] width 29 height 34
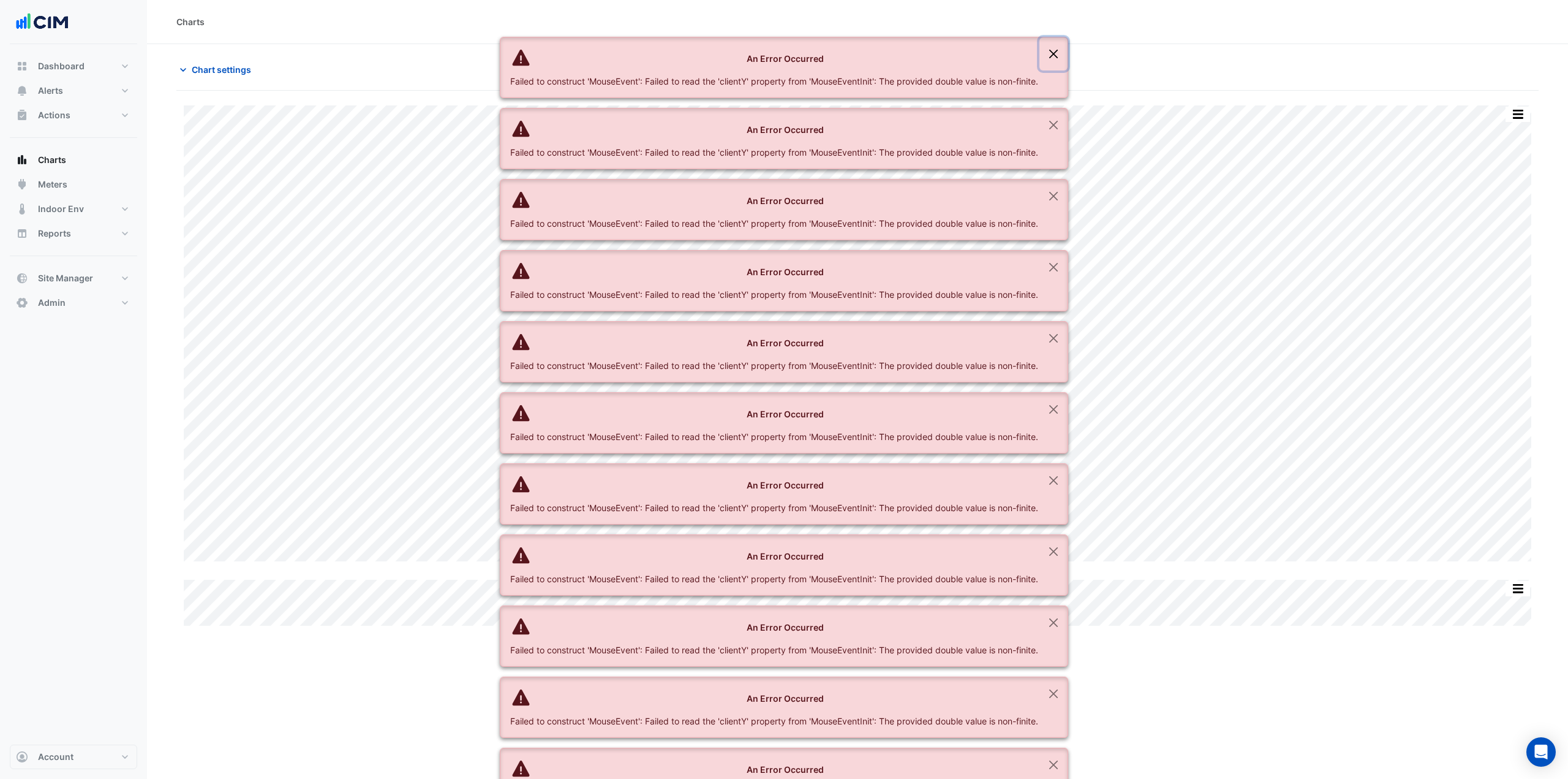
click at [1061, 54] on button "Close" at bounding box center [1053, 54] width 29 height 34
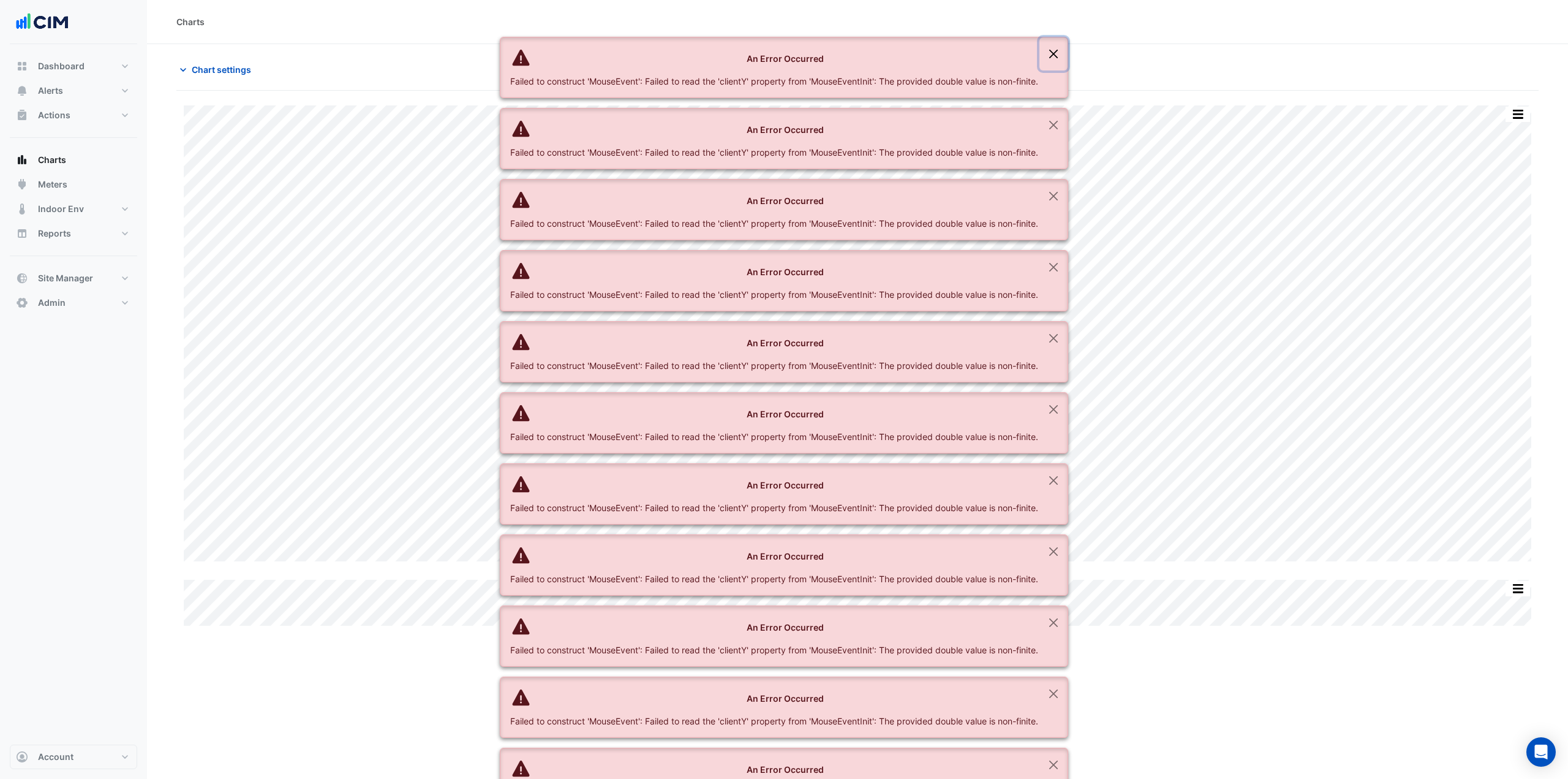
click at [1061, 54] on button "Close" at bounding box center [1053, 54] width 29 height 34
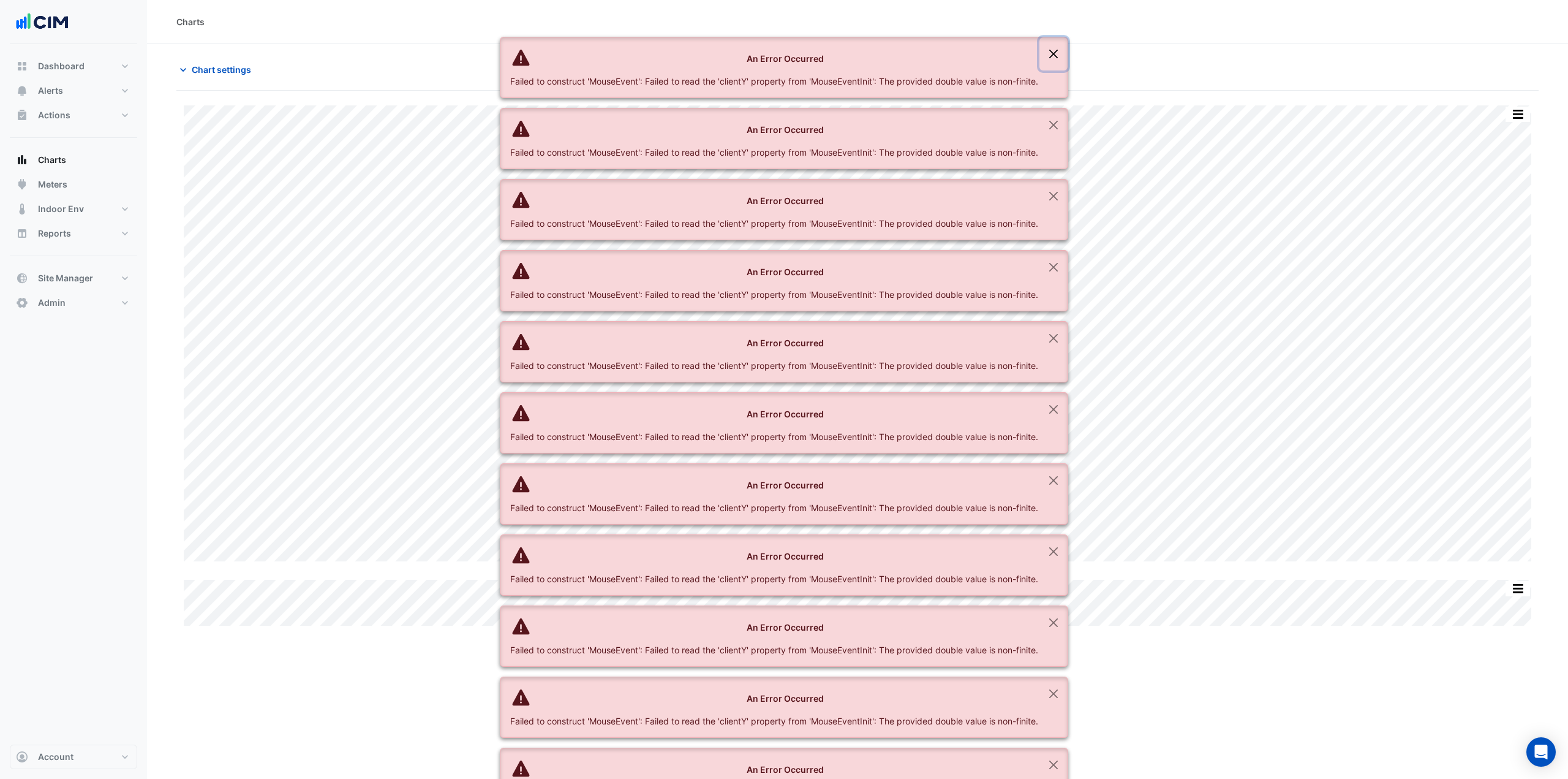
click at [1061, 54] on button "Close" at bounding box center [1053, 54] width 29 height 34
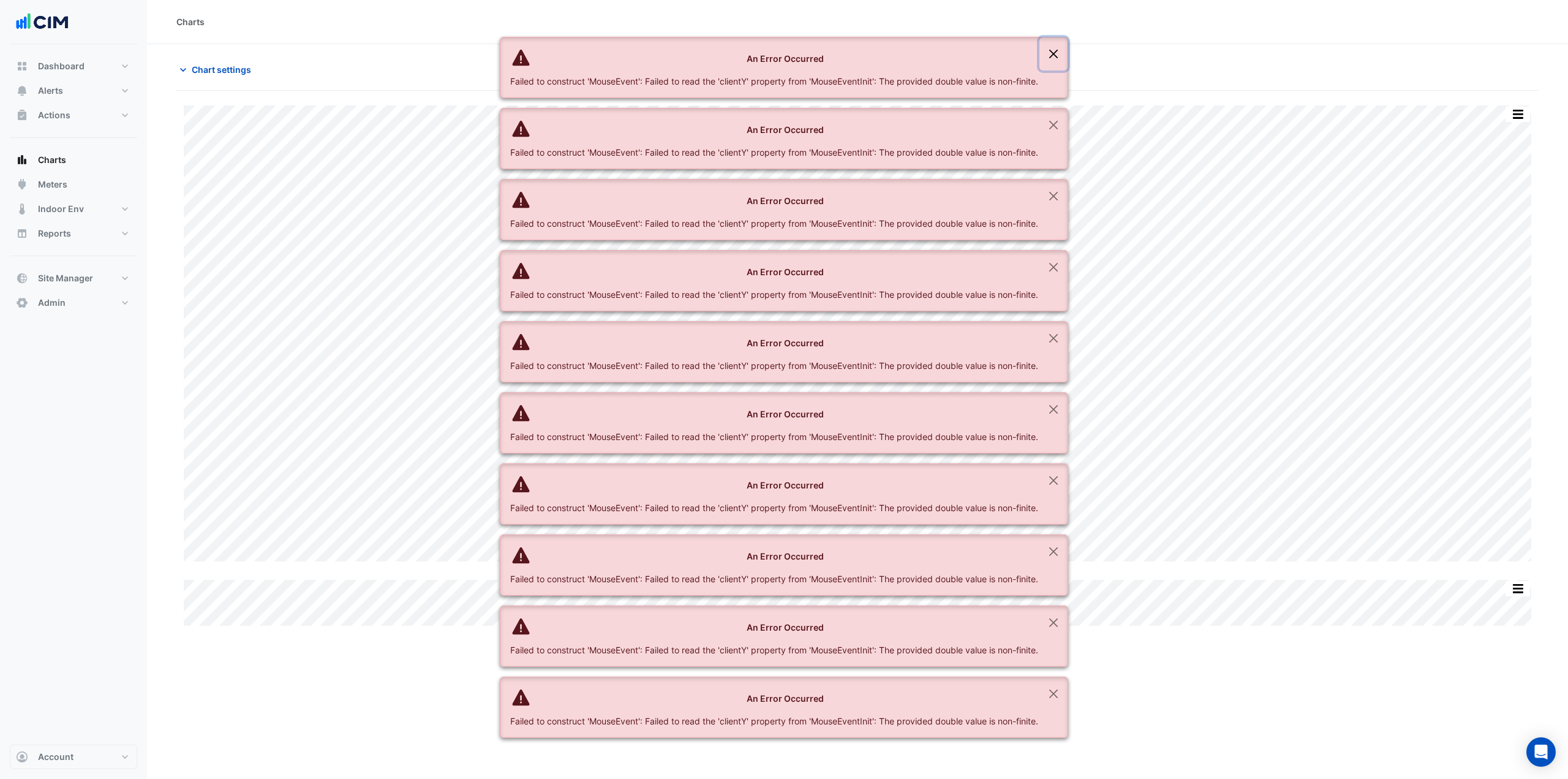
click at [1061, 54] on button "Close" at bounding box center [1053, 54] width 29 height 34
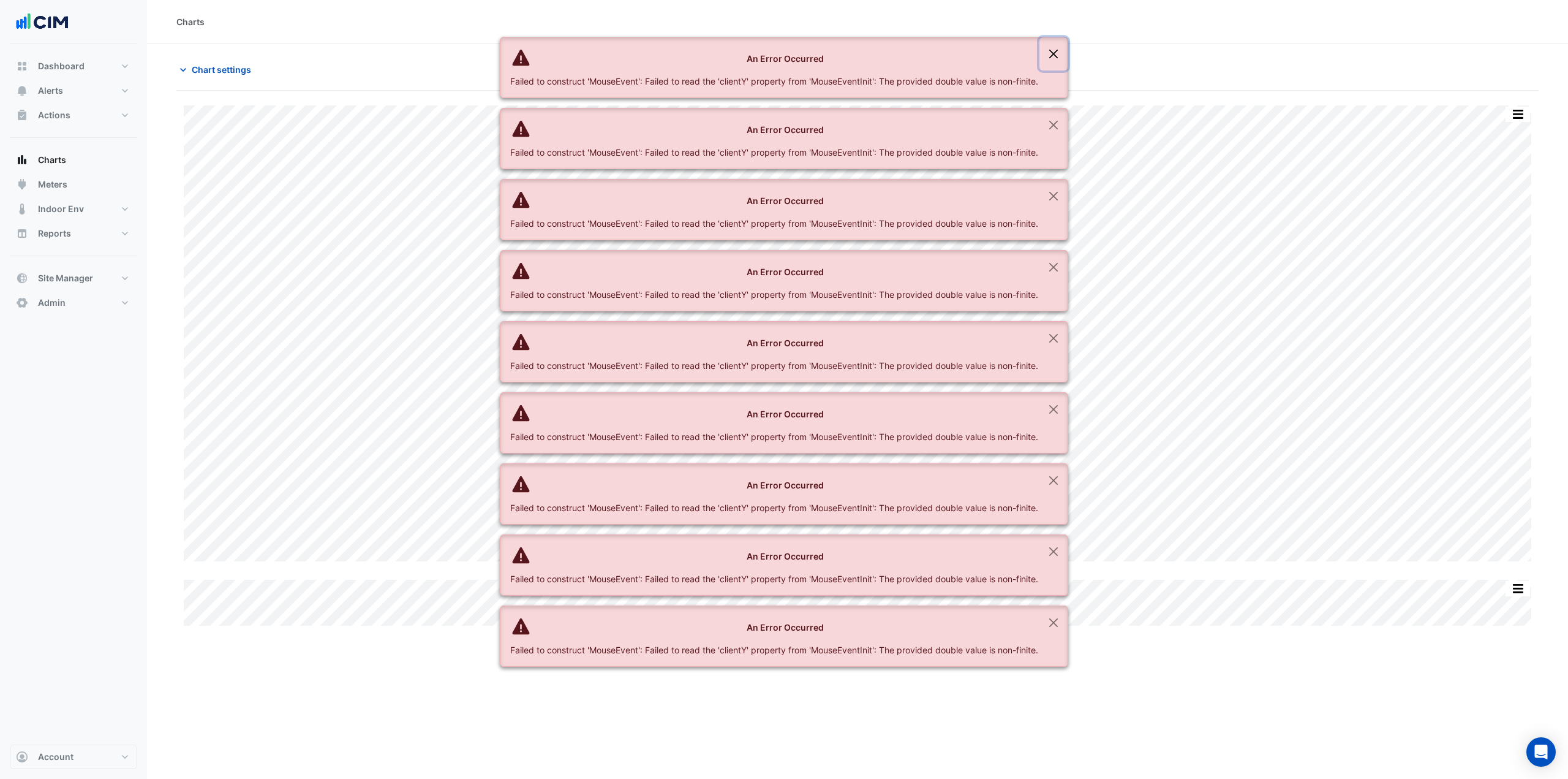
click at [1061, 54] on button "Close" at bounding box center [1053, 54] width 29 height 34
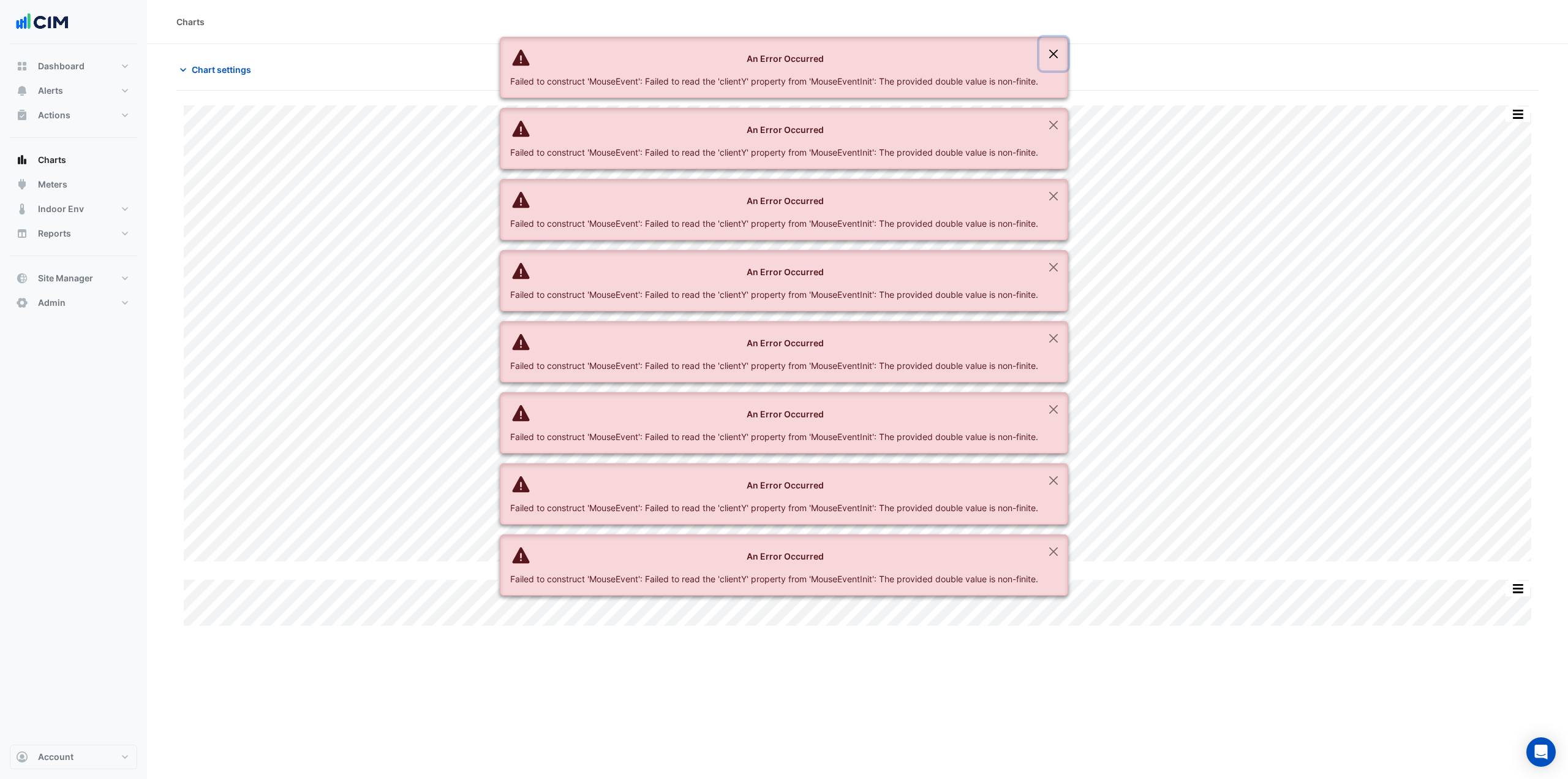
click at [1061, 54] on button "Close" at bounding box center [1053, 54] width 29 height 34
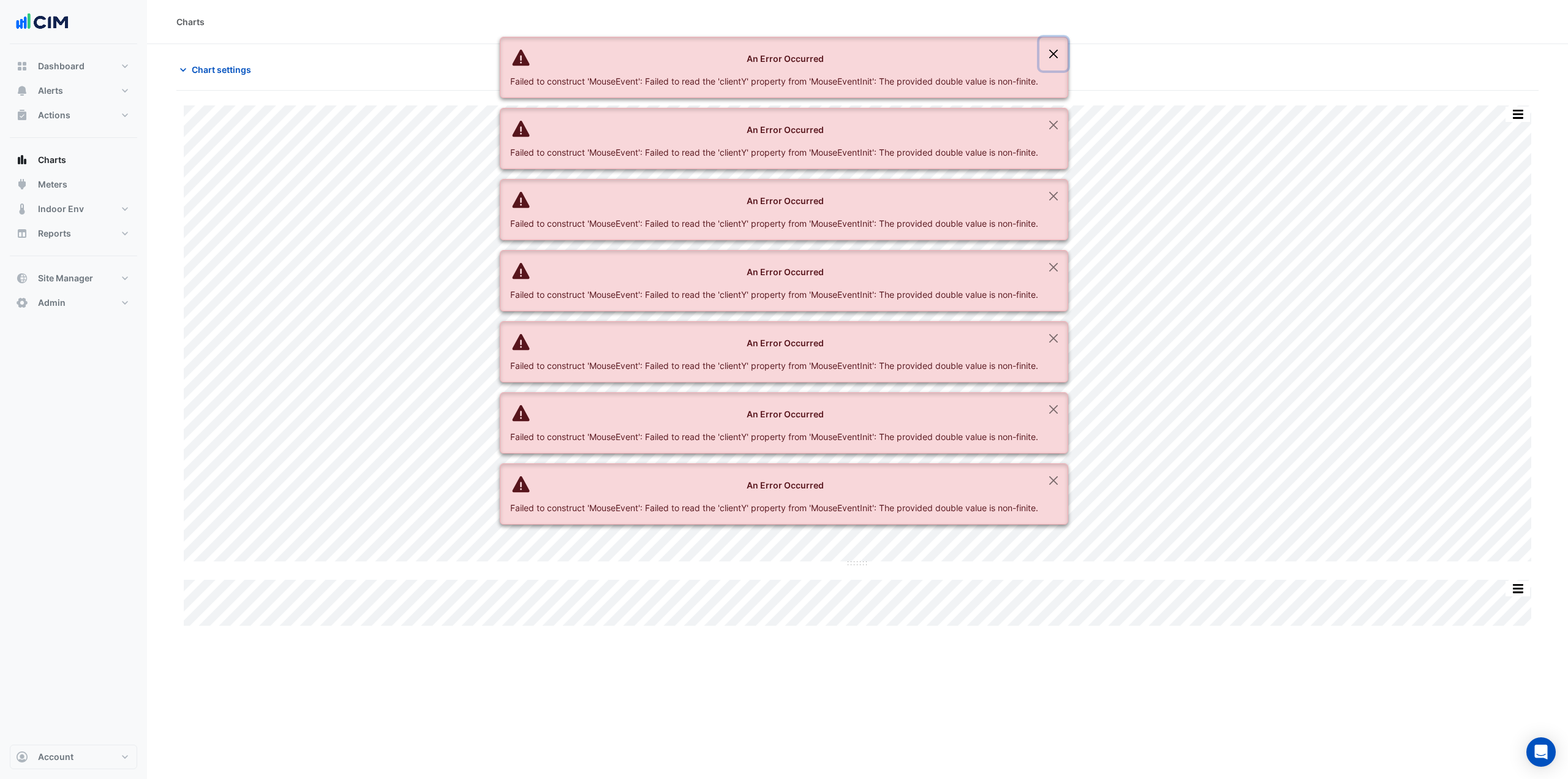
click at [1061, 54] on button "Close" at bounding box center [1053, 54] width 29 height 34
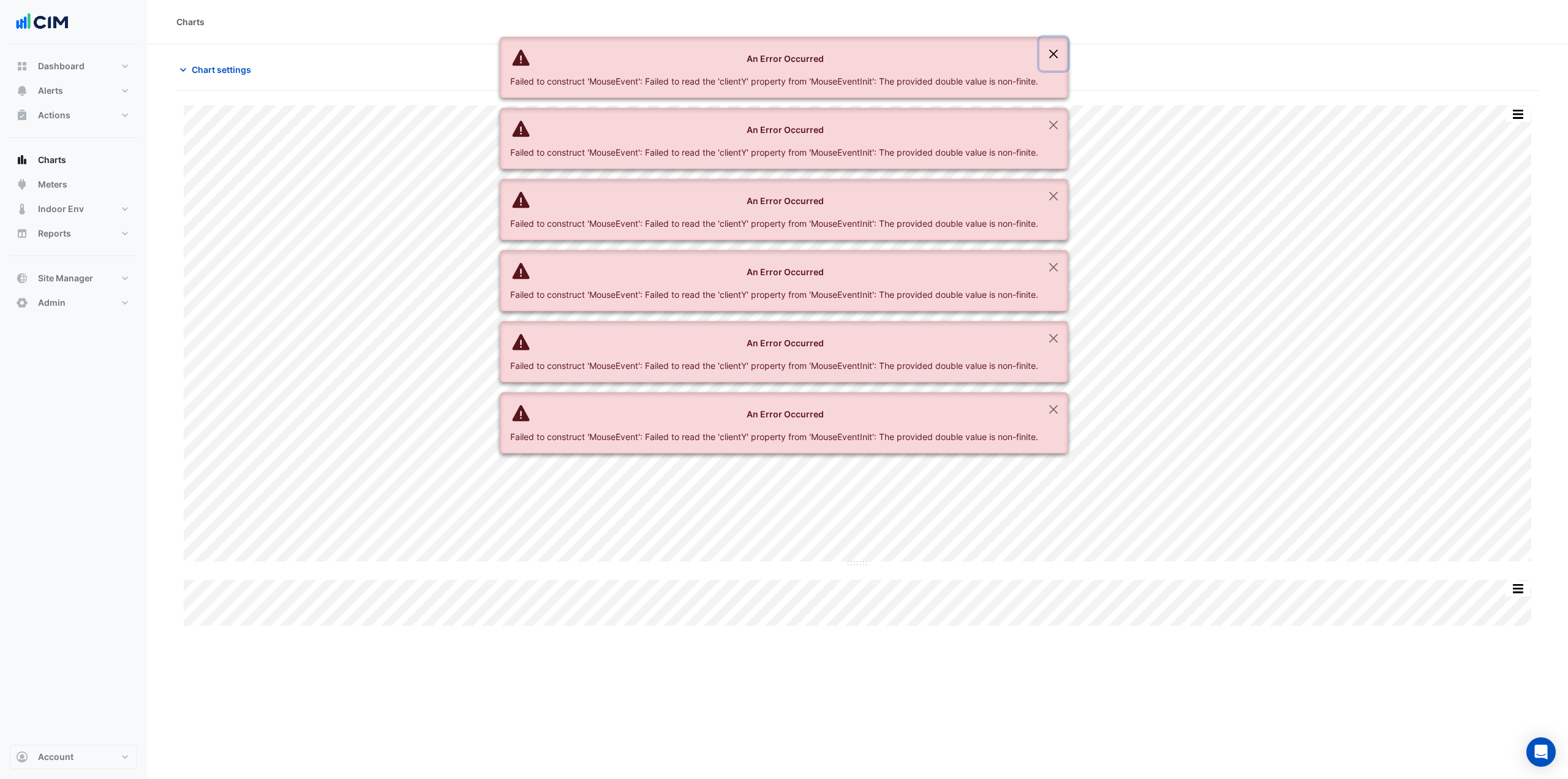
click at [1061, 54] on button "Close" at bounding box center [1053, 54] width 29 height 34
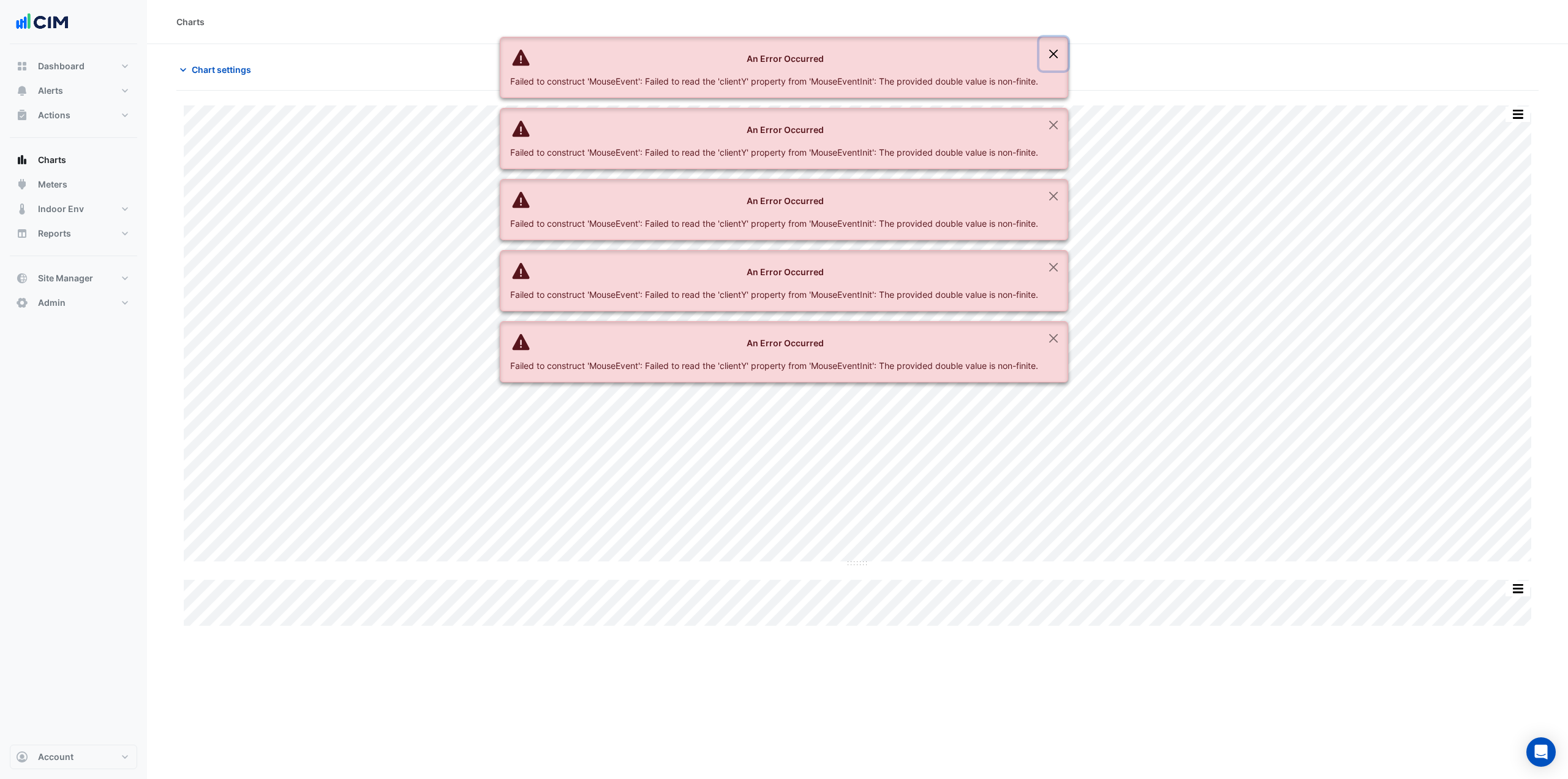
click at [1061, 54] on button "Close" at bounding box center [1053, 54] width 29 height 34
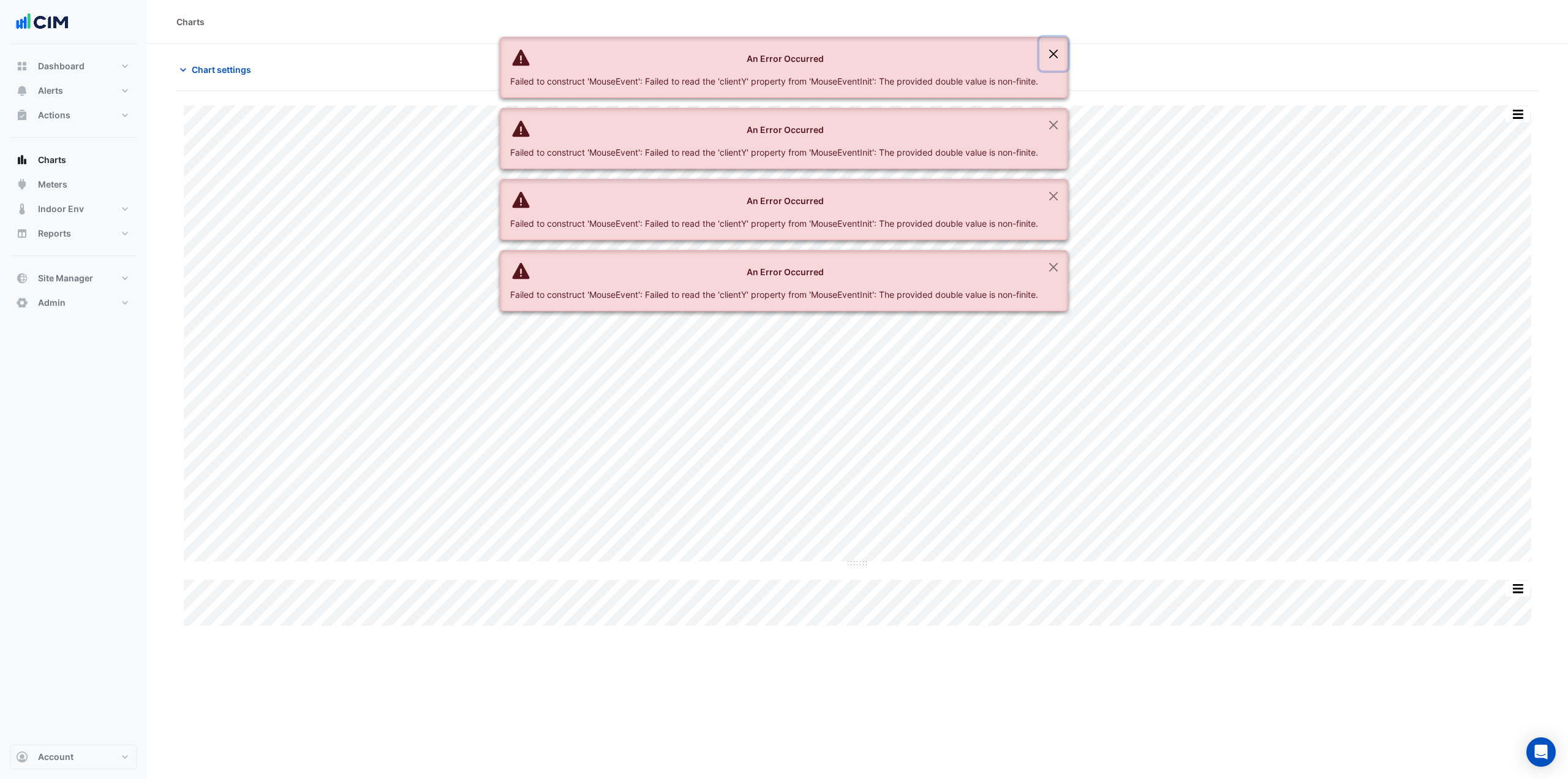
click at [1061, 54] on button "Close" at bounding box center [1053, 54] width 29 height 34
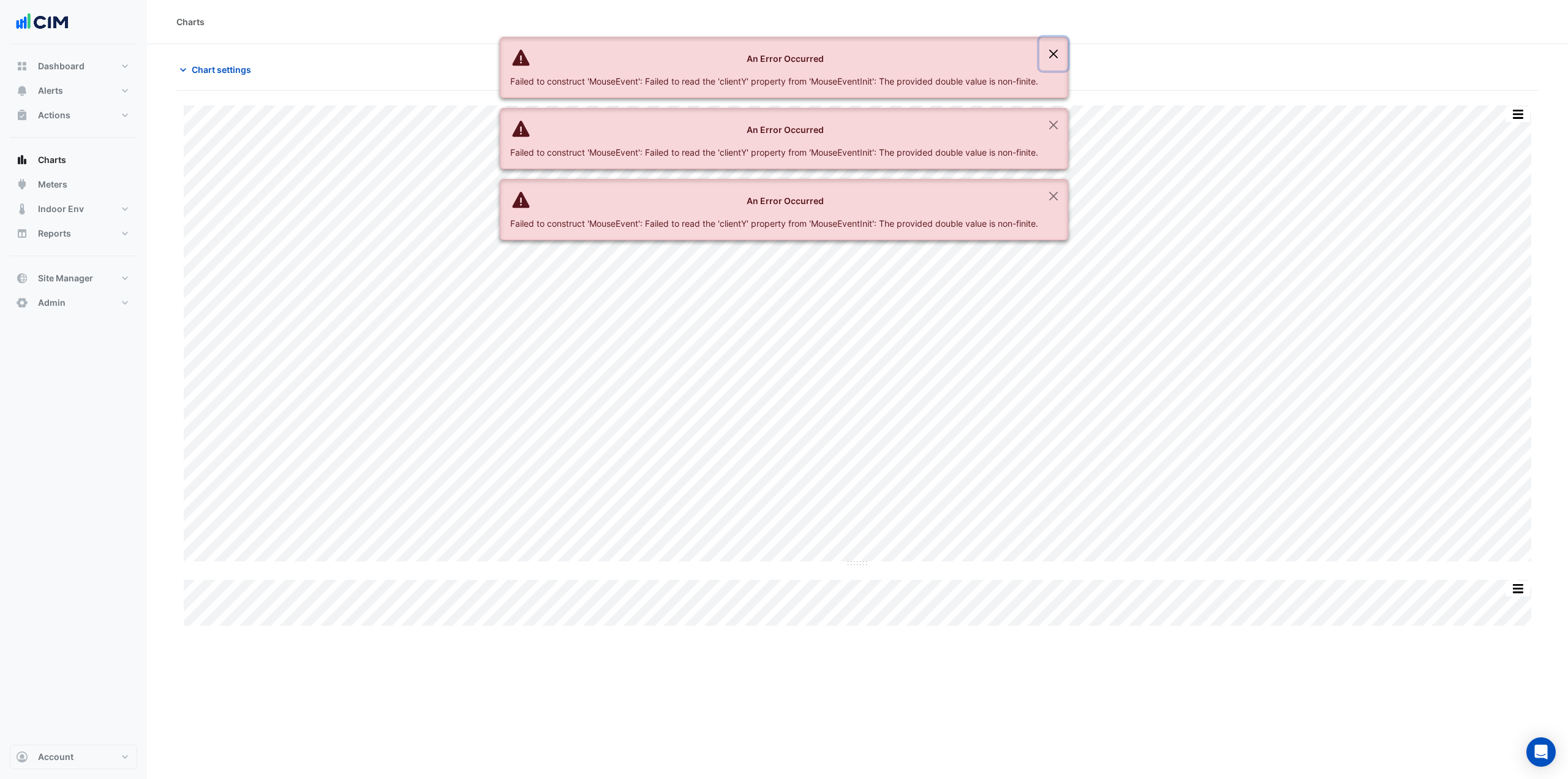
click at [1061, 54] on button "Close" at bounding box center [1053, 54] width 29 height 34
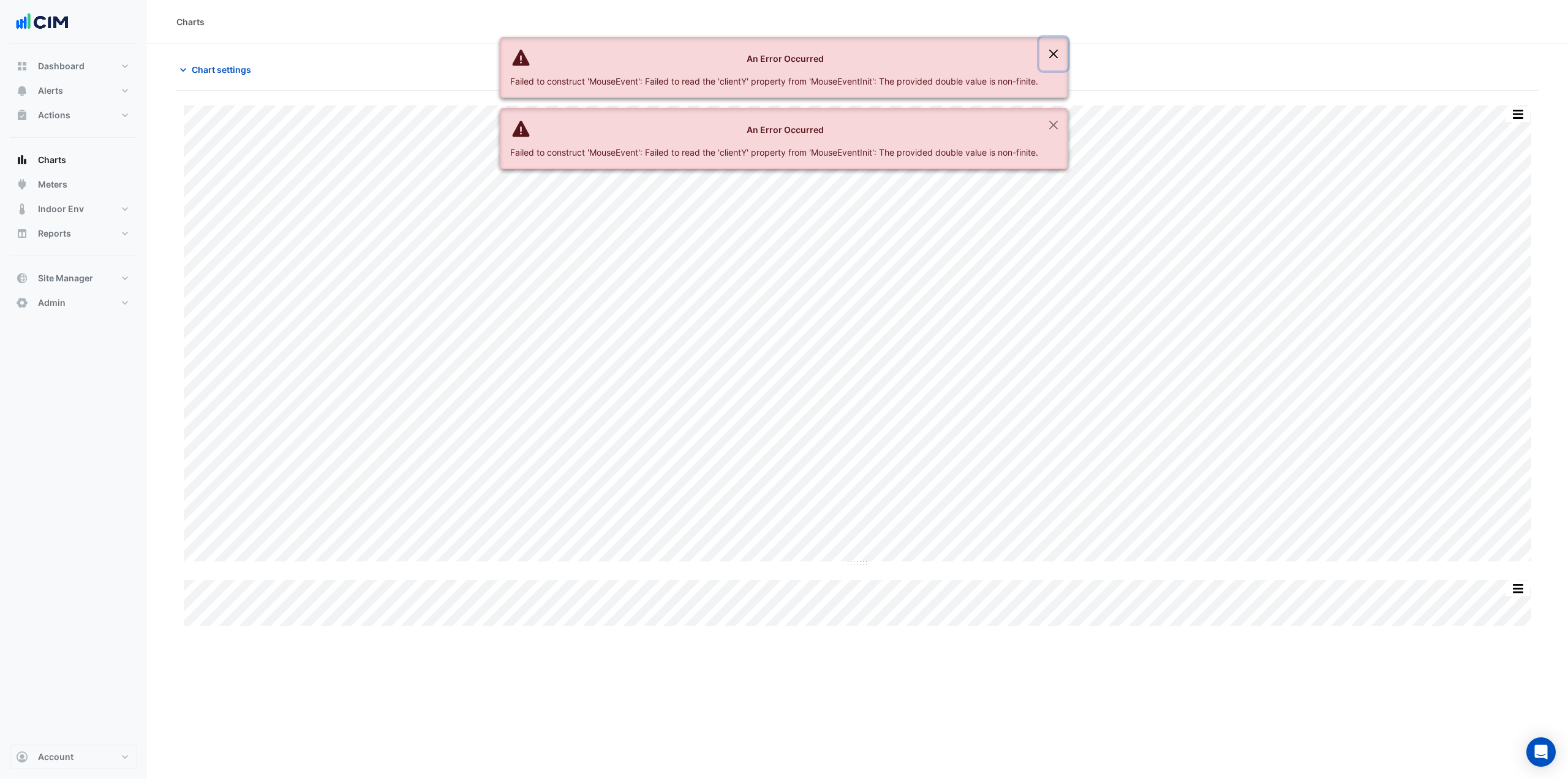
click at [1061, 54] on button "Close" at bounding box center [1053, 54] width 29 height 34
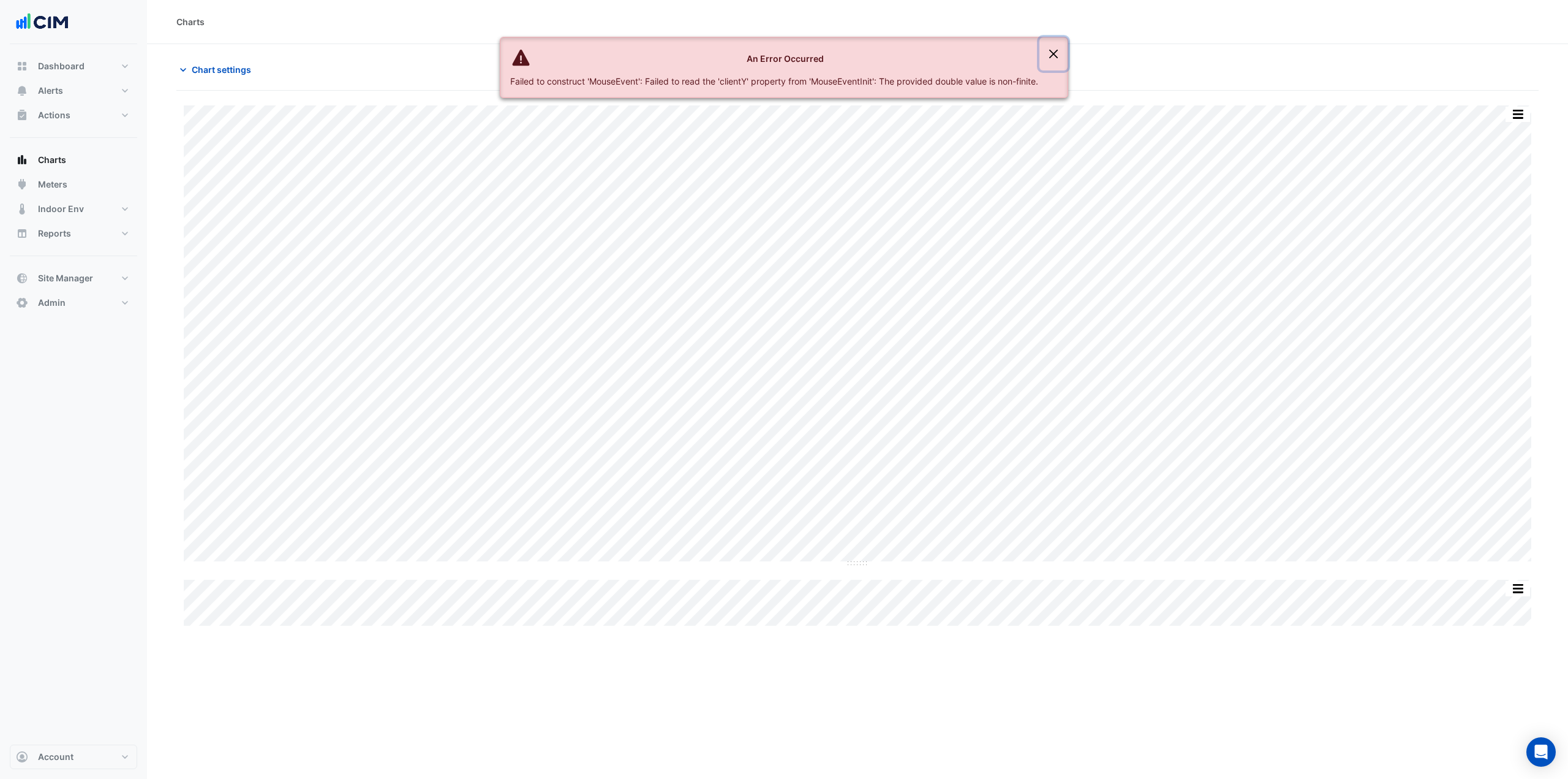
click at [1061, 54] on button "Close" at bounding box center [1053, 54] width 29 height 34
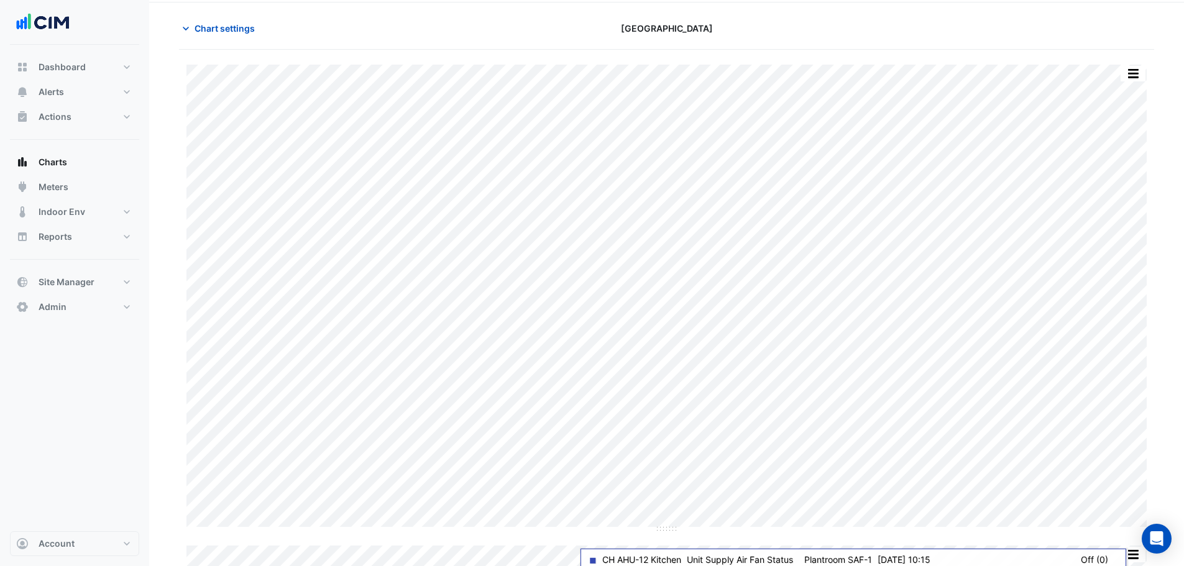
scroll to position [62, 0]
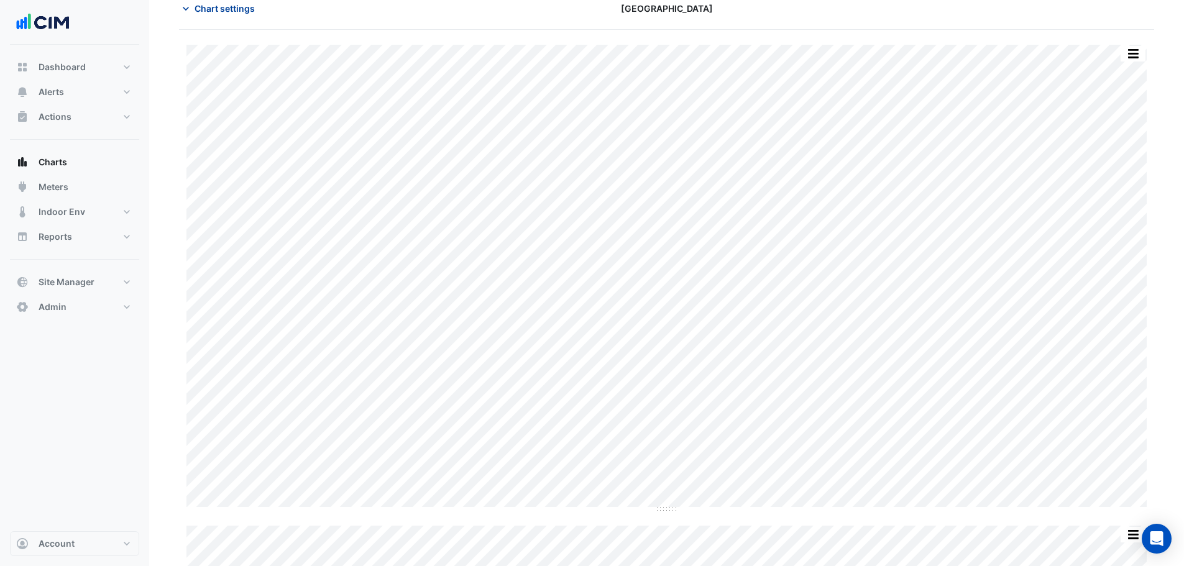
click at [222, 7] on span "Chart settings" at bounding box center [224, 8] width 60 height 13
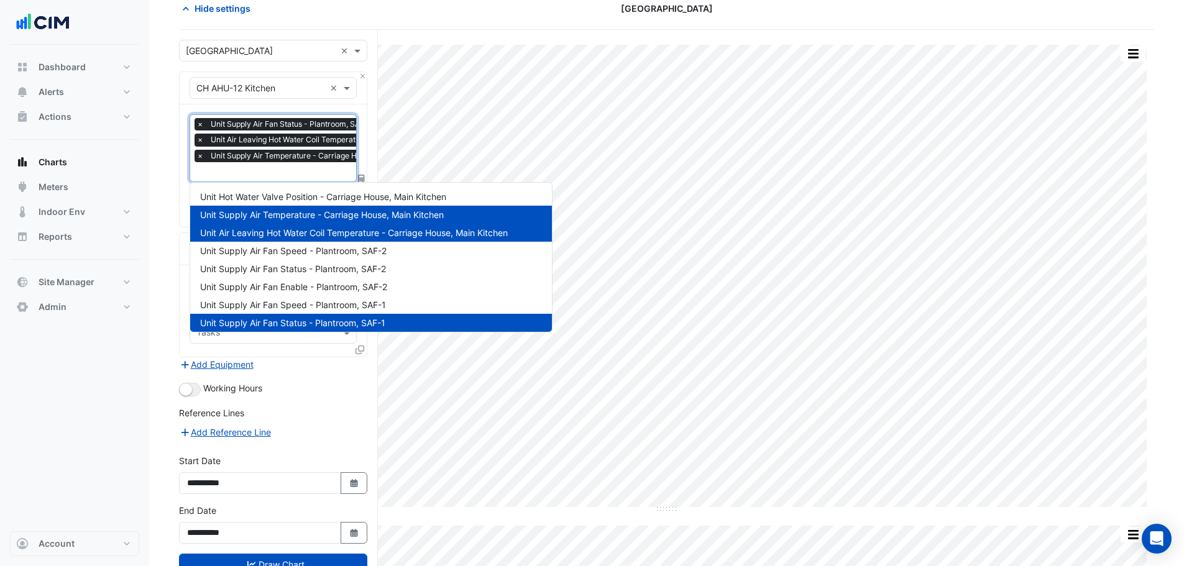
click at [254, 168] on input "text" at bounding box center [341, 173] width 290 height 13
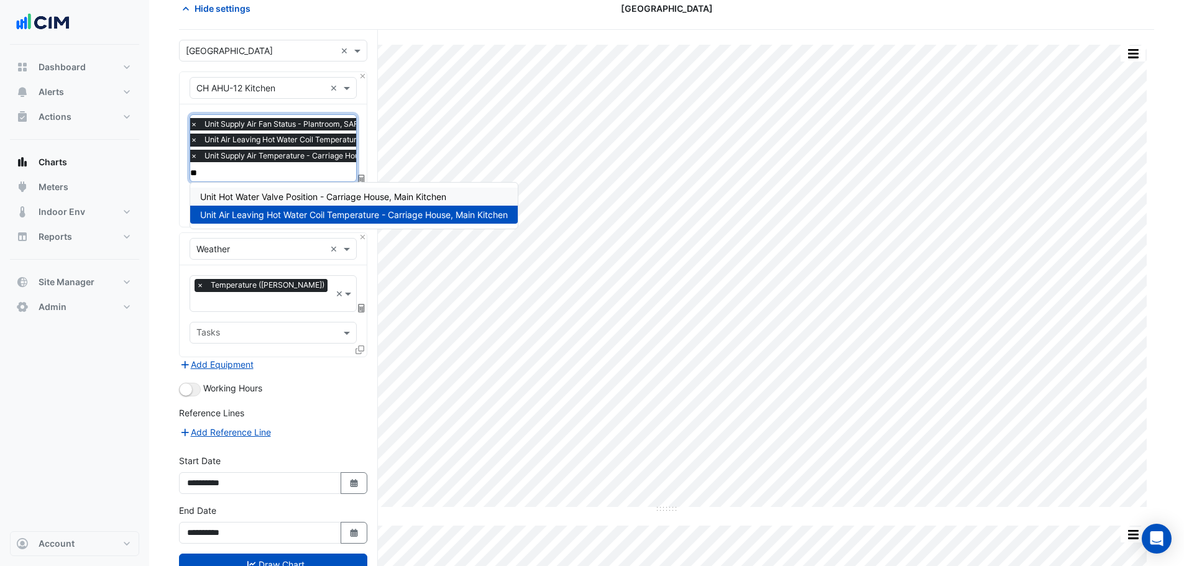
type input "***"
click at [315, 195] on span "Unit Hot Water Valve Position - Carriage House, Main Kitchen" at bounding box center [323, 196] width 246 height 11
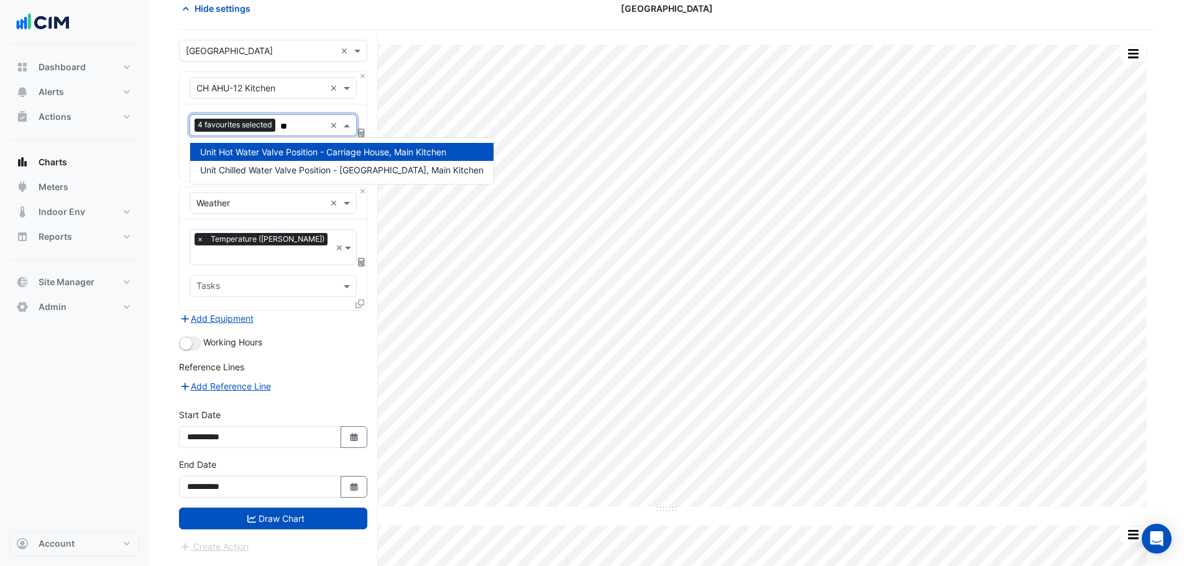
type input "***"
click at [342, 173] on span "Unit Chilled Water Valve Position - Carriage House, Main Kitchen" at bounding box center [341, 170] width 283 height 11
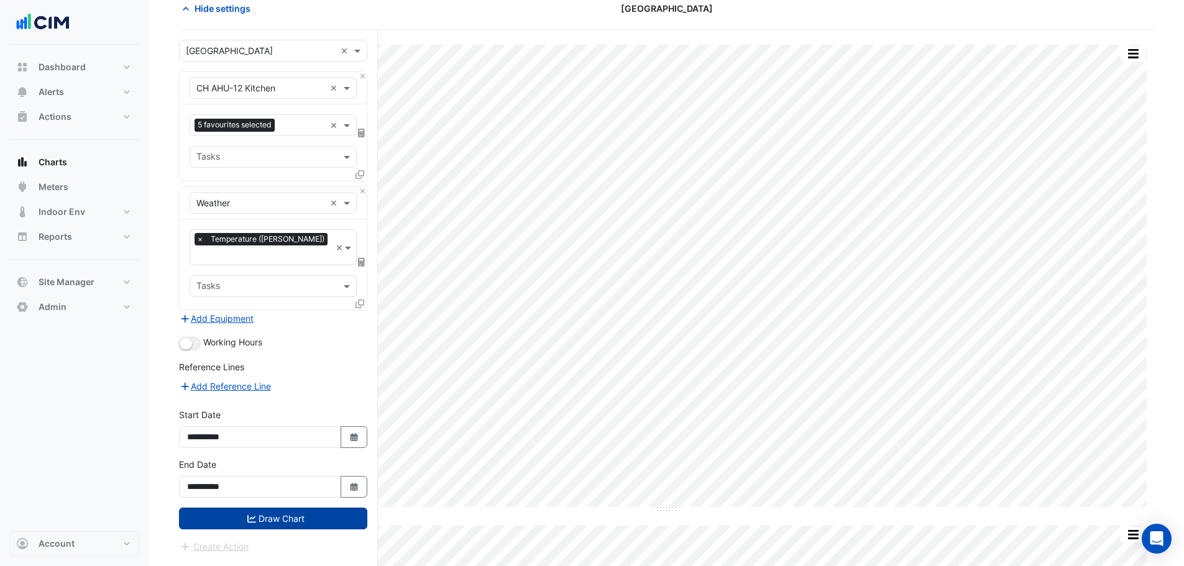
click at [286, 508] on button "Draw Chart" at bounding box center [273, 519] width 188 height 22
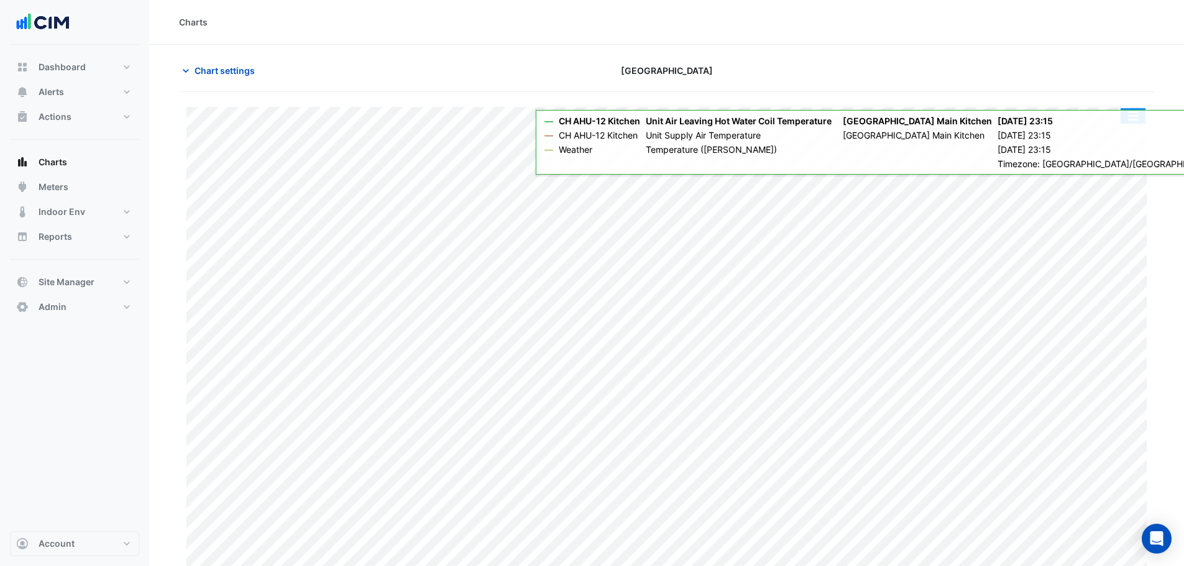
click at [1133, 116] on button "button" at bounding box center [1132, 116] width 25 height 16
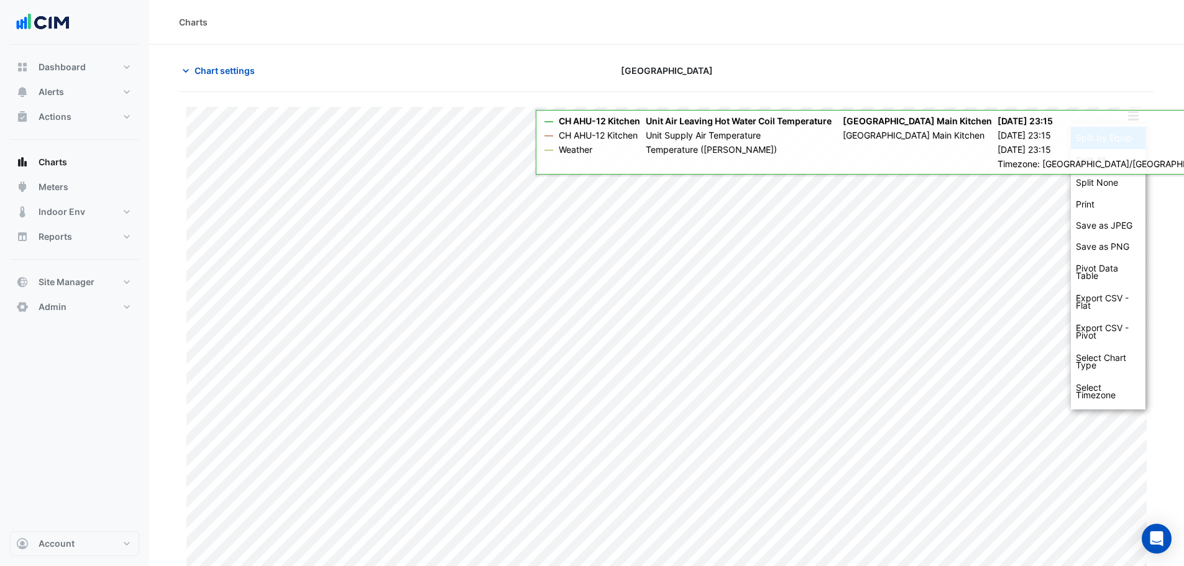
click at [1132, 133] on div "Split by Equip" at bounding box center [1108, 138] width 75 height 22
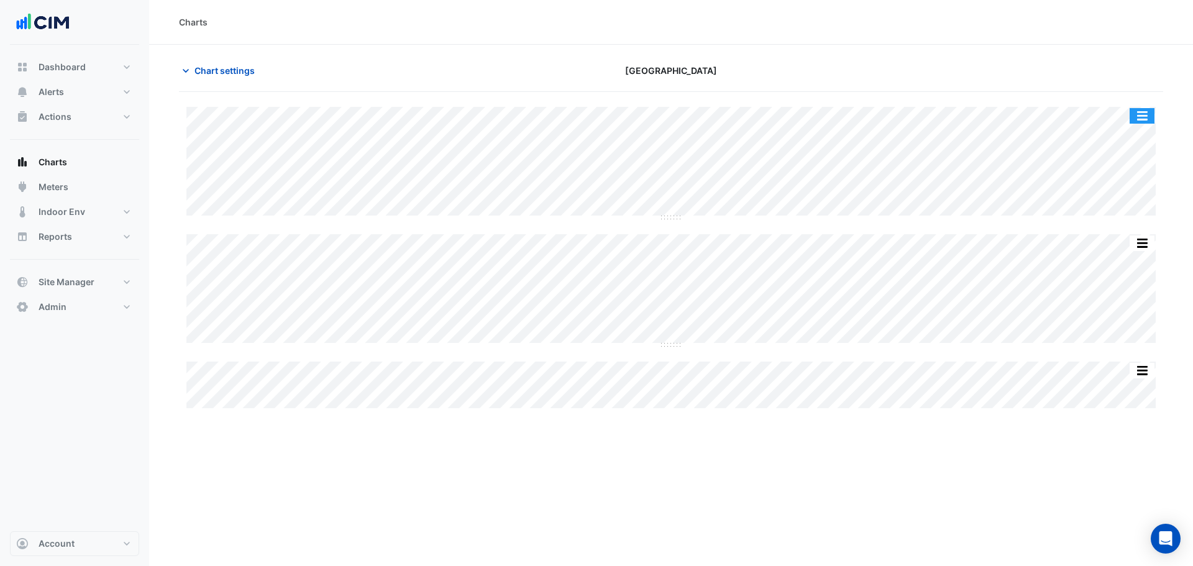
click at [1144, 114] on button "button" at bounding box center [1142, 116] width 25 height 16
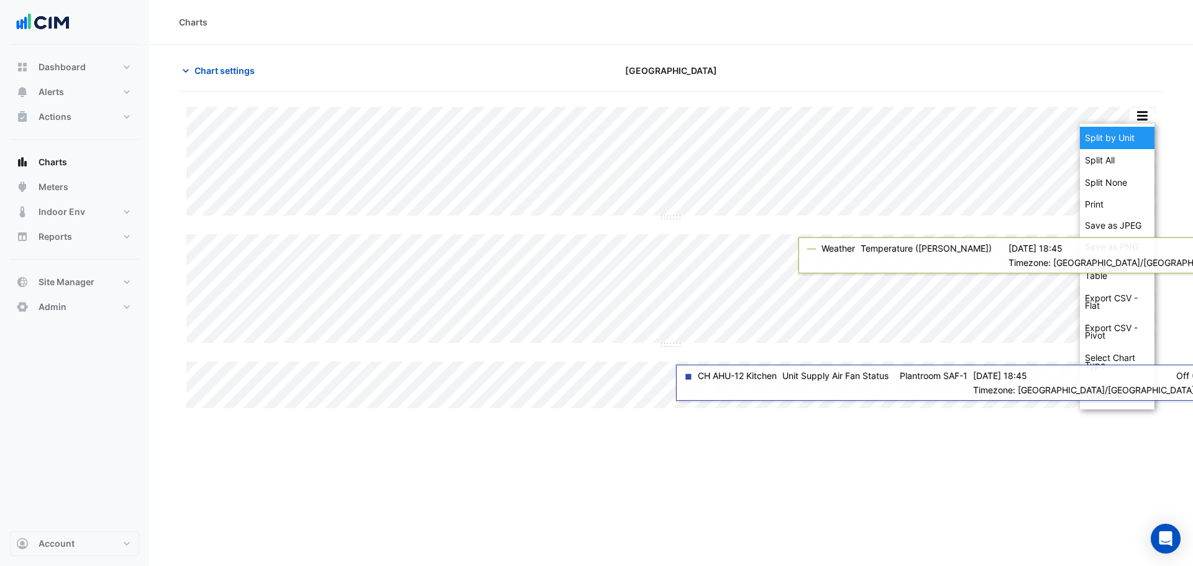
click at [1135, 142] on div "Split by Unit" at bounding box center [1117, 138] width 75 height 22
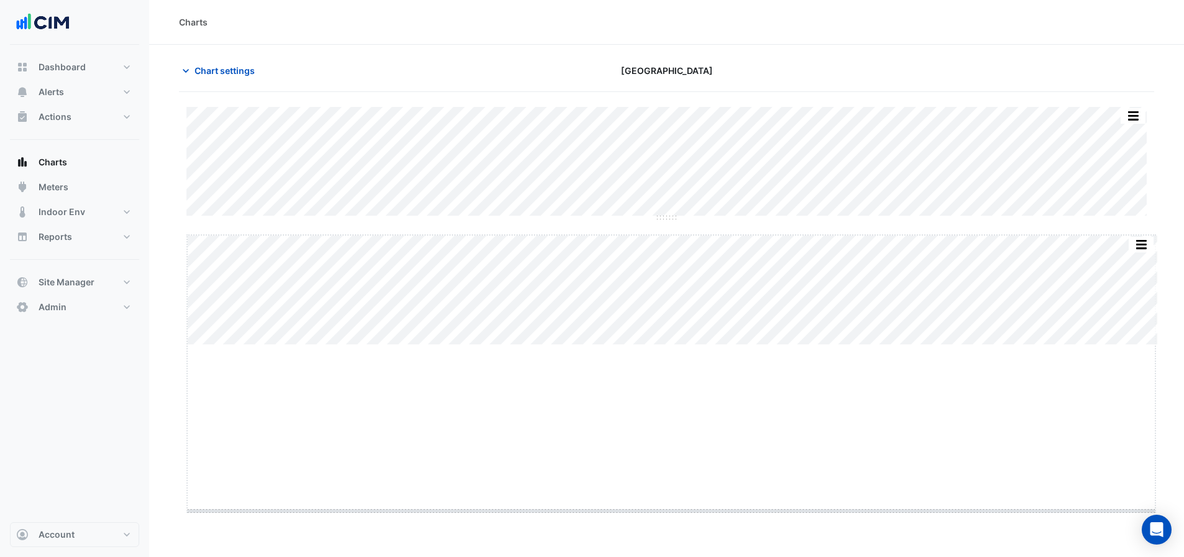
drag, startPoint x: 673, startPoint y: 344, endPoint x: 684, endPoint y: 520, distance: 176.2
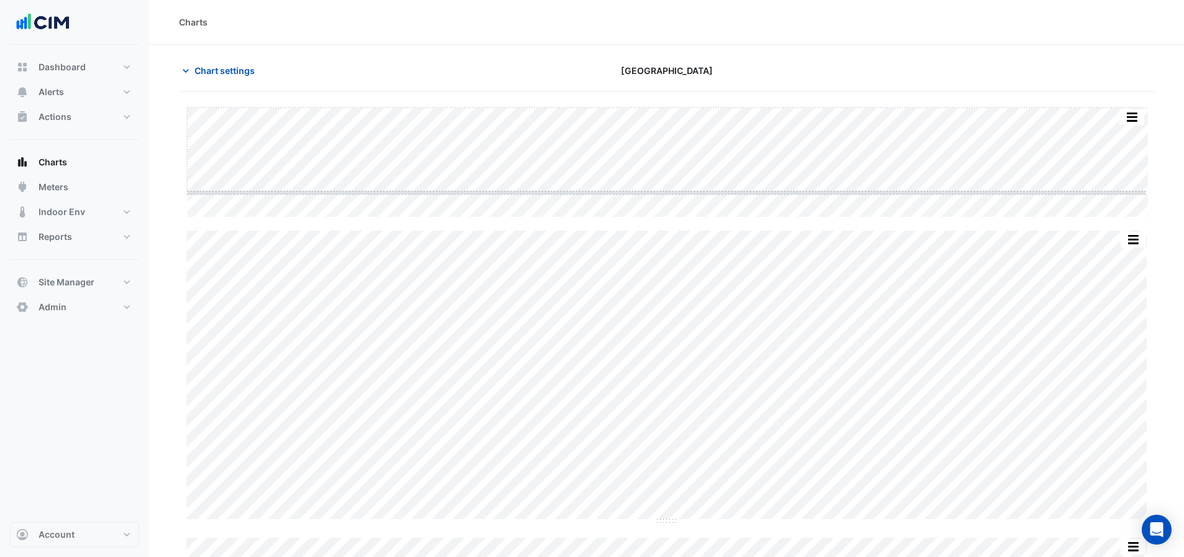
drag, startPoint x: 666, startPoint y: 219, endPoint x: 657, endPoint y: 194, distance: 26.3
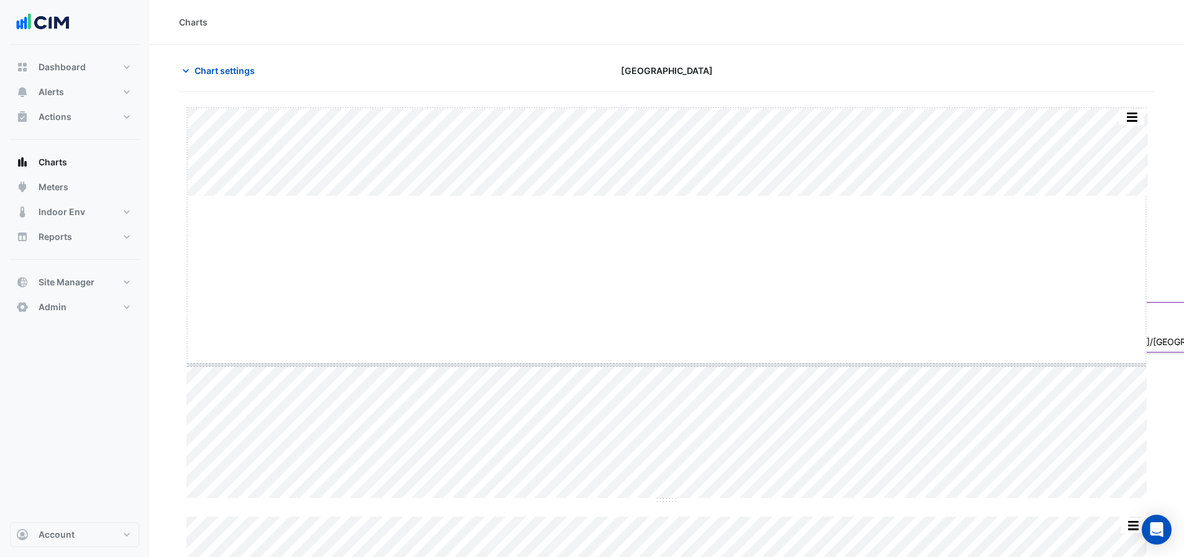
drag, startPoint x: 665, startPoint y: 193, endPoint x: 668, endPoint y: 362, distance: 168.4
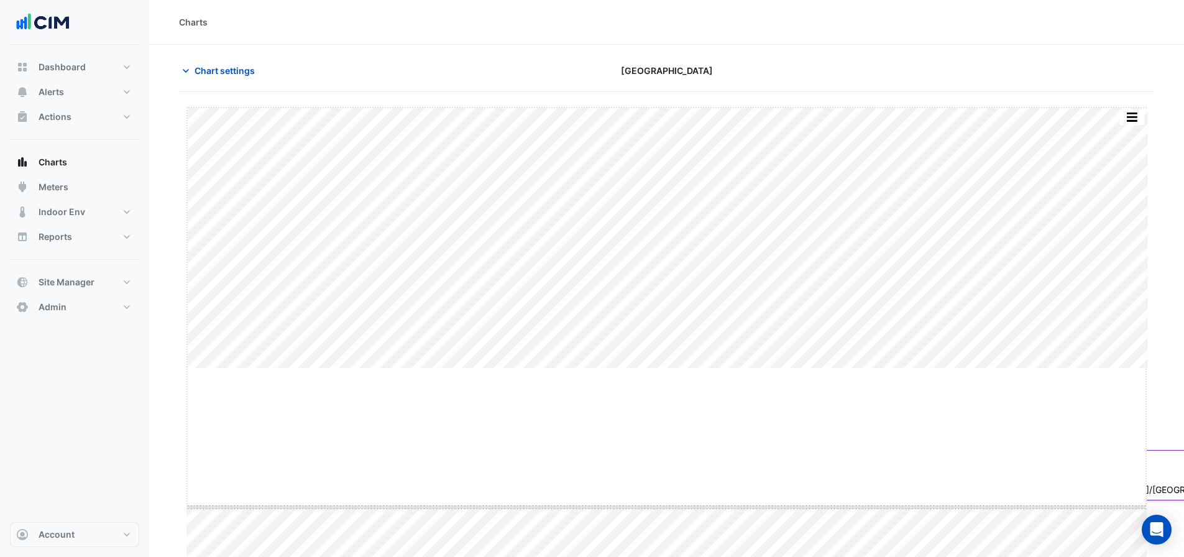
drag, startPoint x: 664, startPoint y: 368, endPoint x: 657, endPoint y: 508, distance: 139.3
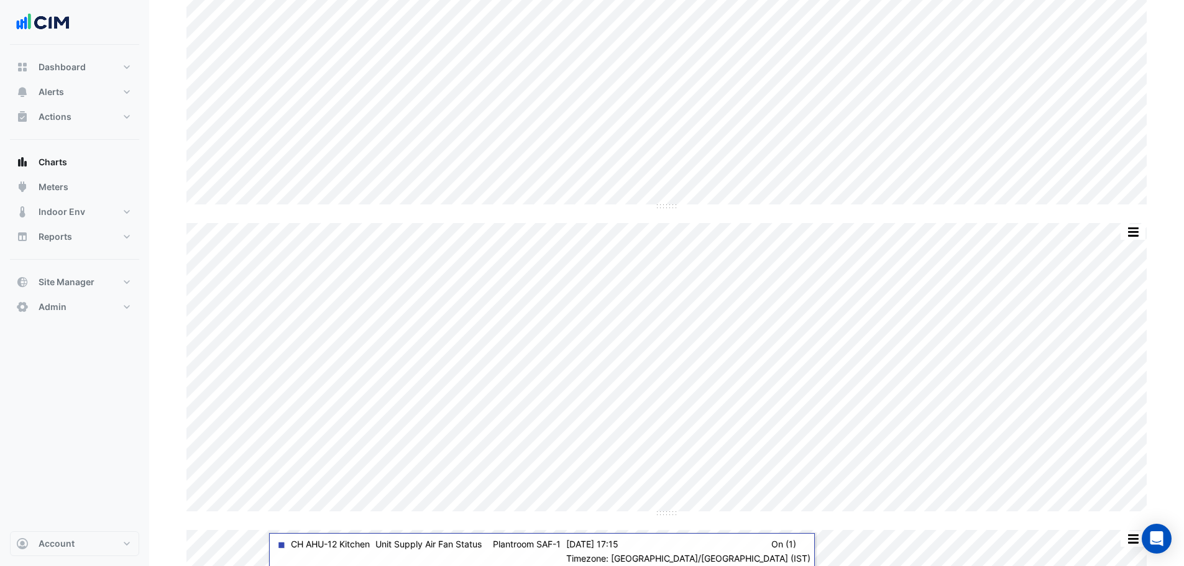
scroll to position [318, 0]
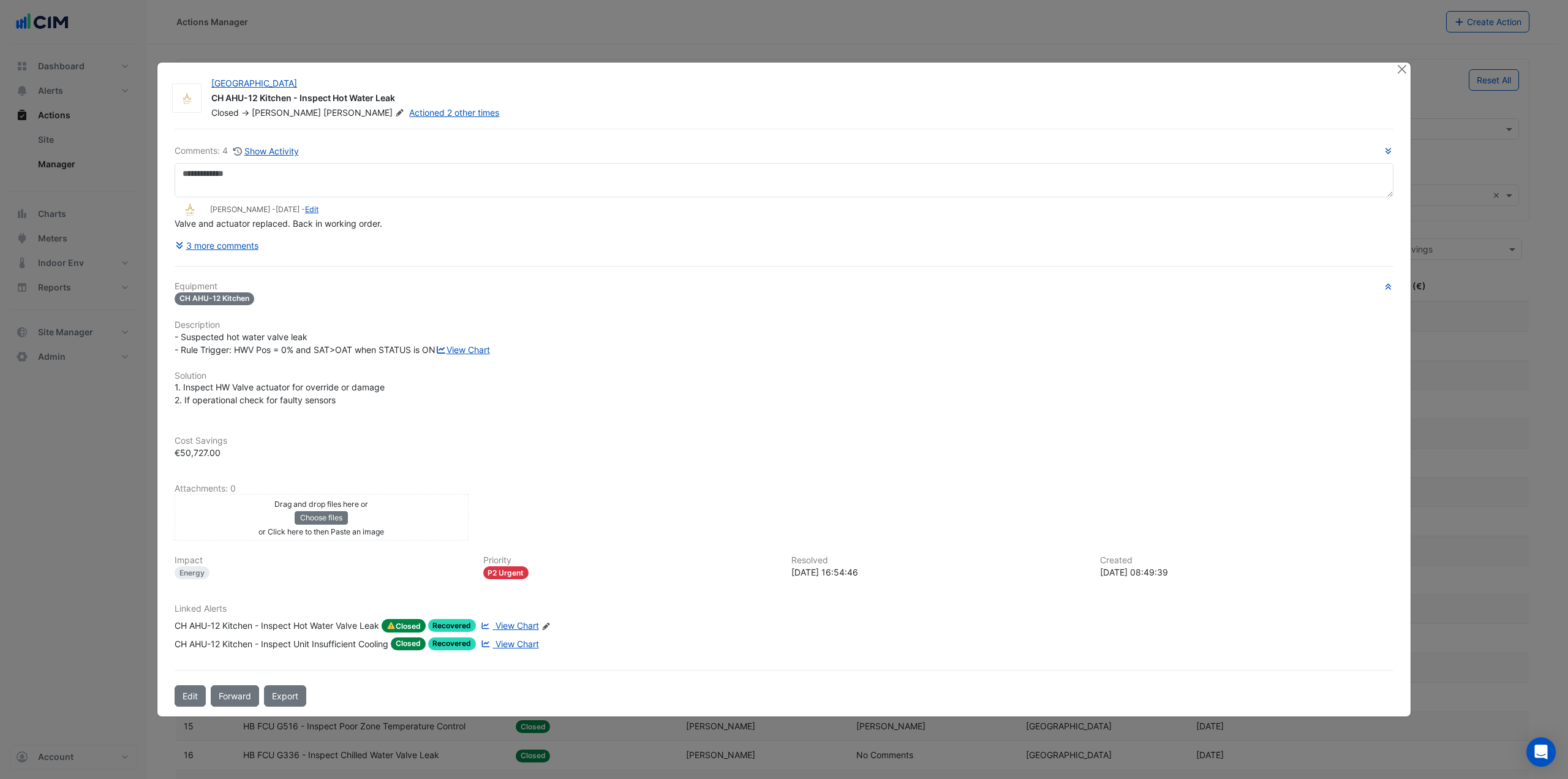
select select "***"
click at [1401, 62] on button "Close" at bounding box center [1400, 68] width 13 height 13
